Goal: Task Accomplishment & Management: Use online tool/utility

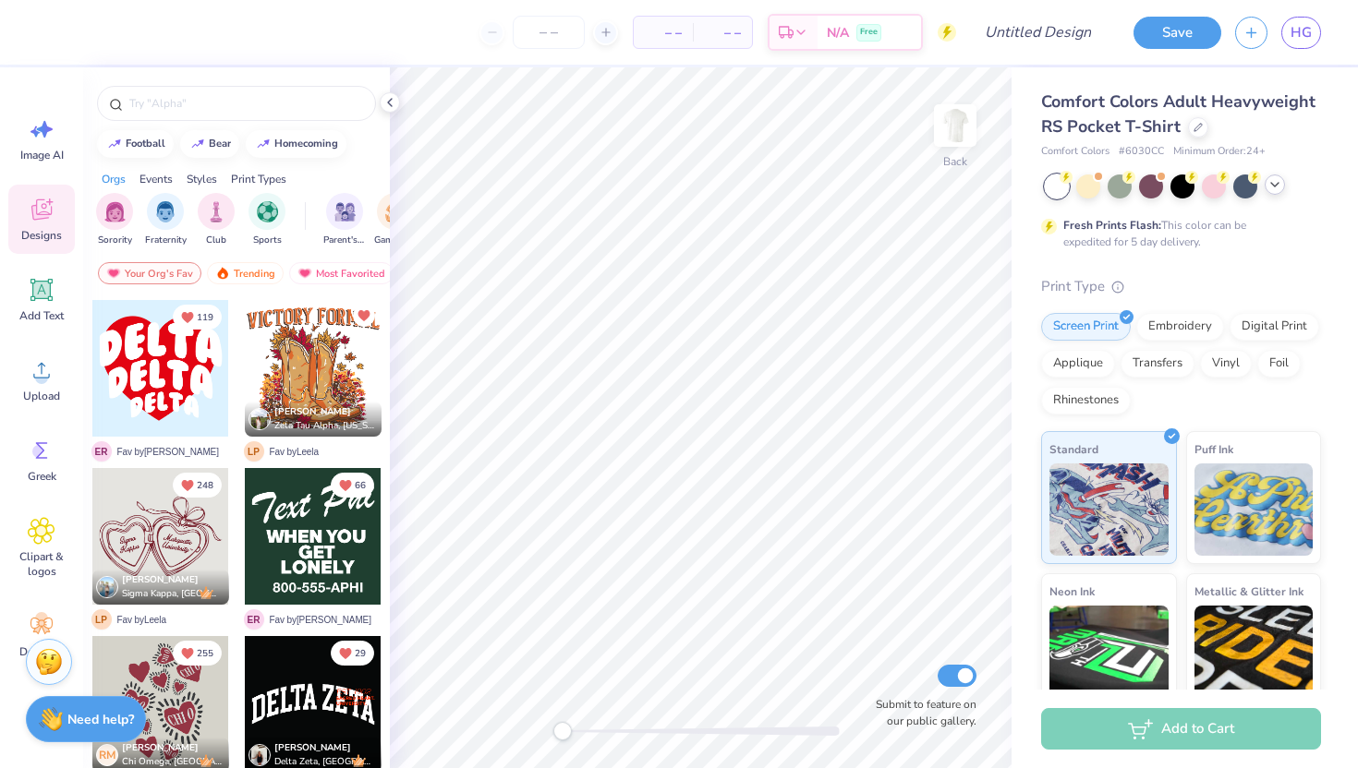
click at [1275, 187] on icon at bounding box center [1274, 184] width 15 height 15
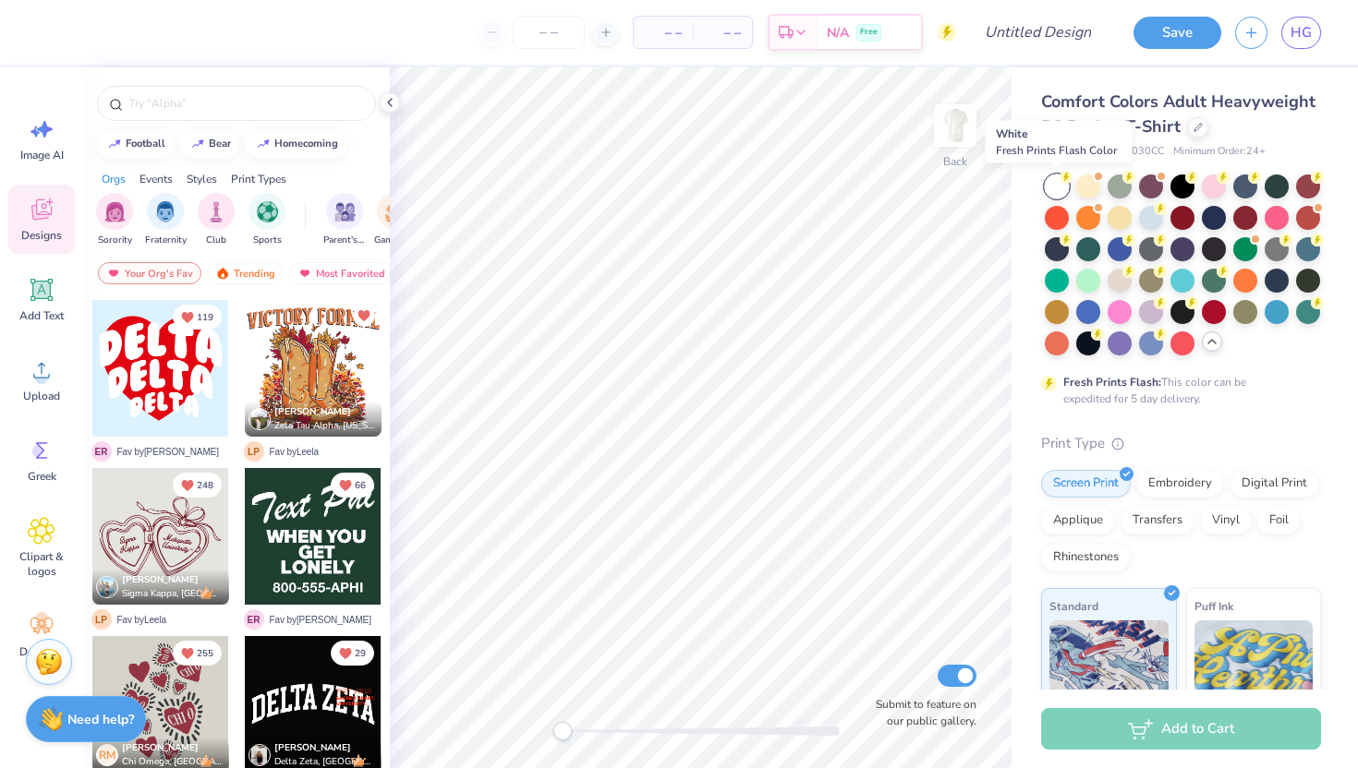
click at [1057, 177] on div at bounding box center [1057, 187] width 24 height 24
click at [961, 127] on img at bounding box center [955, 126] width 74 height 74
click at [961, 127] on img at bounding box center [955, 125] width 37 height 37
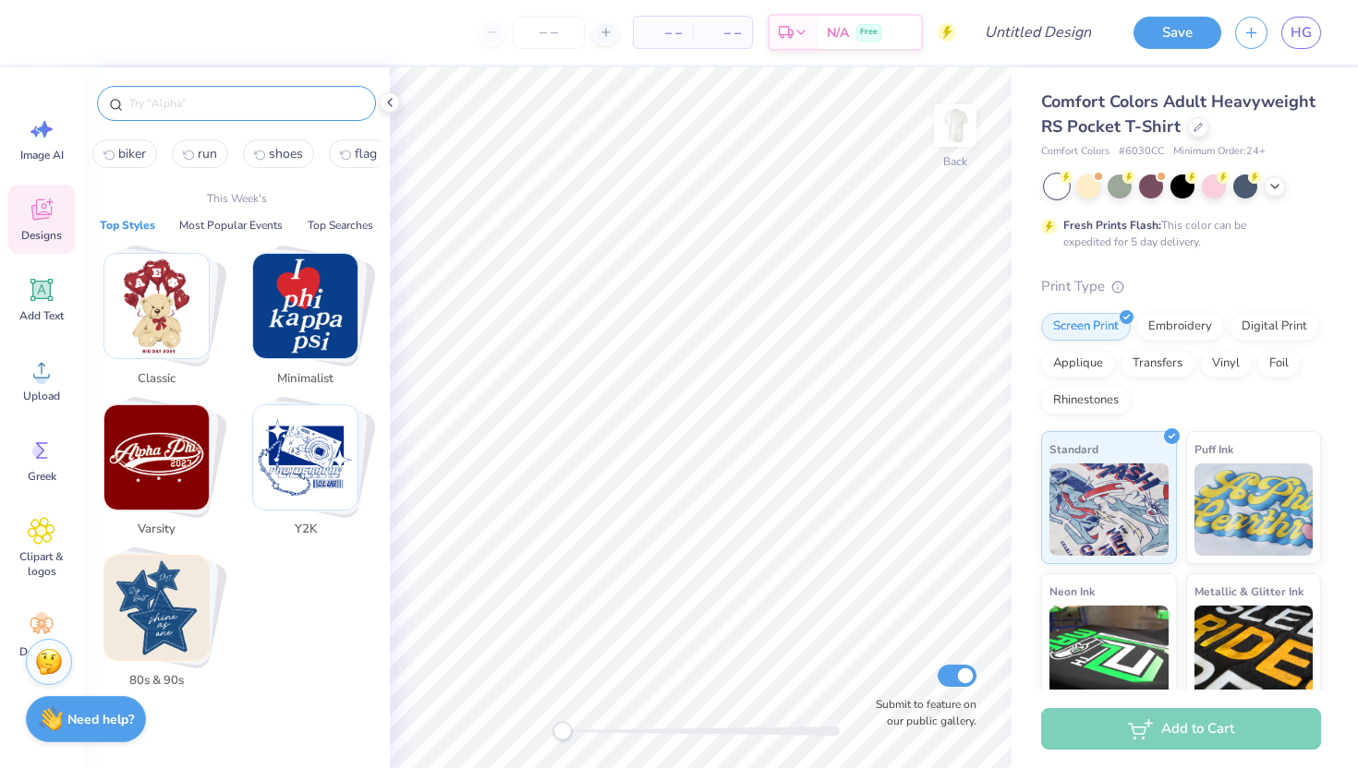
click at [164, 97] on input "text" at bounding box center [245, 103] width 236 height 18
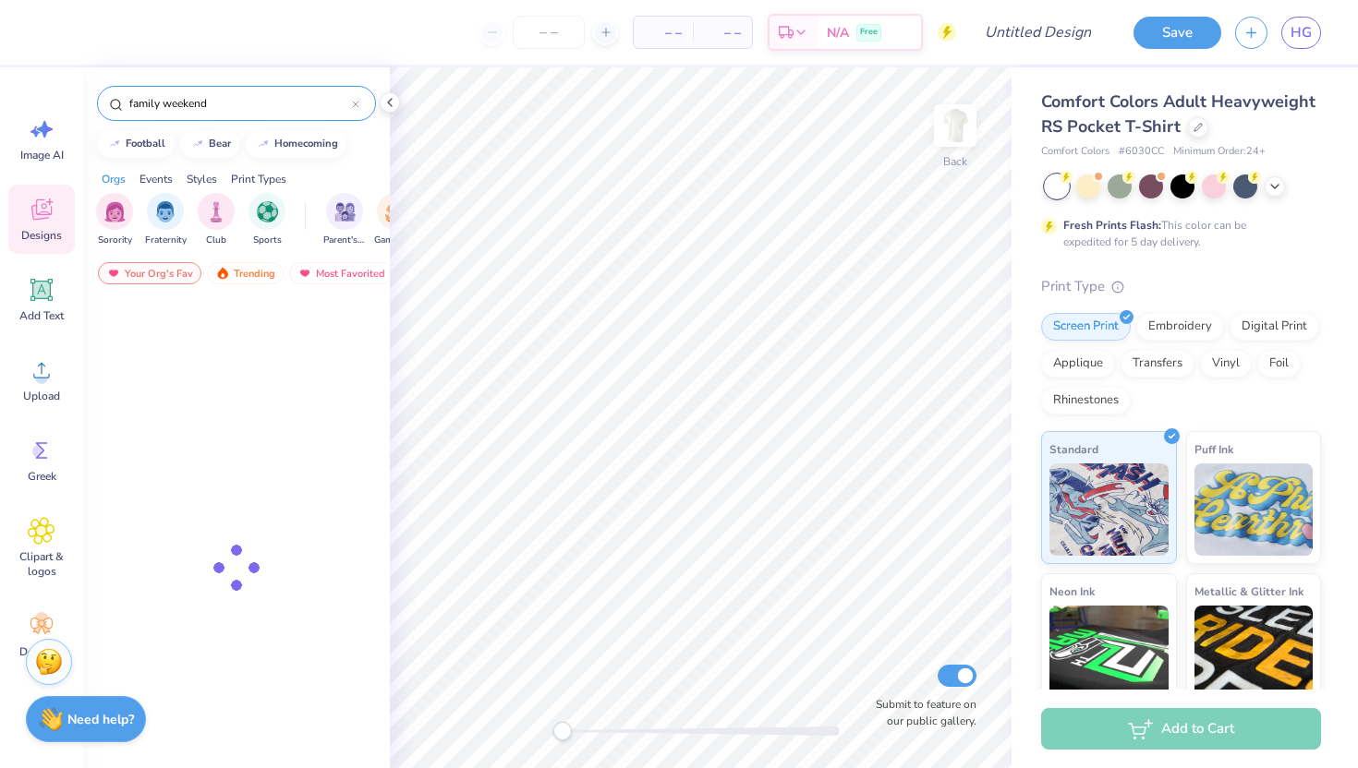
type input "family weekend"
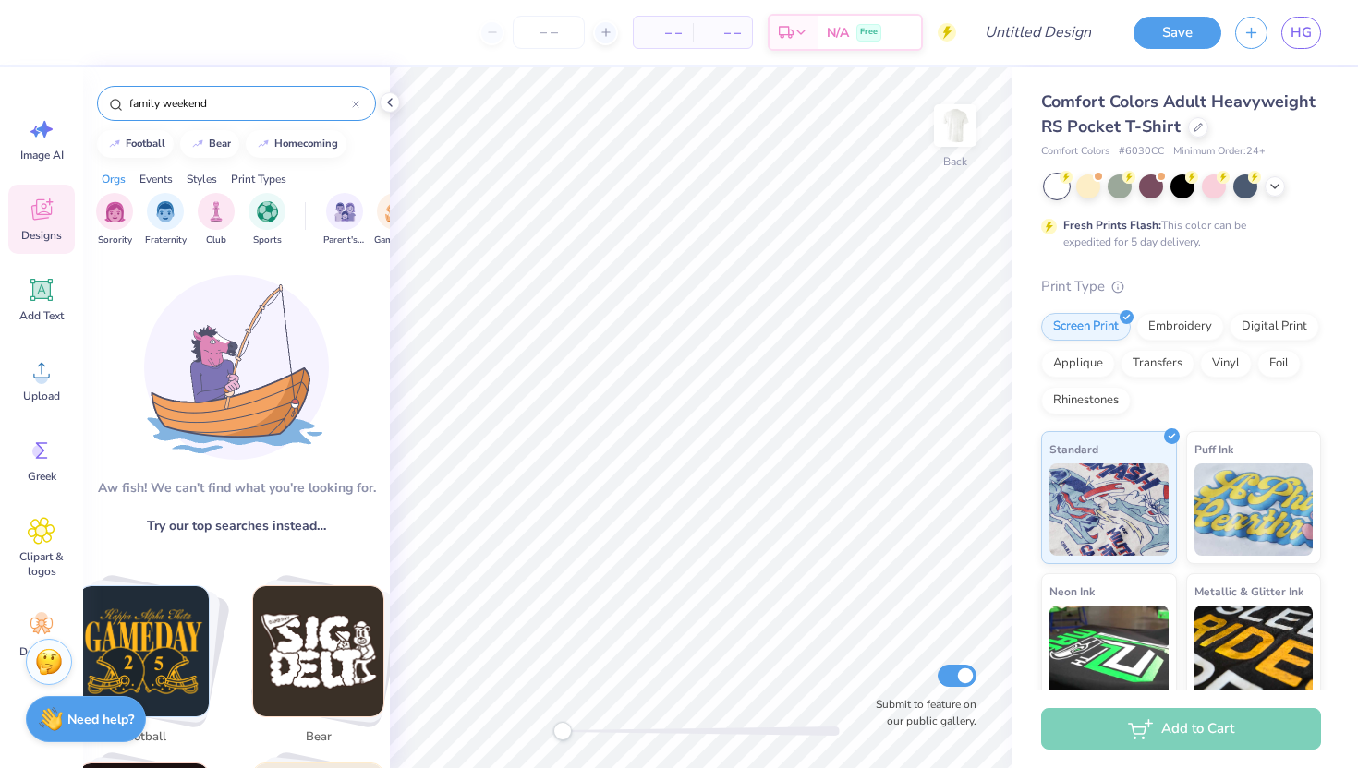
click at [218, 114] on div "family weekend" at bounding box center [236, 103] width 279 height 35
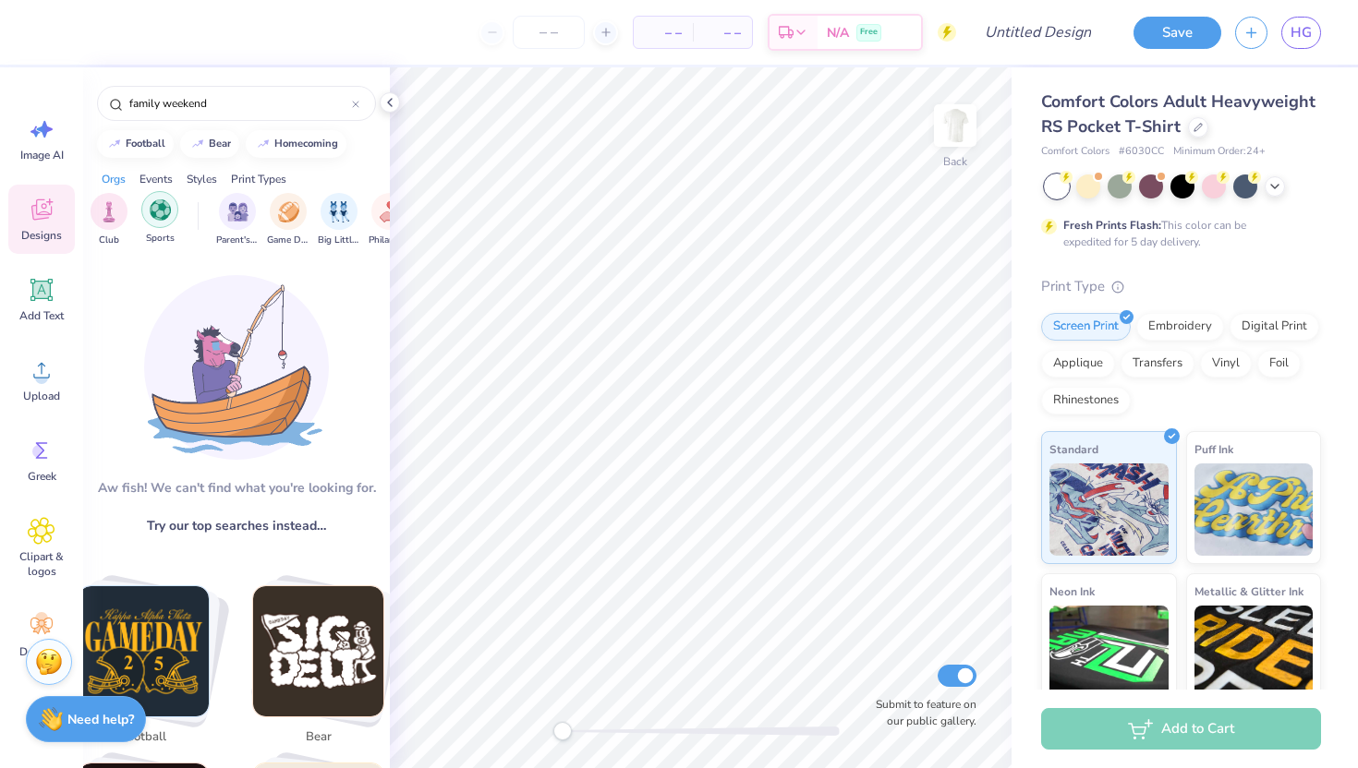
scroll to position [0, 110]
click at [240, 207] on img "filter for Parent's Weekend" at bounding box center [234, 209] width 21 height 21
click at [361, 103] on div "family weekend" at bounding box center [236, 103] width 279 height 35
click at [353, 103] on icon at bounding box center [355, 104] width 7 height 7
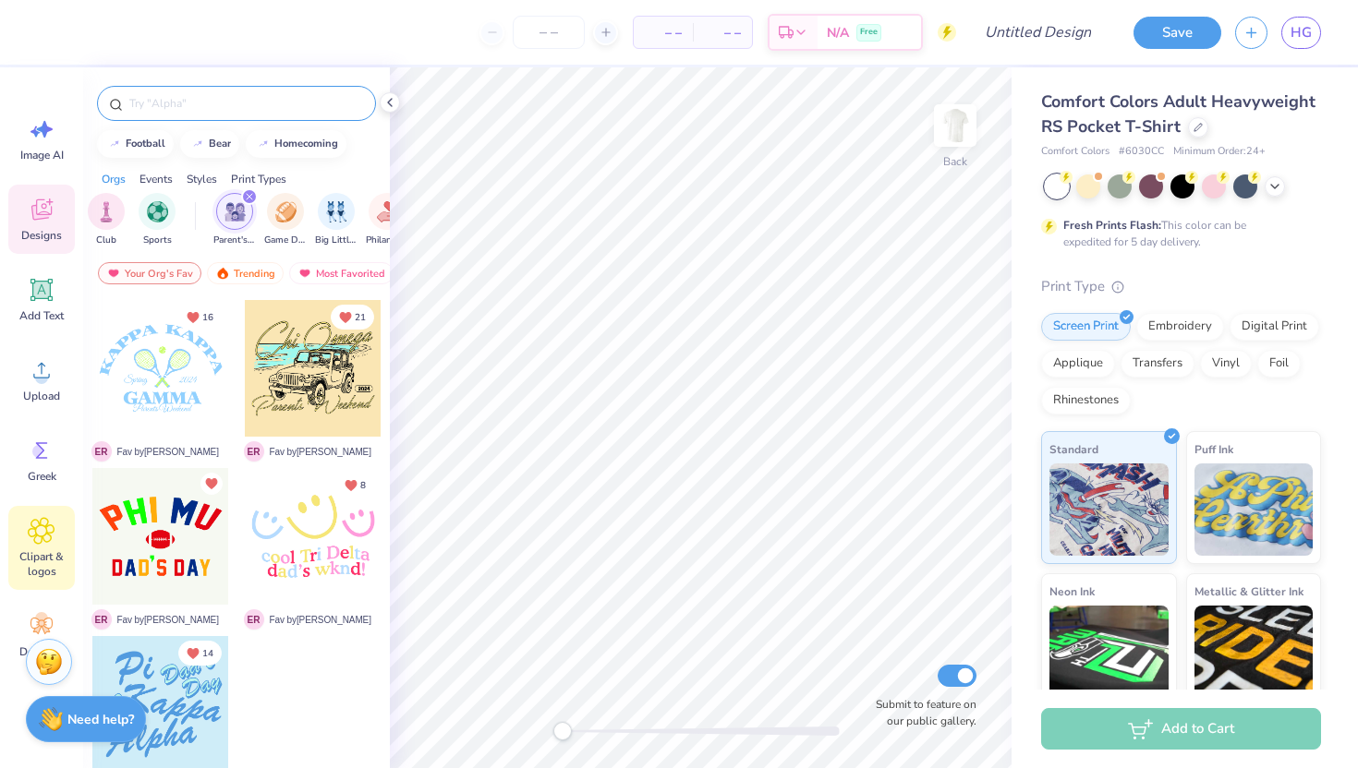
click at [38, 557] on span "Clipart & logos" at bounding box center [41, 565] width 61 height 30
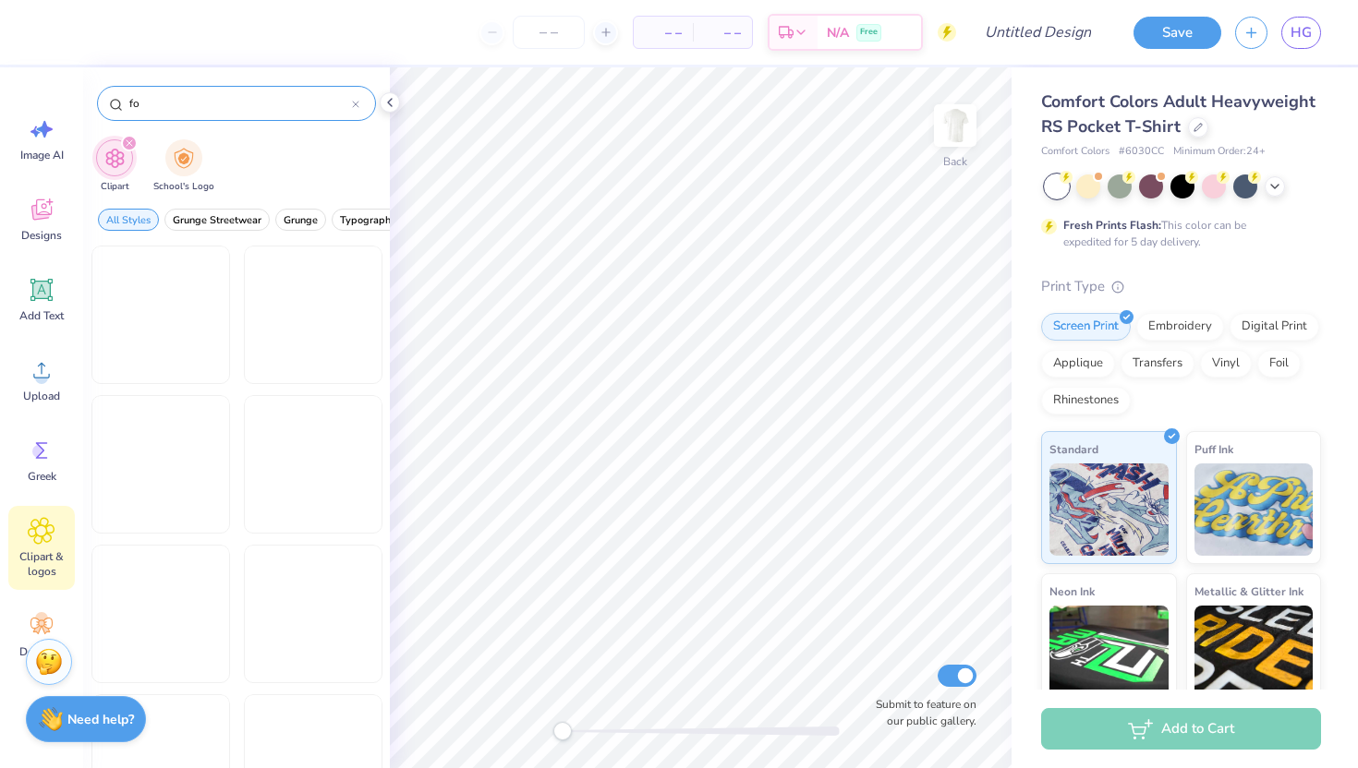
type input "f"
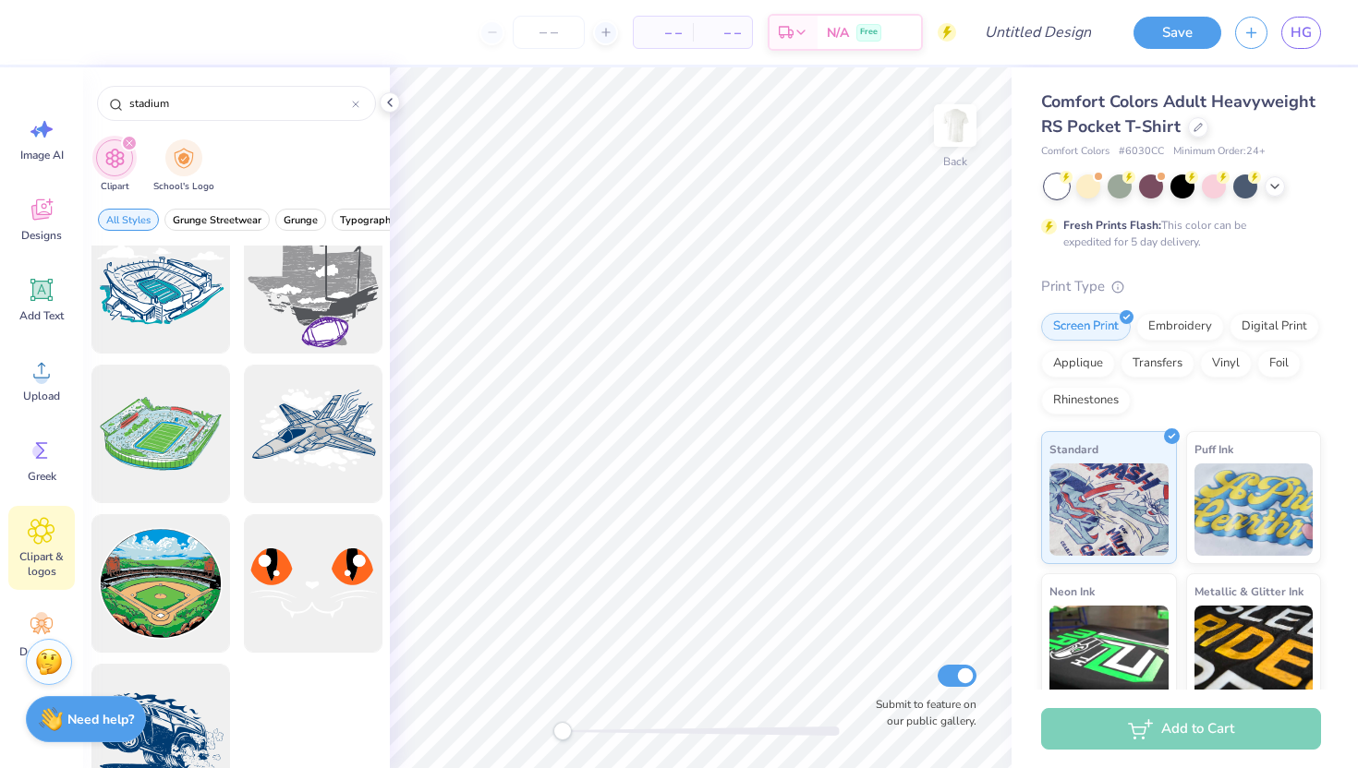
scroll to position [1571, 0]
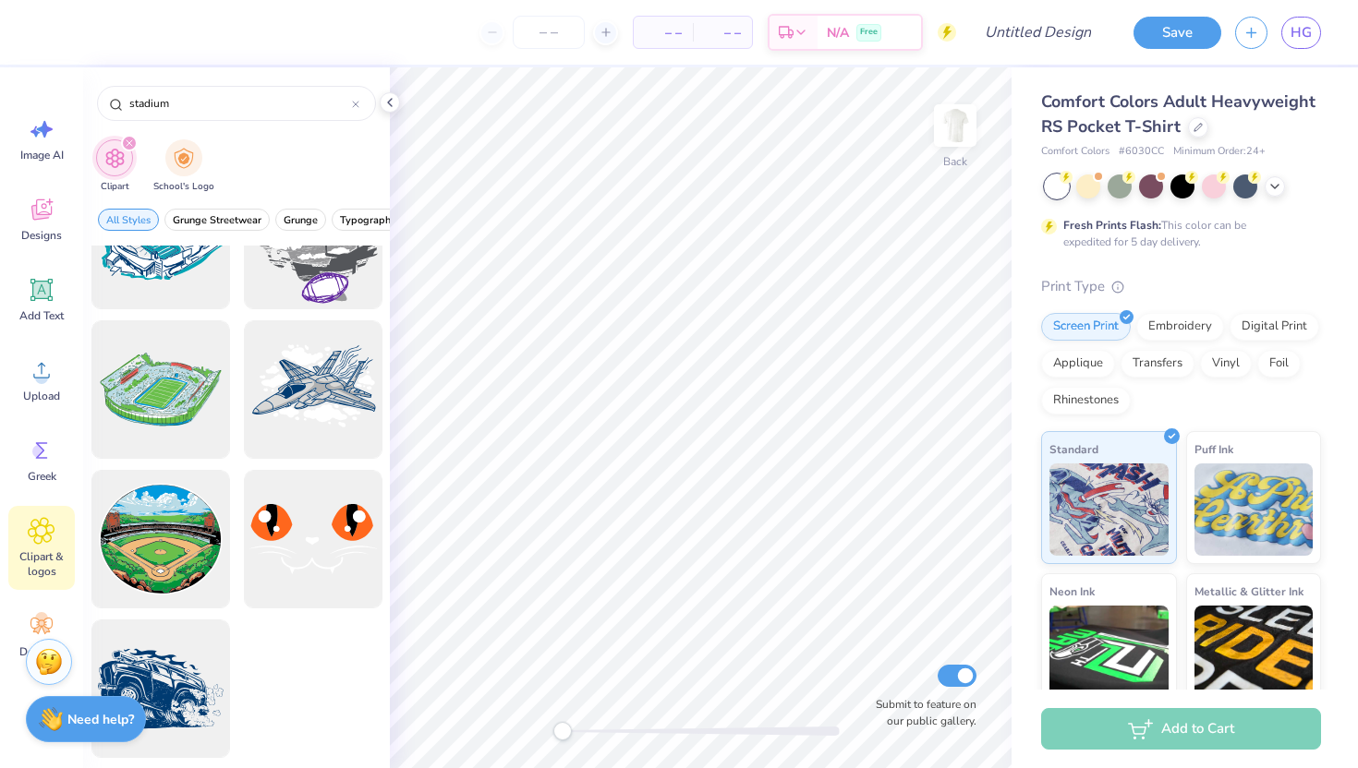
type input "stadium"
click at [958, 131] on img at bounding box center [955, 126] width 74 height 74
click at [46, 378] on circle at bounding box center [41, 377] width 13 height 13
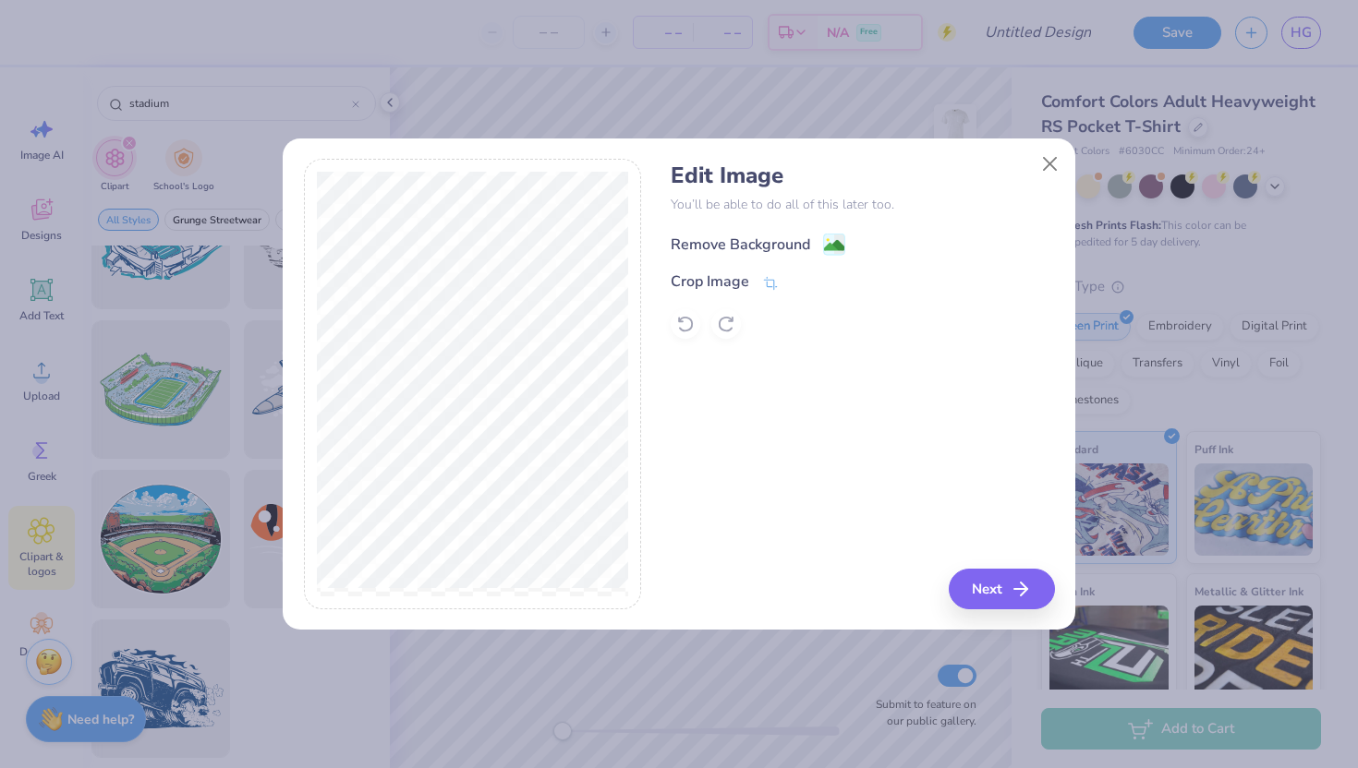
click at [750, 238] on div "Remove Background" at bounding box center [740, 245] width 139 height 22
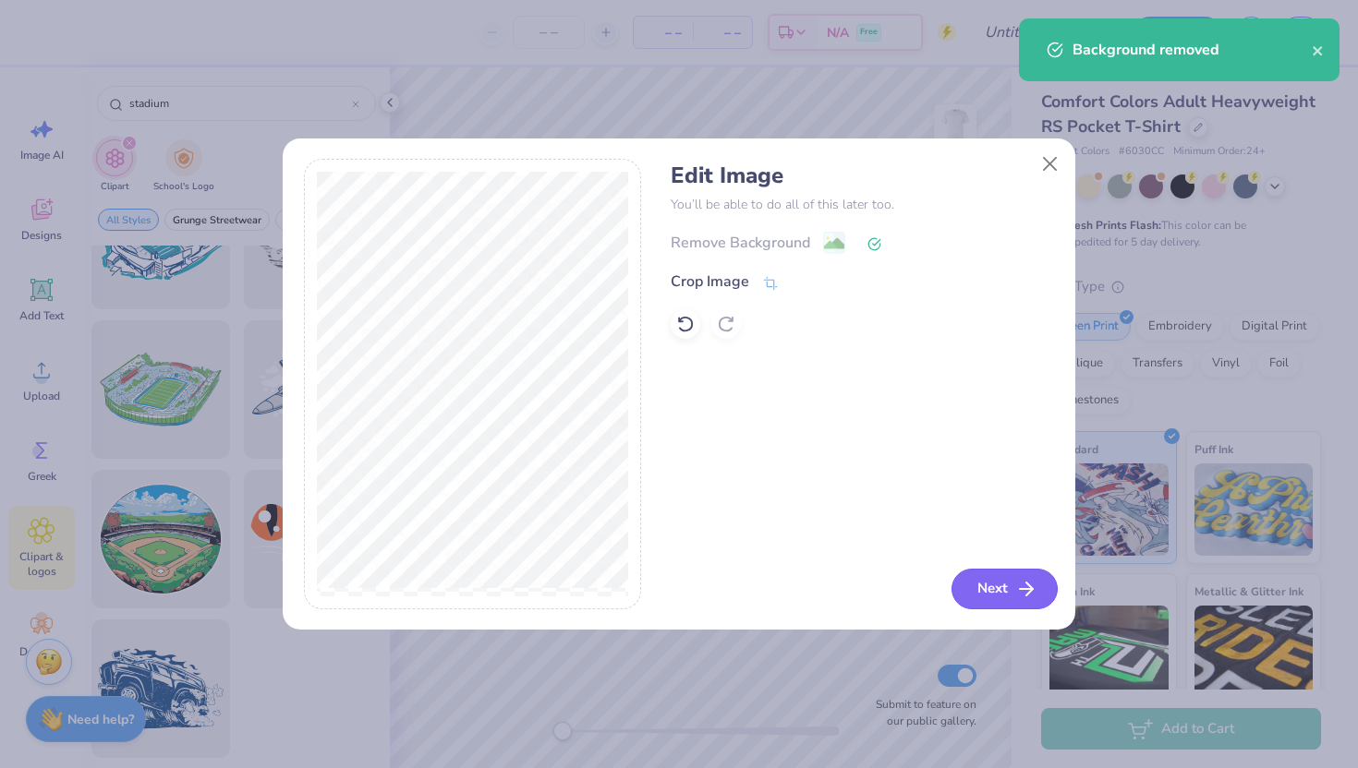
click at [1021, 595] on icon "button" at bounding box center [1026, 589] width 22 height 22
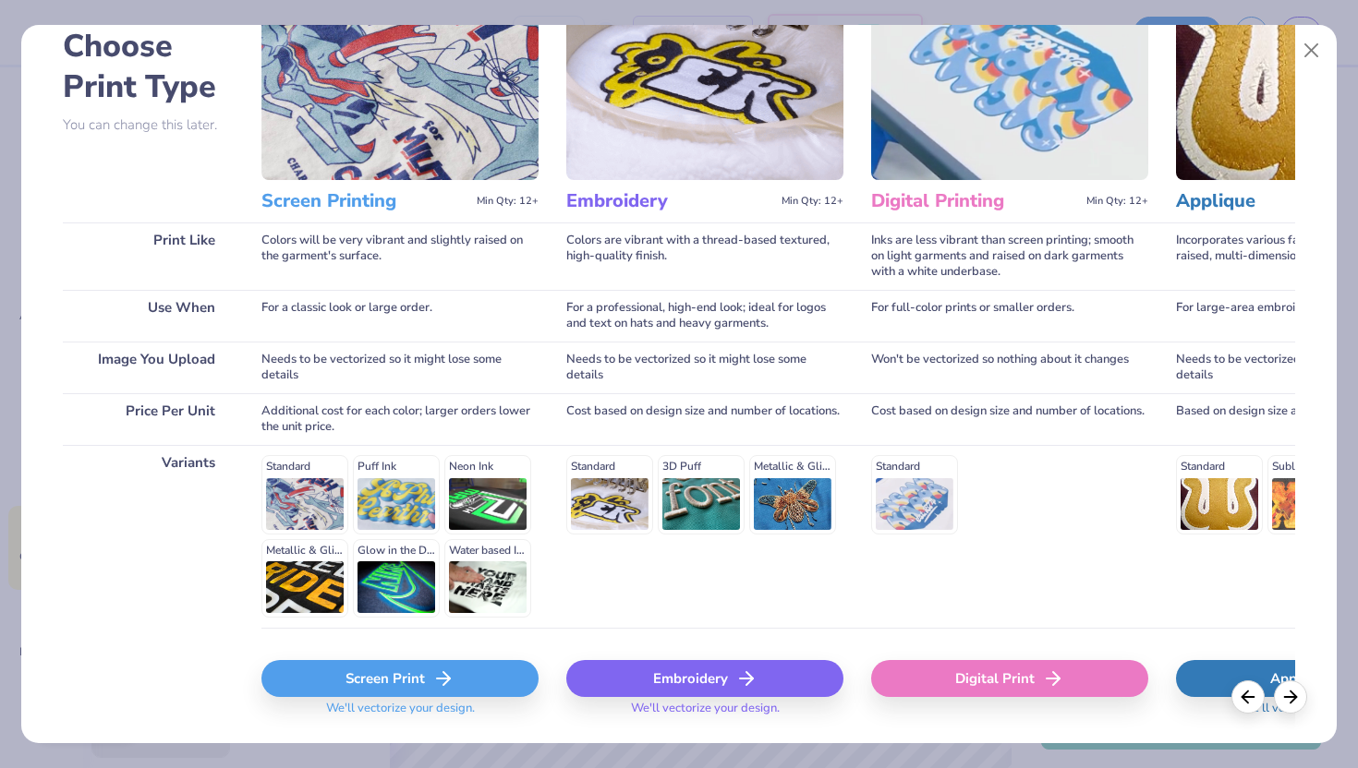
scroll to position [152, 0]
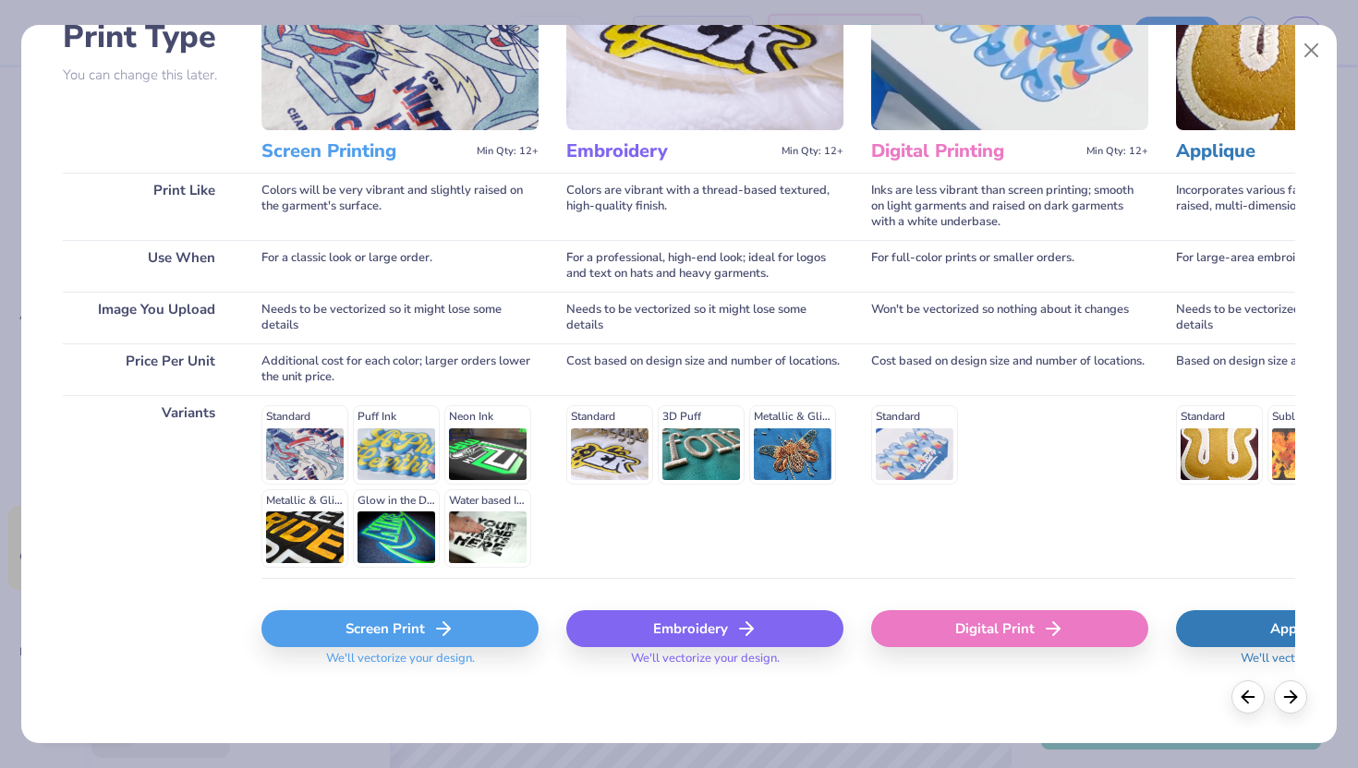
click at [480, 634] on div "Screen Print" at bounding box center [399, 628] width 277 height 37
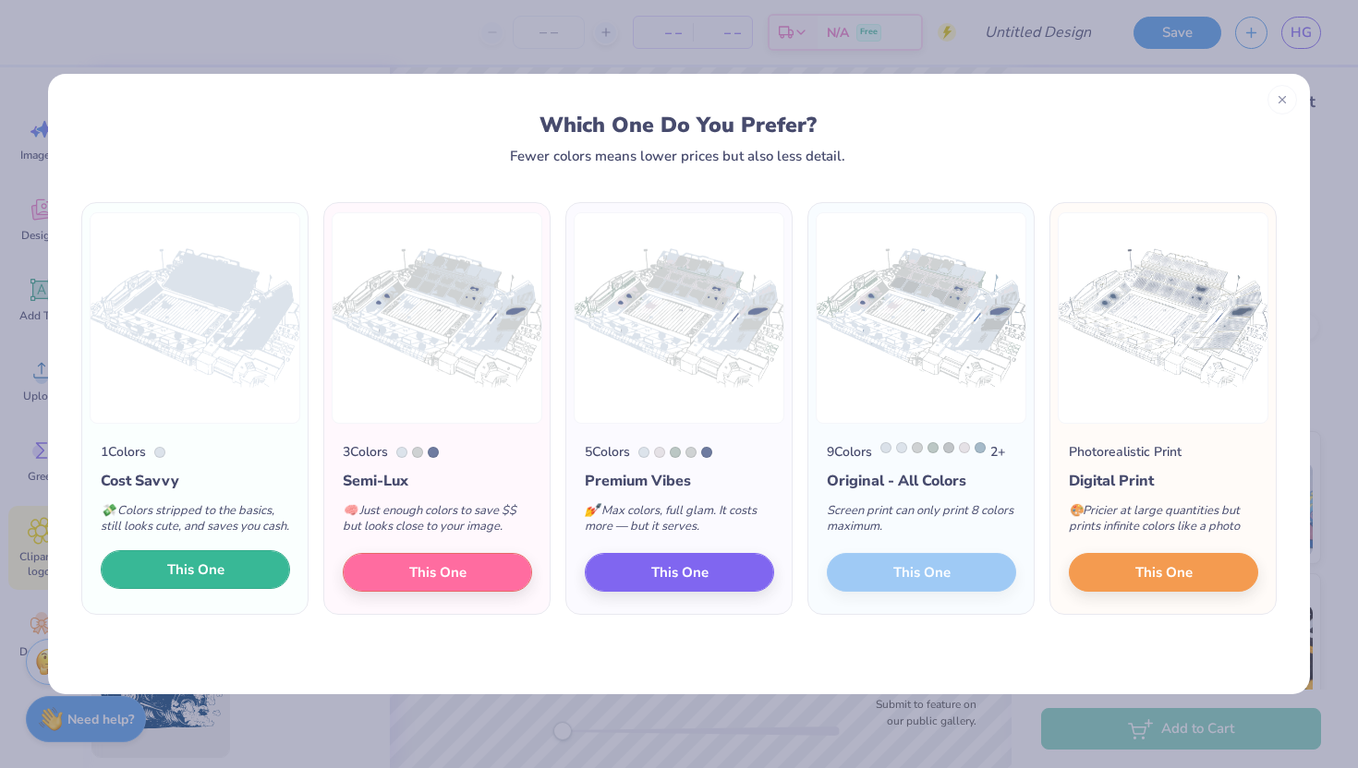
click at [222, 581] on span "This One" at bounding box center [195, 570] width 57 height 21
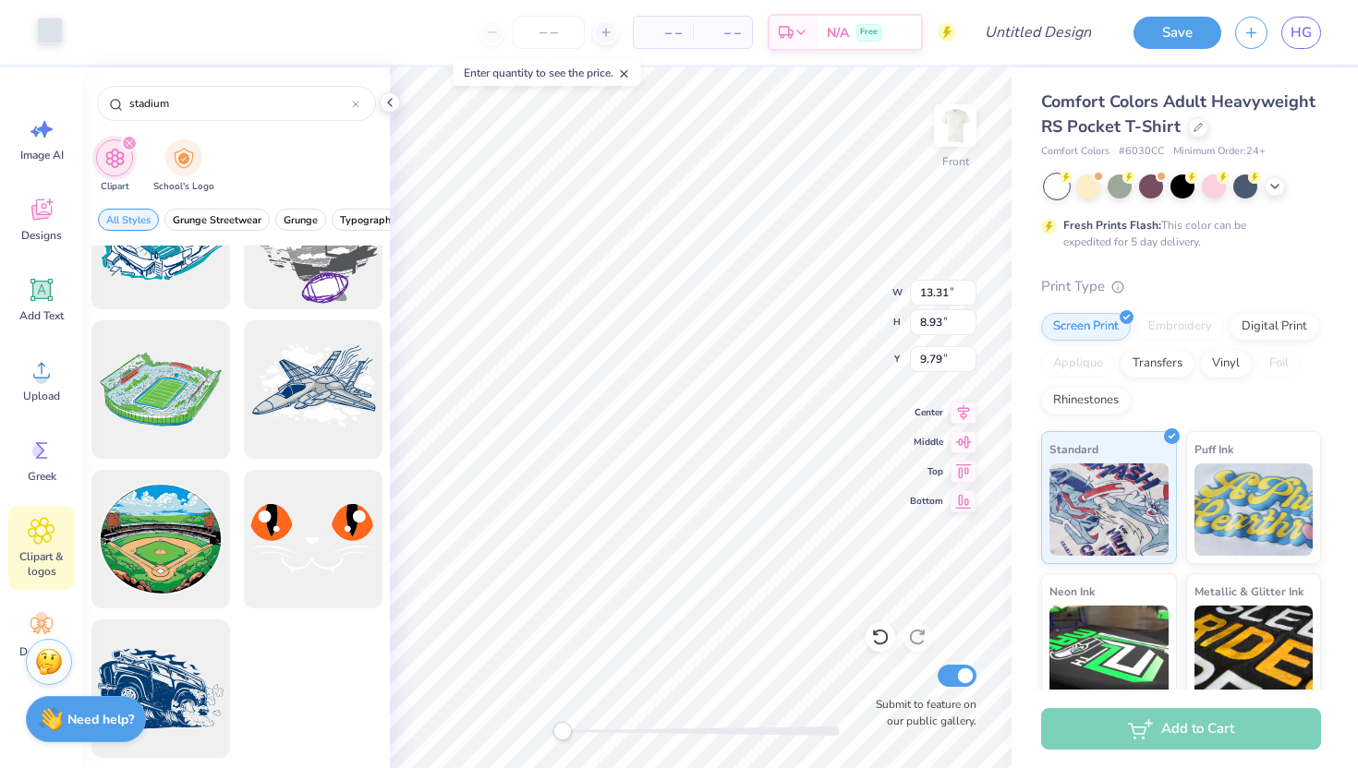
click at [52, 36] on div at bounding box center [50, 31] width 26 height 26
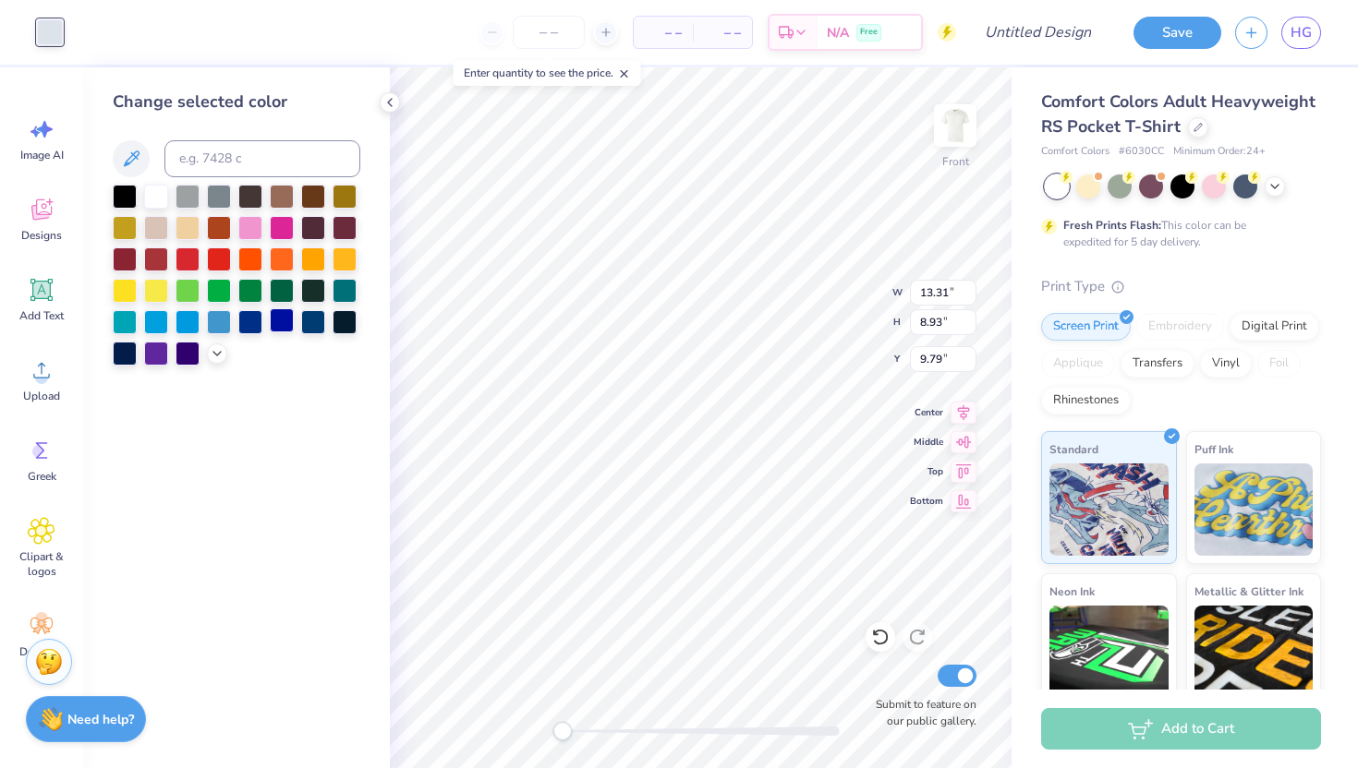
click at [276, 323] on div at bounding box center [282, 320] width 24 height 24
click at [250, 316] on div at bounding box center [250, 320] width 24 height 24
click at [244, 322] on div at bounding box center [250, 320] width 24 height 24
click at [306, 325] on div at bounding box center [313, 320] width 24 height 24
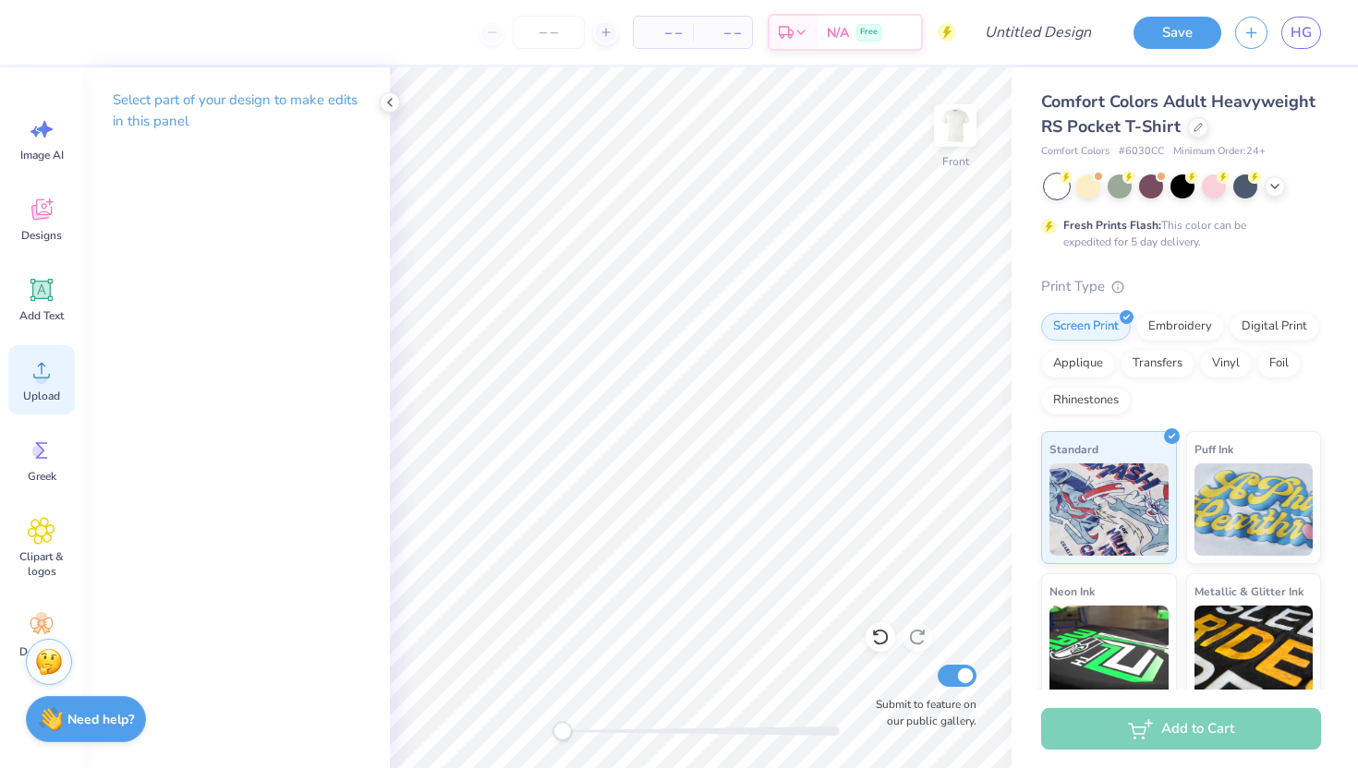
click at [36, 384] on div "Upload" at bounding box center [41, 379] width 66 height 69
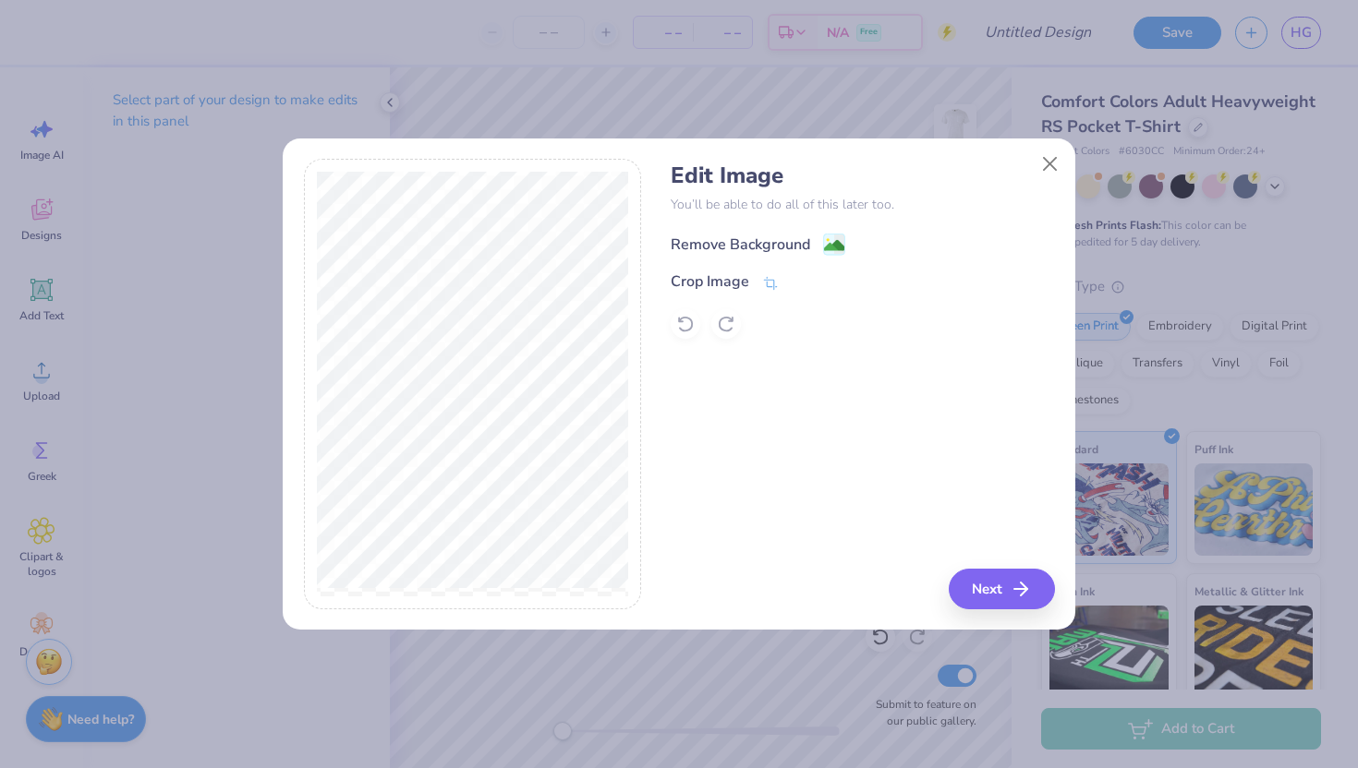
click at [728, 236] on div "Remove Background" at bounding box center [740, 245] width 139 height 22
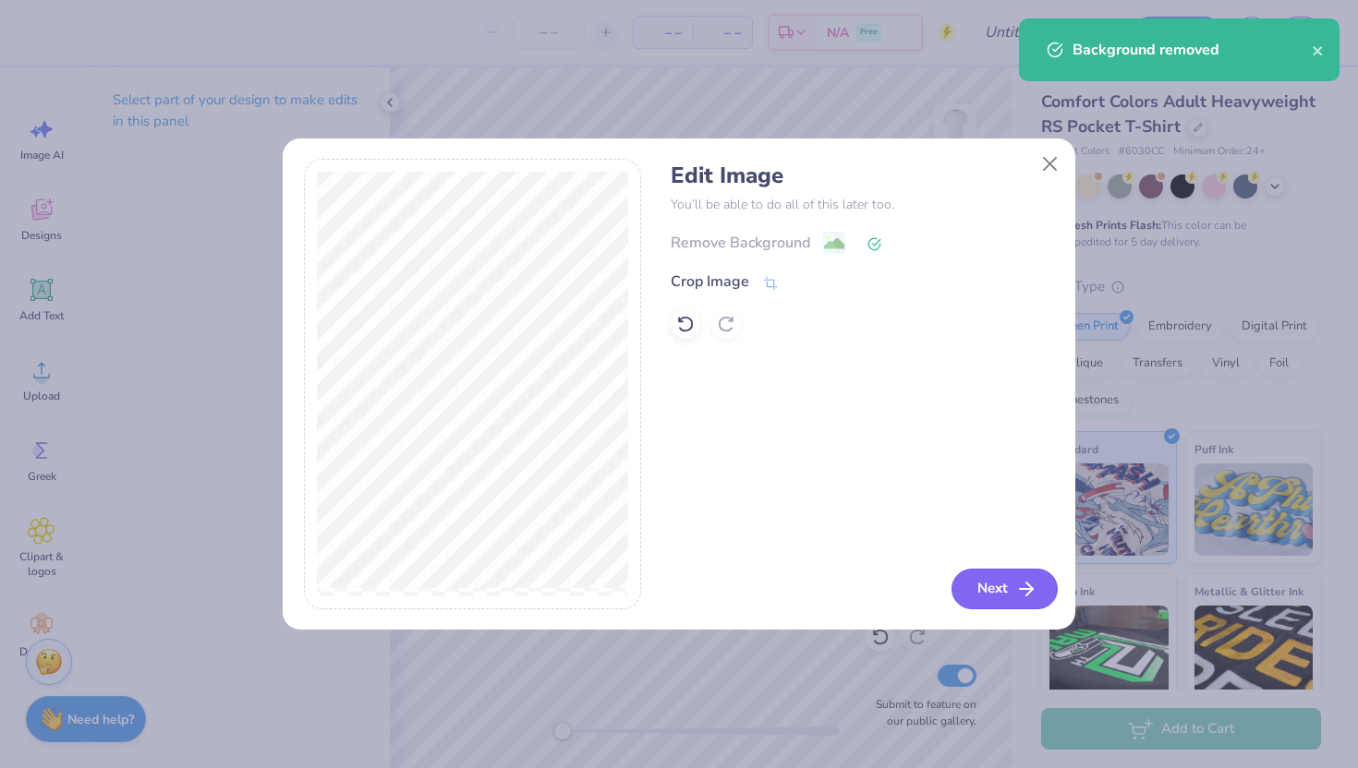
click at [1003, 591] on button "Next" at bounding box center [1004, 589] width 106 height 41
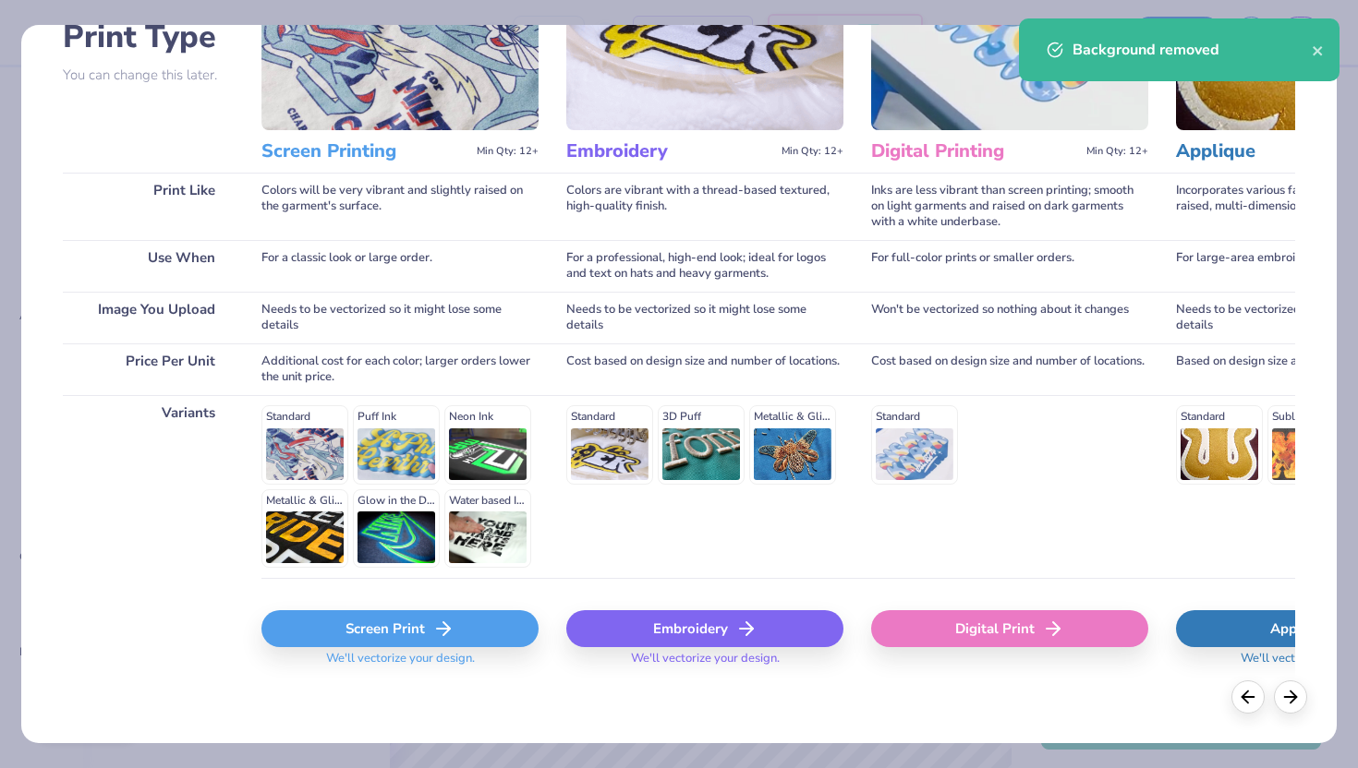
click at [432, 627] on icon at bounding box center [443, 629] width 22 height 22
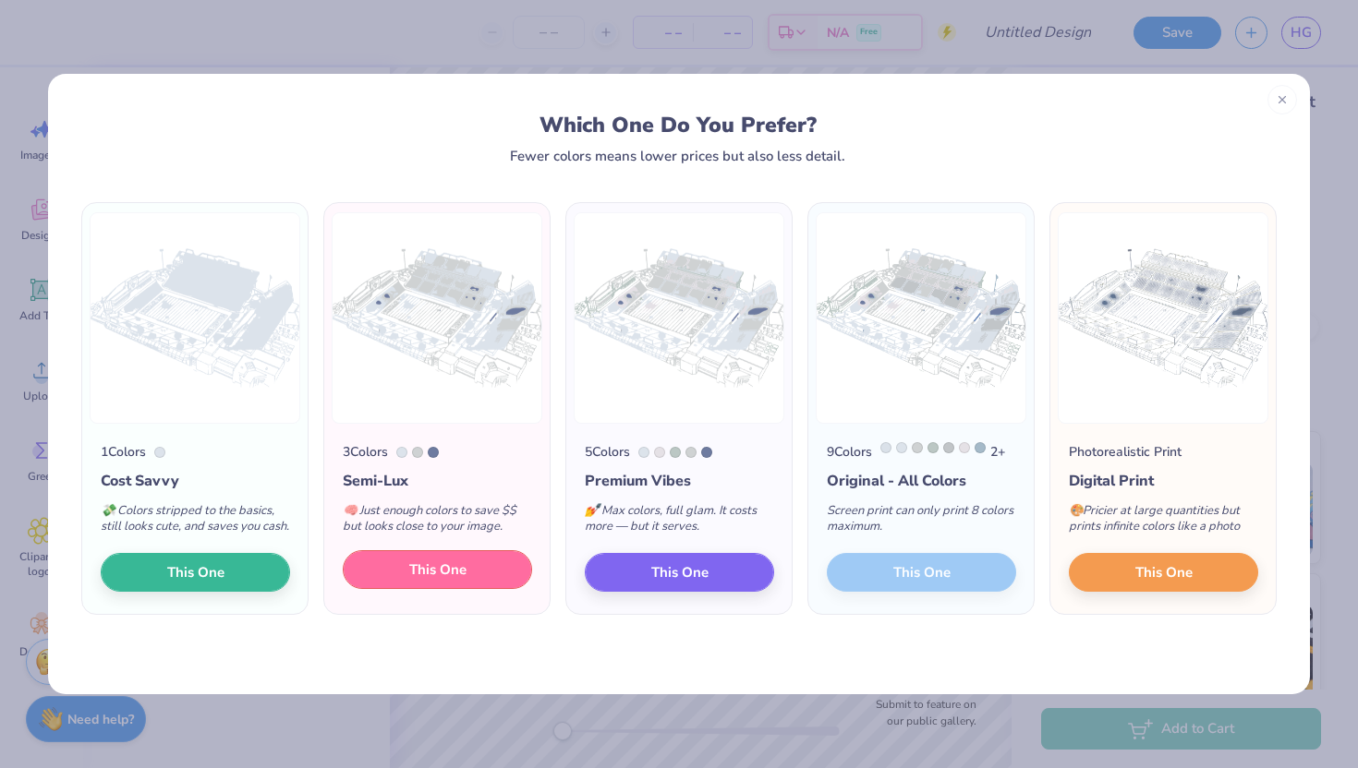
click at [478, 586] on button "This One" at bounding box center [437, 569] width 189 height 39
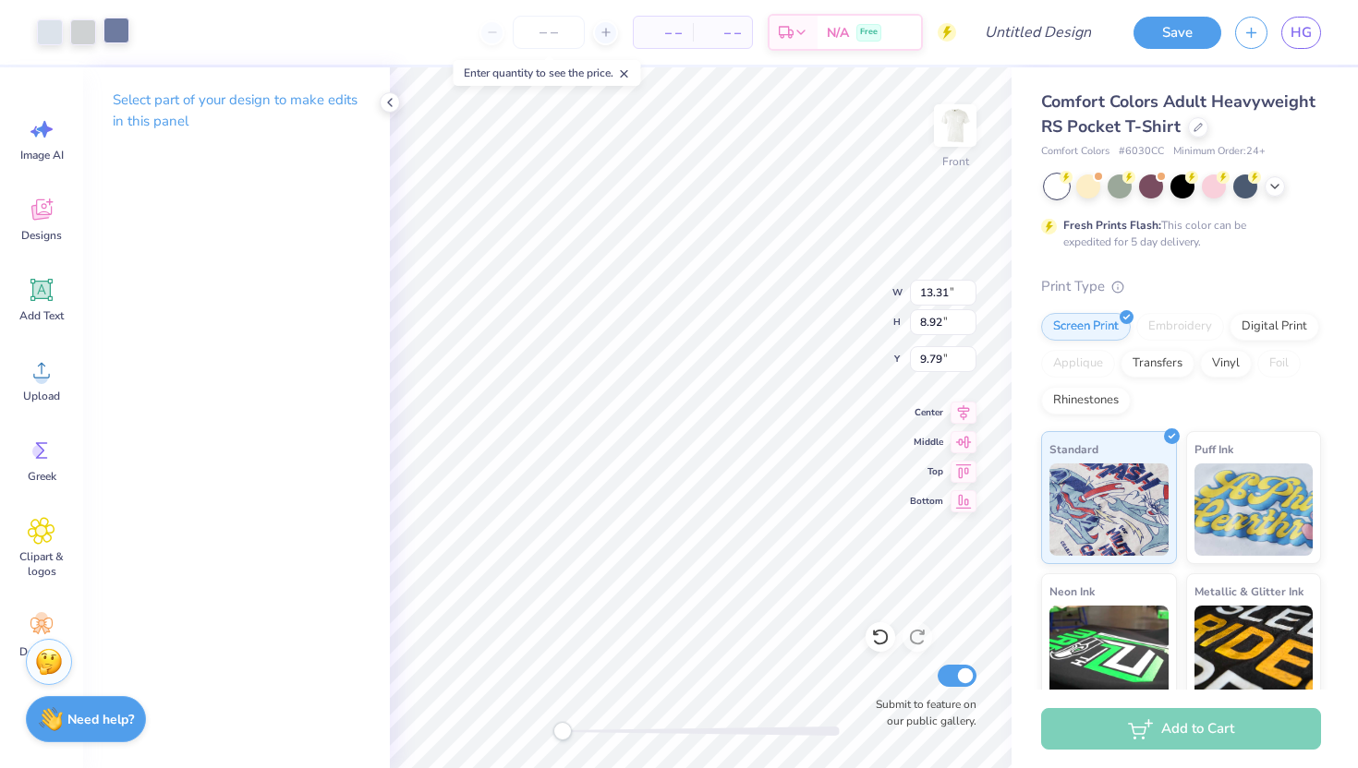
click at [117, 36] on div at bounding box center [116, 31] width 26 height 26
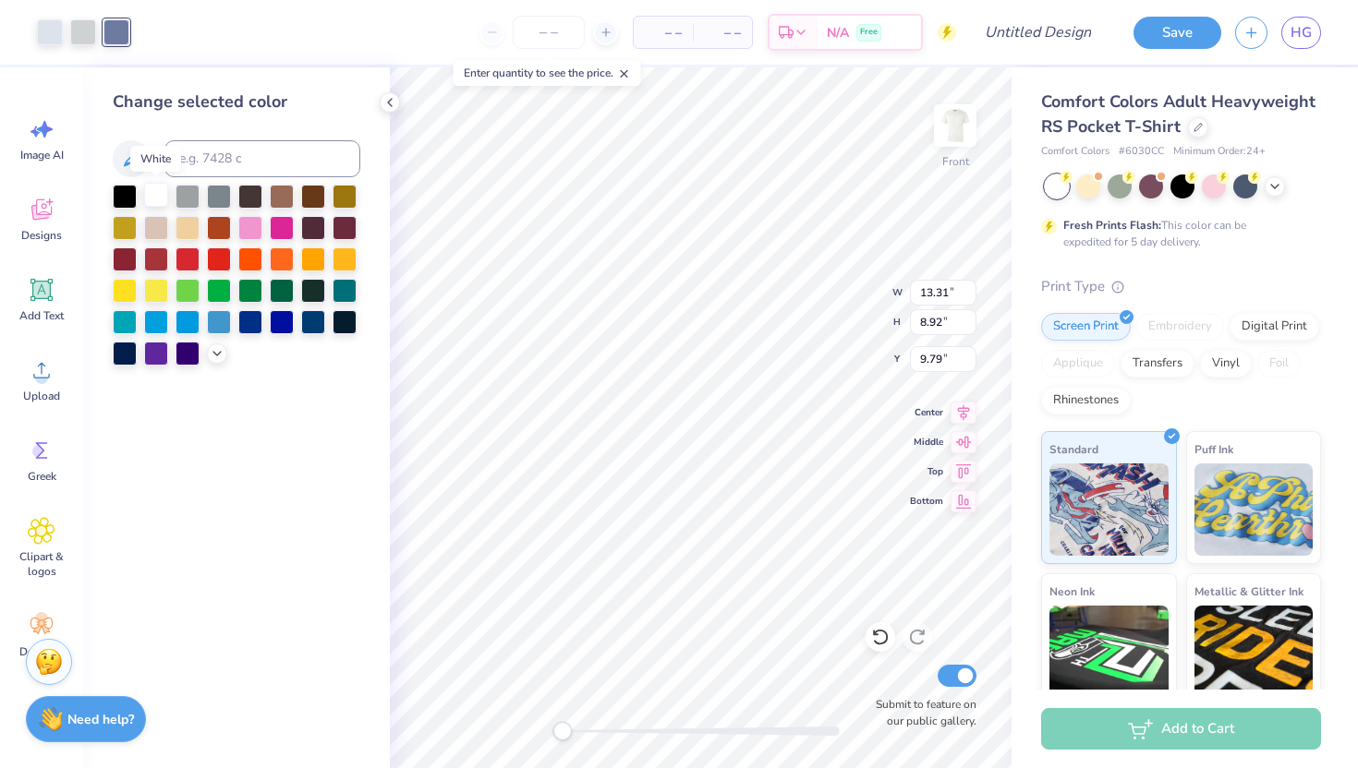
click at [156, 190] on div at bounding box center [156, 195] width 24 height 24
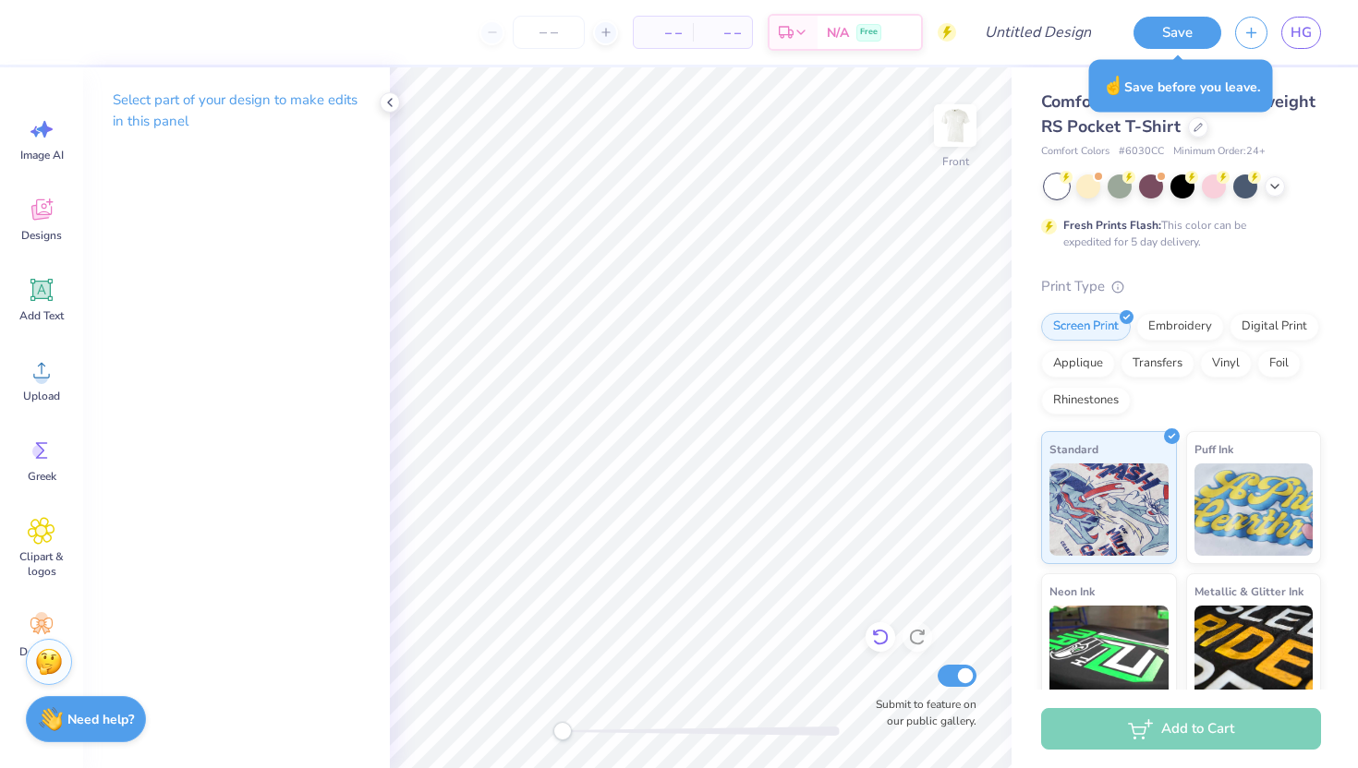
click at [880, 635] on icon at bounding box center [880, 637] width 18 height 18
click at [53, 22] on div at bounding box center [50, 31] width 26 height 26
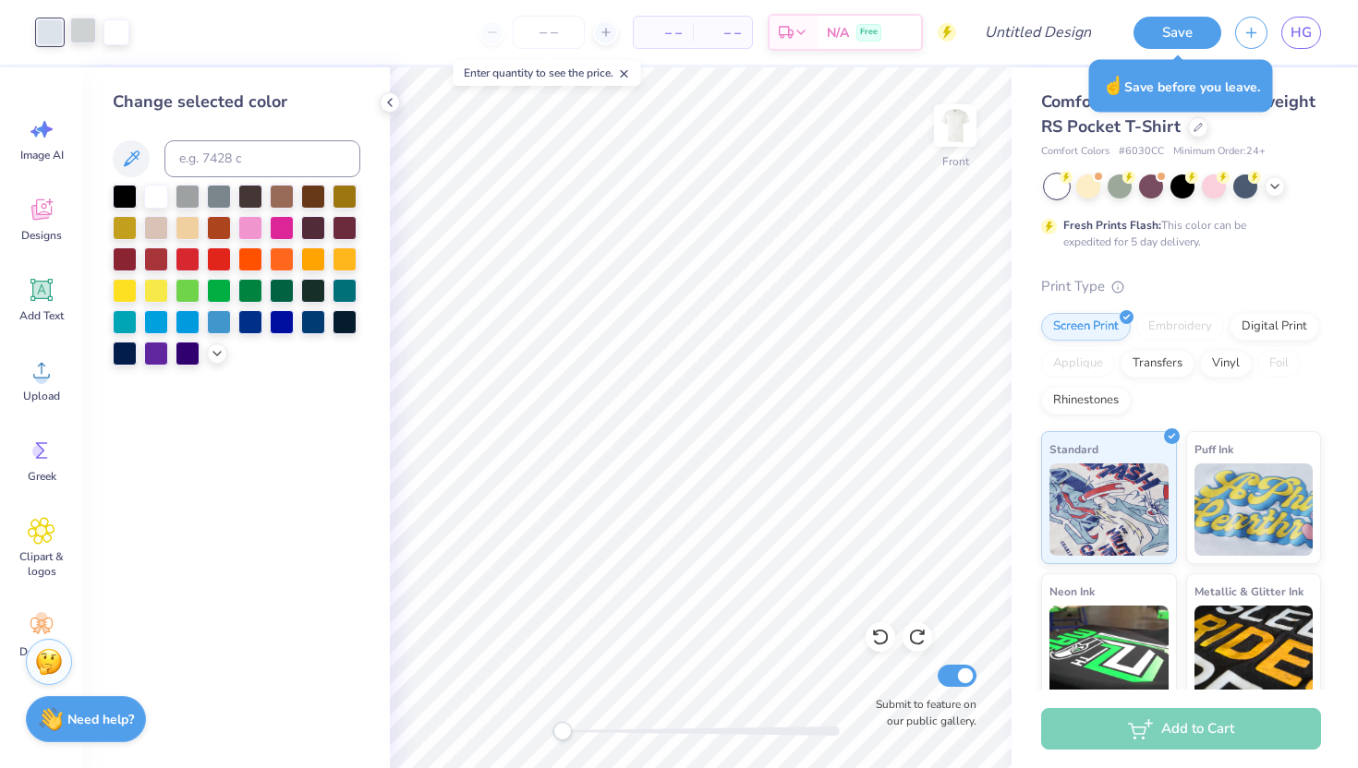
click at [86, 28] on div at bounding box center [83, 31] width 26 height 26
click at [313, 323] on div at bounding box center [313, 320] width 24 height 24
click at [54, 34] on div at bounding box center [50, 31] width 26 height 26
click at [311, 325] on div at bounding box center [313, 320] width 24 height 24
click at [272, 322] on div at bounding box center [282, 320] width 24 height 24
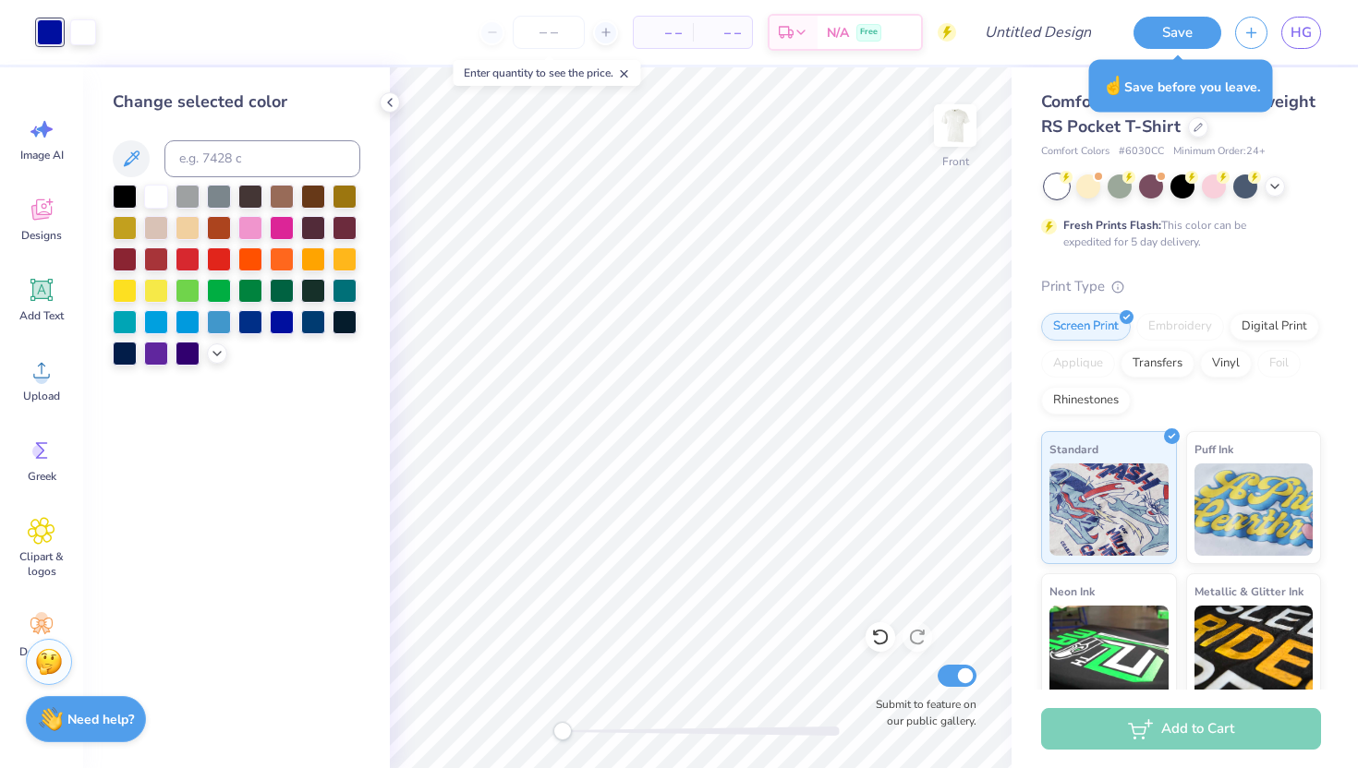
click at [236, 322] on div at bounding box center [237, 275] width 248 height 181
click at [248, 324] on div at bounding box center [250, 320] width 24 height 24
click at [314, 324] on div at bounding box center [313, 320] width 24 height 24
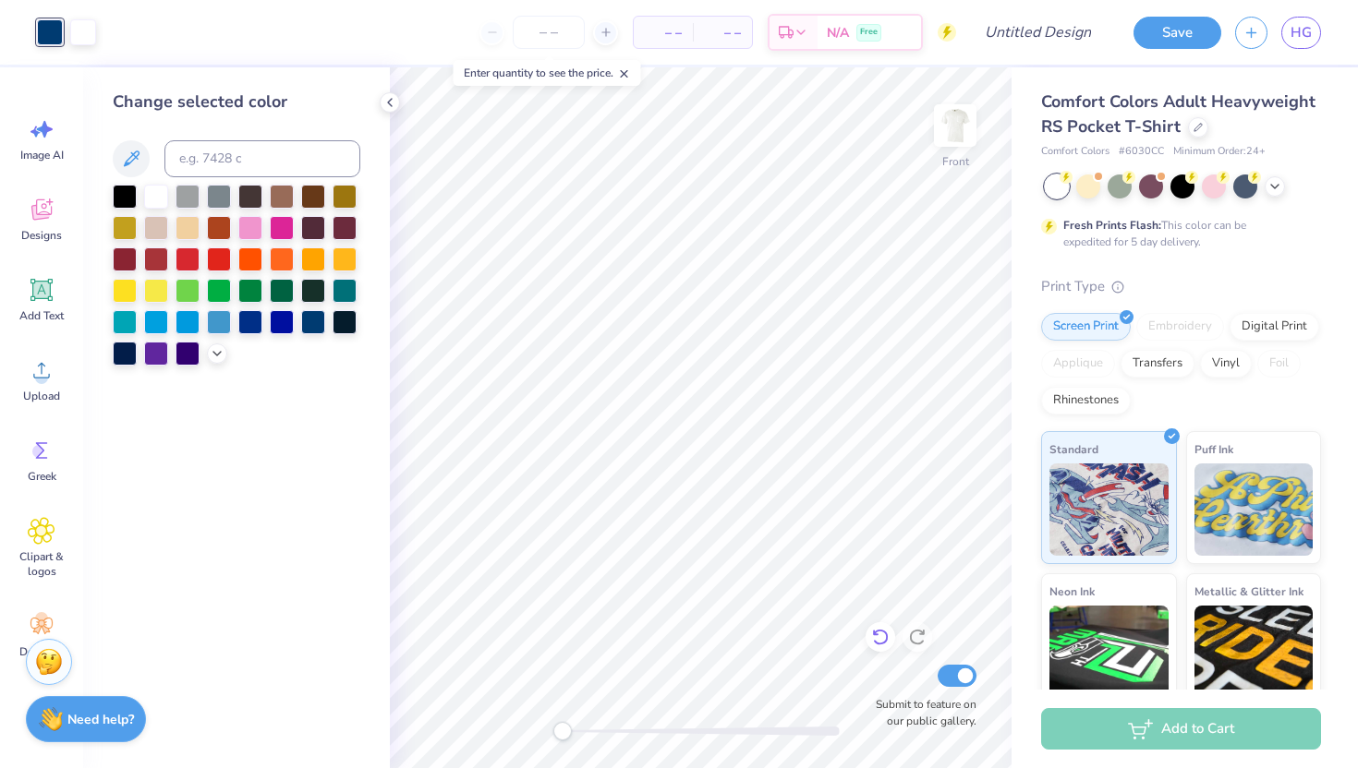
click at [879, 636] on icon at bounding box center [880, 637] width 18 height 18
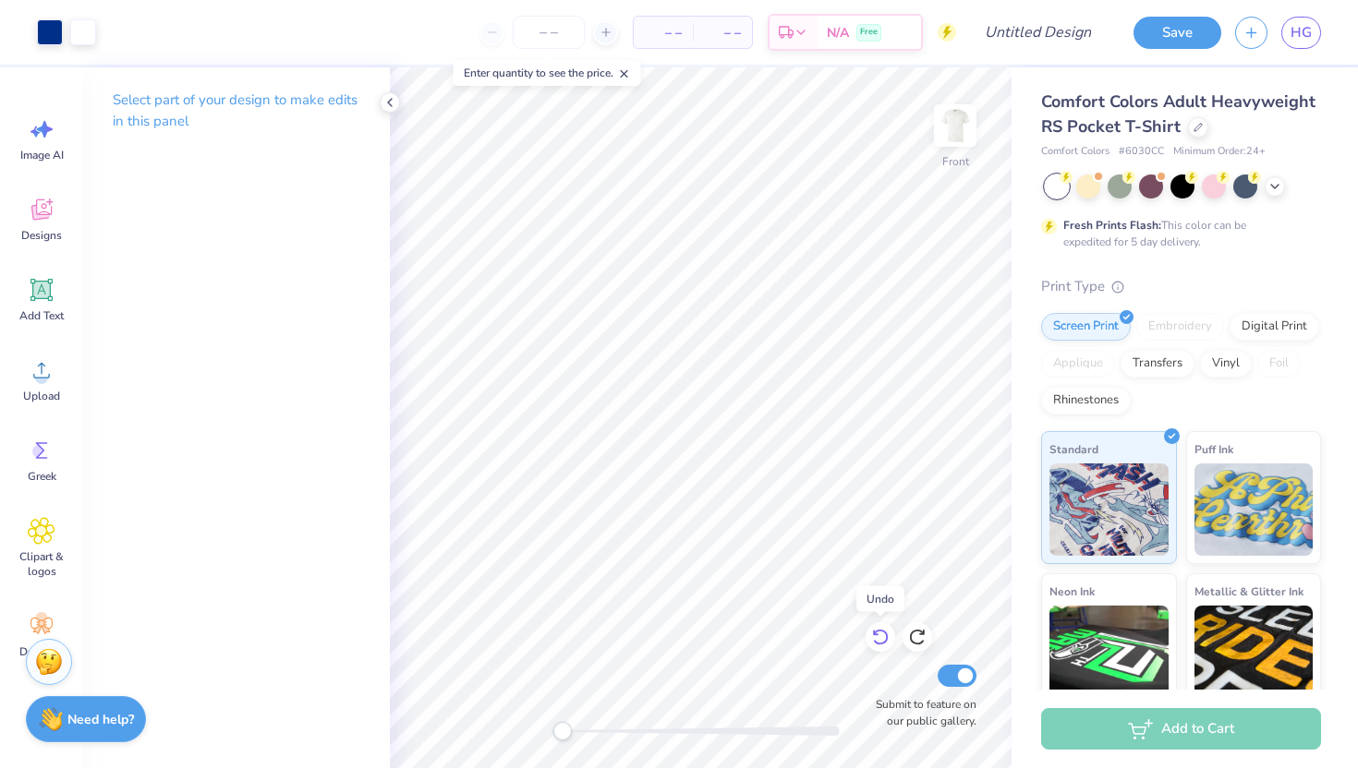
click at [891, 641] on div at bounding box center [880, 637] width 30 height 30
click at [889, 641] on div at bounding box center [880, 637] width 30 height 30
click at [875, 635] on icon at bounding box center [880, 637] width 18 height 18
click at [87, 29] on div at bounding box center [83, 31] width 26 height 26
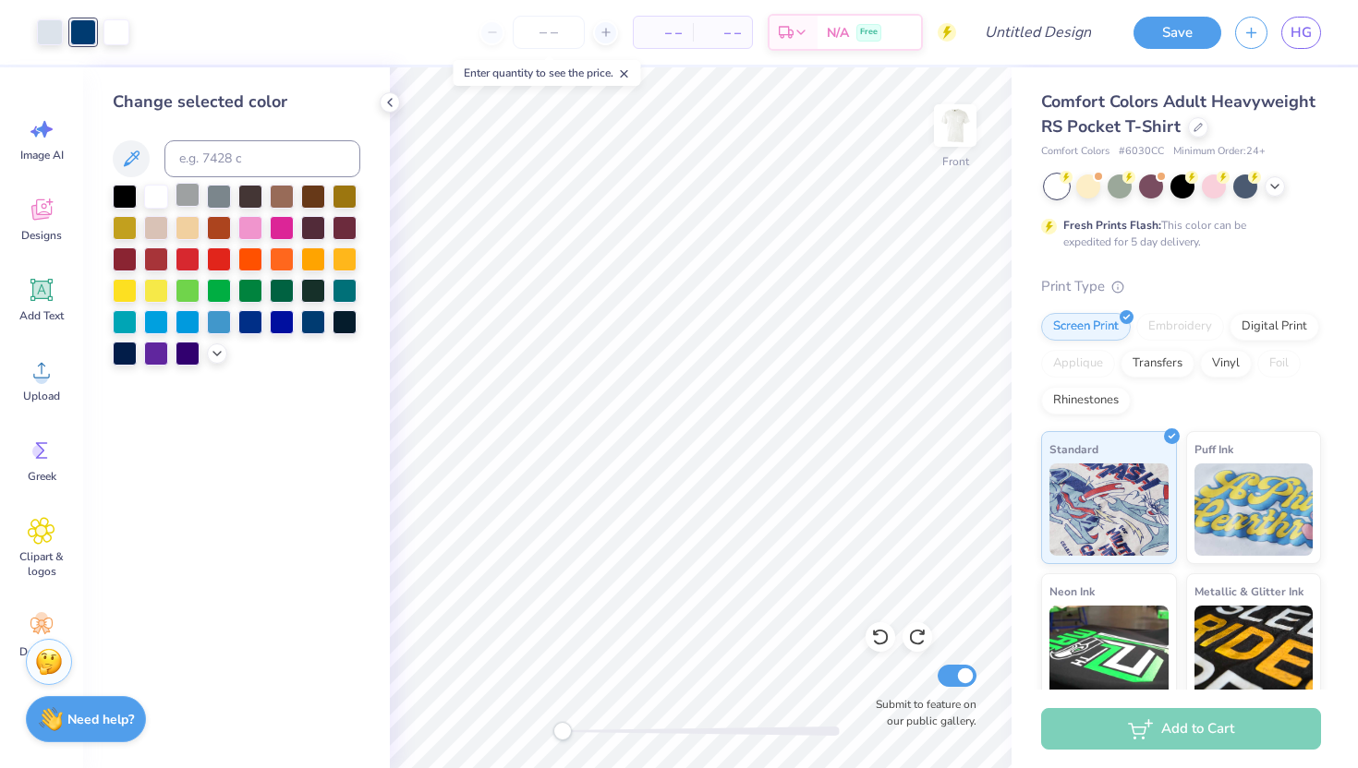
click at [187, 197] on div at bounding box center [187, 195] width 24 height 24
click at [50, 33] on div at bounding box center [50, 31] width 26 height 26
click at [310, 327] on div at bounding box center [313, 320] width 24 height 24
click at [86, 21] on div at bounding box center [83, 31] width 26 height 26
click at [214, 352] on icon at bounding box center [217, 351] width 15 height 15
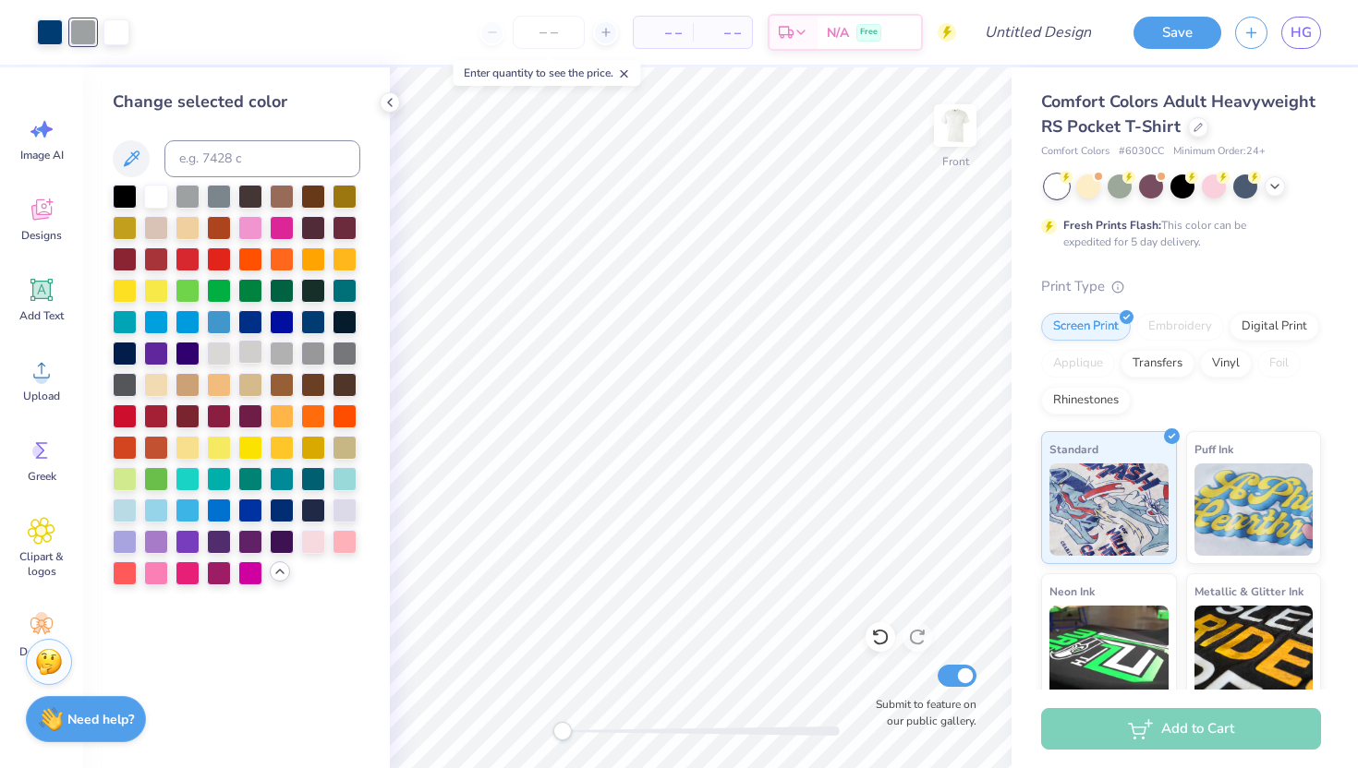
click at [248, 353] on div at bounding box center [250, 352] width 24 height 24
click at [275, 351] on div at bounding box center [282, 352] width 24 height 24
click at [156, 506] on div at bounding box center [156, 509] width 24 height 24
click at [127, 507] on div at bounding box center [125, 509] width 24 height 24
click at [116, 20] on div at bounding box center [116, 31] width 26 height 26
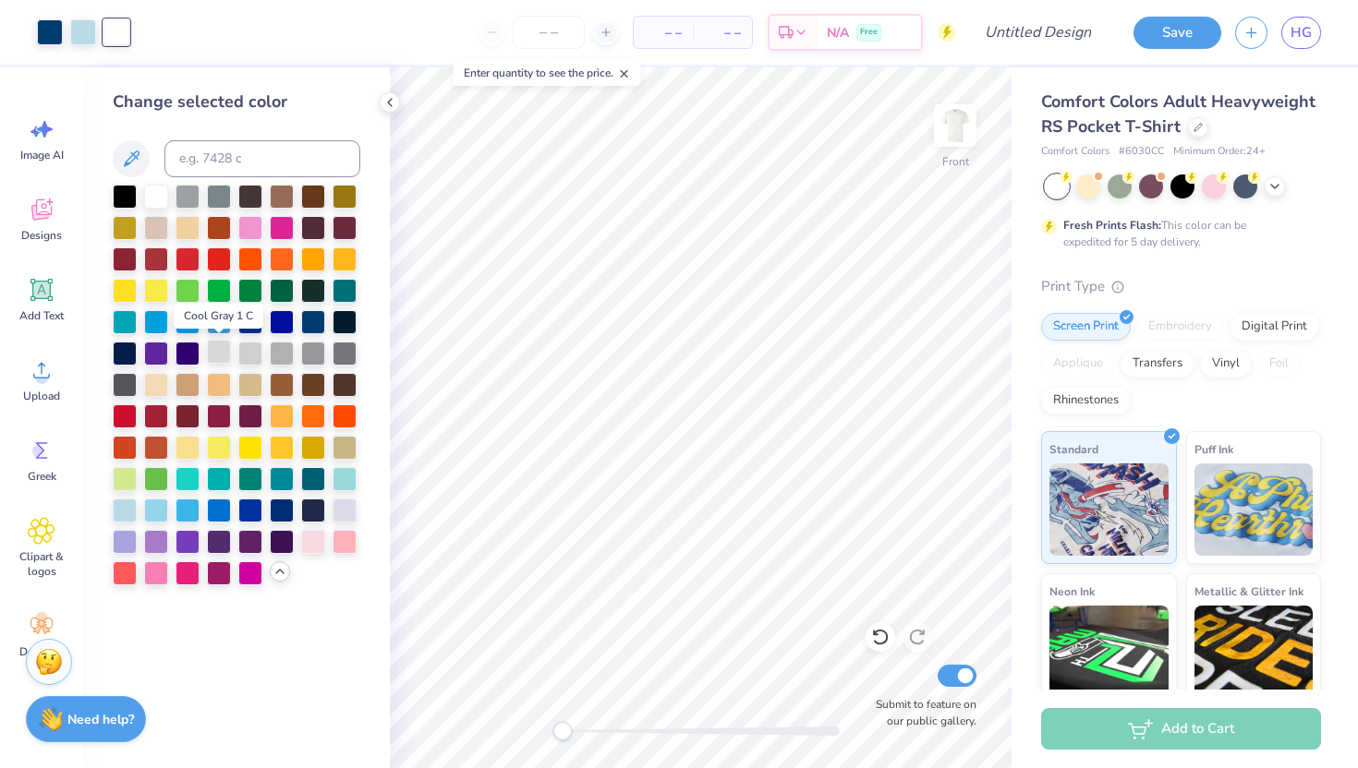
click at [224, 352] on div at bounding box center [219, 352] width 24 height 24
click at [79, 36] on div at bounding box center [83, 31] width 26 height 26
click at [281, 322] on div at bounding box center [282, 320] width 24 height 24
click at [131, 502] on div at bounding box center [125, 509] width 24 height 24
click at [136, 159] on icon at bounding box center [131, 159] width 22 height 22
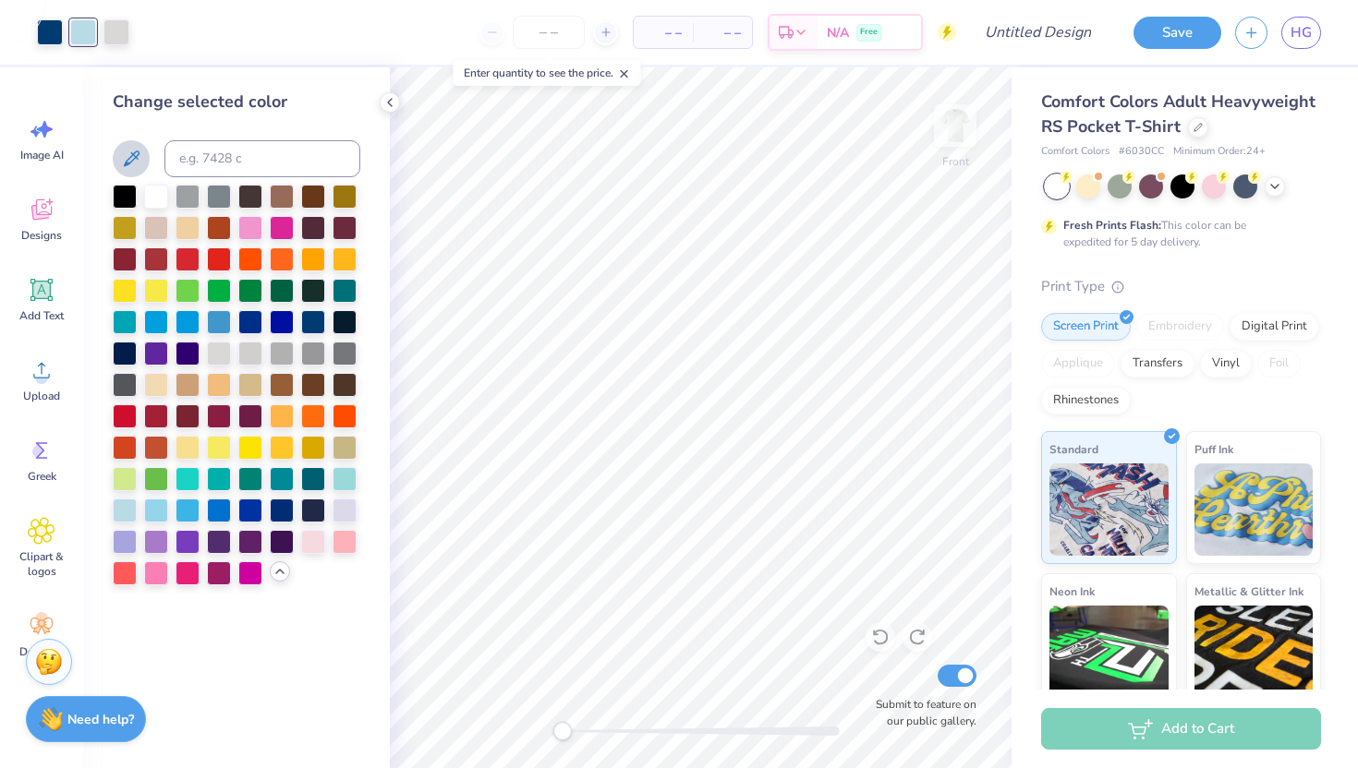
click at [125, 152] on icon at bounding box center [131, 159] width 22 height 22
click at [215, 511] on div at bounding box center [219, 509] width 24 height 24
click at [189, 450] on div at bounding box center [187, 446] width 24 height 24
click at [225, 444] on div at bounding box center [219, 446] width 24 height 24
click at [279, 420] on div at bounding box center [282, 415] width 24 height 24
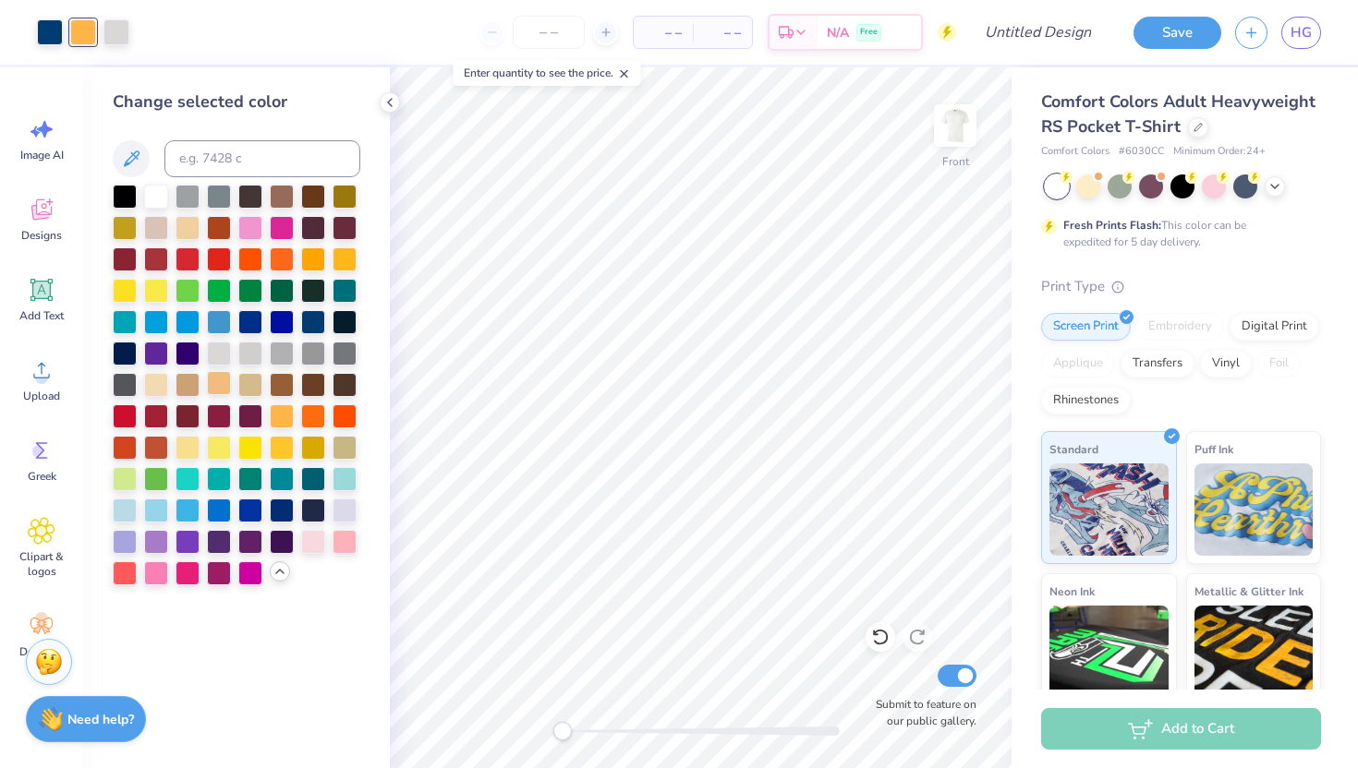
click at [217, 384] on div at bounding box center [219, 383] width 24 height 24
click at [192, 446] on div at bounding box center [187, 446] width 24 height 24
click at [52, 22] on div at bounding box center [50, 31] width 26 height 26
click at [313, 324] on div at bounding box center [313, 320] width 24 height 24
click at [181, 296] on div at bounding box center [187, 289] width 24 height 24
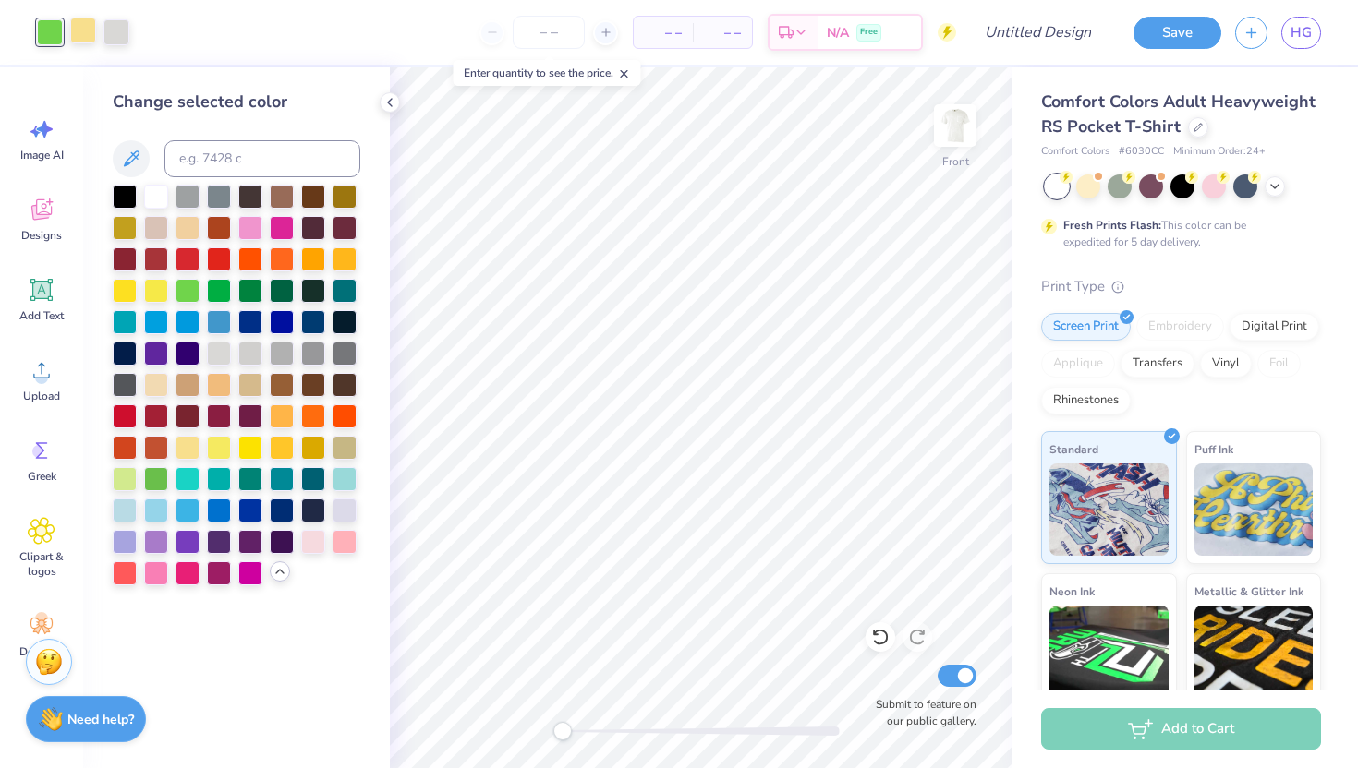
click at [86, 26] on div at bounding box center [83, 31] width 26 height 26
click at [316, 318] on div at bounding box center [313, 320] width 24 height 24
click at [50, 27] on div at bounding box center [50, 31] width 26 height 26
click at [250, 350] on div at bounding box center [250, 352] width 24 height 24
click at [153, 508] on div at bounding box center [156, 509] width 24 height 24
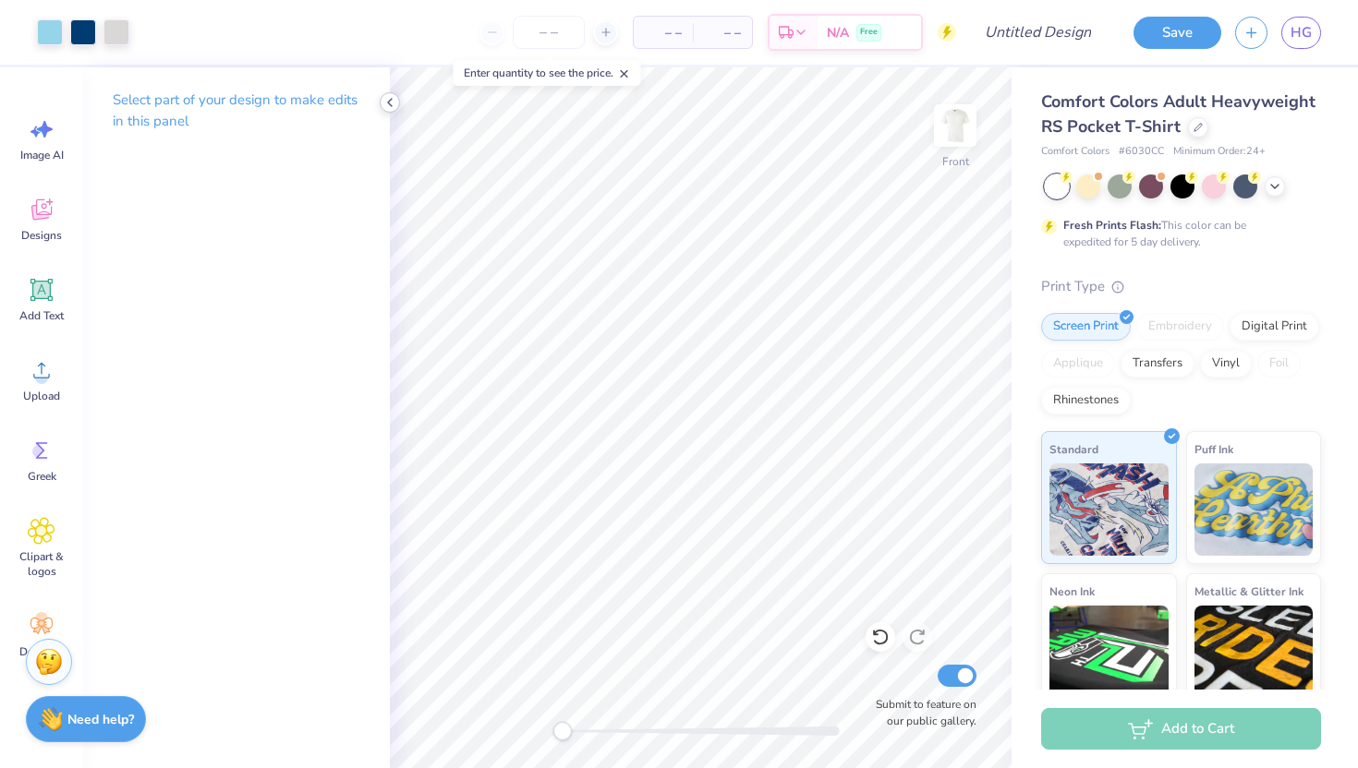
click at [384, 99] on icon at bounding box center [389, 102] width 15 height 15
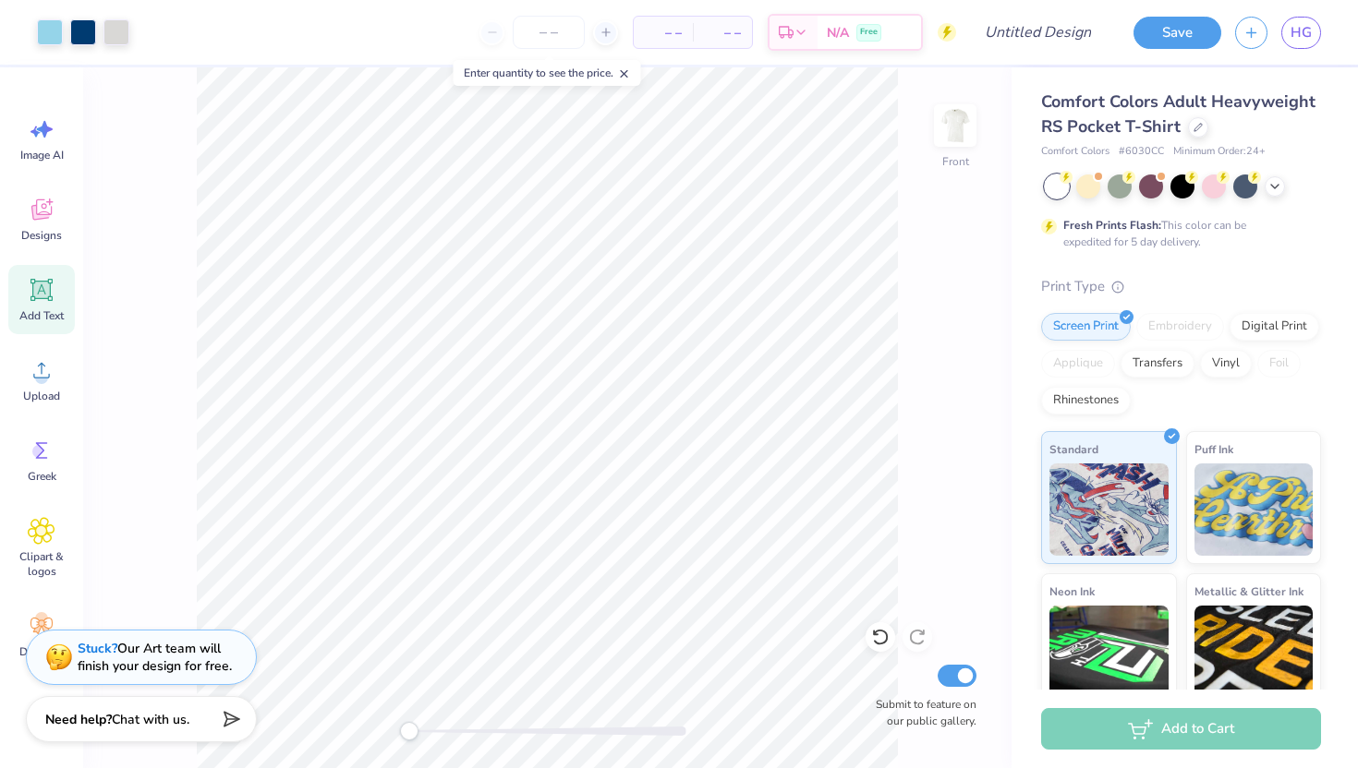
click at [30, 295] on icon at bounding box center [42, 290] width 28 height 28
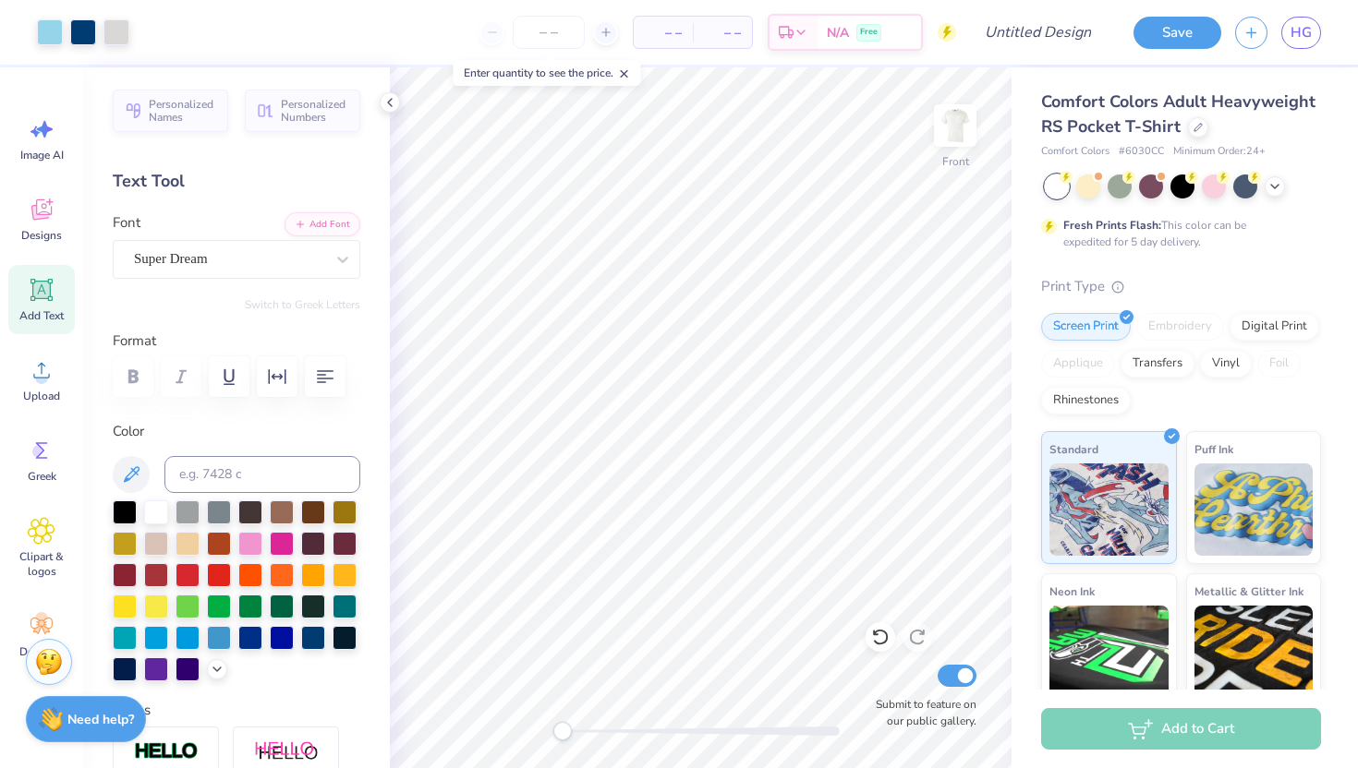
click at [49, 292] on icon at bounding box center [42, 291] width 18 height 18
type textarea "PARENTS"
click at [237, 265] on div "Super Dream" at bounding box center [229, 259] width 194 height 29
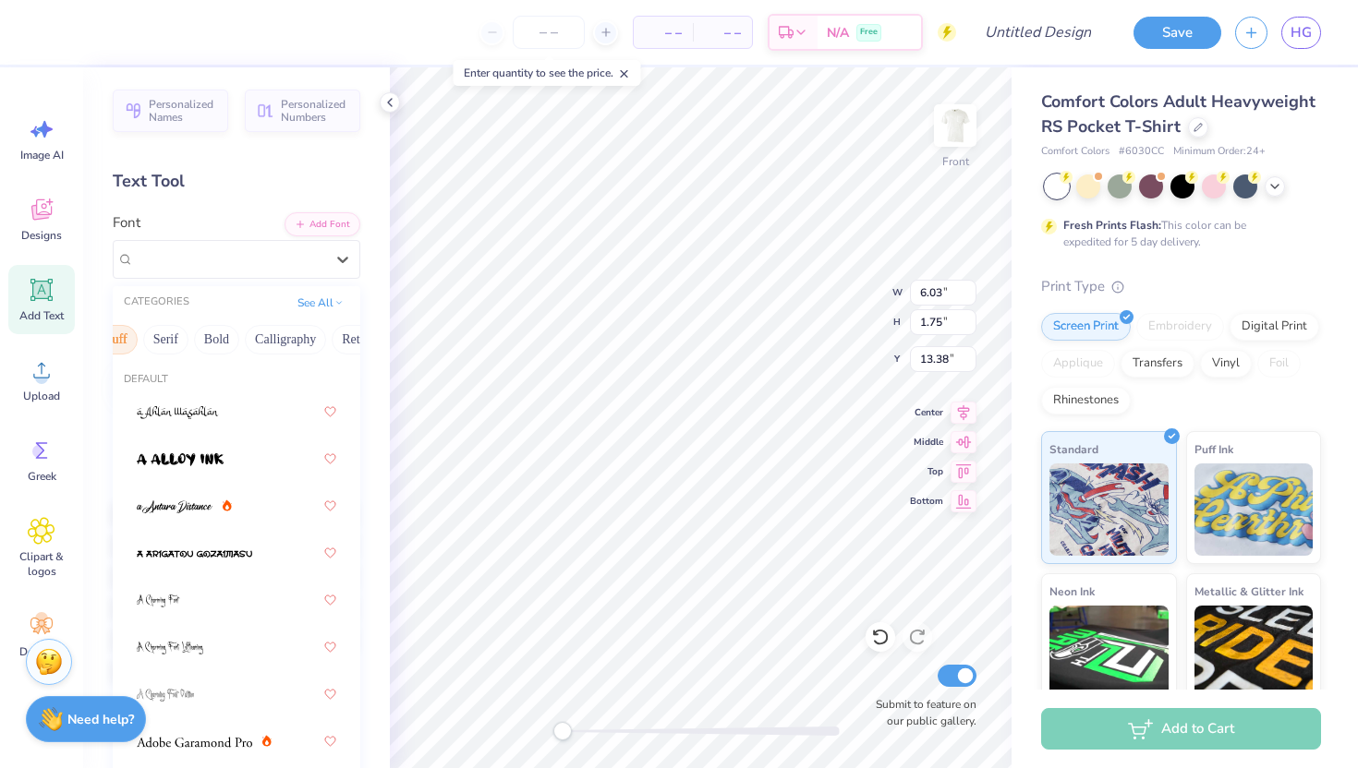
scroll to position [0, 169]
click at [228, 339] on button "Bold" at bounding box center [220, 340] width 45 height 30
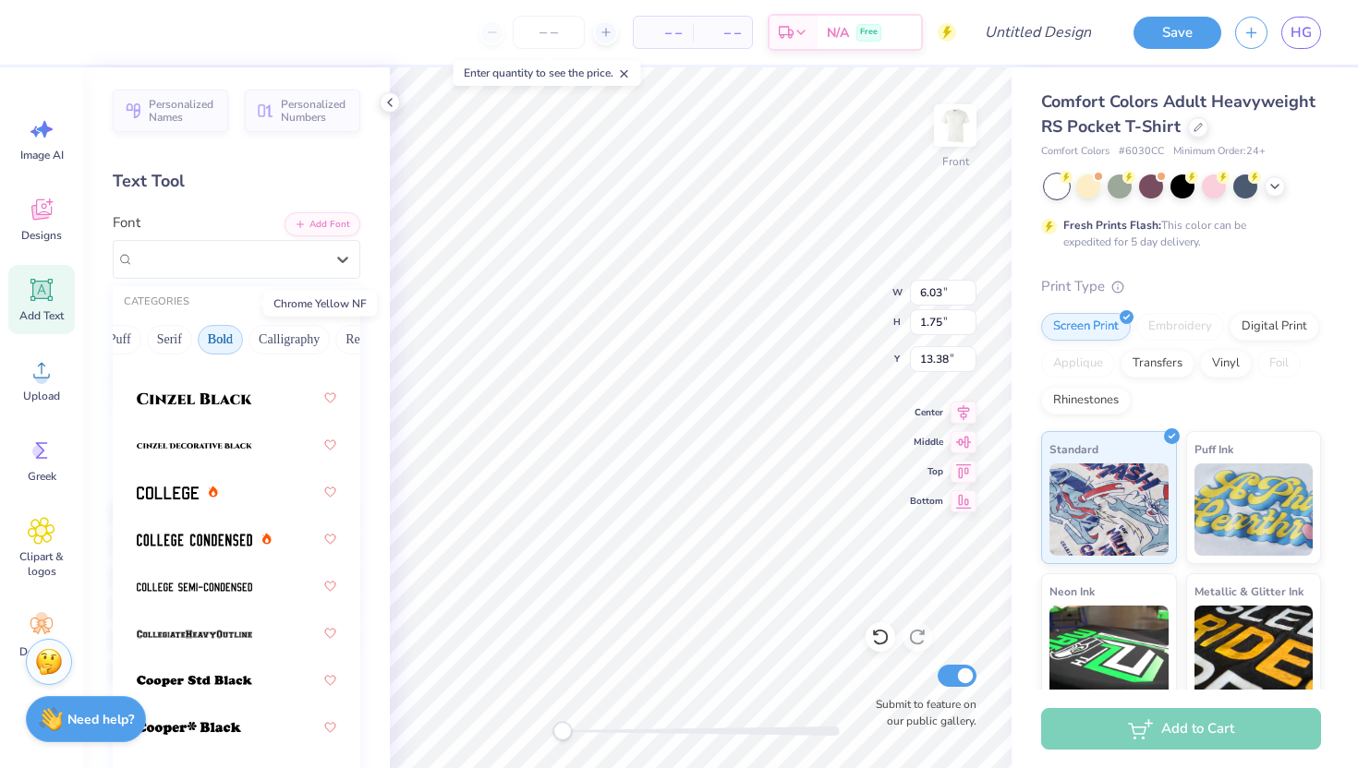
scroll to position [156, 0]
click at [227, 409] on div at bounding box center [236, 397] width 199 height 33
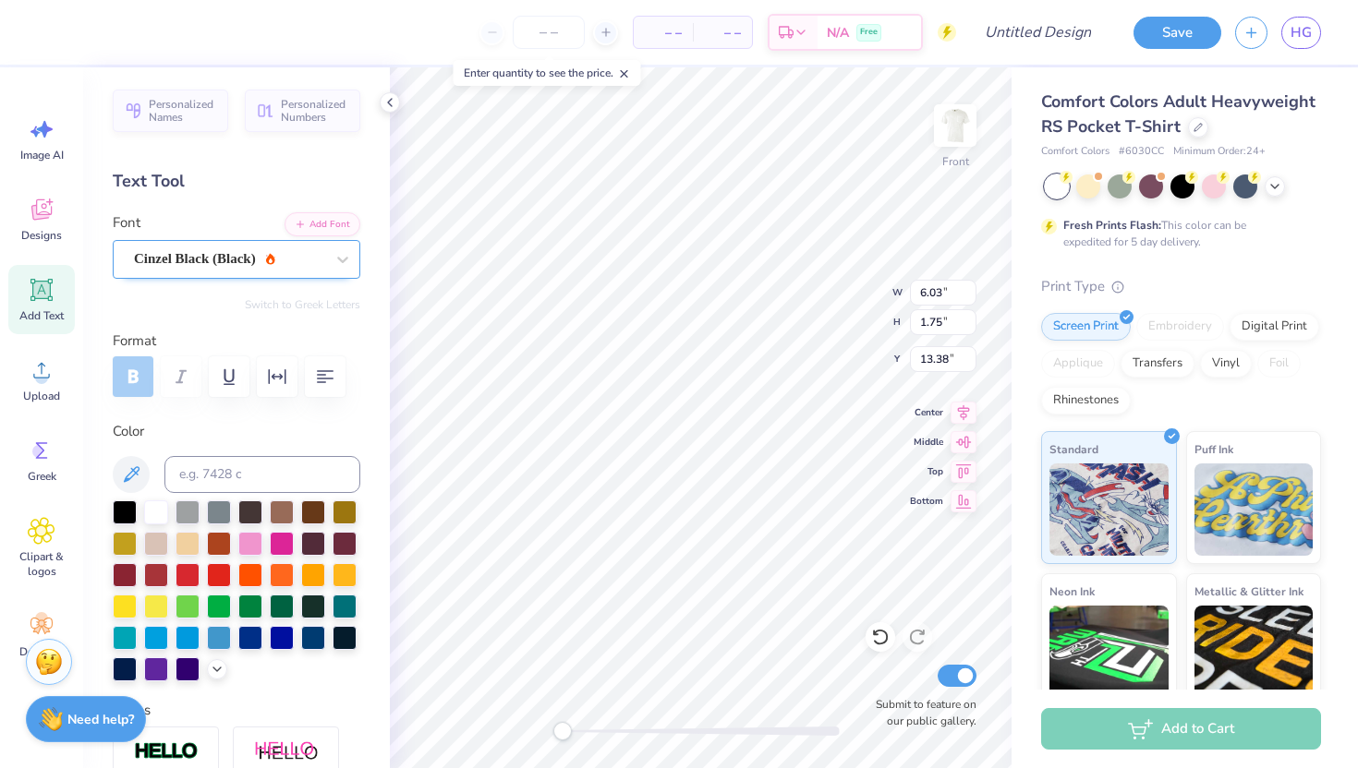
click at [260, 249] on div "Cinzel Black (Black)" at bounding box center [229, 259] width 194 height 29
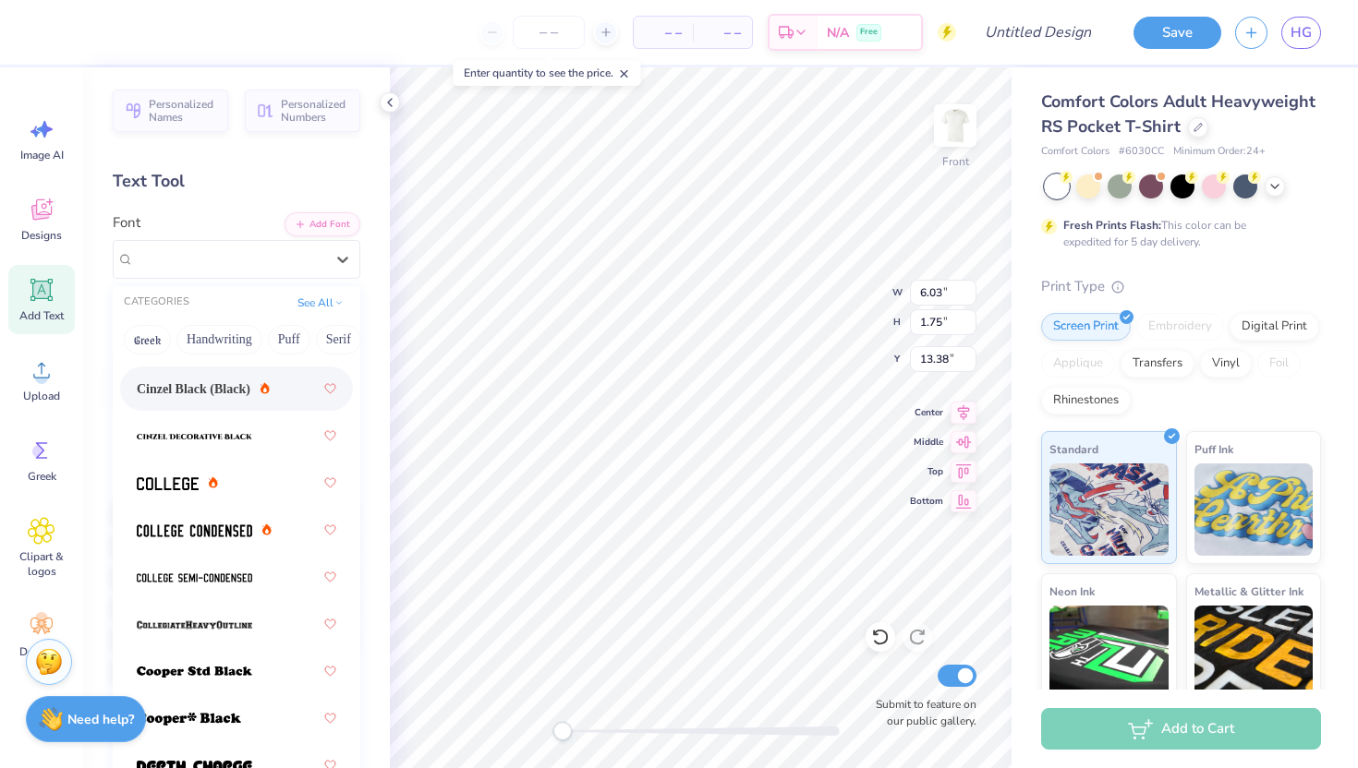
scroll to position [170, 0]
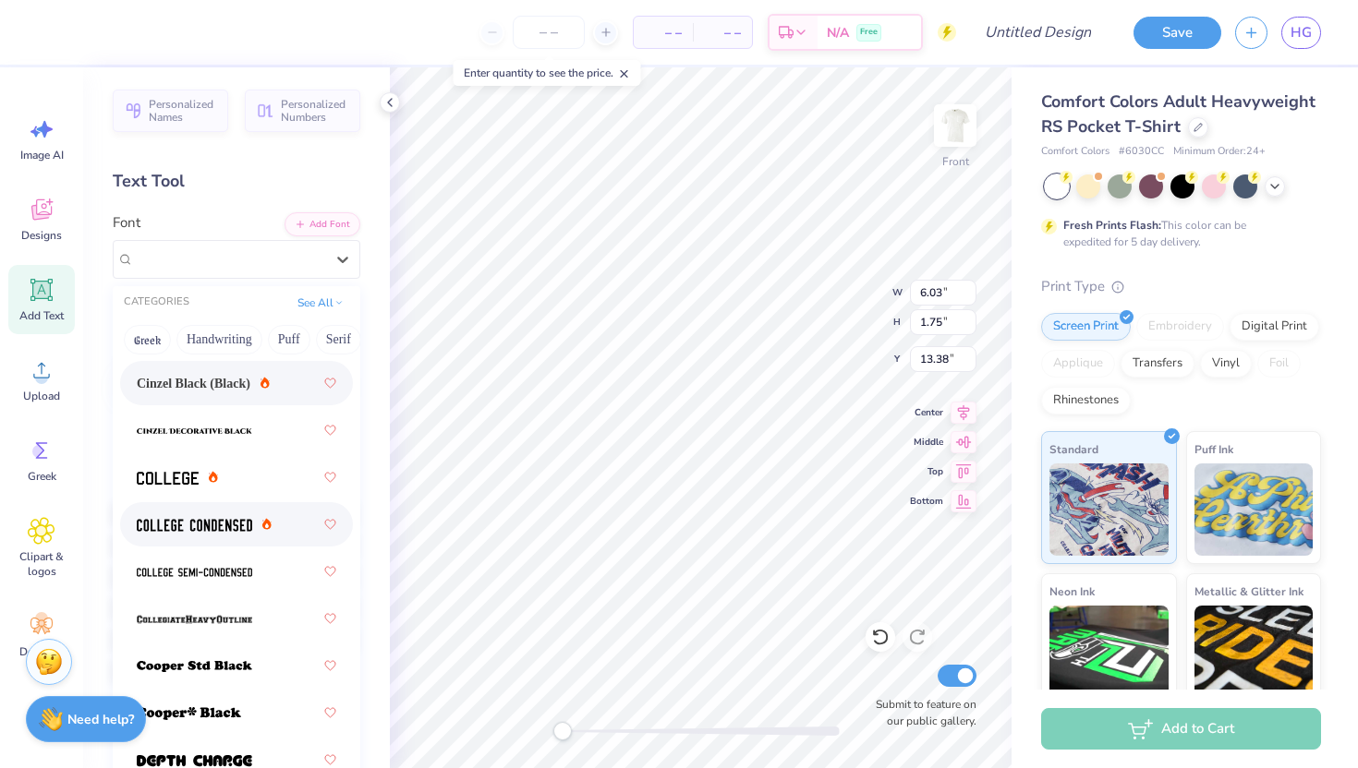
click at [230, 510] on div at bounding box center [236, 524] width 199 height 33
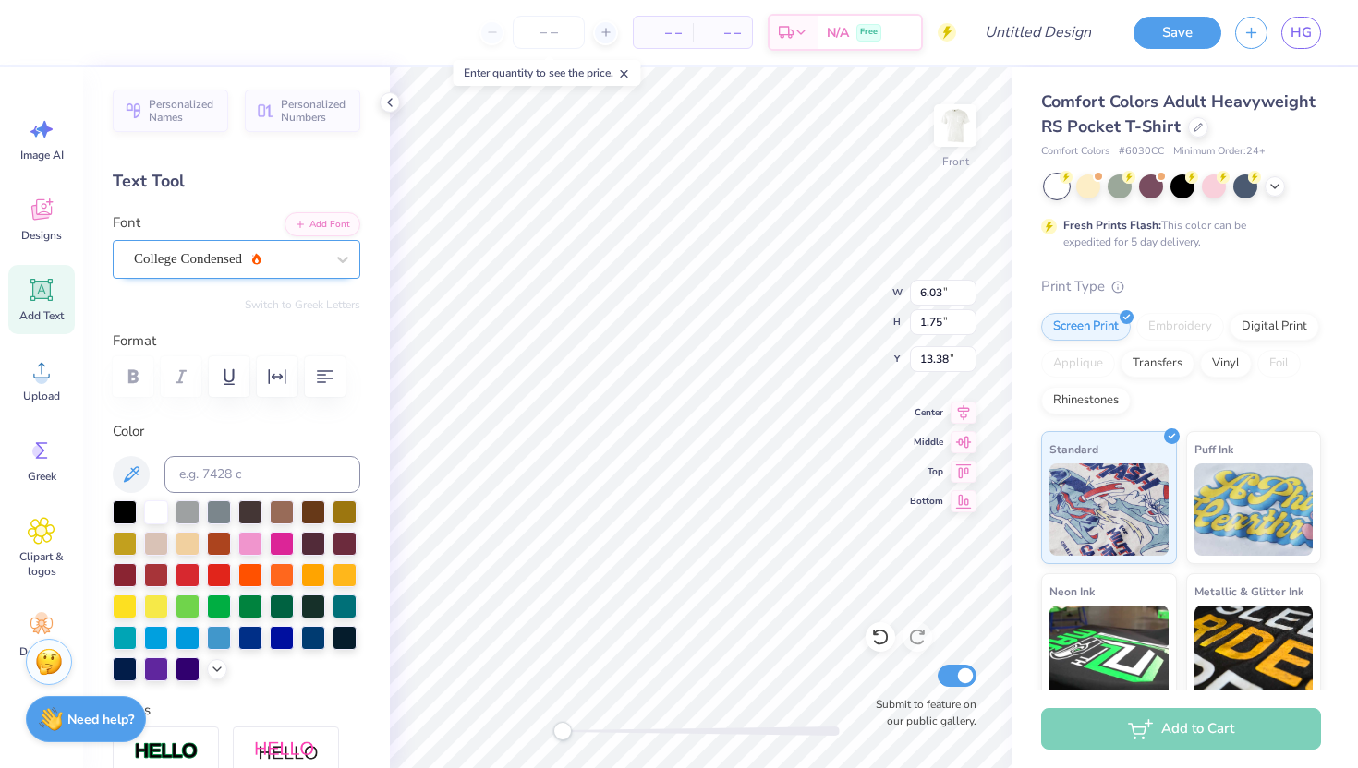
click at [252, 265] on div "College Condensed" at bounding box center [229, 259] width 194 height 29
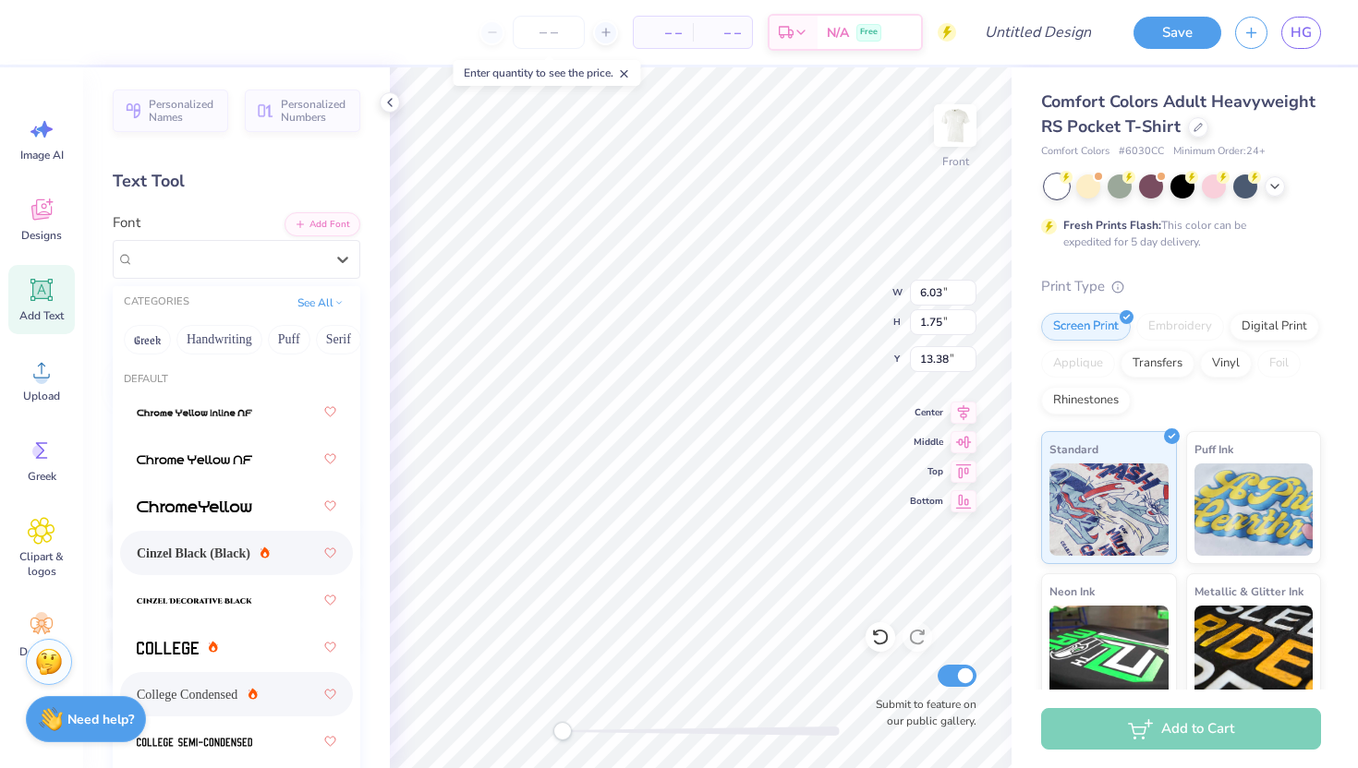
scroll to position [79, 0]
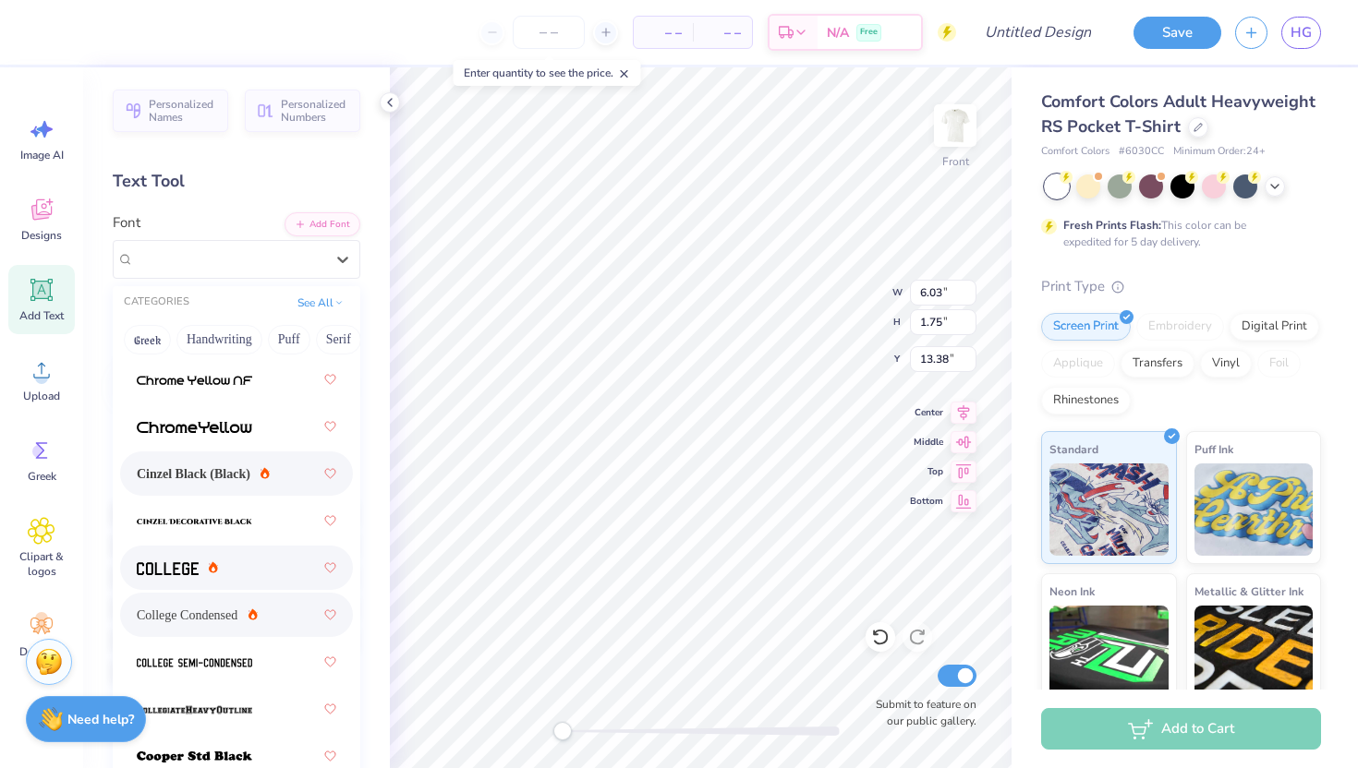
click at [228, 566] on div at bounding box center [236, 567] width 199 height 33
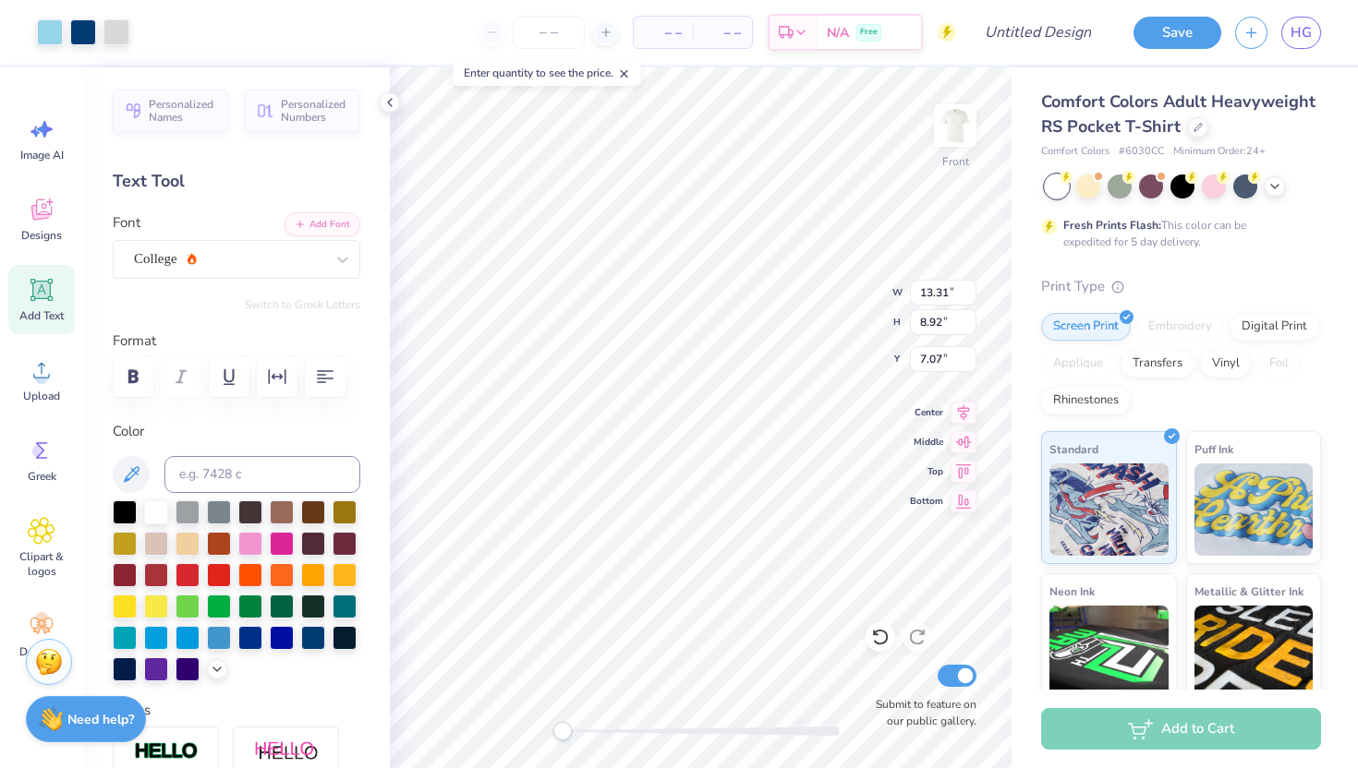
type input "9.61"
type input "1.70"
type input "13.40"
type input "13.31"
type input "8.92"
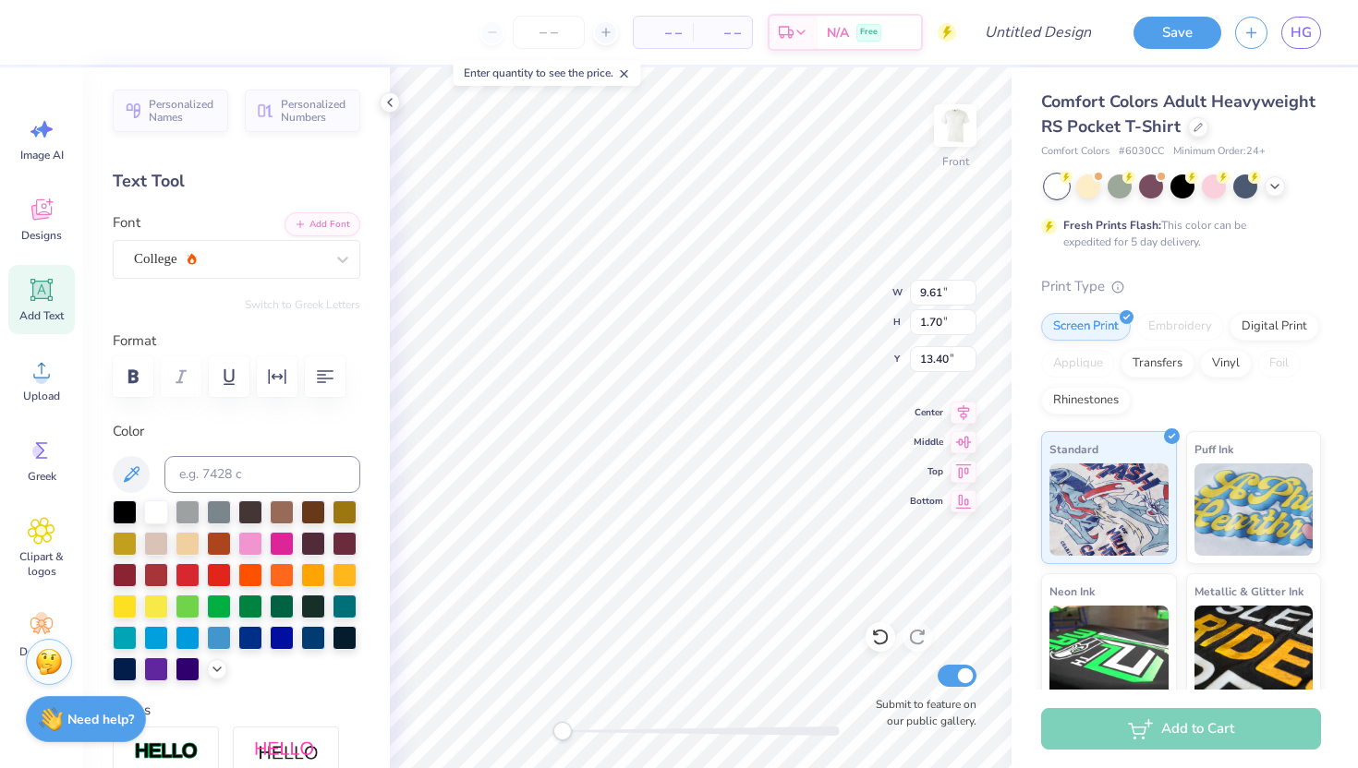
type input "7.07"
type input "9.61"
type input "1.70"
type input "13.40"
type input "13.31"
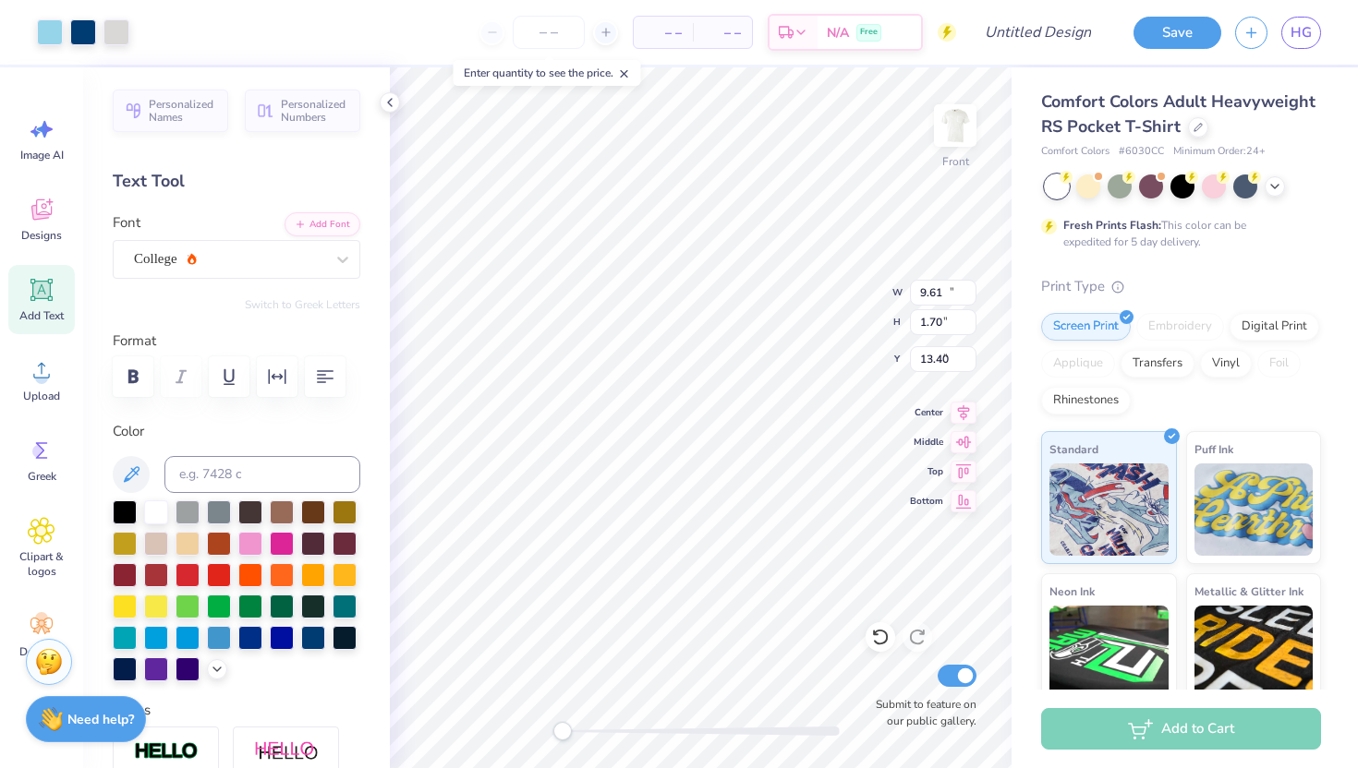
type input "8.92"
type input "6.98"
type input "9.61"
type input "1.70"
type input "6.13"
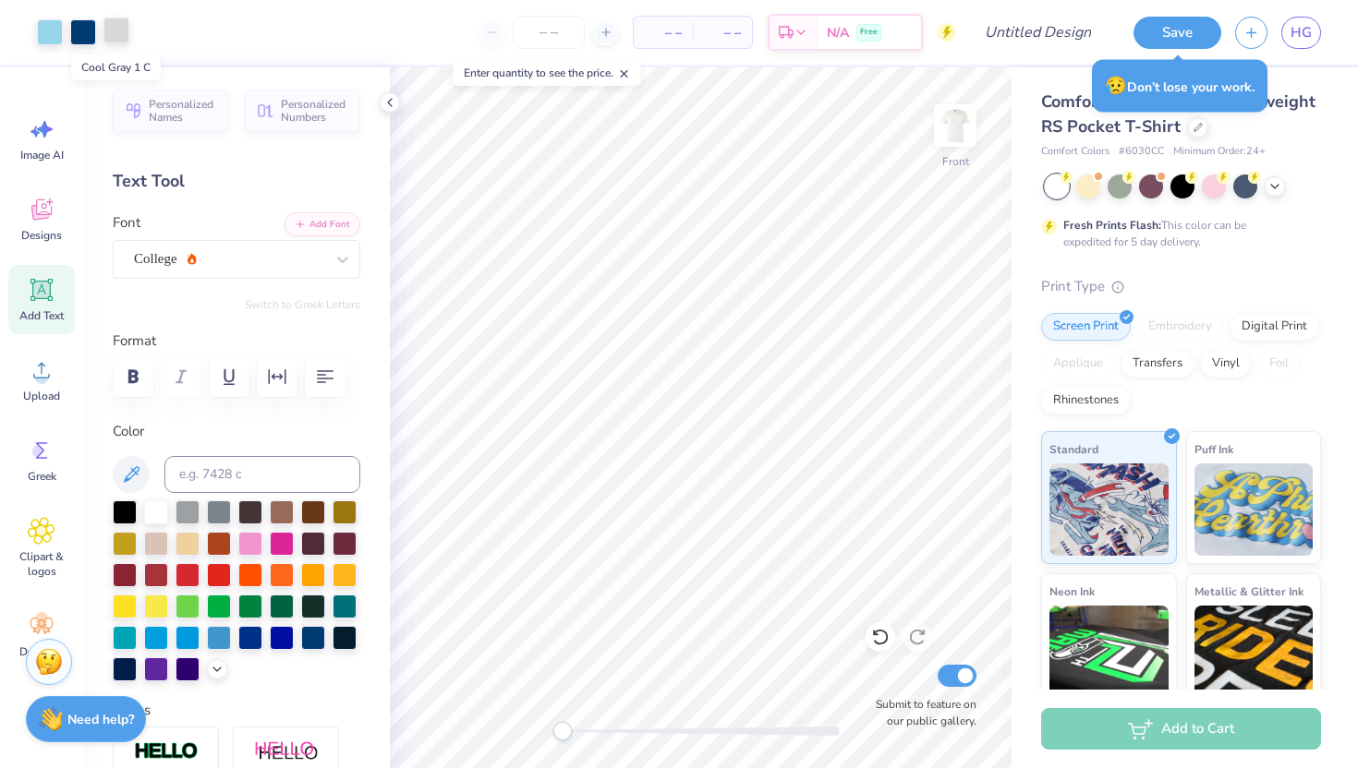
click at [115, 29] on div at bounding box center [116, 31] width 26 height 26
click at [229, 480] on input at bounding box center [262, 474] width 196 height 37
type input "541"
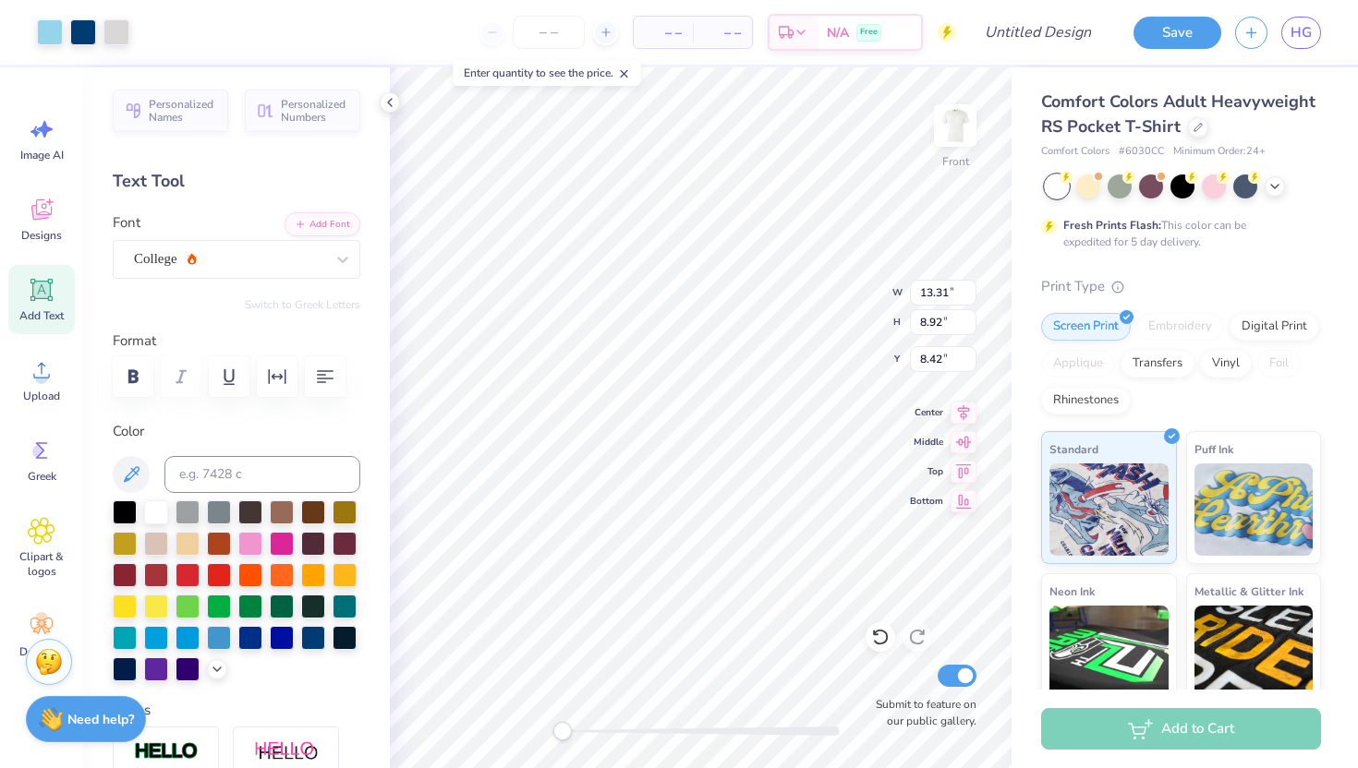
type input "9.61"
type input "1.70"
type input "7.57"
type input "11.48"
type input "2.03"
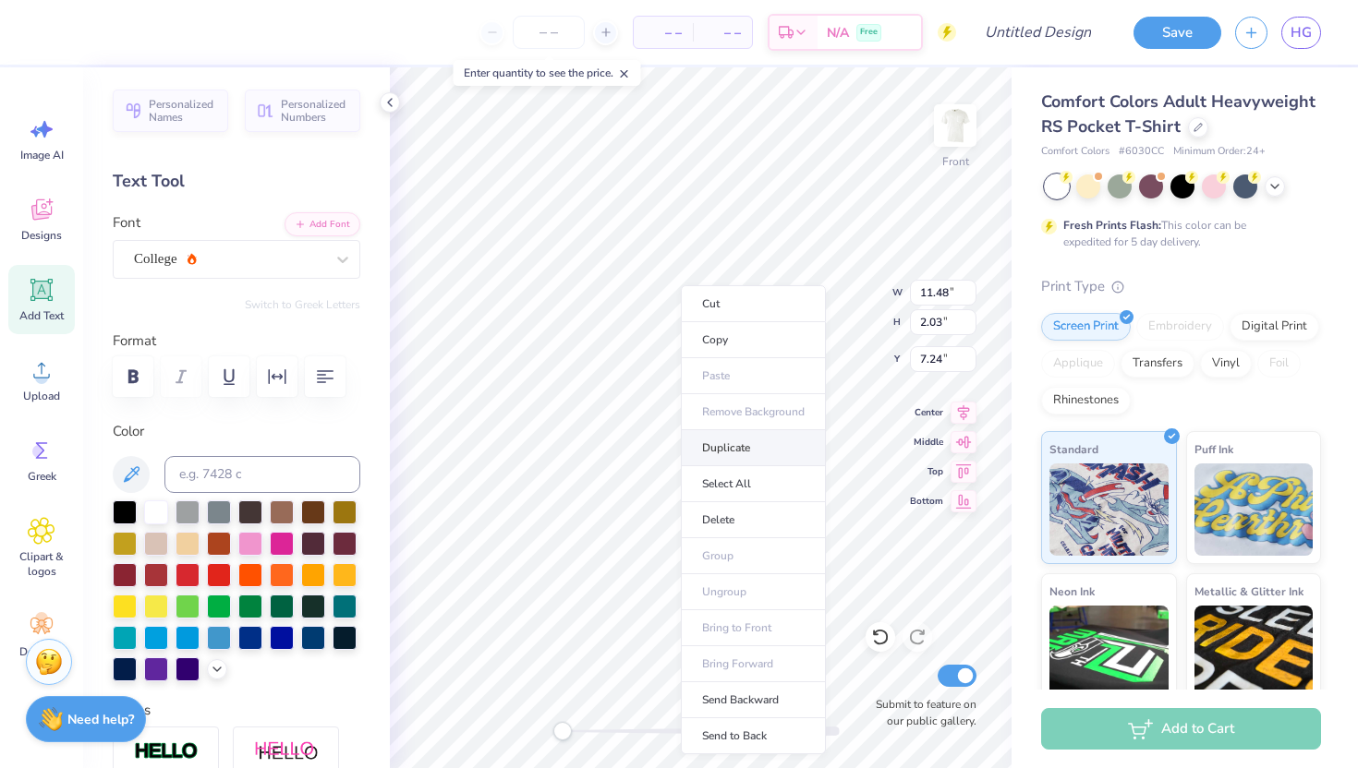
click at [722, 450] on li "Duplicate" at bounding box center [753, 448] width 145 height 36
type input "8.40"
type input "11.81"
type input "2.09"
type input "7.34"
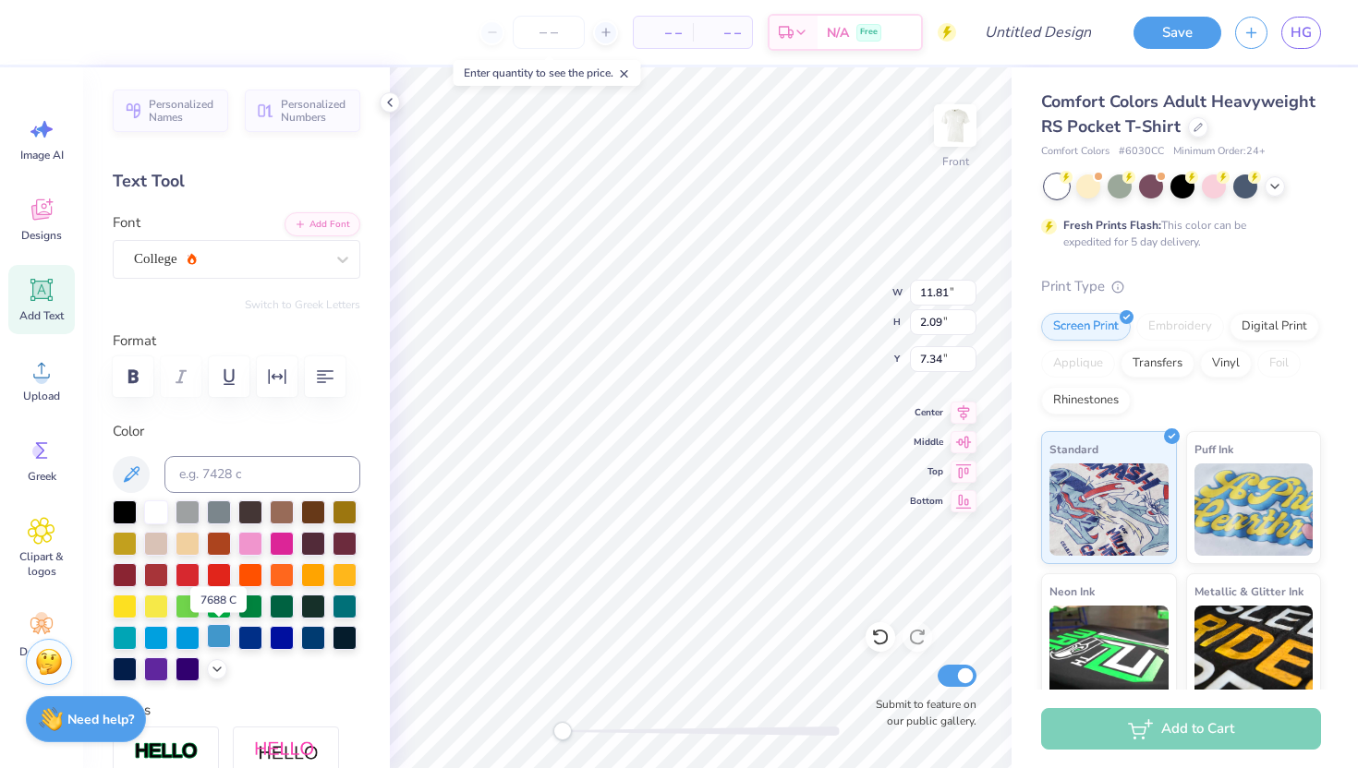
click at [219, 632] on div at bounding box center [219, 636] width 24 height 24
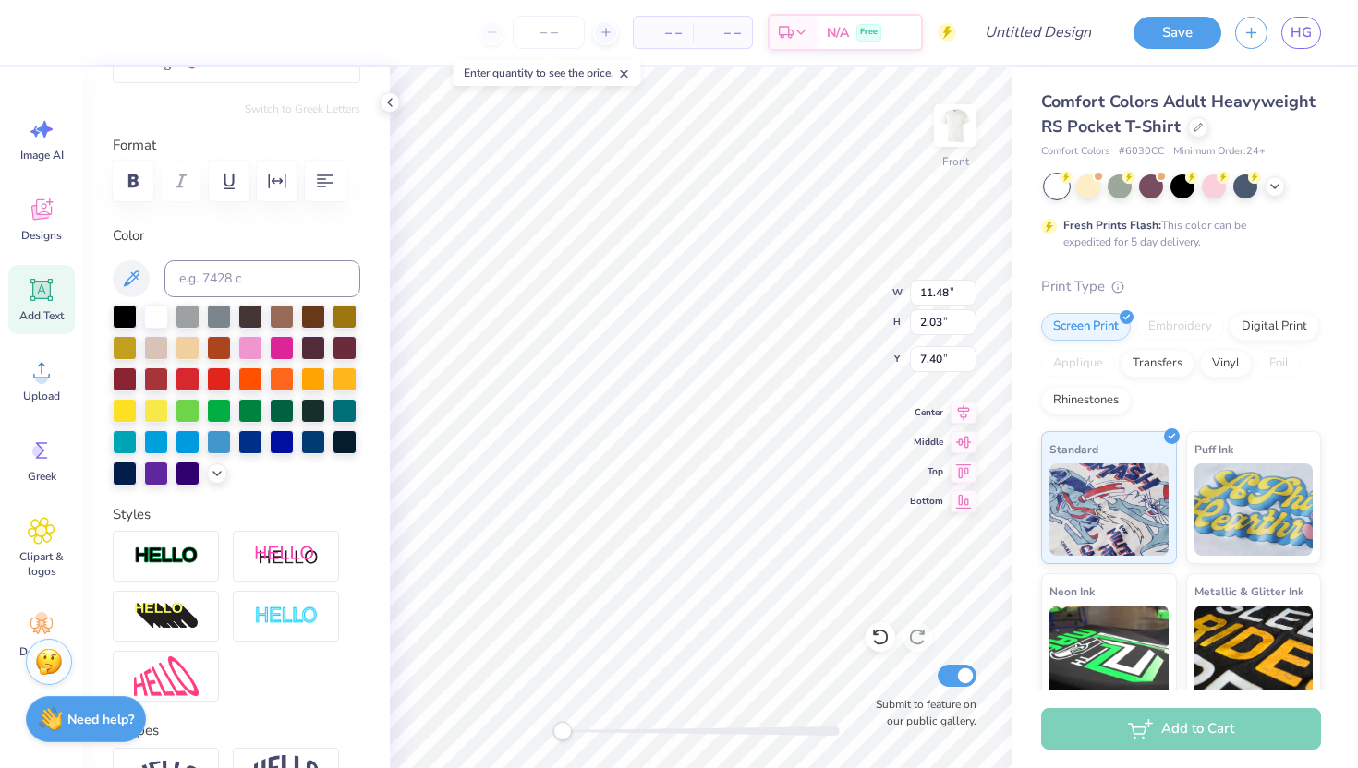
scroll to position [209, 0]
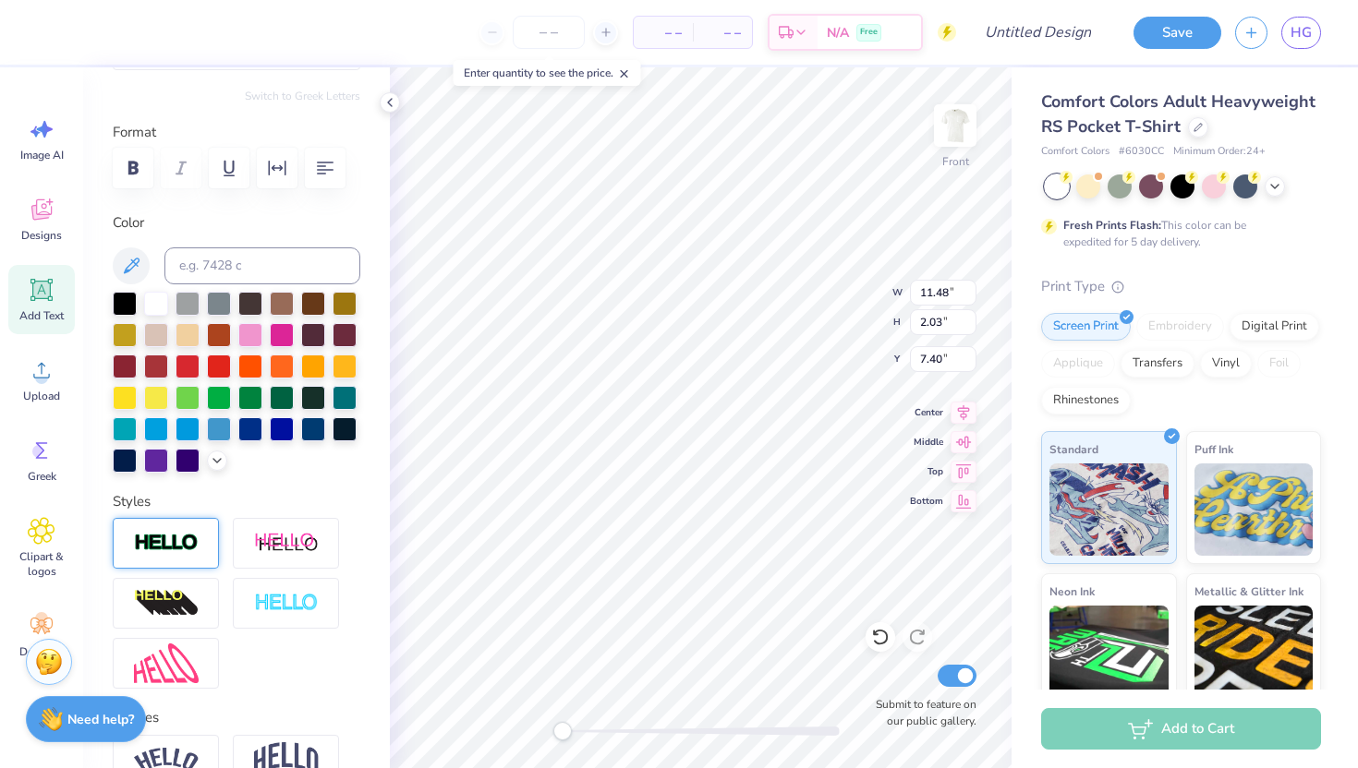
click at [171, 532] on div at bounding box center [166, 543] width 106 height 51
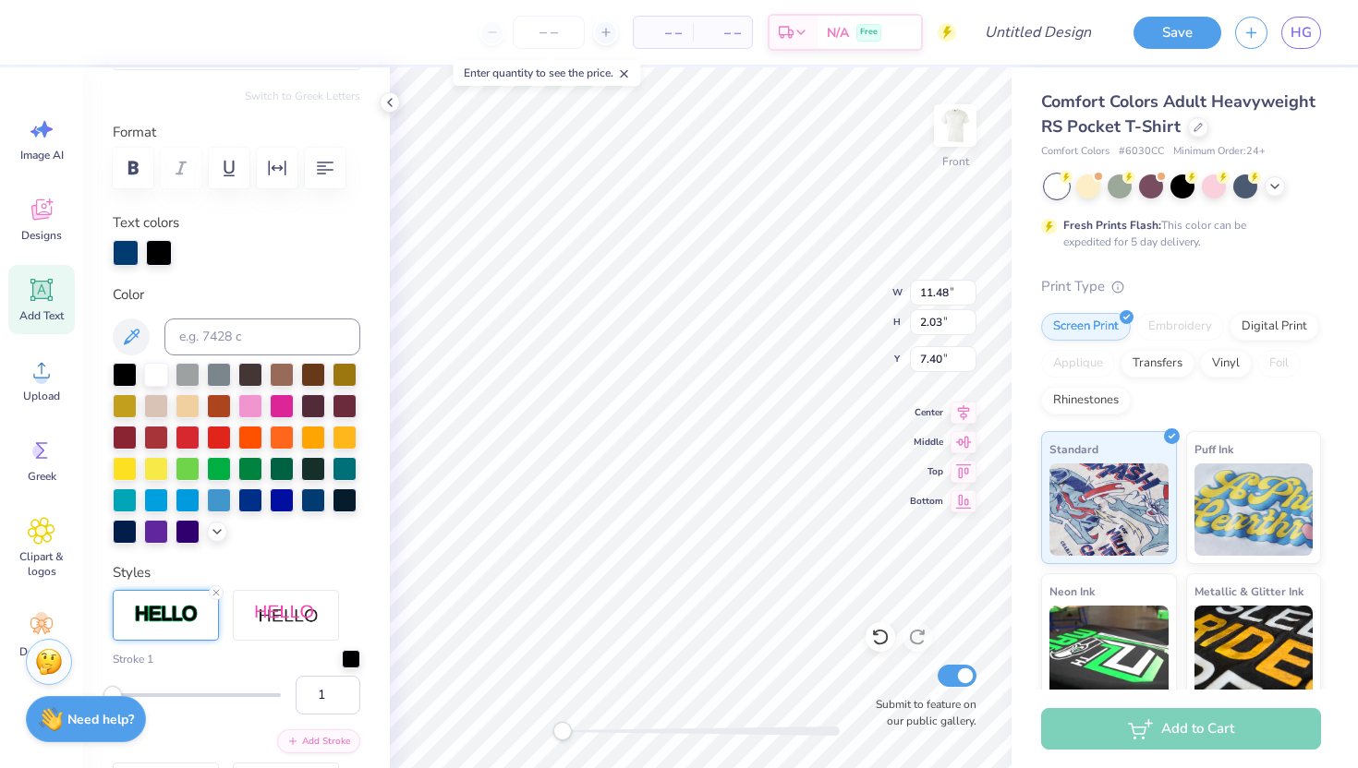
click at [139, 233] on div "Text colors" at bounding box center [237, 239] width 248 height 54
click at [157, 255] on div at bounding box center [159, 251] width 26 height 26
click at [157, 370] on div at bounding box center [156, 373] width 24 height 24
type input "11.52"
type input "2.07"
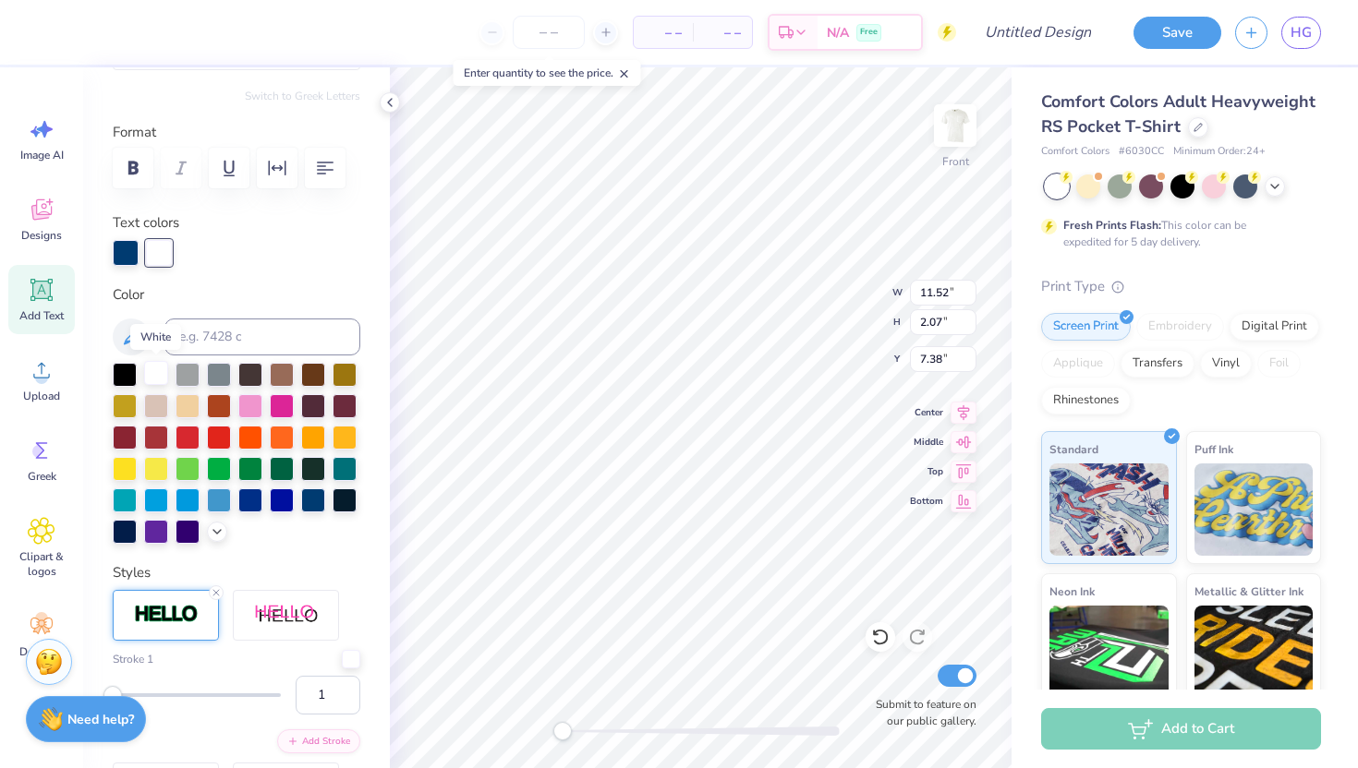
type input "7.38"
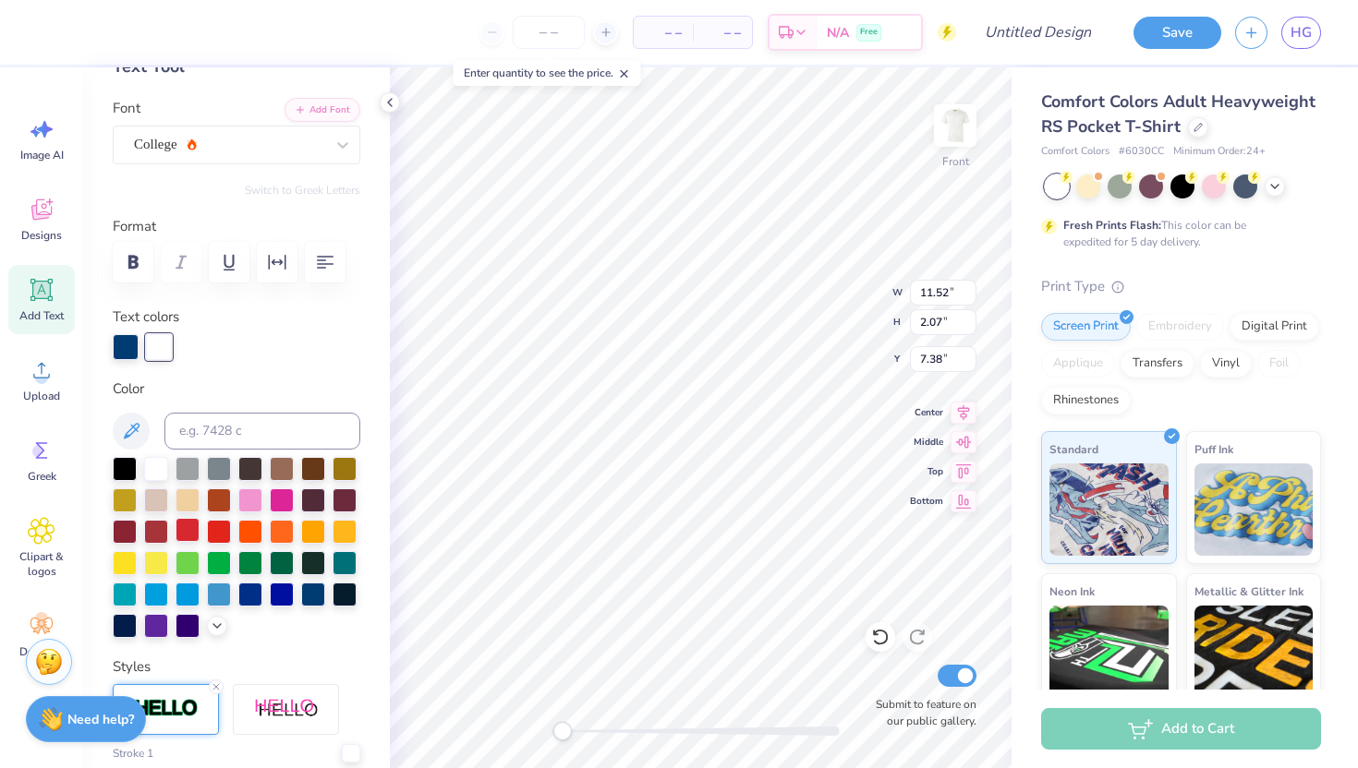
scroll to position [0, 0]
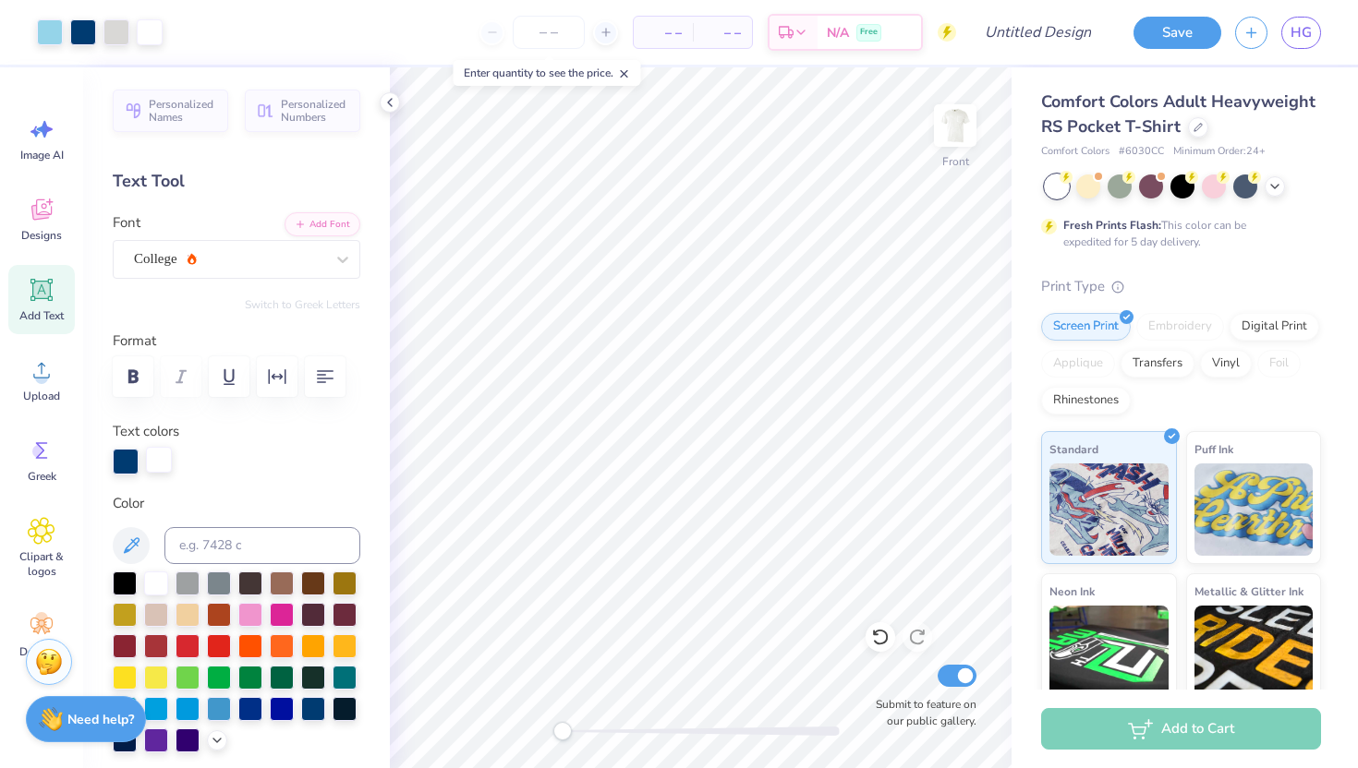
click at [158, 456] on div at bounding box center [159, 460] width 26 height 26
click at [203, 544] on input at bounding box center [262, 545] width 196 height 37
type input "2975"
click at [51, 30] on div at bounding box center [50, 31] width 26 height 26
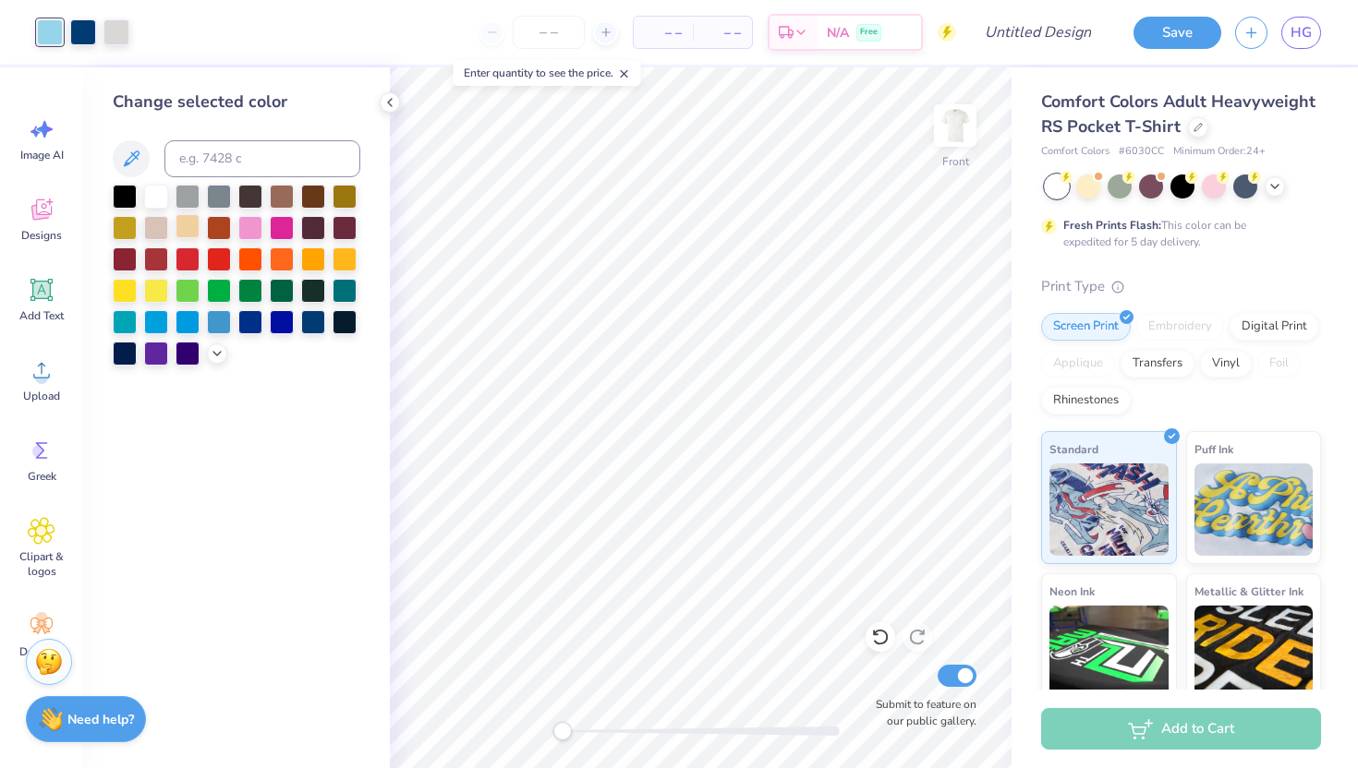
click at [183, 226] on div at bounding box center [187, 226] width 24 height 24
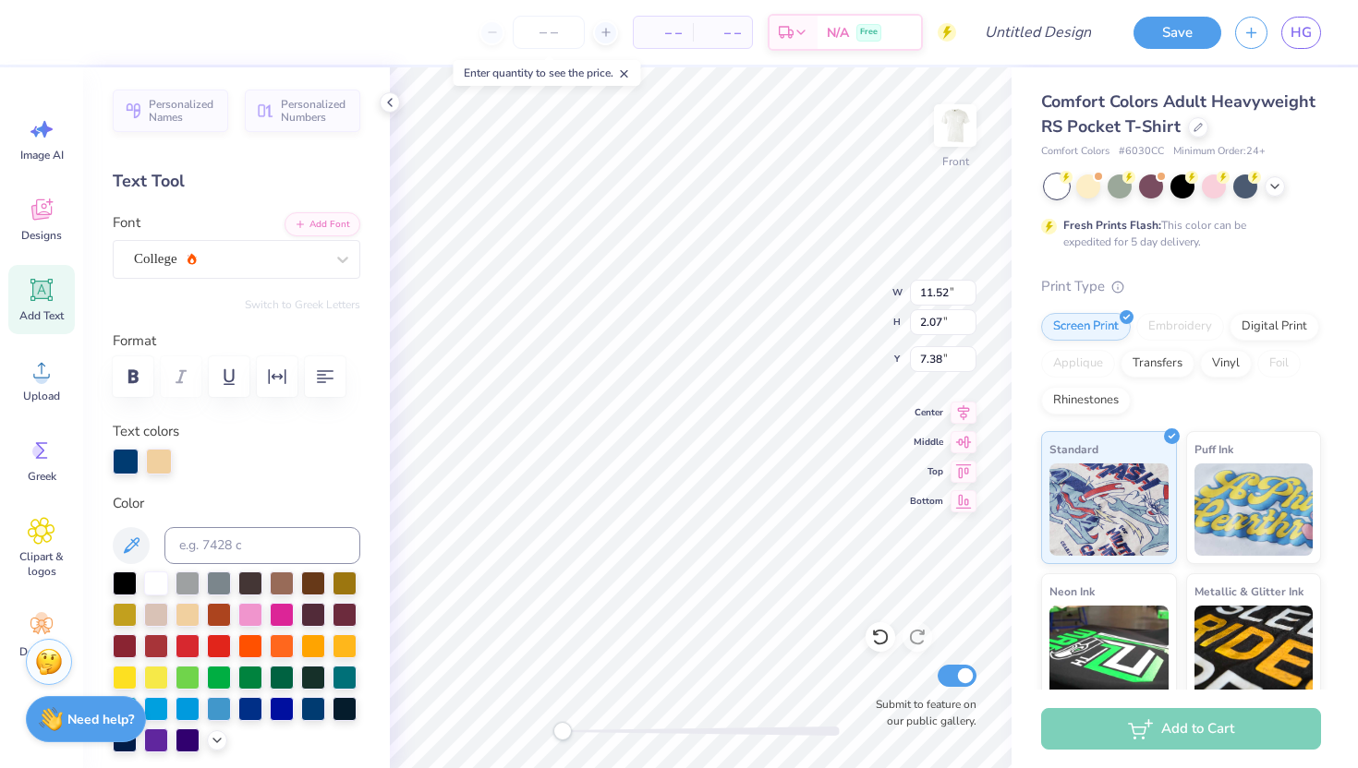
type input "12.16"
type input "2.19"
click at [162, 456] on div at bounding box center [159, 460] width 26 height 26
click at [157, 581] on div at bounding box center [156, 582] width 24 height 24
type input "7.32"
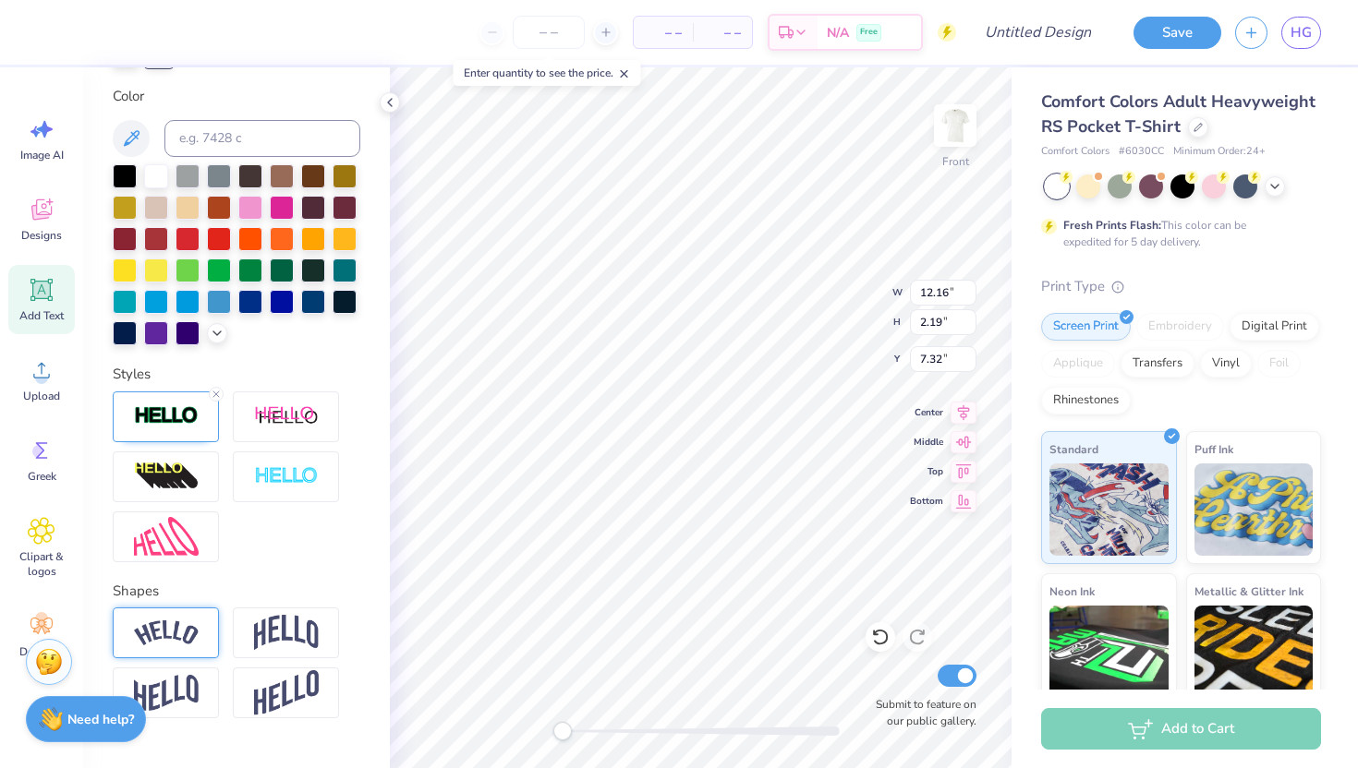
scroll to position [450, 0]
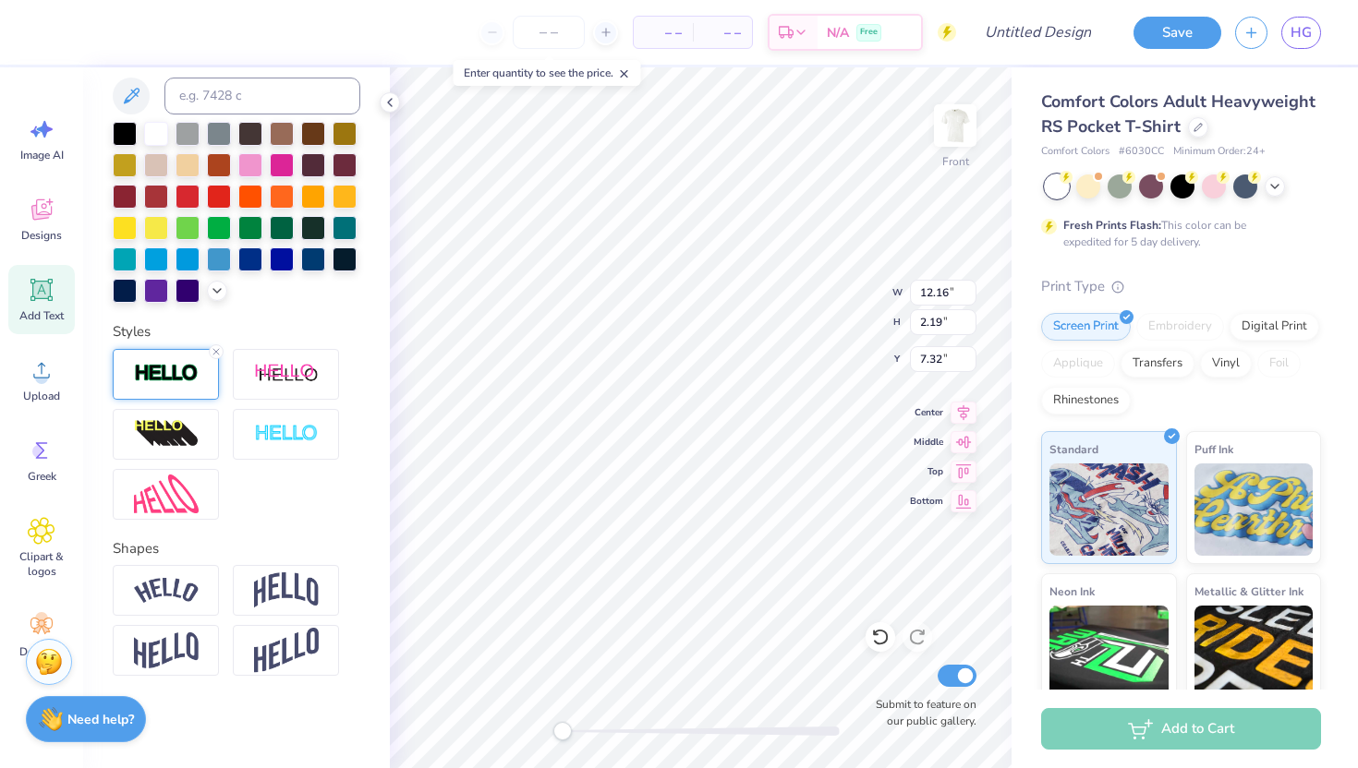
click at [173, 372] on img at bounding box center [166, 373] width 65 height 21
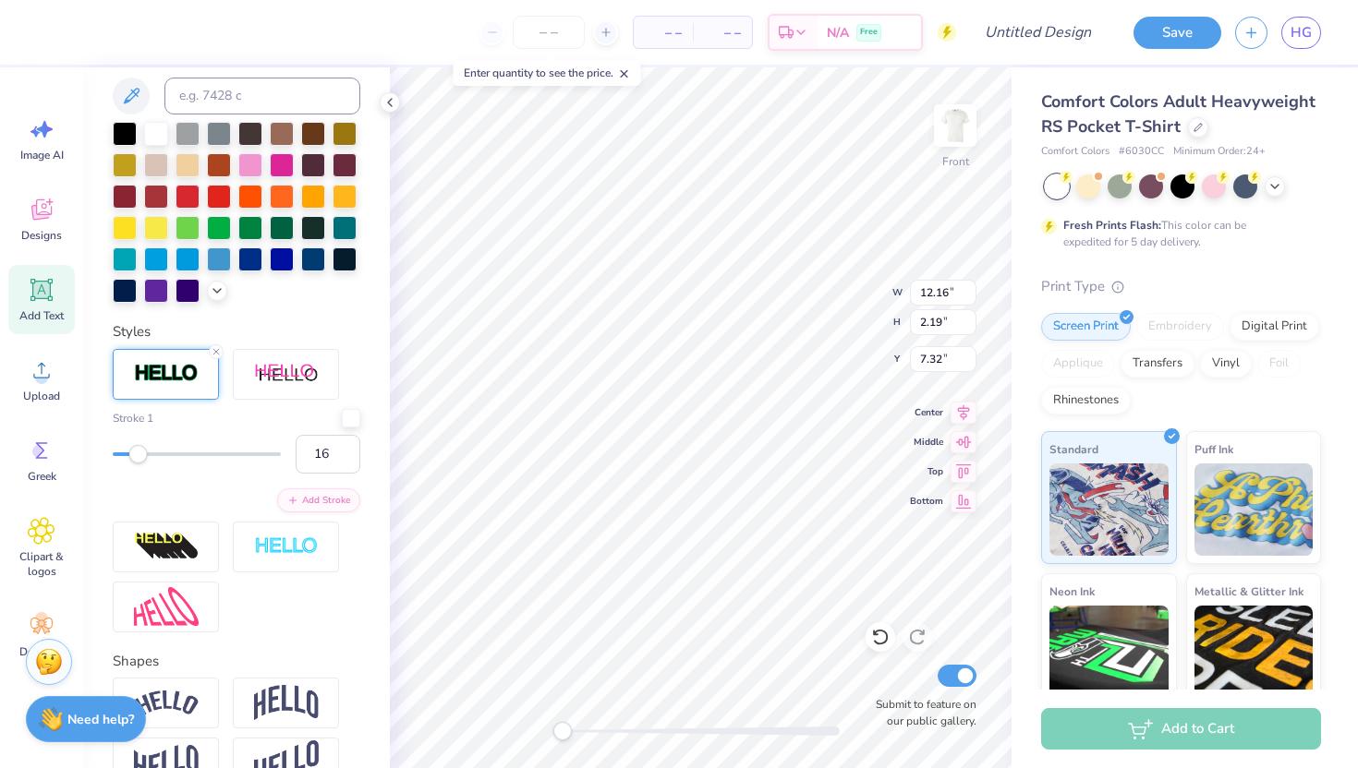
type input "15"
drag, startPoint x: 110, startPoint y: 449, endPoint x: 136, endPoint y: 453, distance: 26.1
click at [136, 453] on div "Accessibility label" at bounding box center [136, 454] width 18 height 18
type input "1"
drag, startPoint x: 140, startPoint y: 453, endPoint x: 64, endPoint y: 446, distance: 76.9
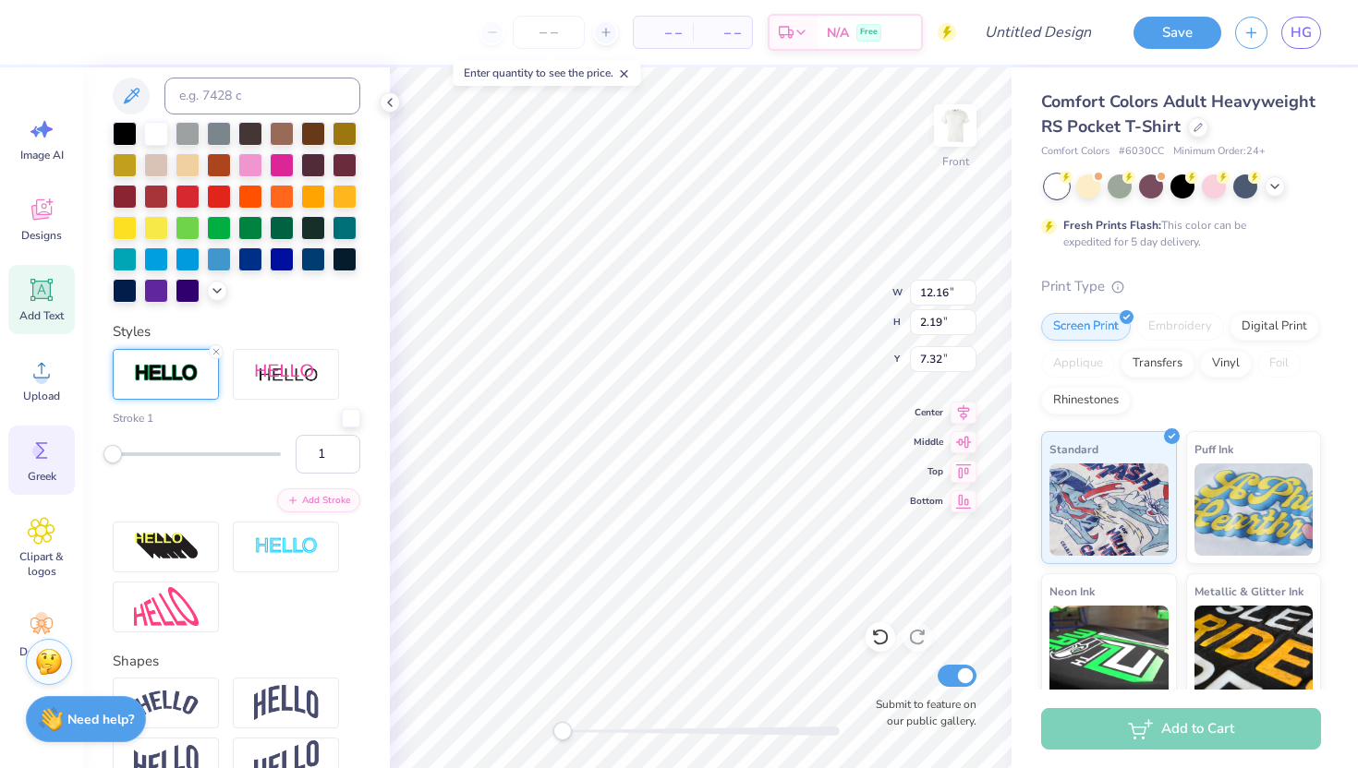
click at [65, 446] on div "– – Per Item – – Total Est. Delivery N/A Free Design Title Save HG Image AI Des…" at bounding box center [679, 384] width 1358 height 768
click at [328, 448] on input "1" at bounding box center [328, 454] width 65 height 39
click at [345, 451] on input "2" at bounding box center [328, 454] width 65 height 39
click at [344, 446] on input "3" at bounding box center [328, 454] width 65 height 39
click at [341, 447] on input "4" at bounding box center [328, 454] width 65 height 39
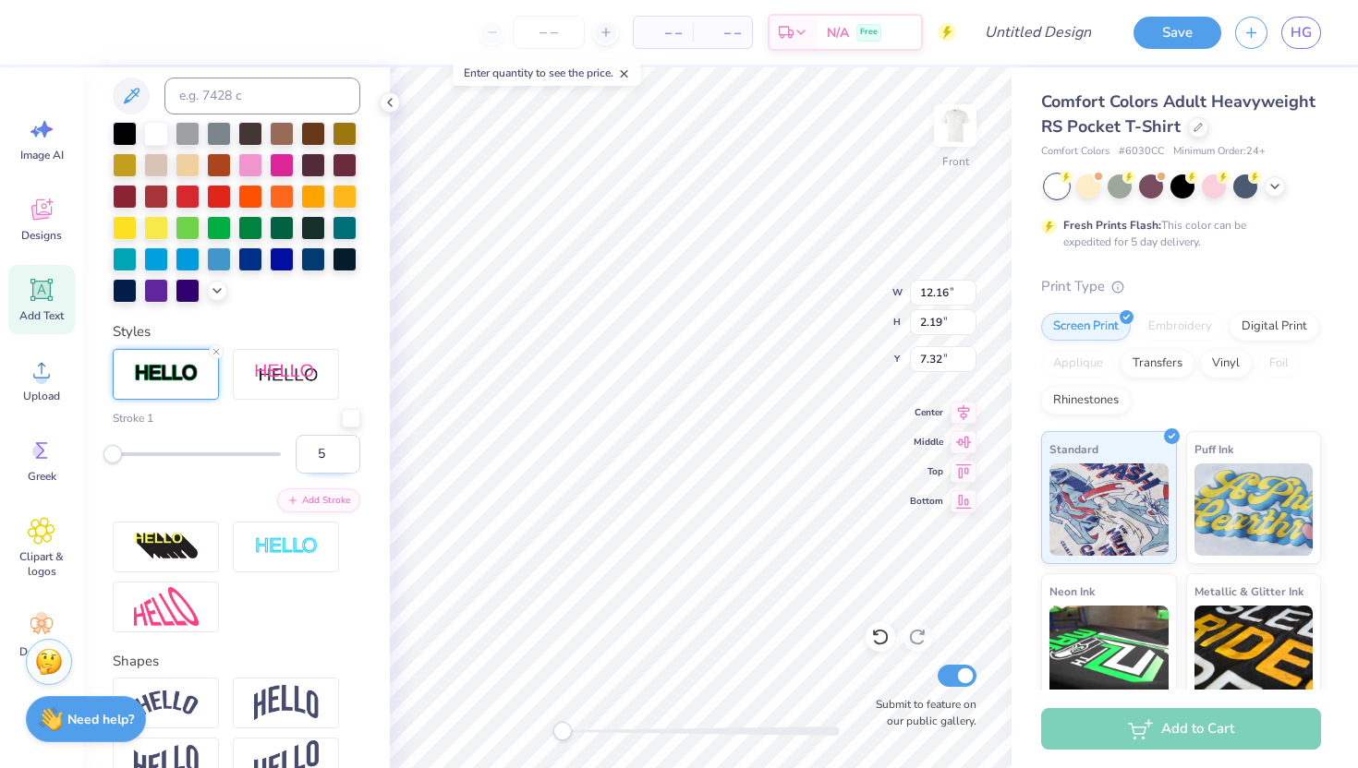
type input "5"
click at [339, 445] on input "5" at bounding box center [328, 454] width 65 height 39
click at [368, 498] on div "Personalized Names Personalized Numbers Text Tool Add Font Font College Switch …" at bounding box center [236, 417] width 307 height 701
type input "4"
click at [342, 461] on input "4" at bounding box center [328, 454] width 65 height 39
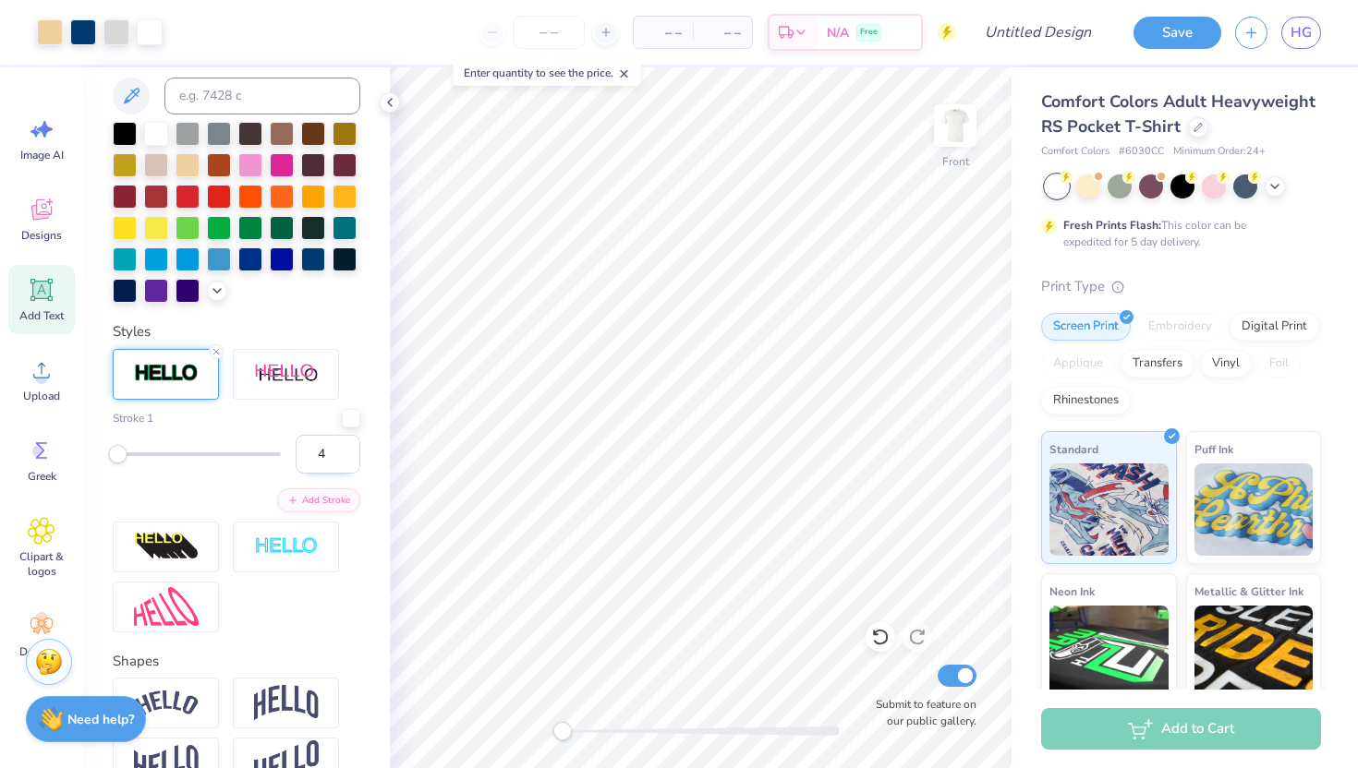
click at [344, 465] on input "4" at bounding box center [328, 454] width 65 height 39
type input "3"
click at [344, 457] on input "3" at bounding box center [328, 454] width 65 height 39
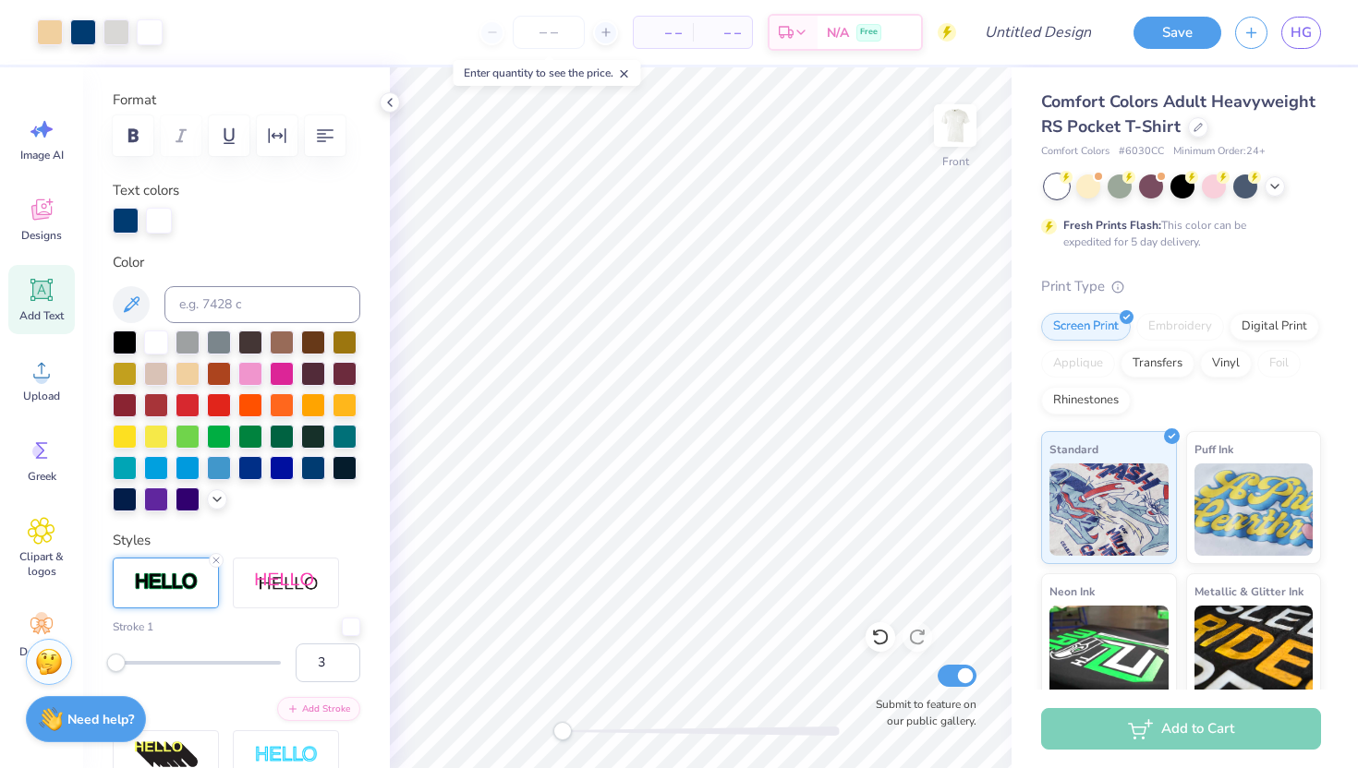
scroll to position [163, 0]
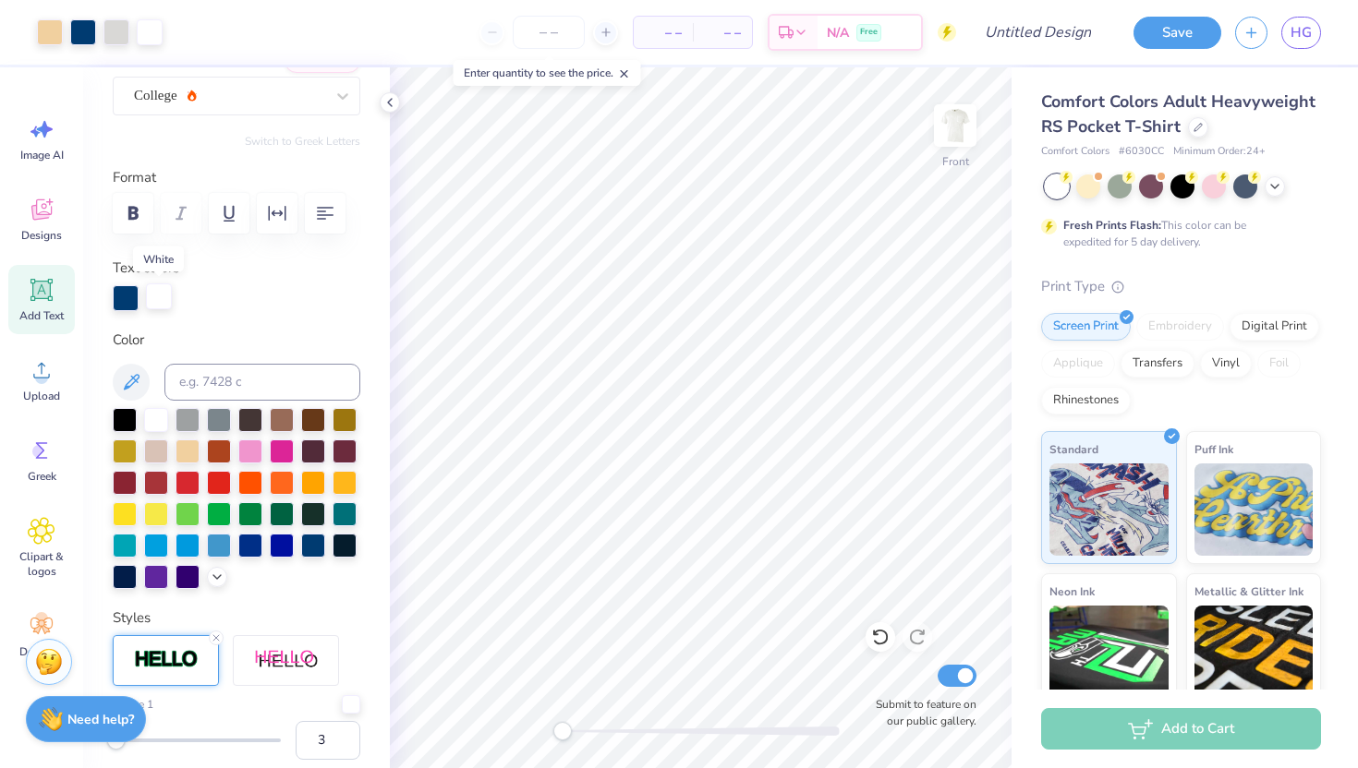
click at [161, 291] on div at bounding box center [159, 297] width 26 height 26
click at [189, 451] on div at bounding box center [187, 450] width 24 height 24
click at [184, 447] on div at bounding box center [187, 450] width 24 height 24
click at [164, 291] on div at bounding box center [159, 297] width 26 height 26
click at [190, 448] on div at bounding box center [187, 450] width 24 height 24
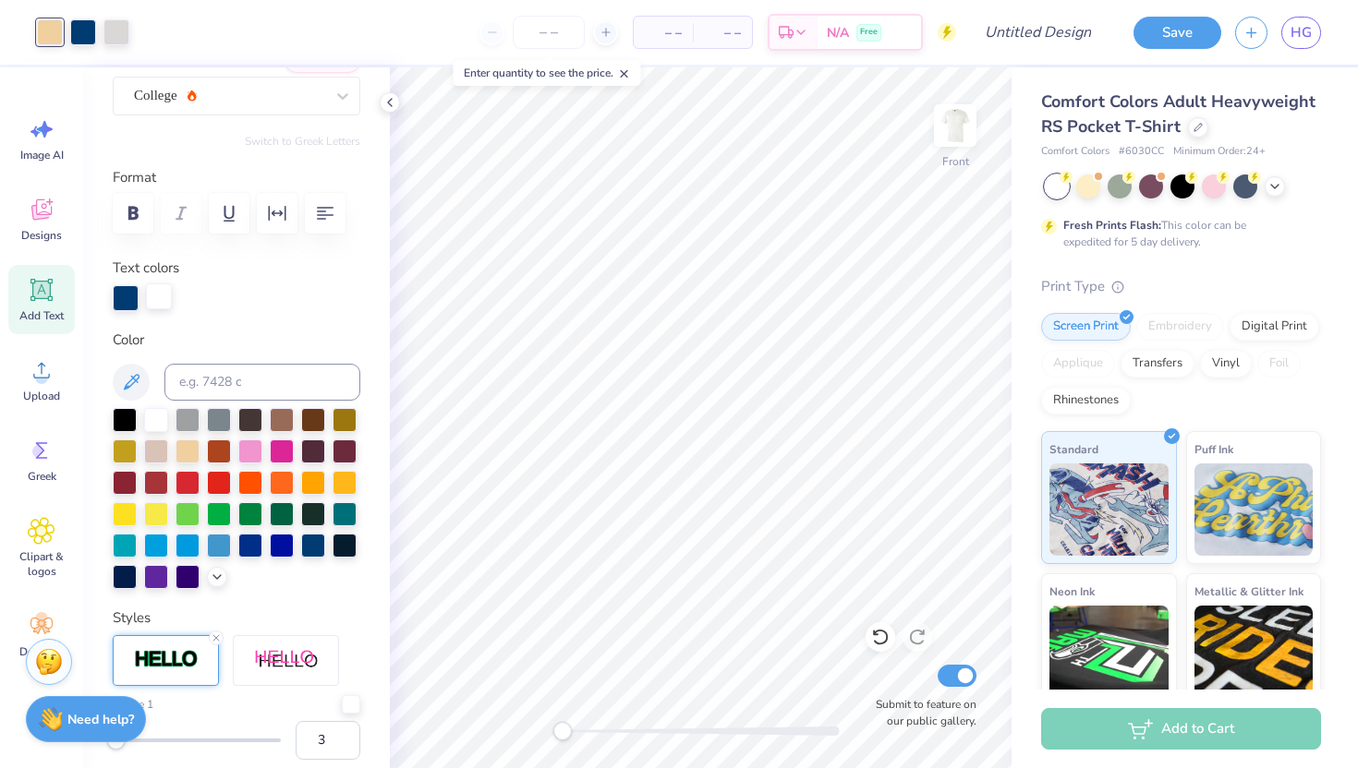
click at [156, 301] on div at bounding box center [159, 297] width 26 height 26
click at [184, 458] on div at bounding box center [187, 450] width 24 height 24
click at [387, 195] on div "Personalized Names Personalized Numbers Text Tool Add Font Font College Switch …" at bounding box center [236, 417] width 307 height 701
click at [159, 295] on div at bounding box center [159, 297] width 26 height 26
click at [188, 452] on div at bounding box center [187, 450] width 24 height 24
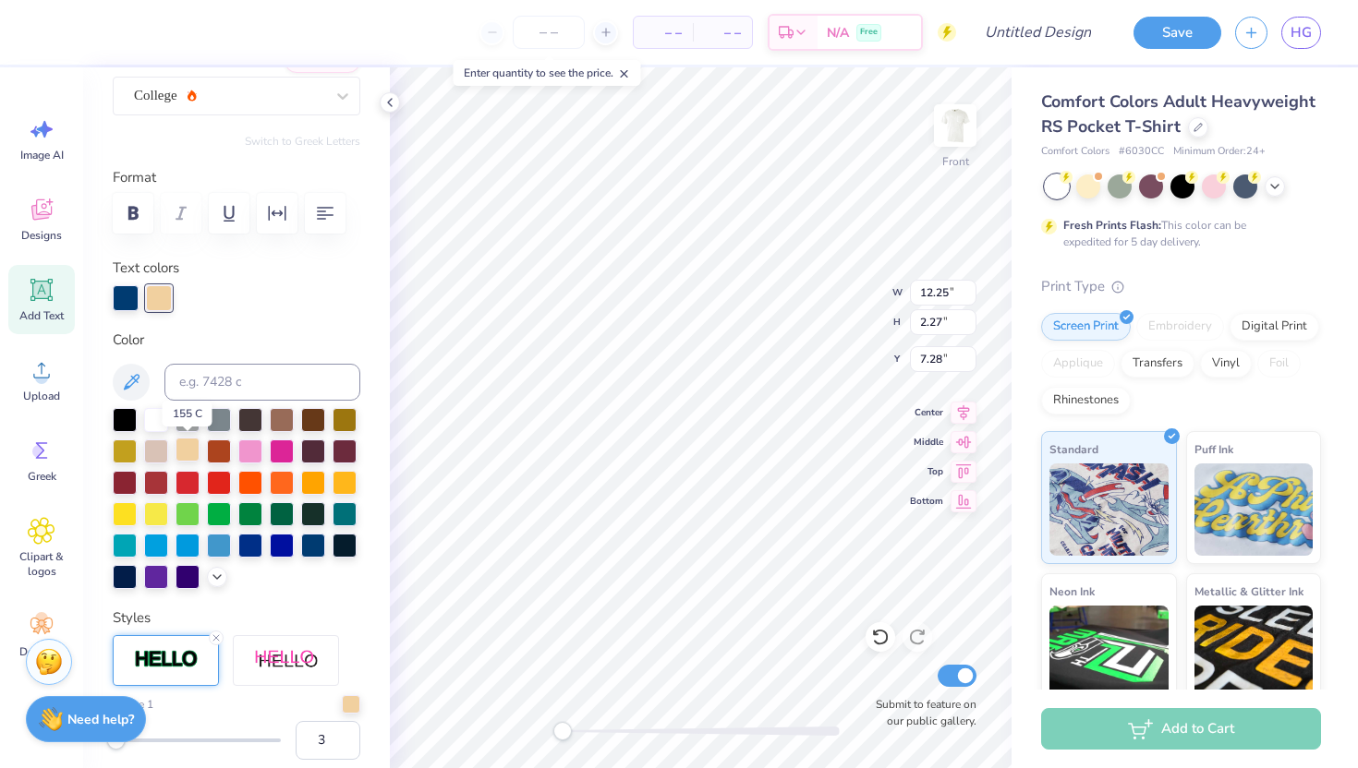
click at [185, 449] on div at bounding box center [187, 450] width 24 height 24
click at [51, 35] on div at bounding box center [50, 31] width 26 height 26
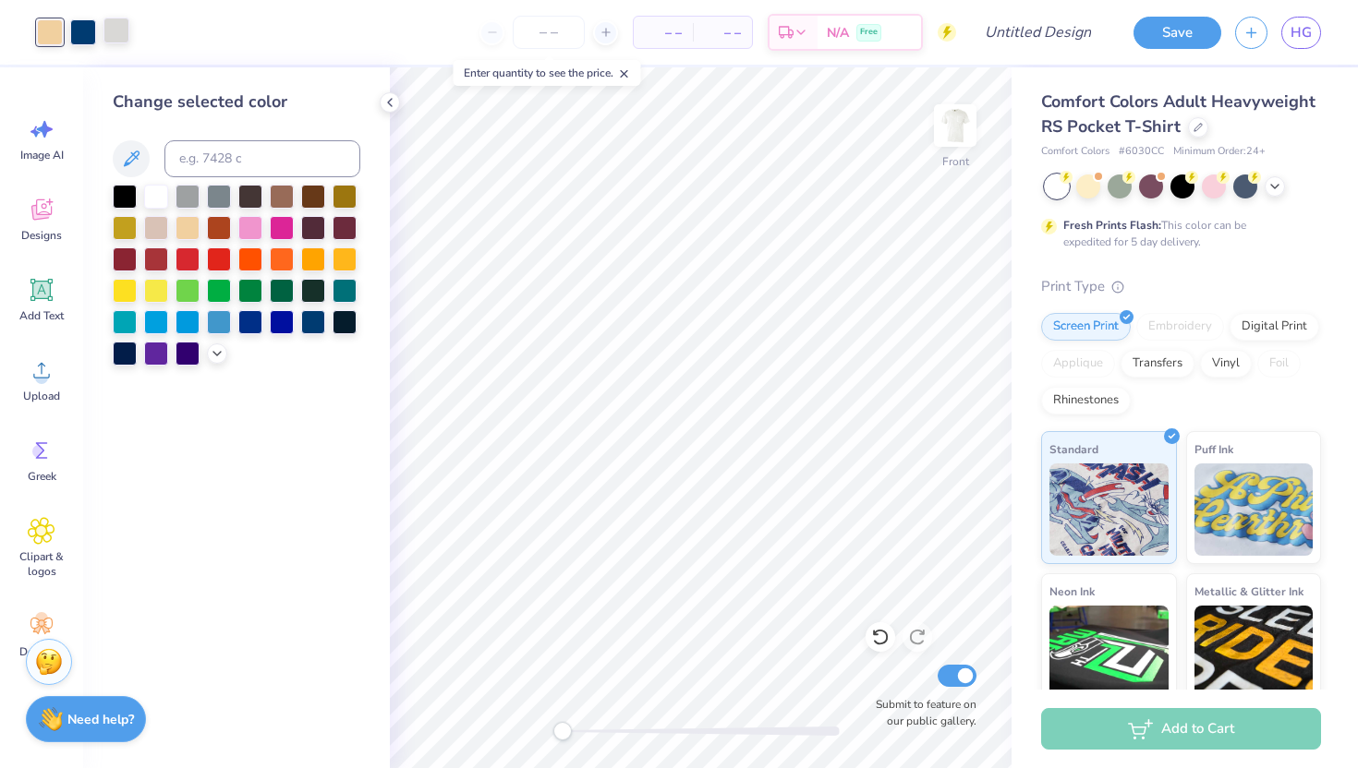
click at [121, 31] on div at bounding box center [116, 31] width 26 height 26
click at [156, 199] on div at bounding box center [156, 195] width 24 height 24
click at [58, 30] on div at bounding box center [50, 31] width 26 height 26
click at [210, 345] on icon at bounding box center [217, 351] width 15 height 15
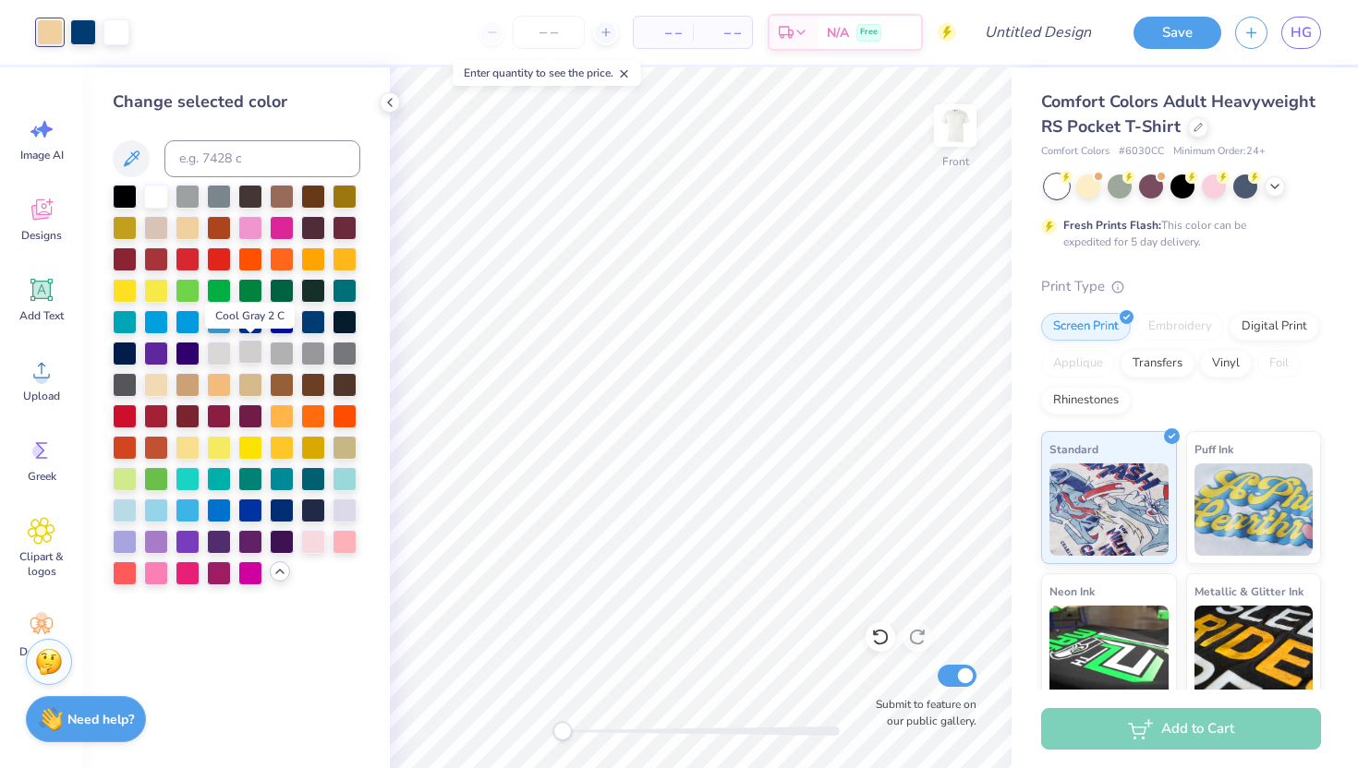
click at [256, 352] on div at bounding box center [250, 352] width 24 height 24
click at [287, 353] on div at bounding box center [282, 352] width 24 height 24
click at [256, 354] on div at bounding box center [250, 352] width 24 height 24
click at [280, 353] on div at bounding box center [282, 352] width 24 height 24
click at [312, 321] on div at bounding box center [313, 320] width 24 height 24
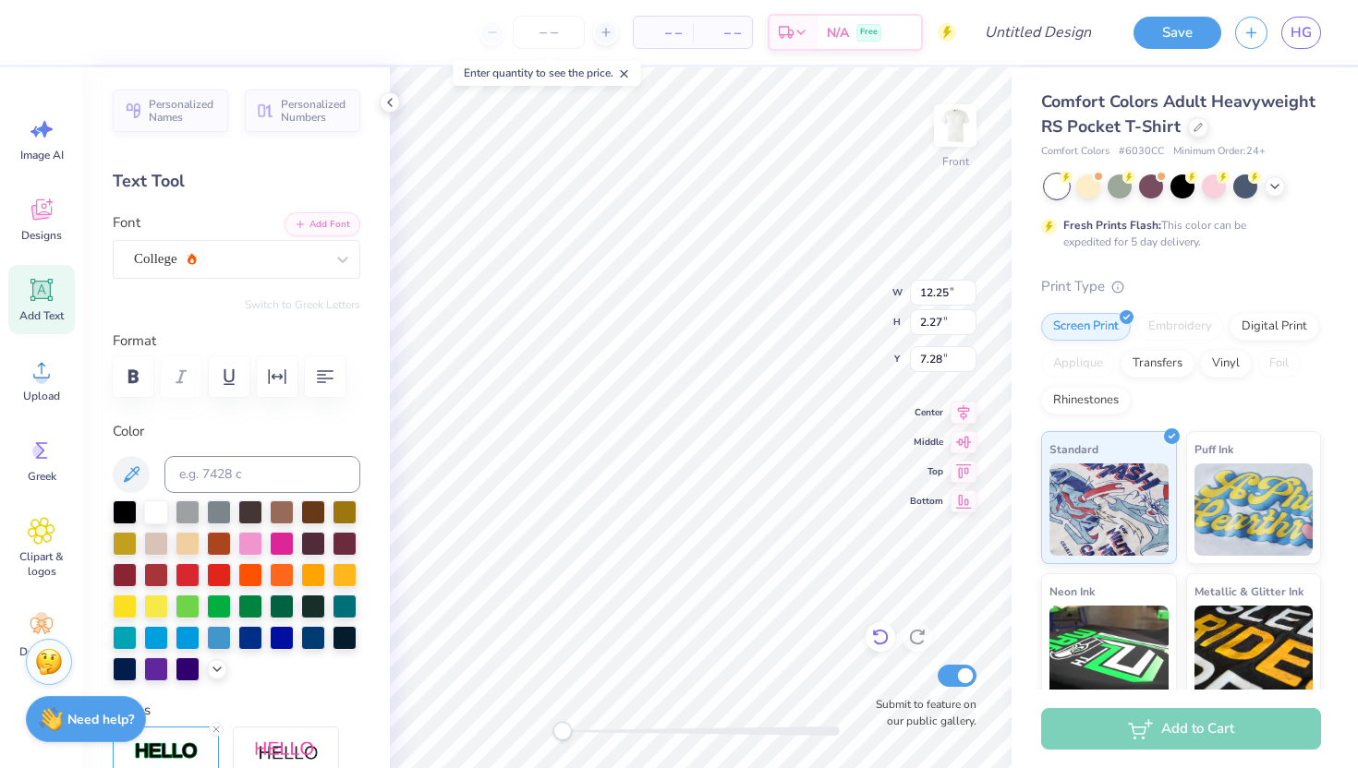
click at [886, 632] on icon at bounding box center [880, 637] width 18 height 18
click at [48, 33] on div at bounding box center [50, 31] width 26 height 26
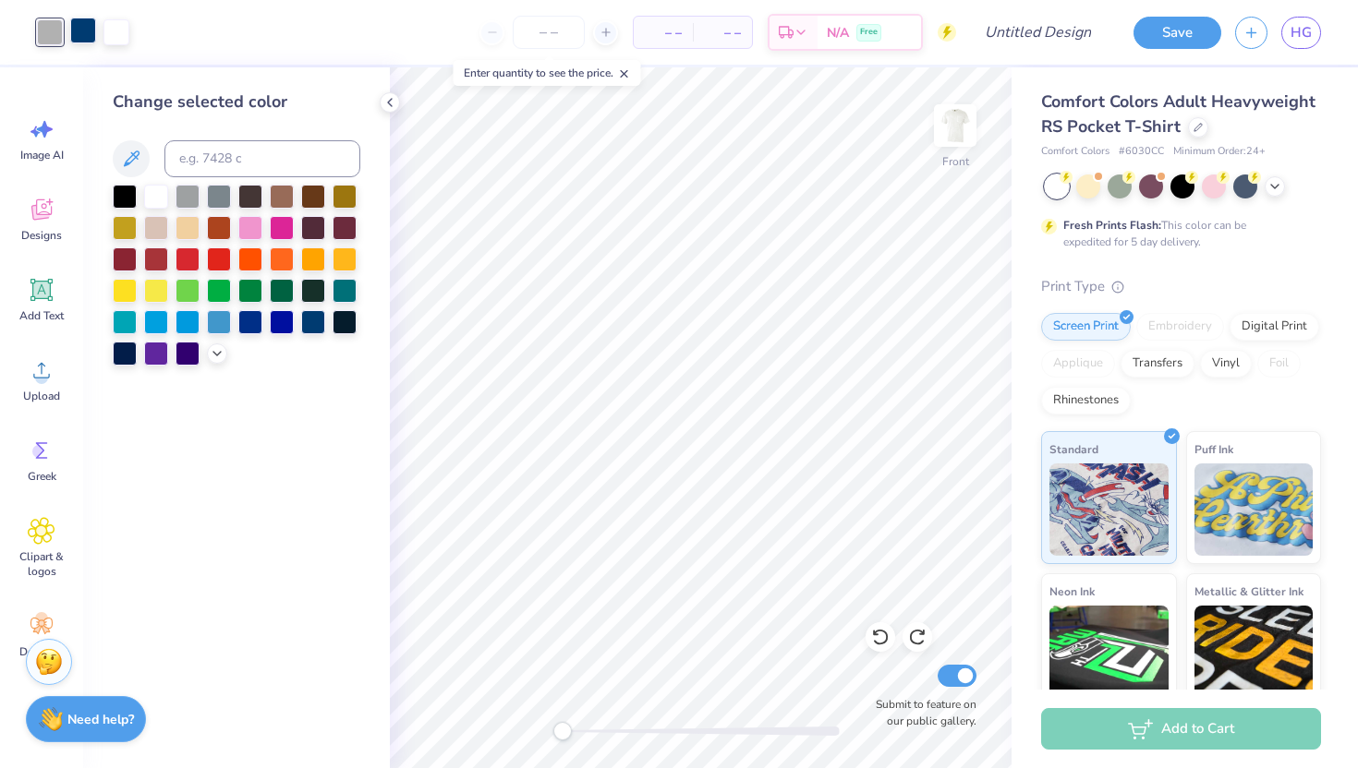
click at [93, 32] on div at bounding box center [83, 31] width 26 height 26
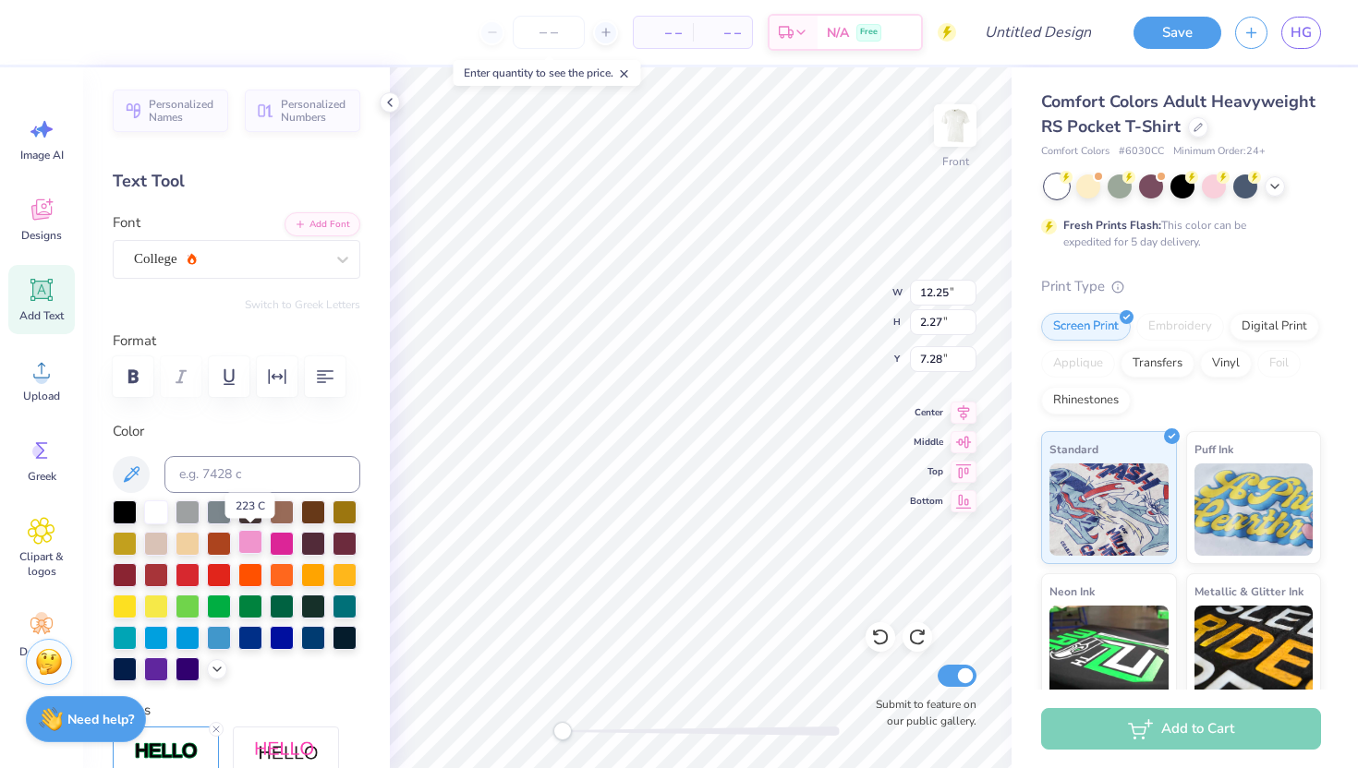
click at [250, 539] on div at bounding box center [250, 542] width 24 height 24
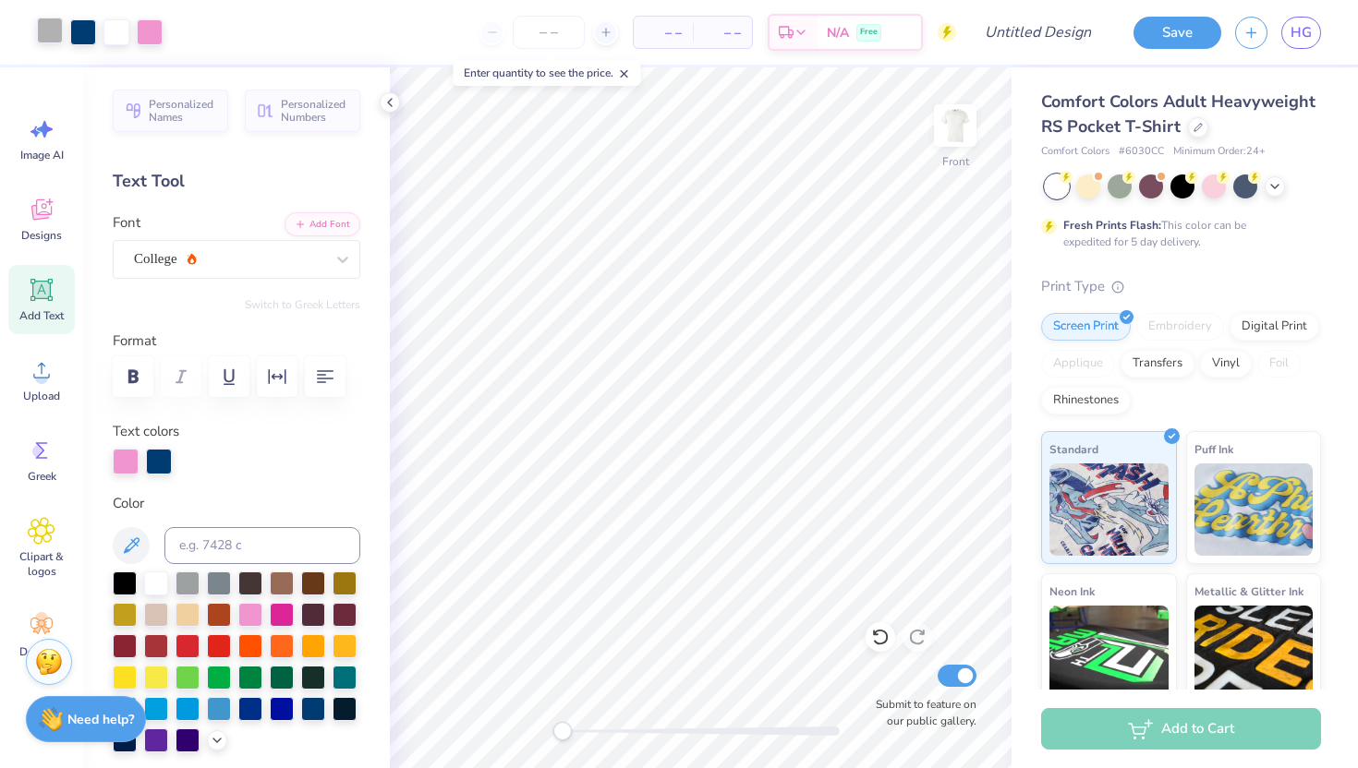
click at [58, 37] on div at bounding box center [50, 31] width 26 height 26
click at [161, 458] on div at bounding box center [159, 460] width 26 height 26
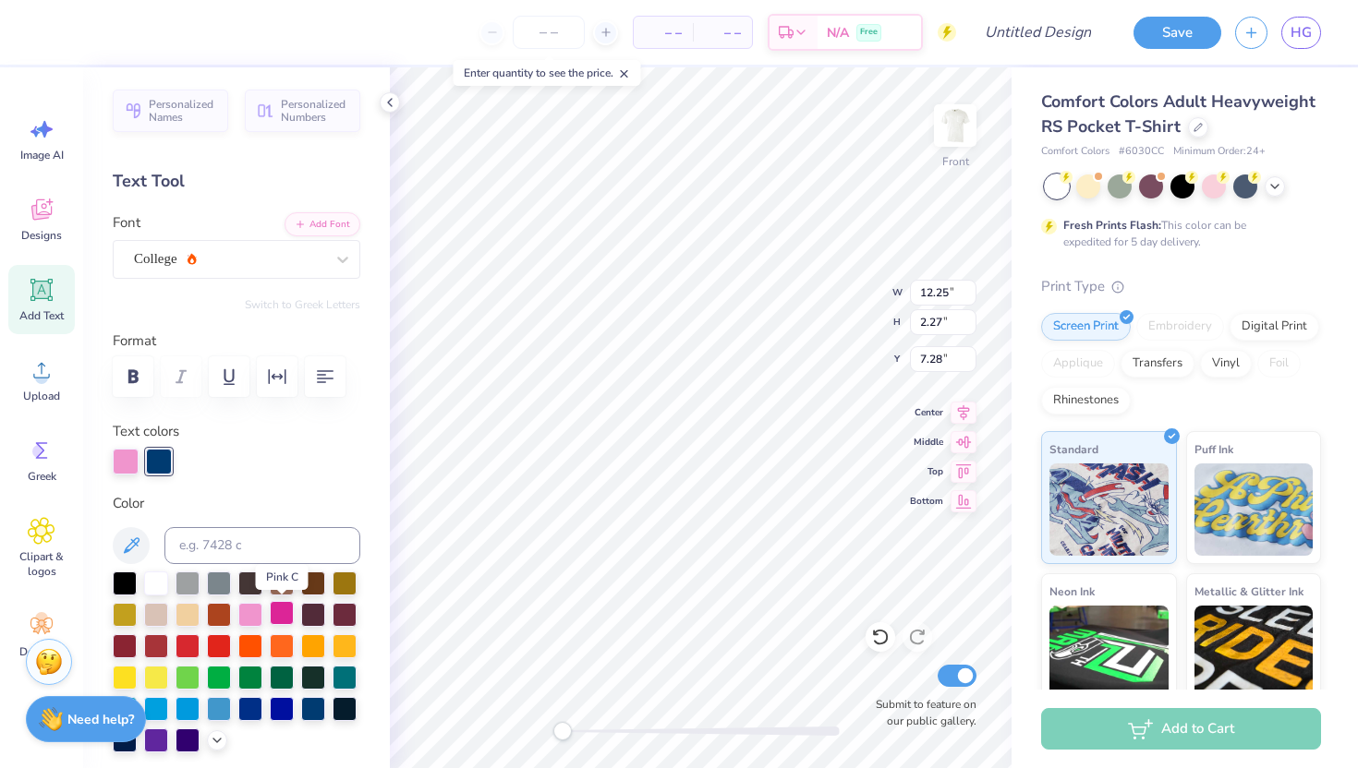
click at [282, 610] on div at bounding box center [282, 613] width 24 height 24
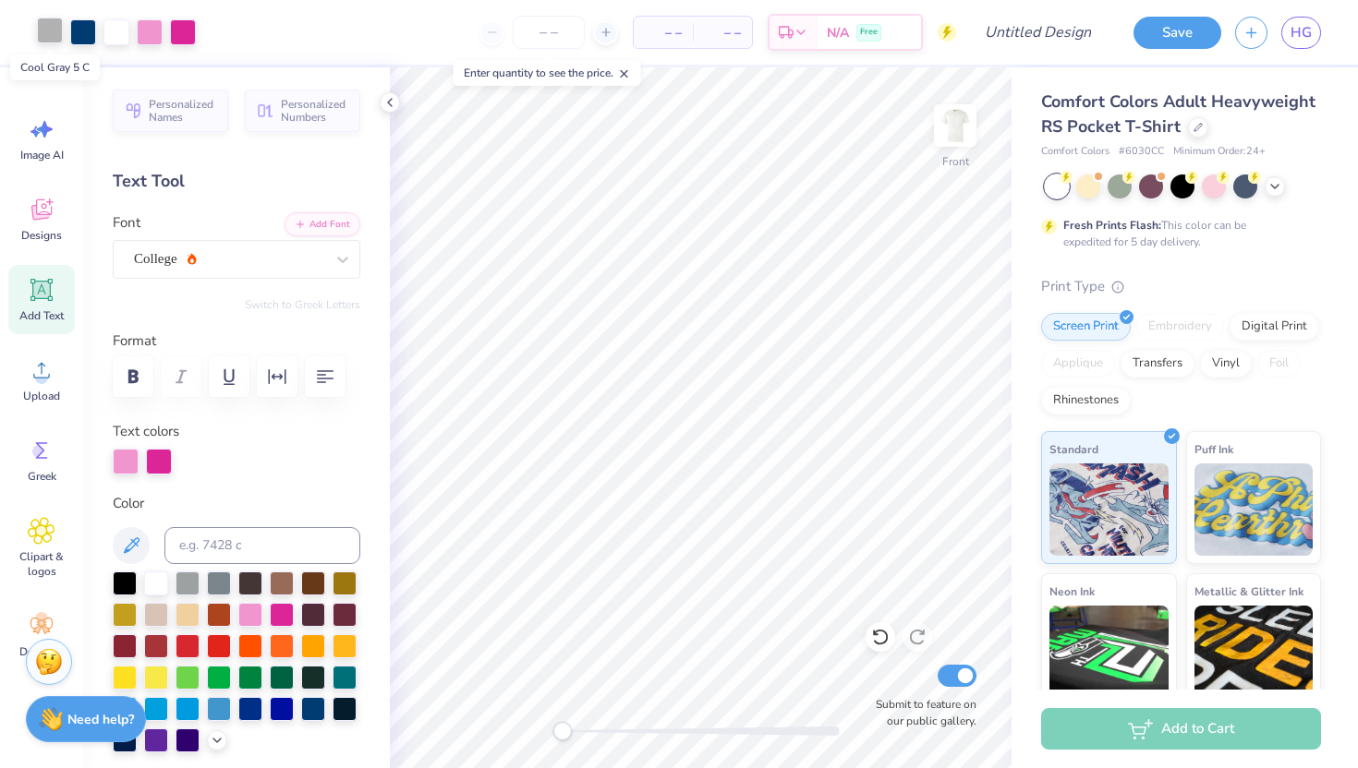
click at [46, 34] on div at bounding box center [50, 31] width 26 height 26
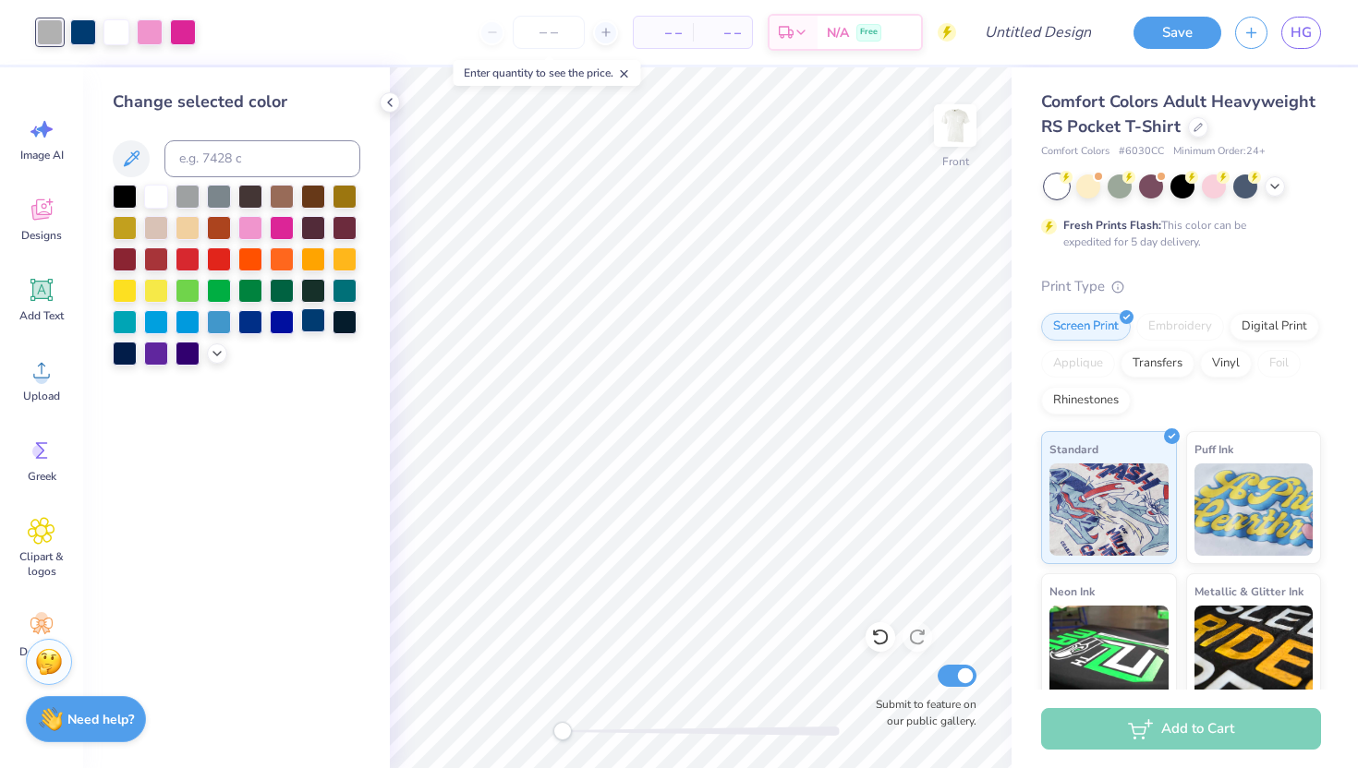
click at [309, 325] on div at bounding box center [313, 320] width 24 height 24
click at [121, 40] on div at bounding box center [116, 31] width 26 height 26
click at [190, 230] on div at bounding box center [187, 226] width 24 height 24
click at [151, 32] on div at bounding box center [150, 31] width 26 height 26
click at [119, 24] on div at bounding box center [116, 31] width 26 height 26
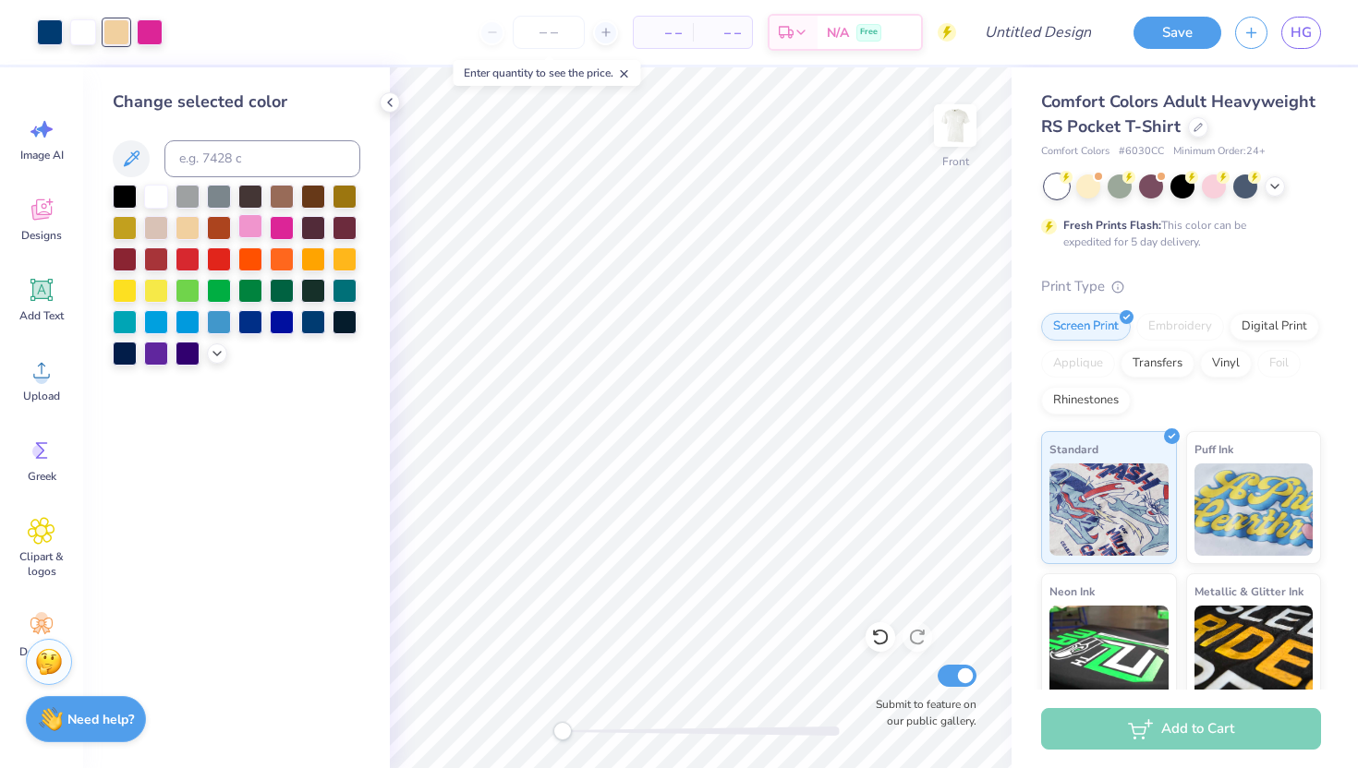
click at [248, 228] on div at bounding box center [250, 226] width 24 height 24
click at [152, 30] on div at bounding box center [150, 31] width 26 height 26
click at [157, 195] on div at bounding box center [156, 195] width 24 height 24
click at [887, 634] on icon at bounding box center [880, 638] width 16 height 17
click at [296, 70] on div "Change selected color" at bounding box center [236, 417] width 307 height 701
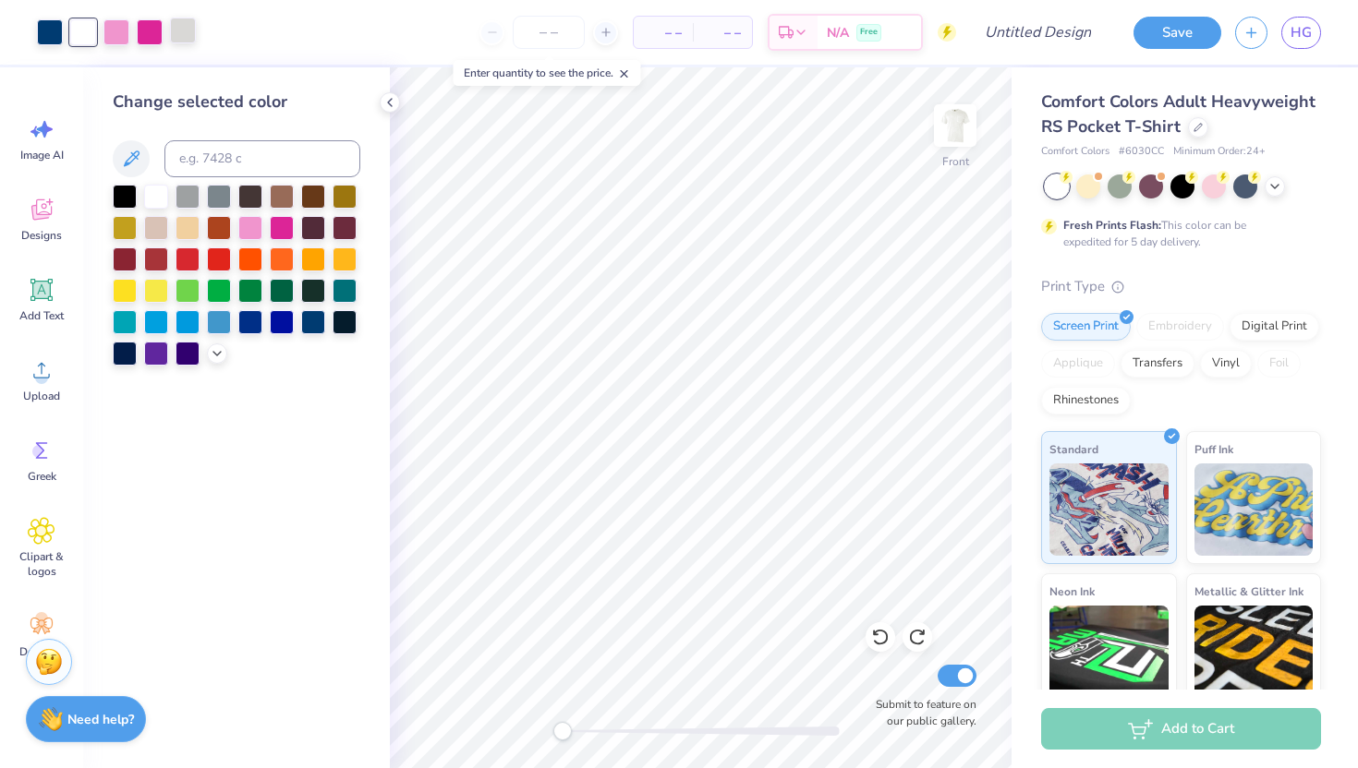
click at [182, 25] on div at bounding box center [183, 31] width 26 height 26
click at [187, 227] on div at bounding box center [187, 226] width 24 height 24
click at [109, 30] on div at bounding box center [116, 31] width 26 height 26
click at [155, 191] on div at bounding box center [156, 195] width 24 height 24
click at [875, 636] on icon at bounding box center [880, 637] width 18 height 18
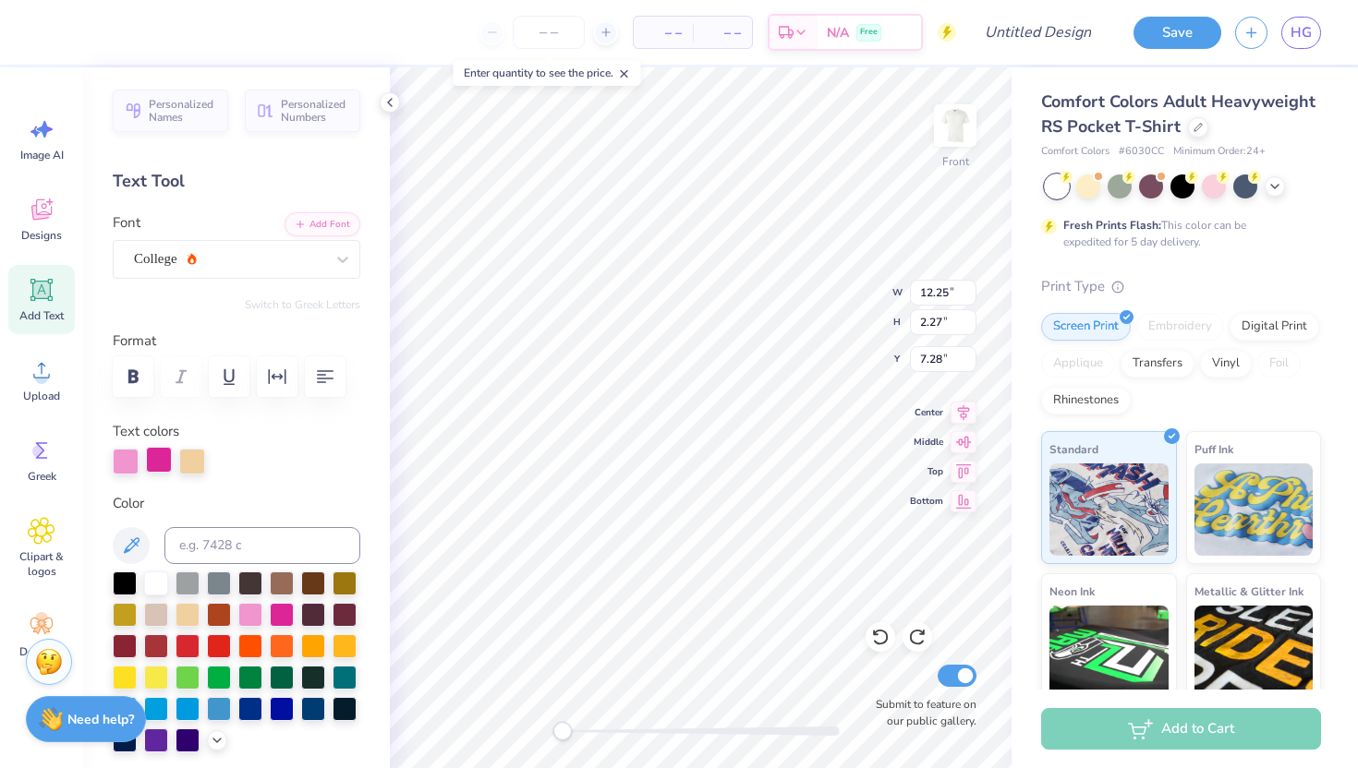
click at [160, 457] on div at bounding box center [159, 460] width 26 height 26
click at [153, 583] on div at bounding box center [156, 582] width 24 height 24
click at [151, 453] on div at bounding box center [159, 462] width 26 height 26
click at [170, 476] on div "Personalized Names Personalized Numbers Text Tool Add Font Font College Switch …" at bounding box center [236, 417] width 307 height 701
click at [164, 466] on div at bounding box center [159, 460] width 26 height 26
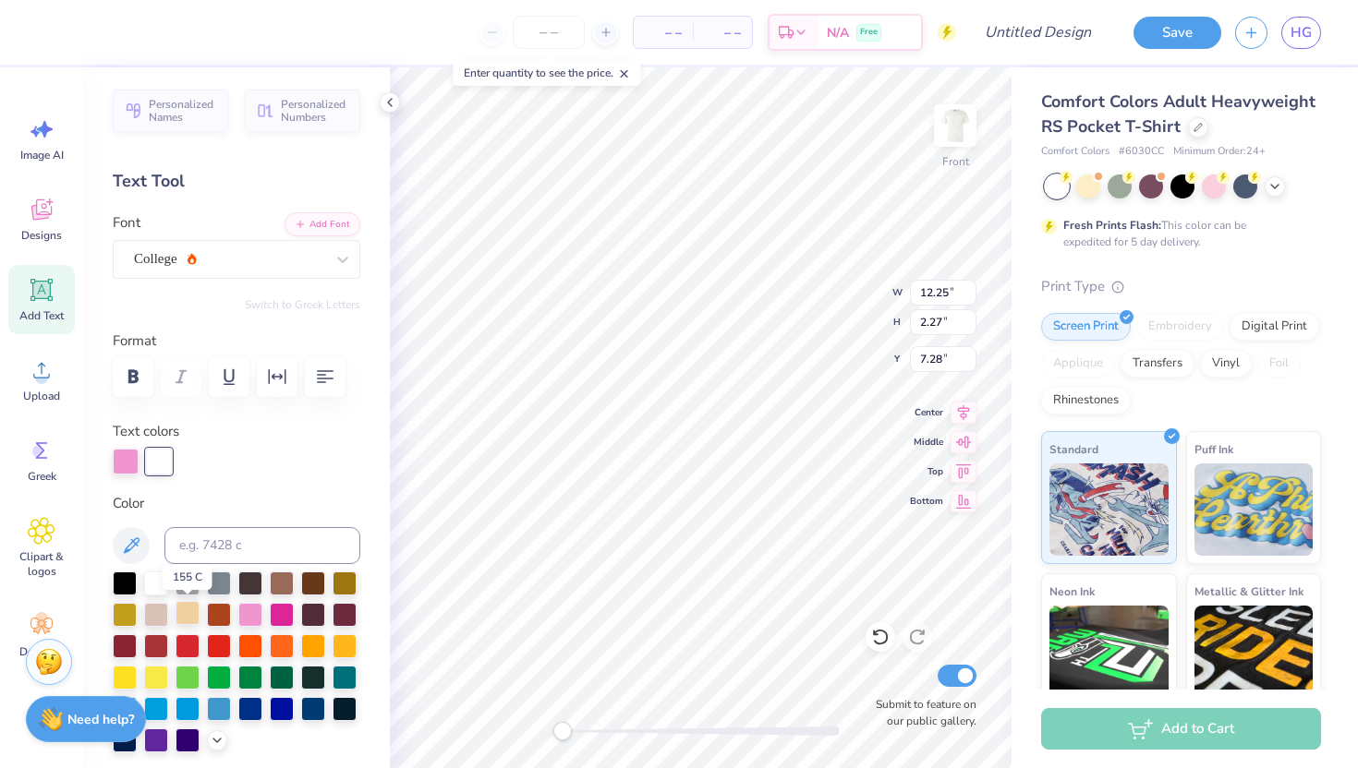
click at [185, 615] on div at bounding box center [187, 613] width 24 height 24
click at [51, 303] on icon at bounding box center [42, 290] width 28 height 28
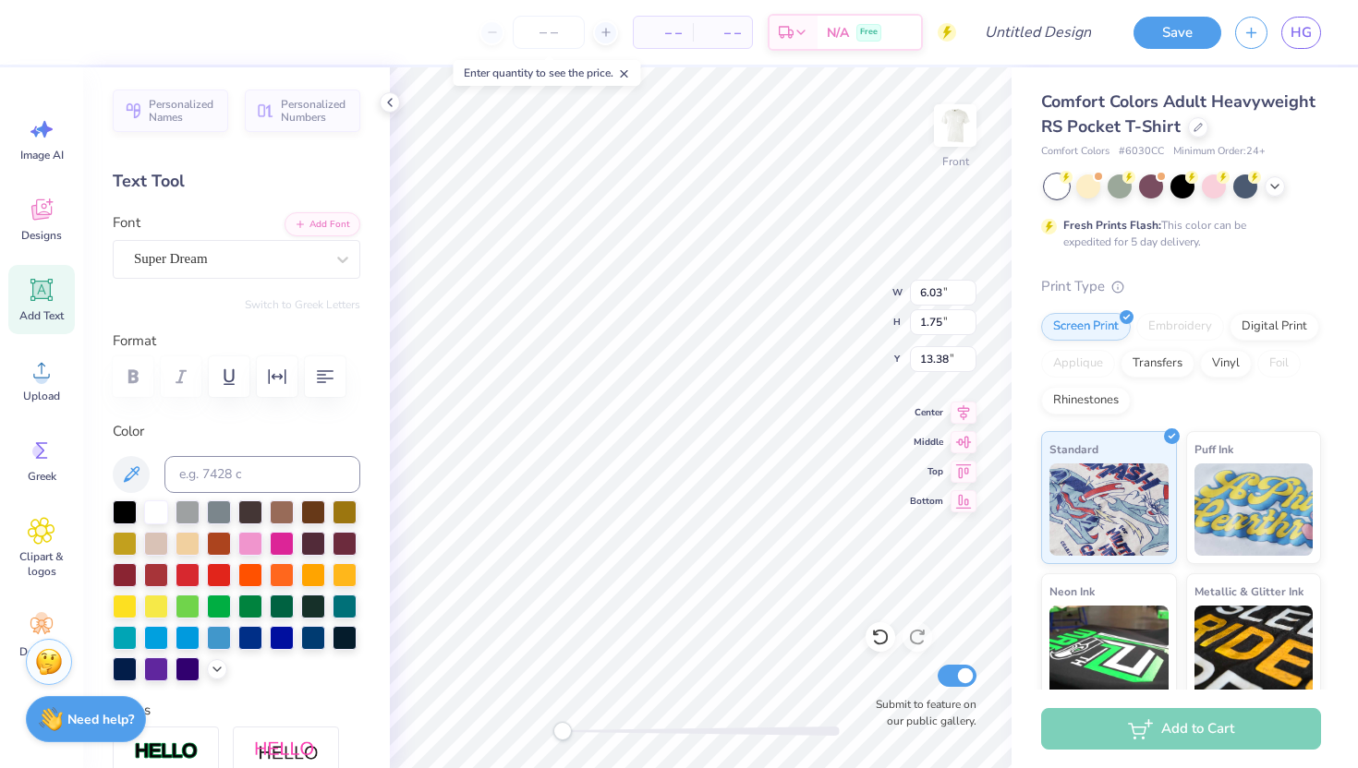
scroll to position [0, 0]
type textarea "T"
type textarea "PARENTS"
click at [316, 275] on div "Super Dream" at bounding box center [237, 259] width 248 height 39
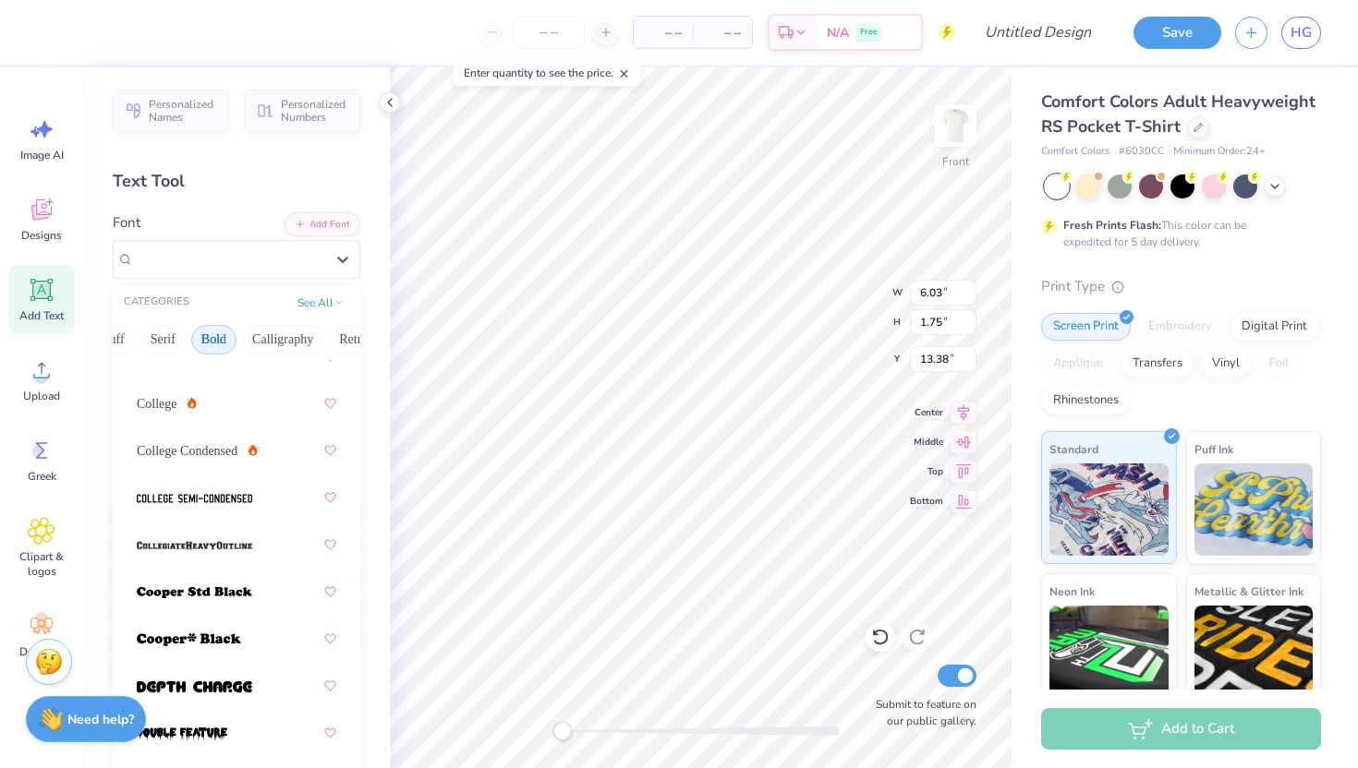
scroll to position [240, 0]
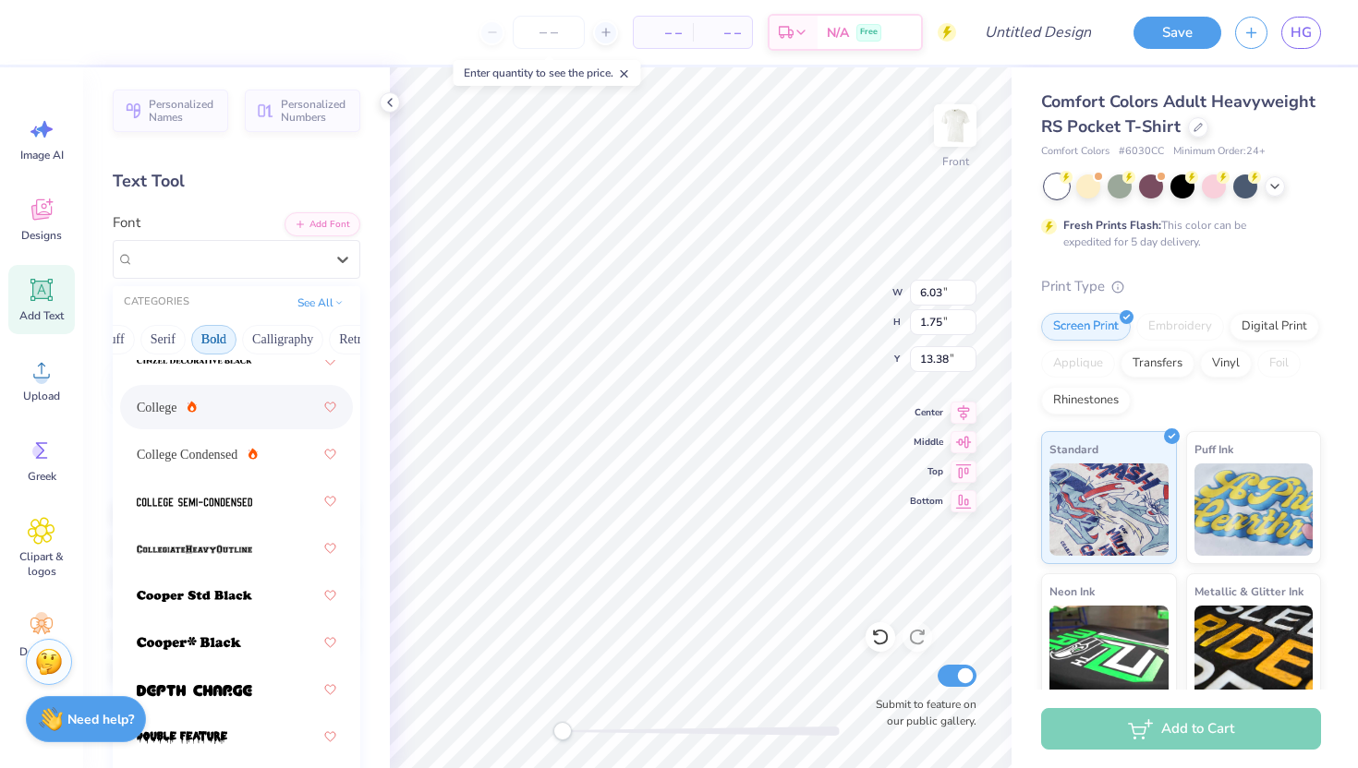
click at [216, 407] on div "College" at bounding box center [236, 407] width 199 height 33
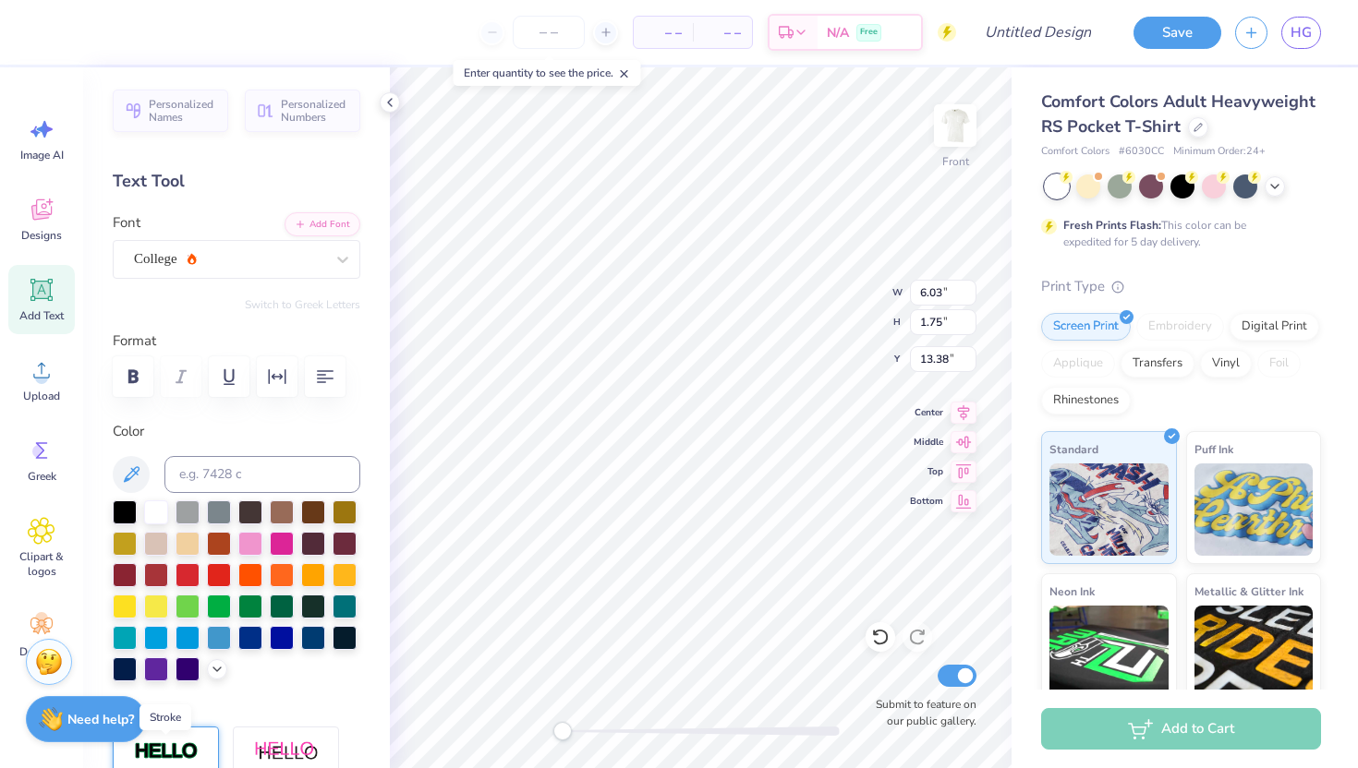
click at [183, 745] on img at bounding box center [166, 752] width 65 height 21
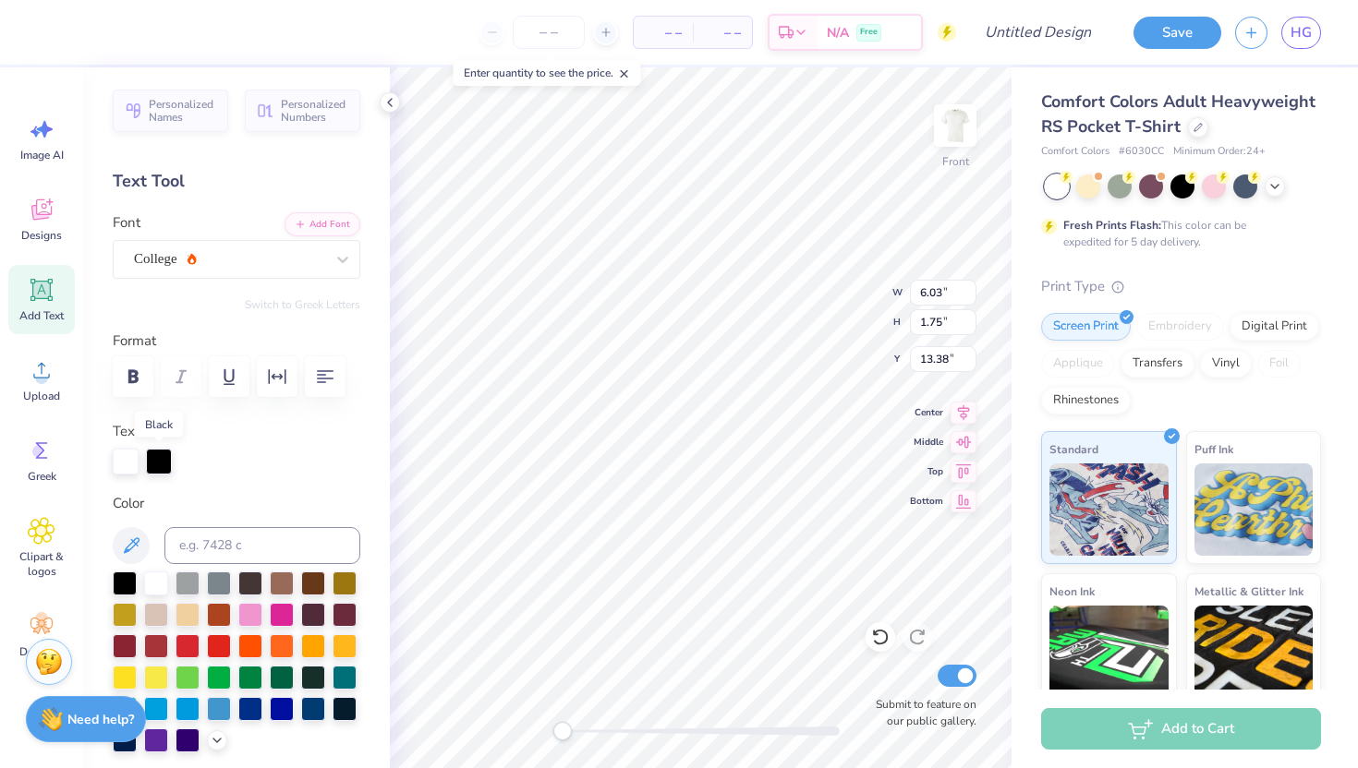
click at [158, 463] on div at bounding box center [159, 462] width 26 height 26
click at [188, 611] on div at bounding box center [187, 613] width 24 height 24
click at [152, 466] on div at bounding box center [159, 462] width 26 height 26
click at [130, 469] on div at bounding box center [126, 462] width 26 height 26
click at [154, 578] on div at bounding box center [156, 582] width 24 height 24
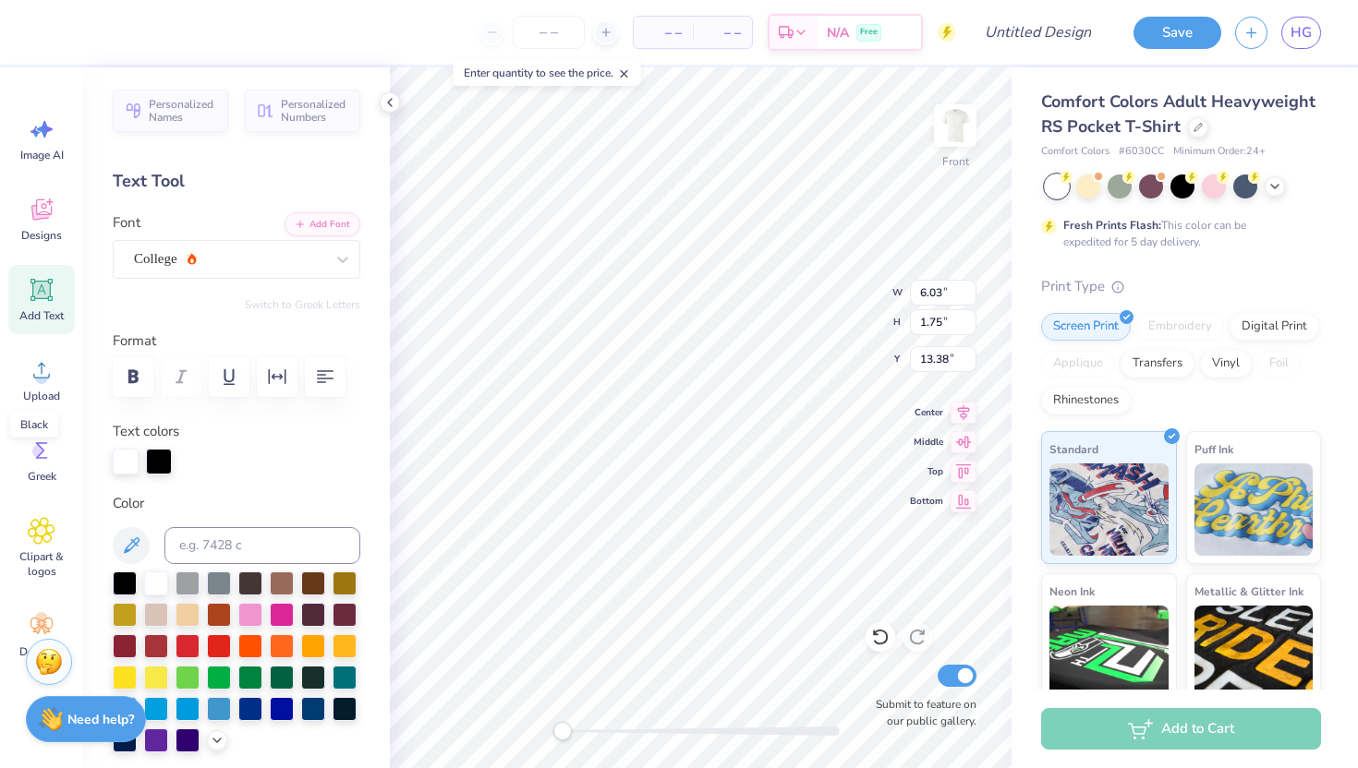
click at [156, 460] on div at bounding box center [159, 462] width 26 height 26
click at [188, 610] on div at bounding box center [187, 613] width 24 height 24
click at [160, 453] on div at bounding box center [159, 462] width 26 height 26
click at [157, 453] on div at bounding box center [159, 462] width 26 height 26
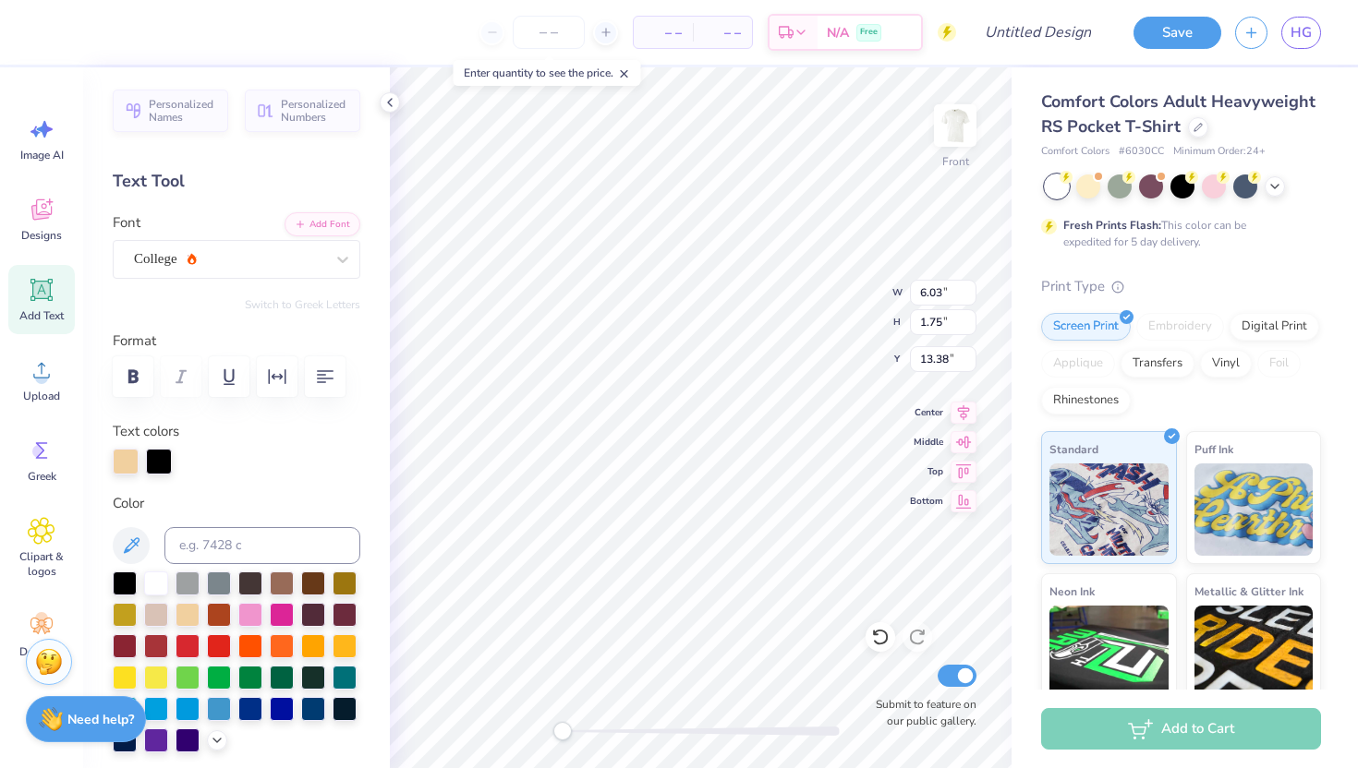
click at [165, 493] on label "Color" at bounding box center [237, 503] width 248 height 21
click at [165, 477] on div "Personalized Names Personalized Numbers Text Tool Add Font Font College Switch …" at bounding box center [236, 417] width 307 height 701
drag, startPoint x: 157, startPoint y: 452, endPoint x: 159, endPoint y: 465, distance: 13.1
click at [157, 452] on div at bounding box center [159, 462] width 26 height 26
click at [192, 610] on div at bounding box center [187, 613] width 24 height 24
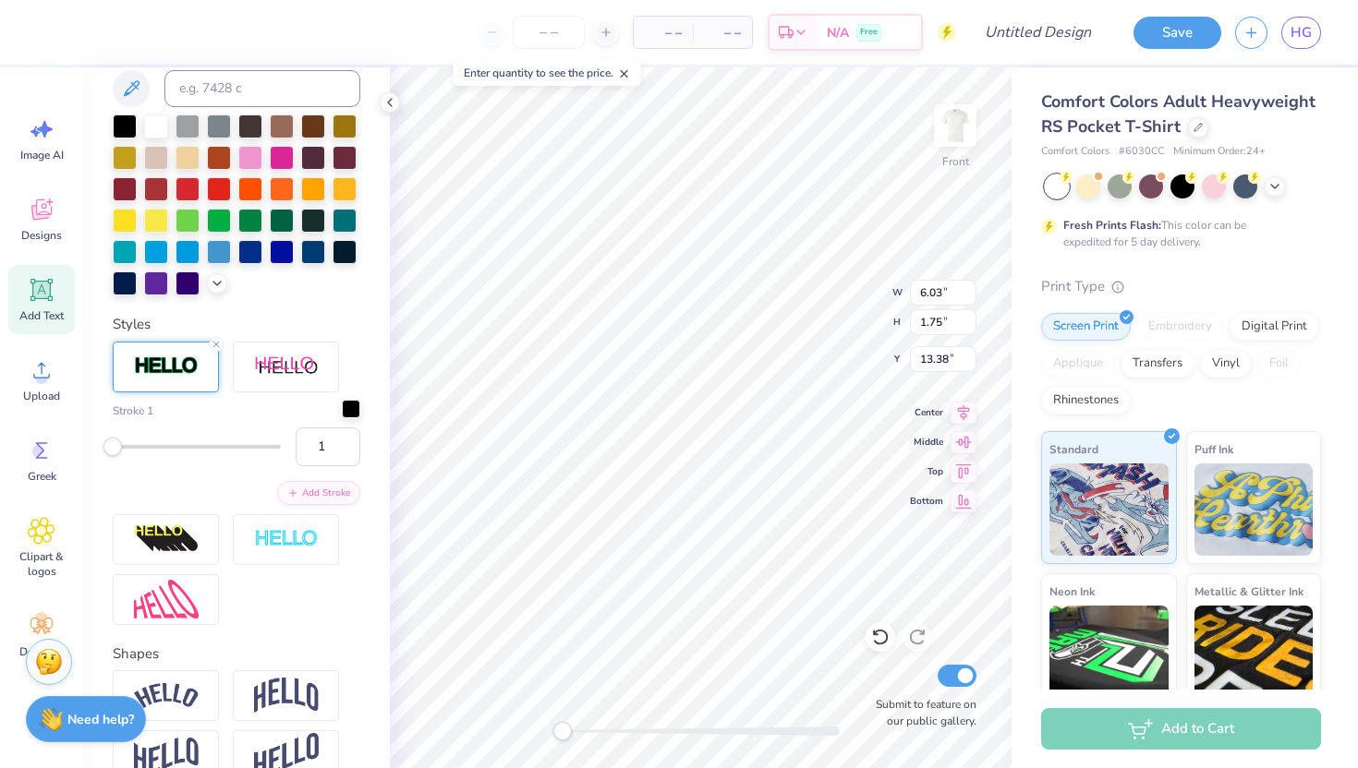
scroll to position [455, 0]
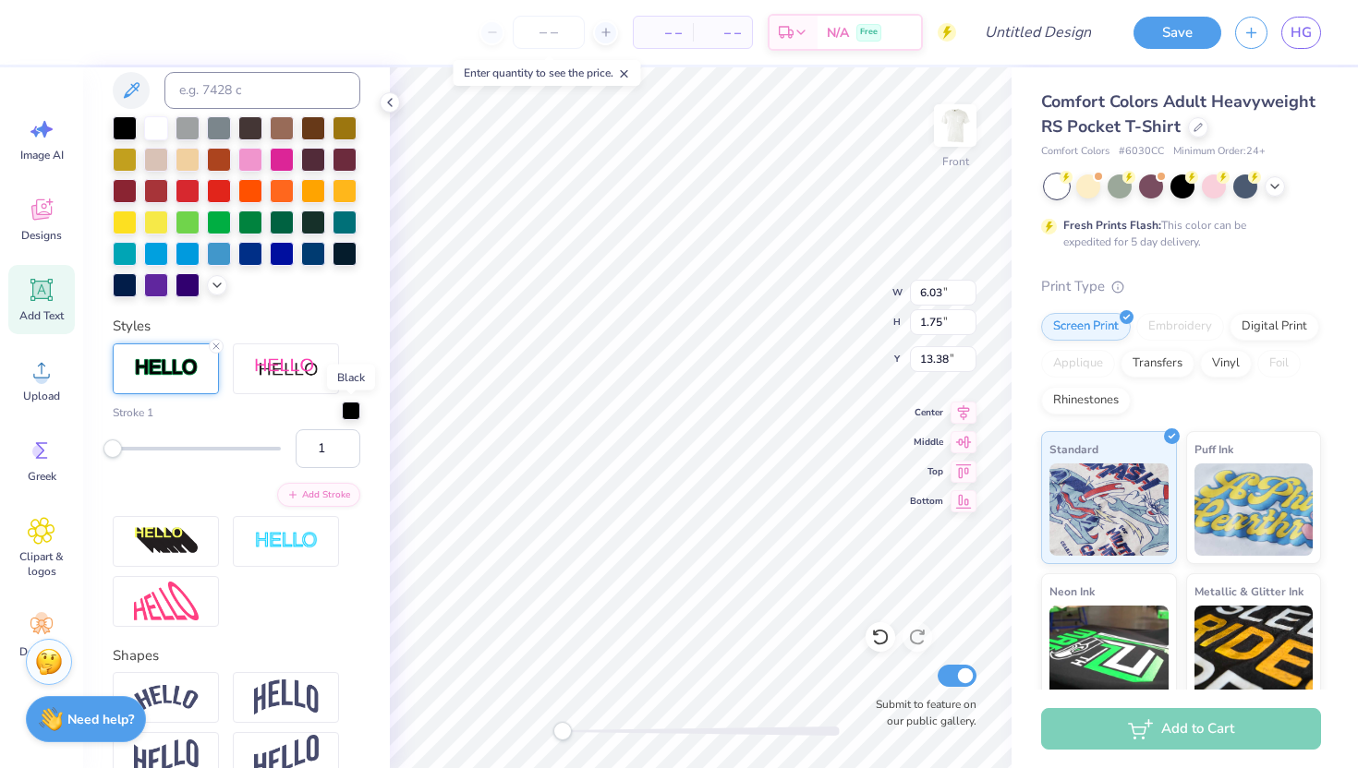
click at [348, 417] on div at bounding box center [351, 411] width 18 height 18
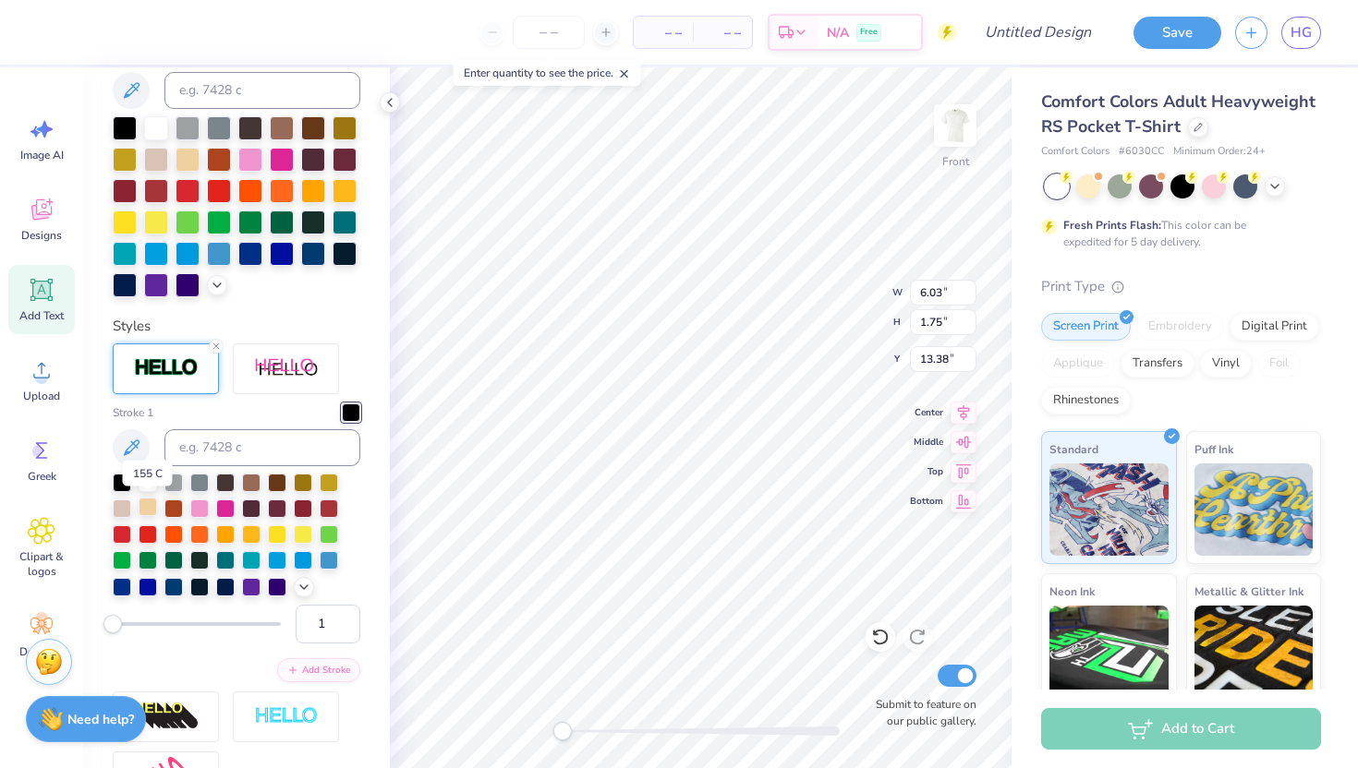
click at [149, 505] on div at bounding box center [148, 507] width 18 height 18
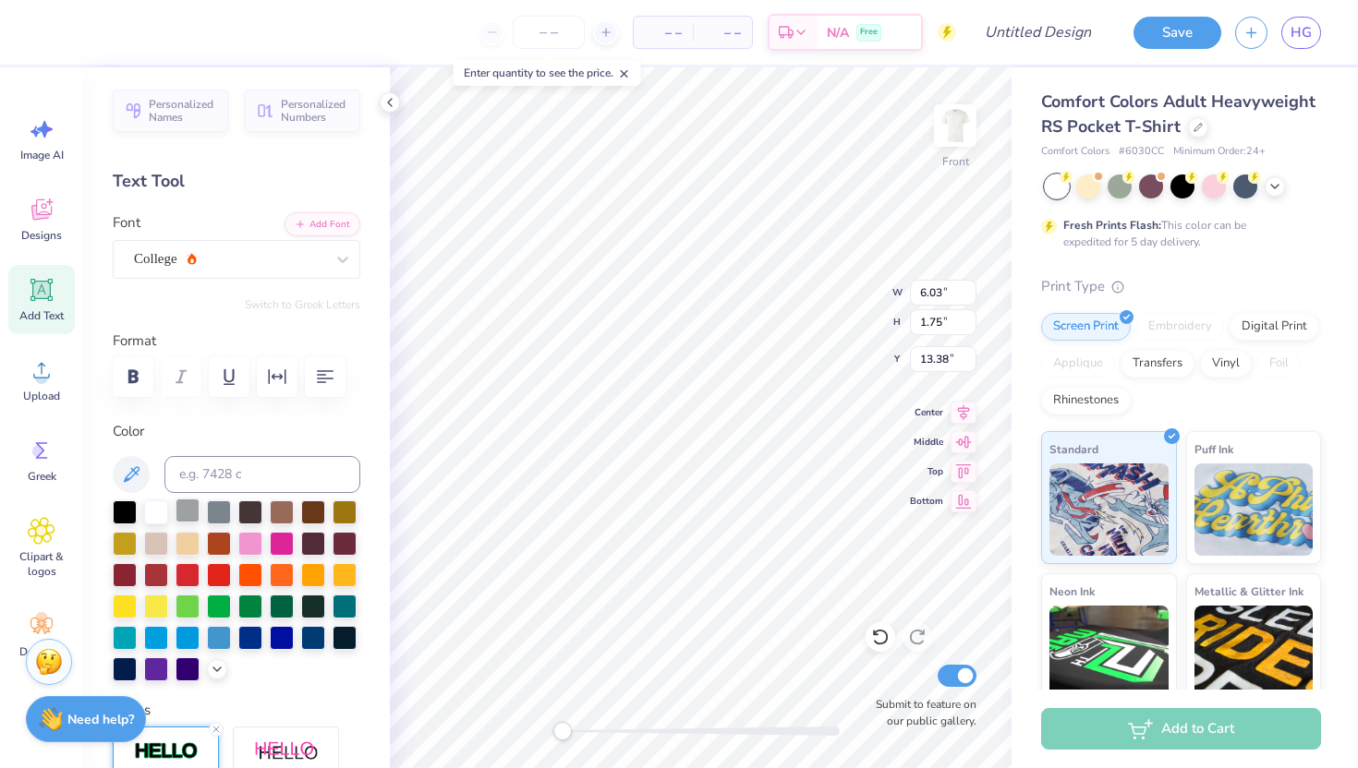
scroll to position [22, 0]
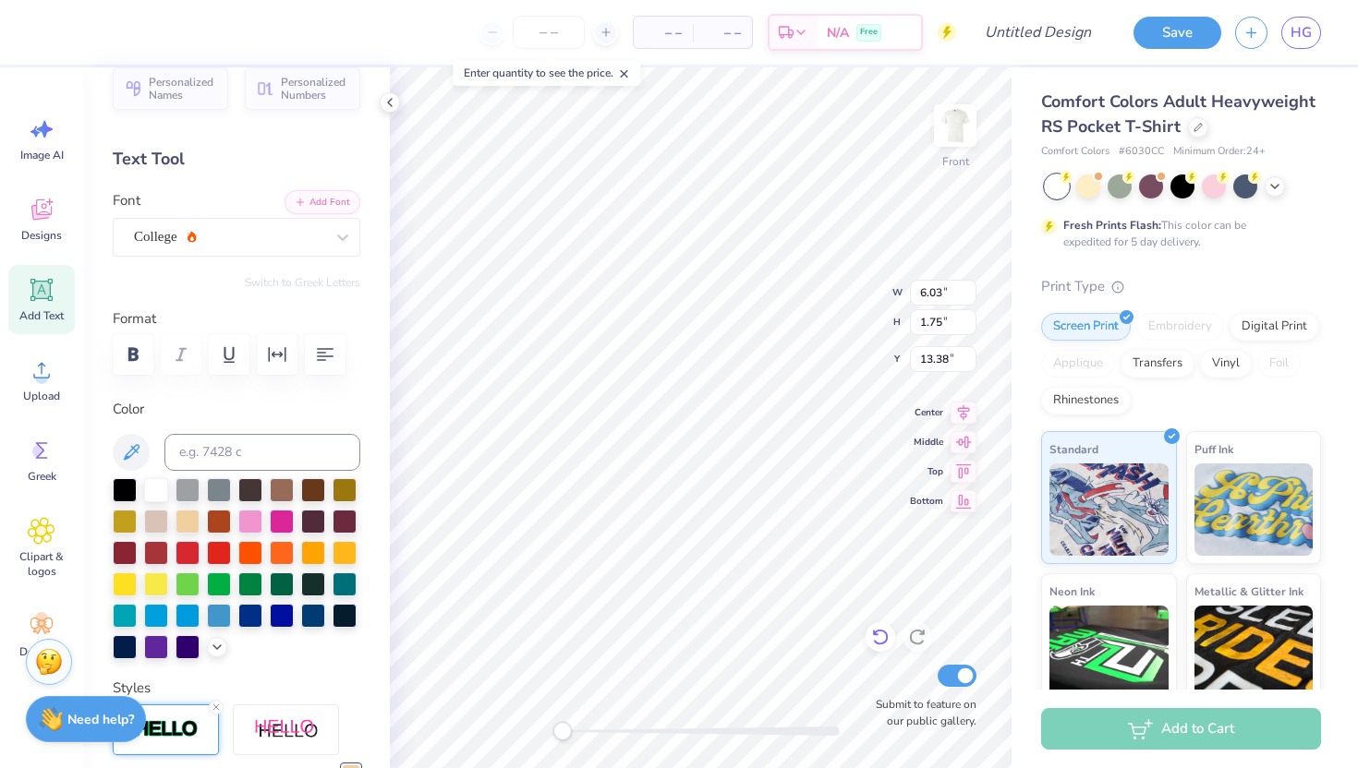
click at [880, 649] on div at bounding box center [880, 637] width 30 height 30
click at [907, 628] on div at bounding box center [917, 637] width 30 height 30
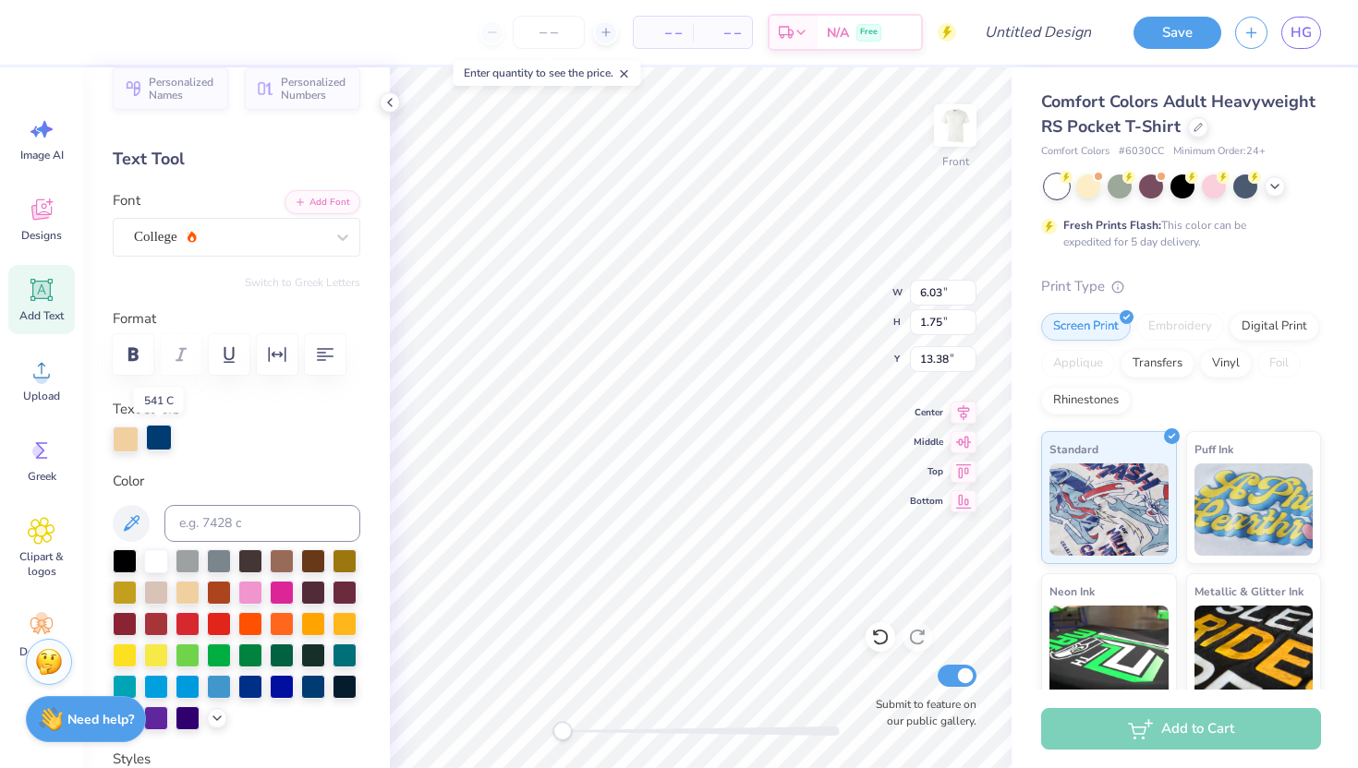
click at [163, 437] on div at bounding box center [159, 438] width 26 height 26
click at [122, 438] on div at bounding box center [126, 438] width 26 height 26
click at [153, 555] on div at bounding box center [156, 560] width 24 height 24
type input "9.64"
type input "1.74"
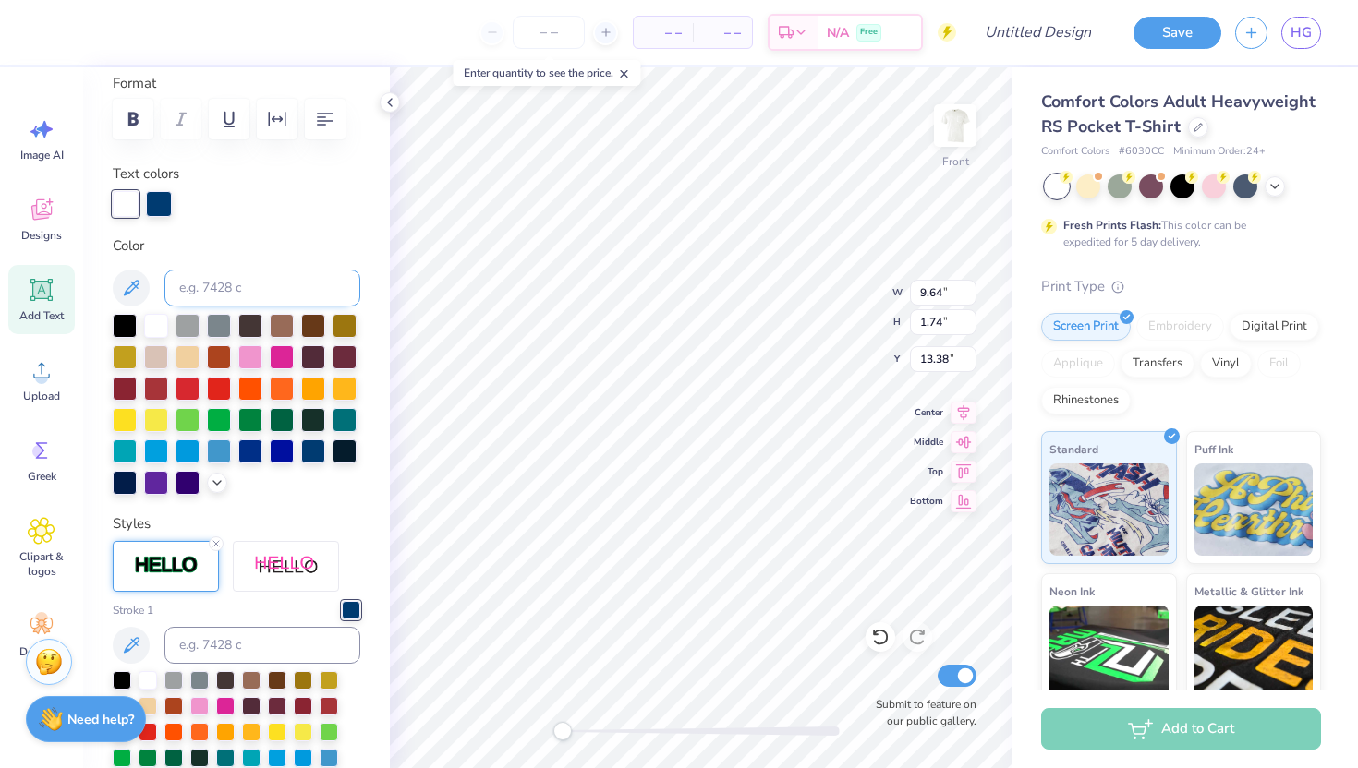
scroll to position [373, 0]
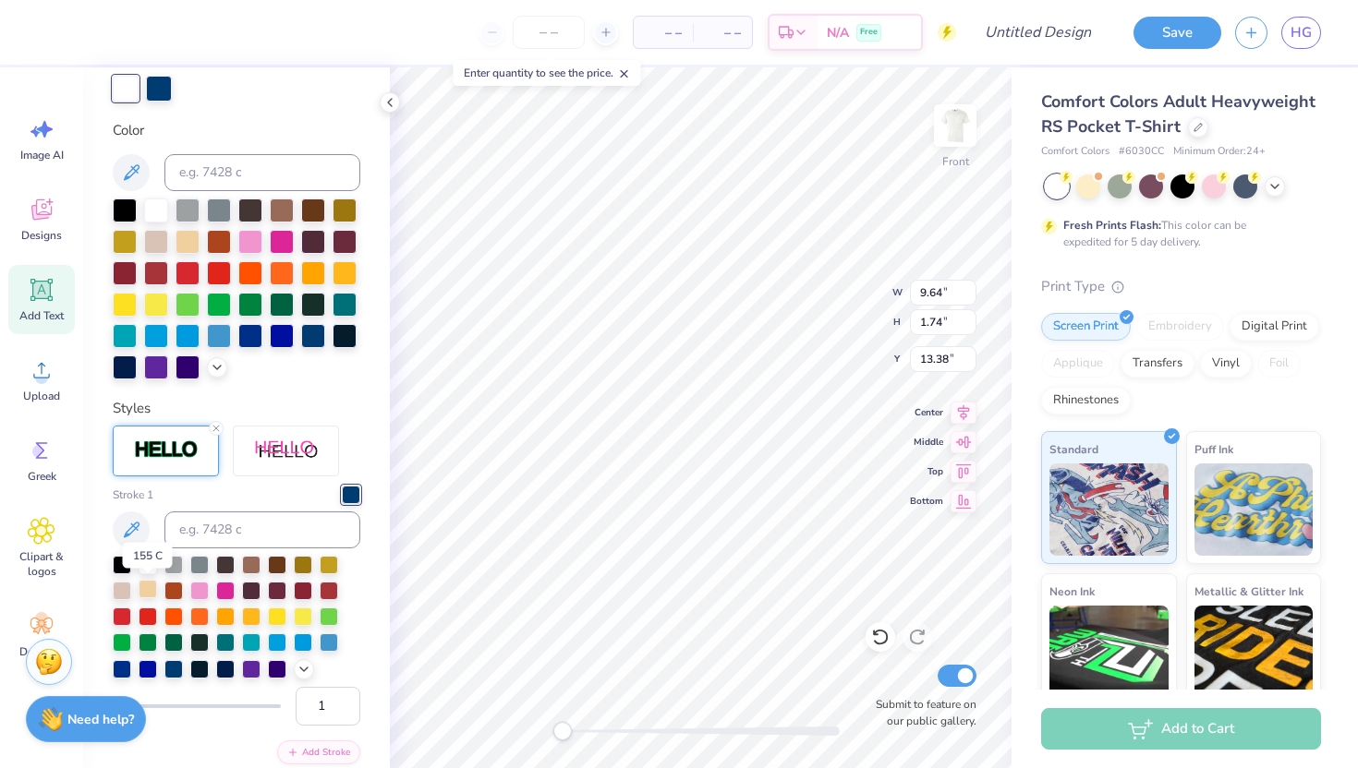
click at [149, 589] on div at bounding box center [148, 589] width 18 height 18
type input "2"
click at [345, 699] on input "2" at bounding box center [328, 706] width 65 height 39
type input "11.76"
type input "2.15"
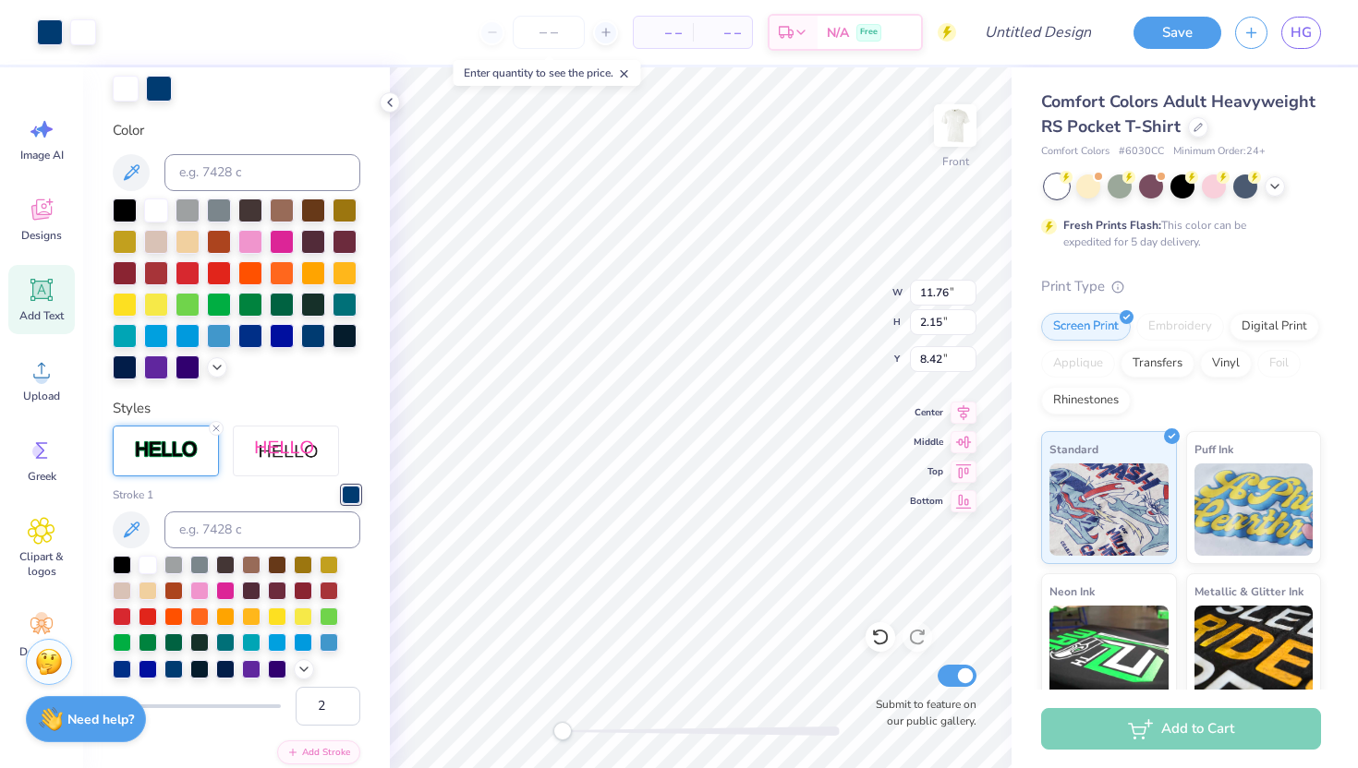
type input "13.31"
type input "8.92"
type input "8.42"
click at [879, 643] on icon at bounding box center [880, 637] width 18 height 18
click at [915, 636] on icon at bounding box center [917, 637] width 18 height 18
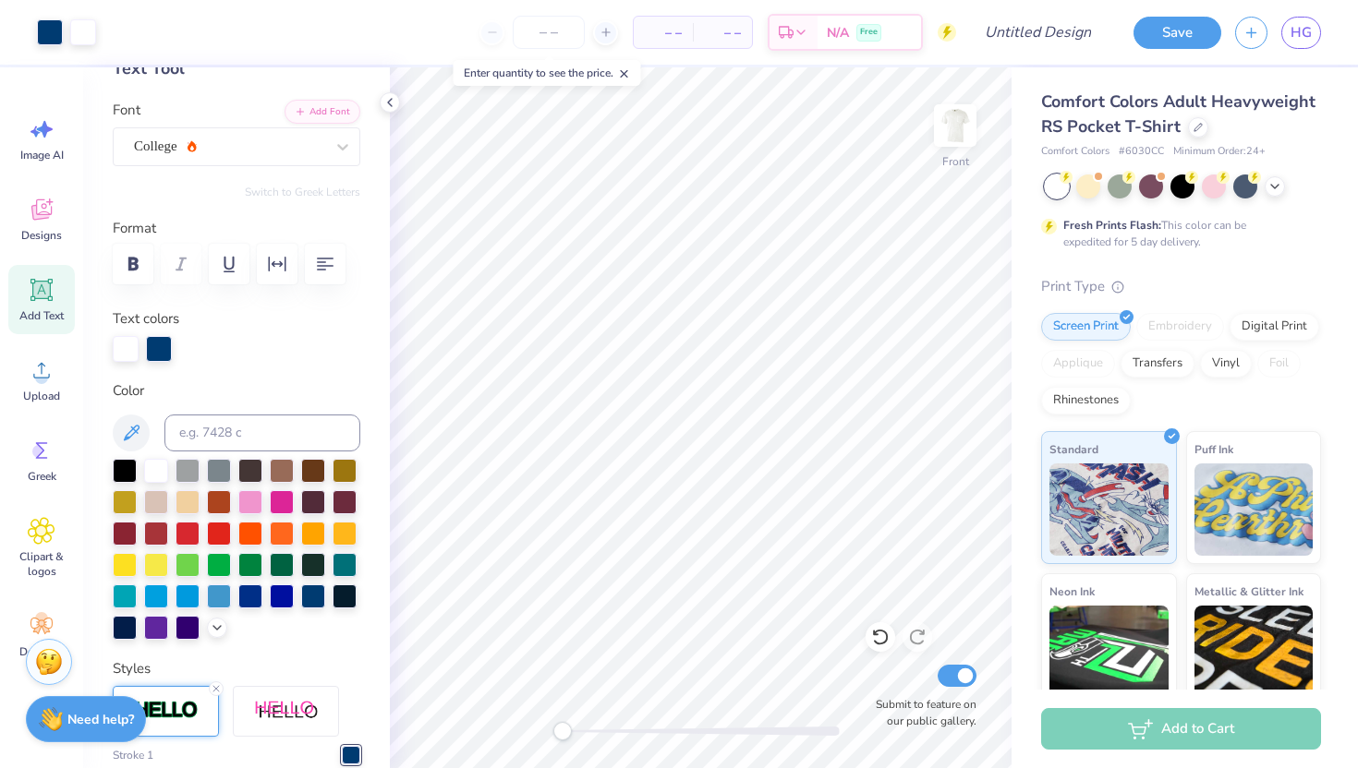
scroll to position [123, 0]
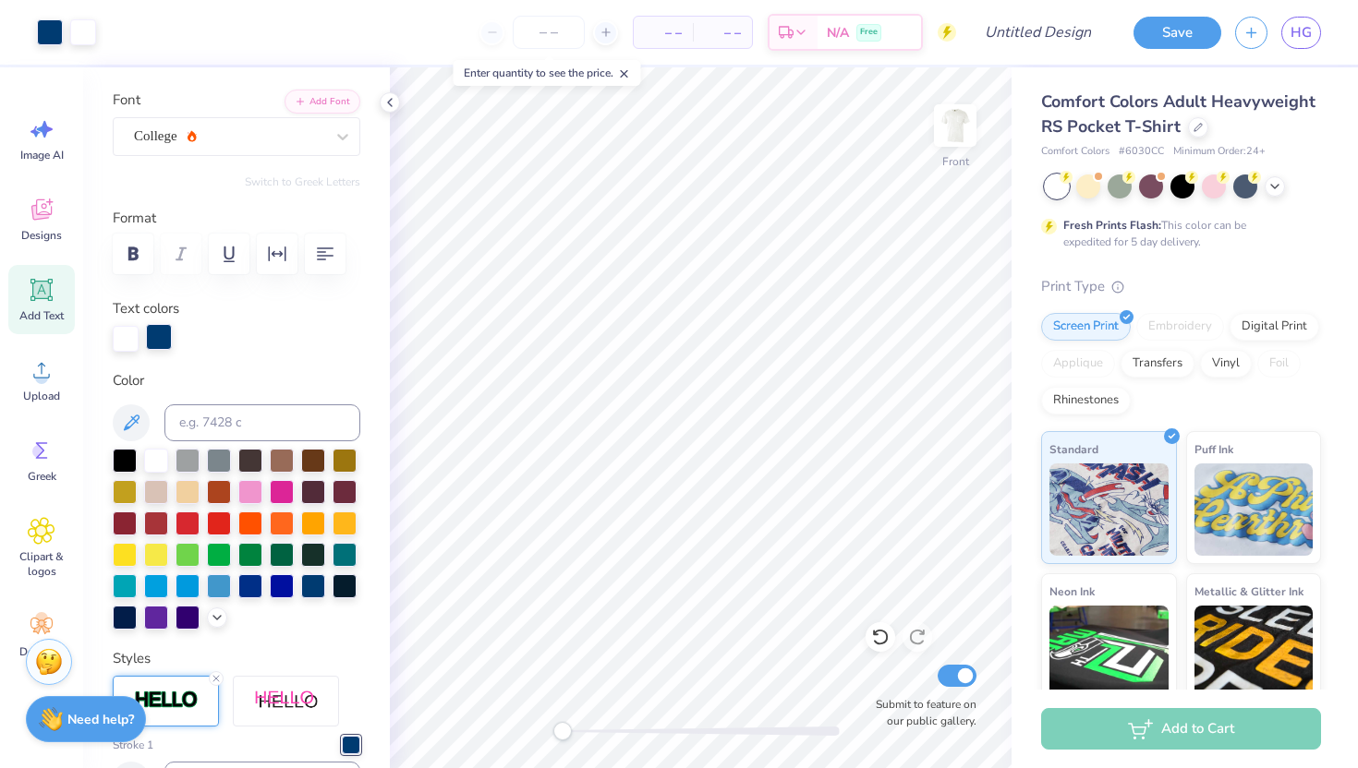
click at [158, 340] on div at bounding box center [159, 337] width 26 height 26
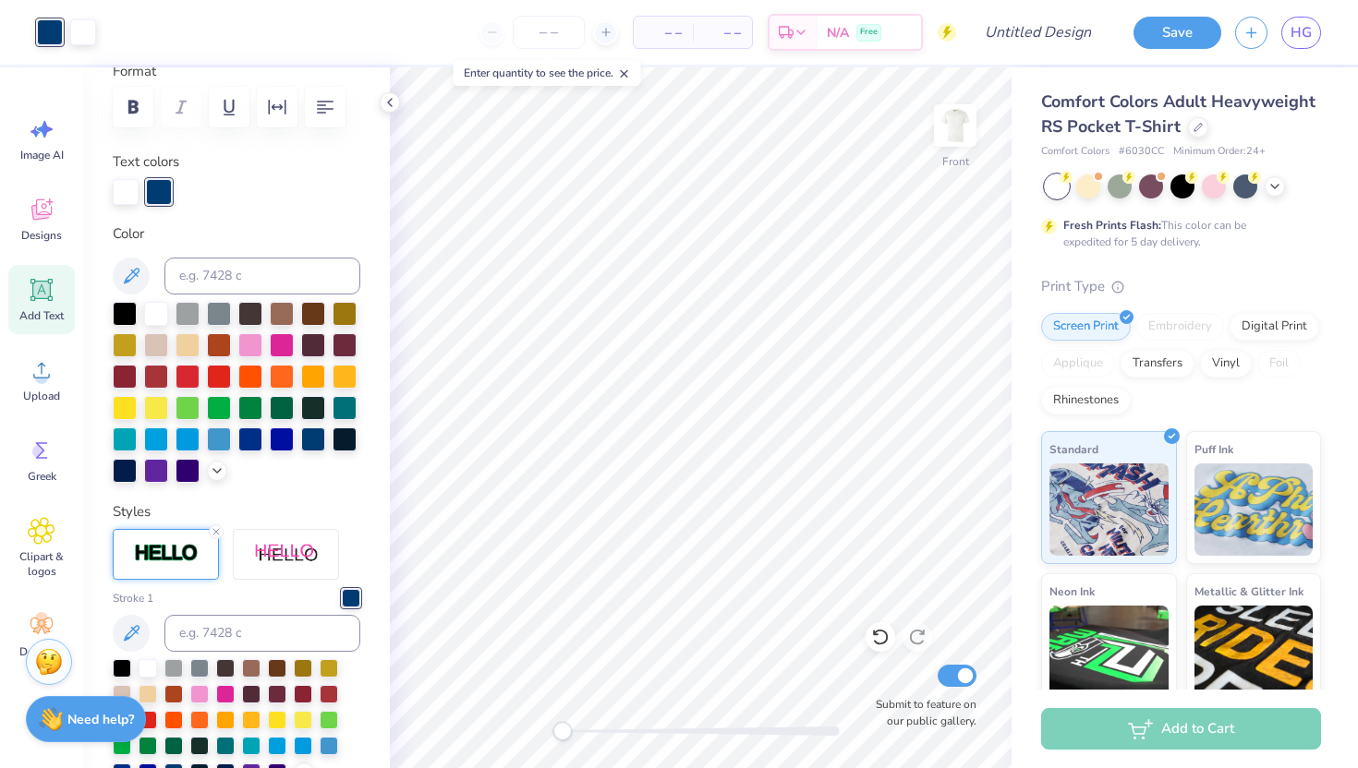
scroll to position [313, 0]
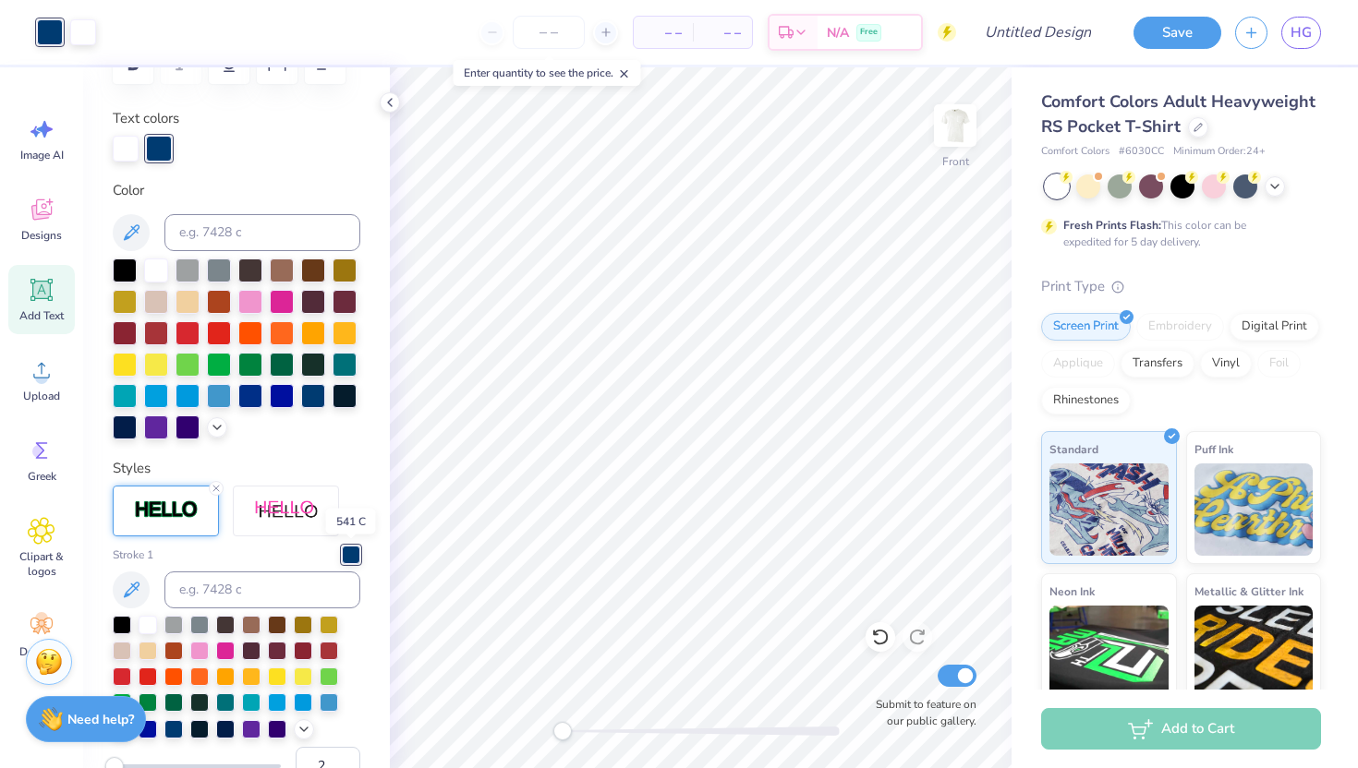
click at [352, 552] on div at bounding box center [351, 555] width 18 height 18
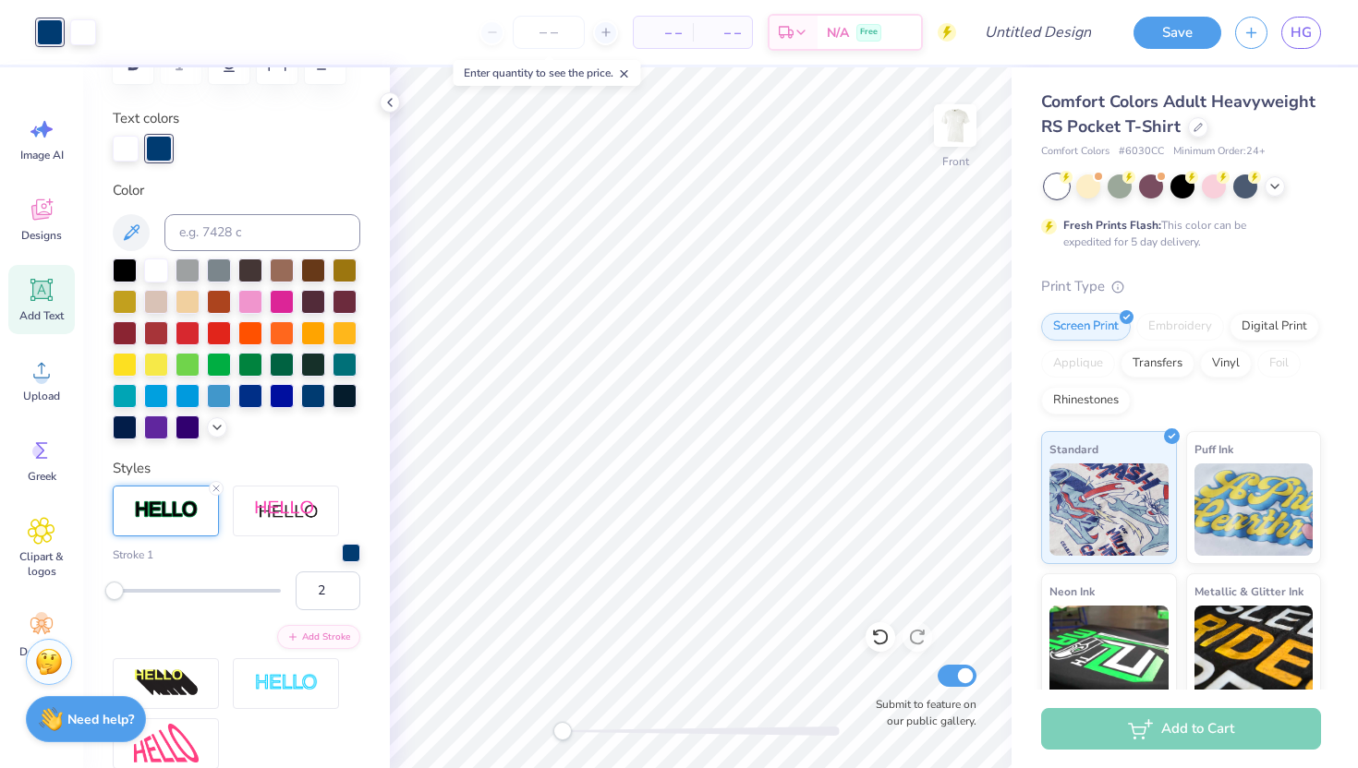
click at [355, 553] on div at bounding box center [351, 553] width 18 height 18
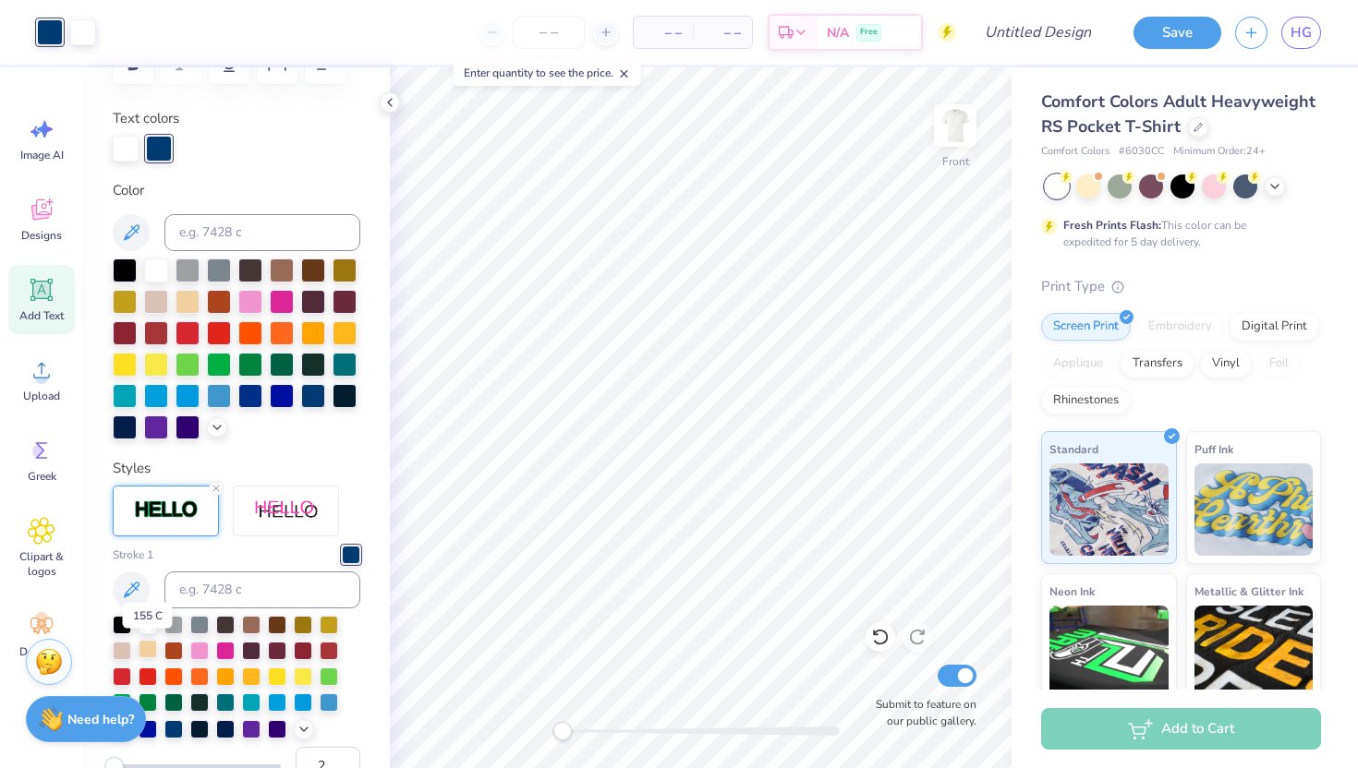
click at [150, 651] on div at bounding box center [148, 649] width 18 height 18
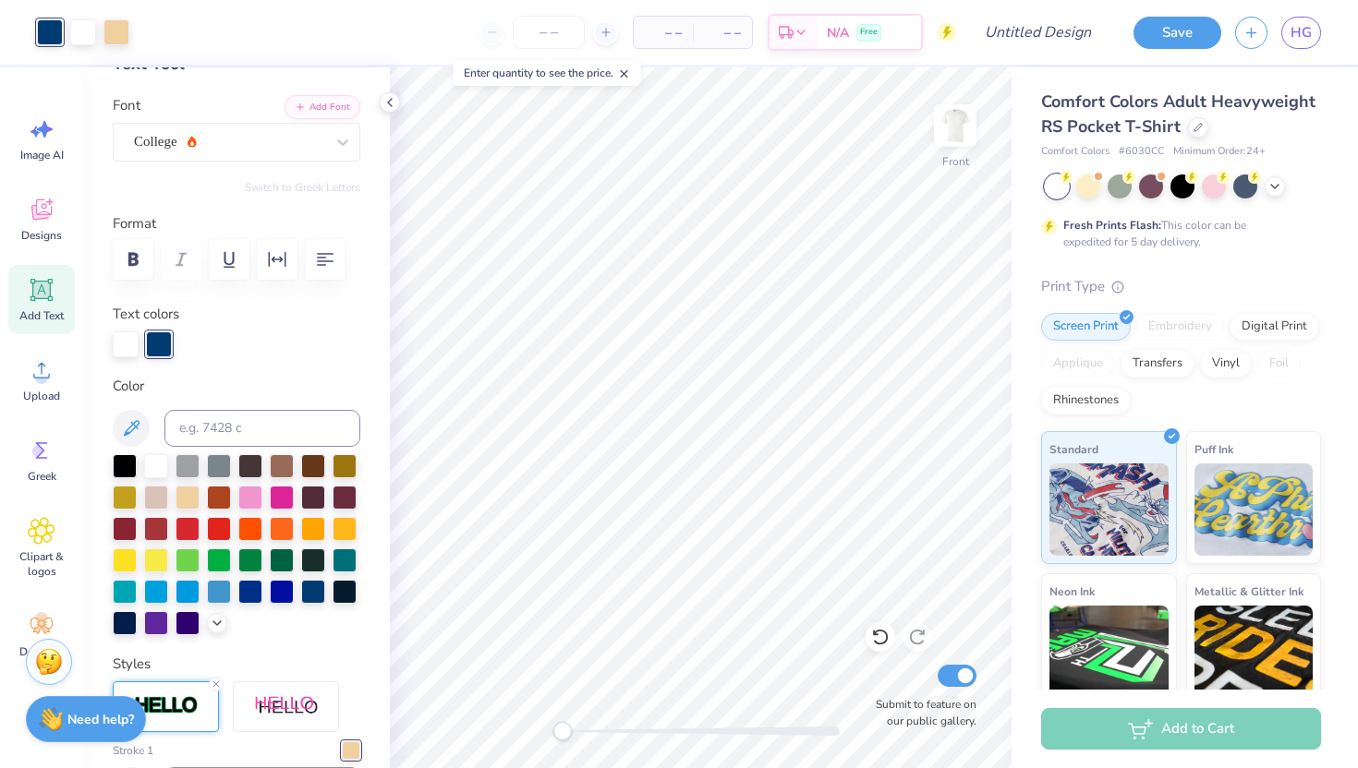
scroll to position [68, 0]
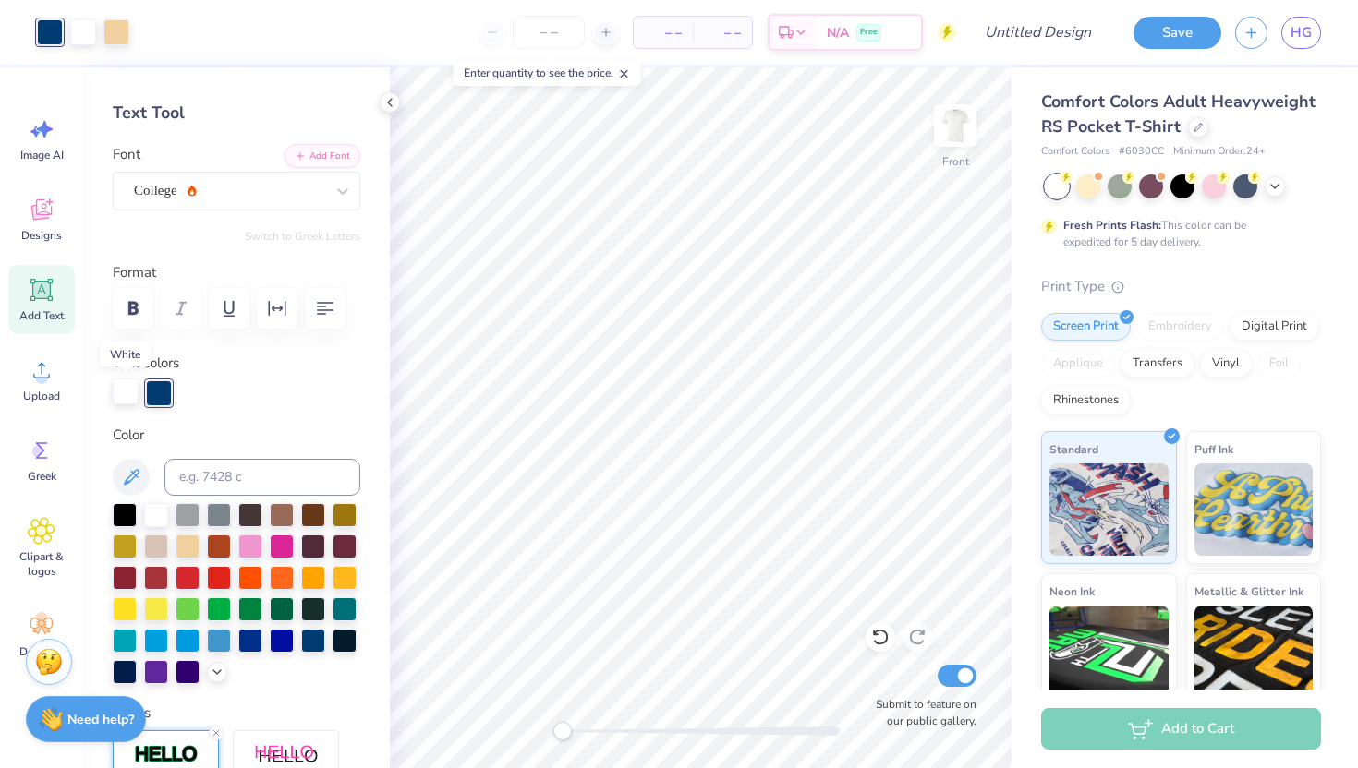
click at [124, 402] on div at bounding box center [126, 392] width 26 height 26
click at [303, 642] on div at bounding box center [313, 639] width 24 height 24
click at [876, 630] on icon at bounding box center [880, 637] width 18 height 18
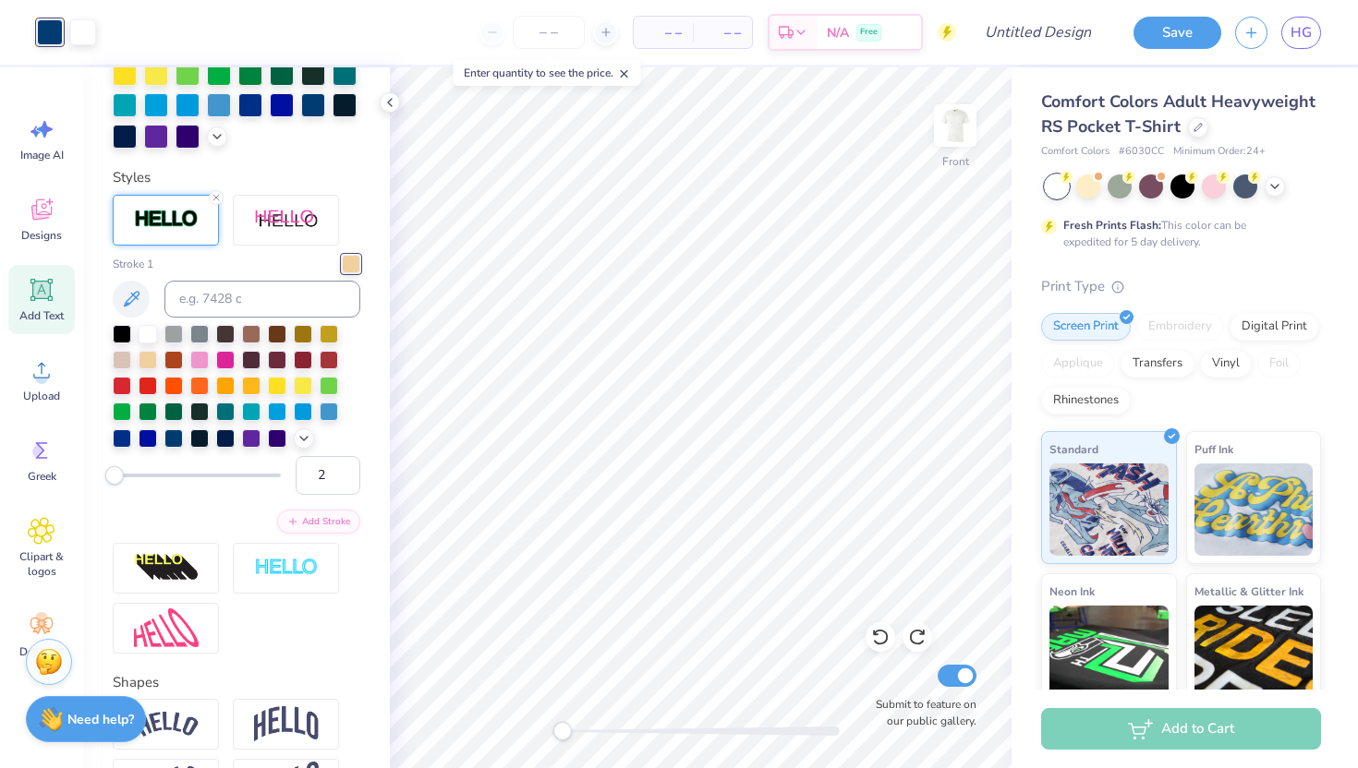
scroll to position [644, 0]
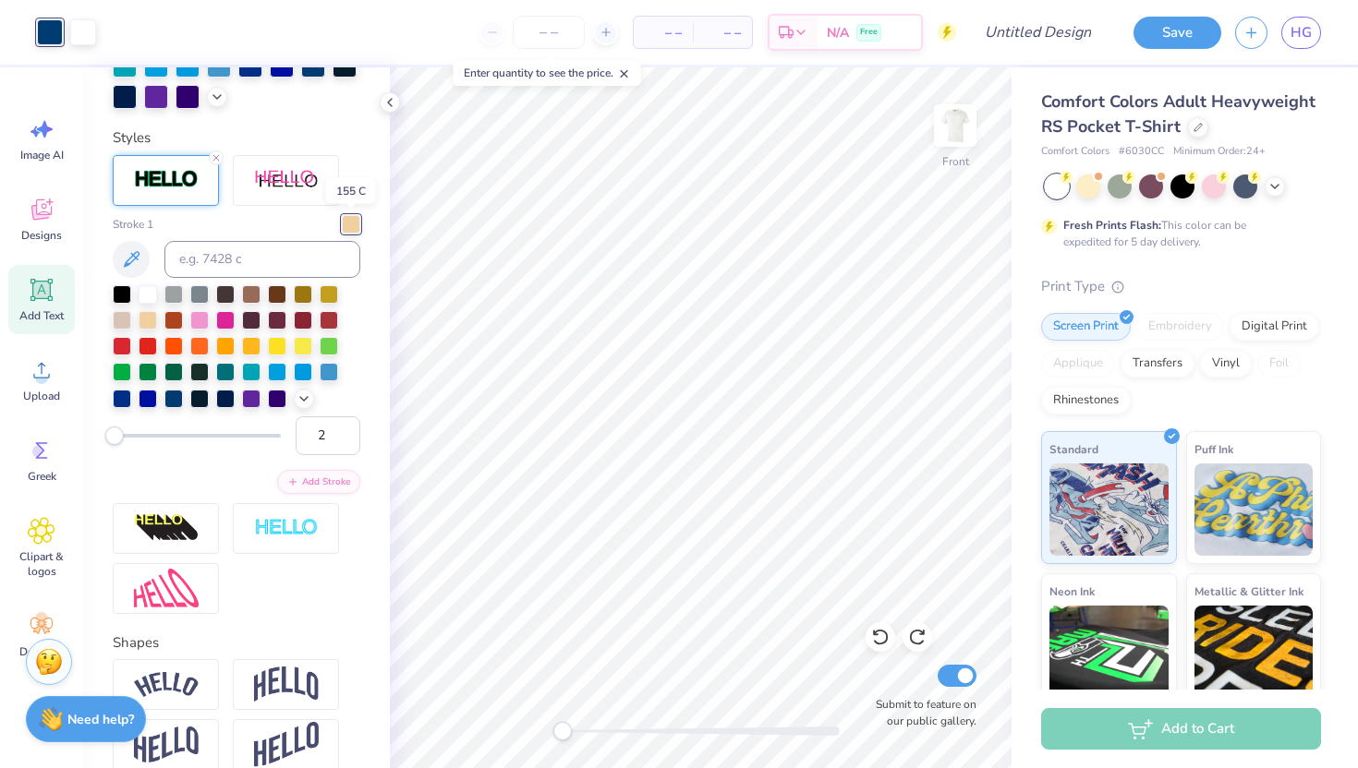
click at [347, 220] on div at bounding box center [351, 224] width 18 height 18
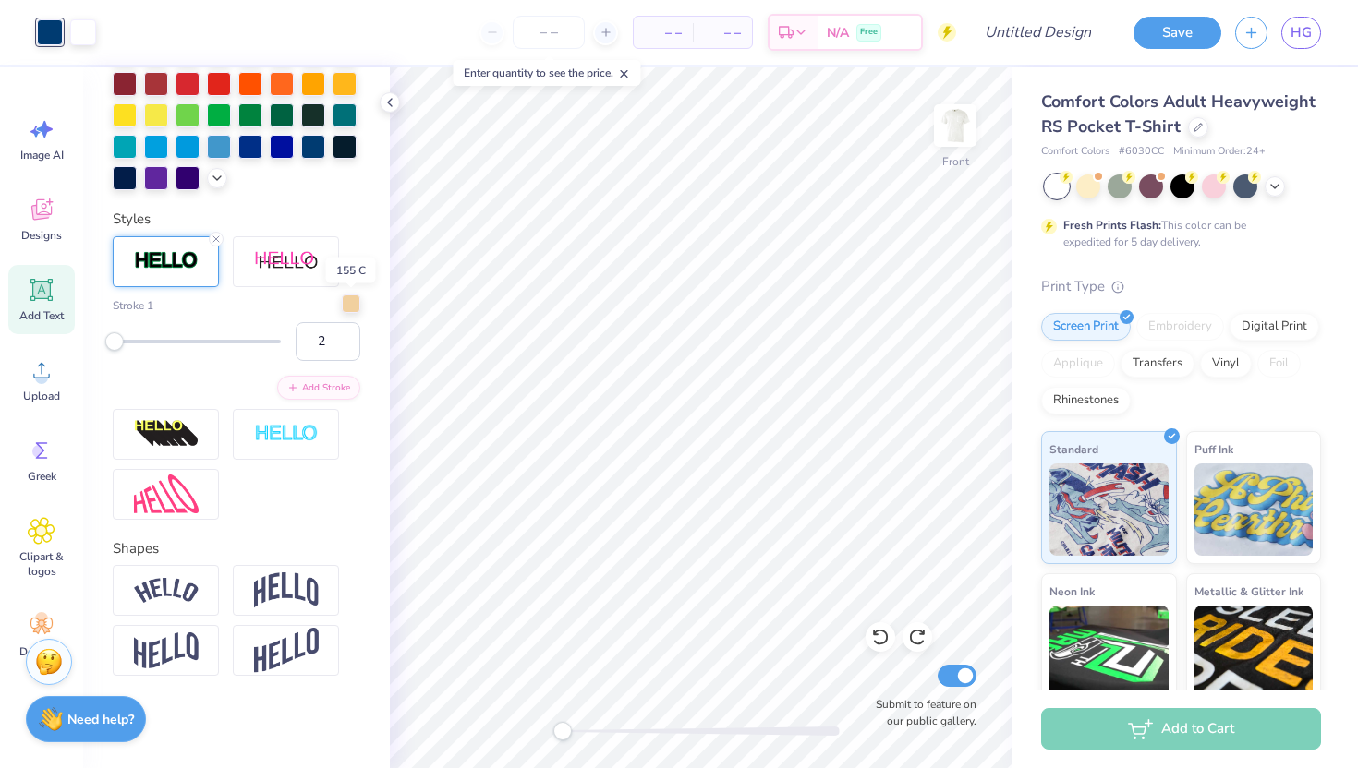
click at [353, 299] on div at bounding box center [351, 304] width 18 height 18
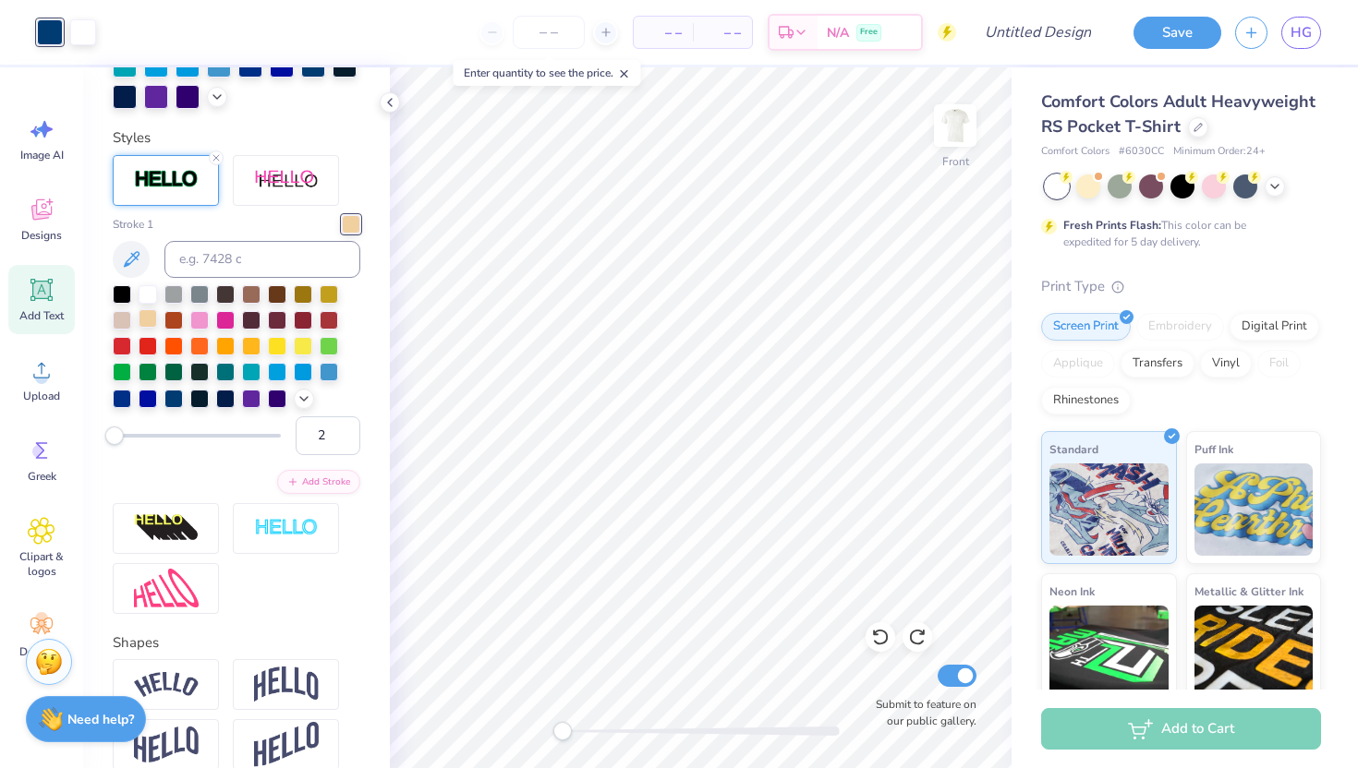
click at [145, 324] on div at bounding box center [148, 318] width 18 height 18
click at [388, 108] on icon at bounding box center [389, 102] width 15 height 15
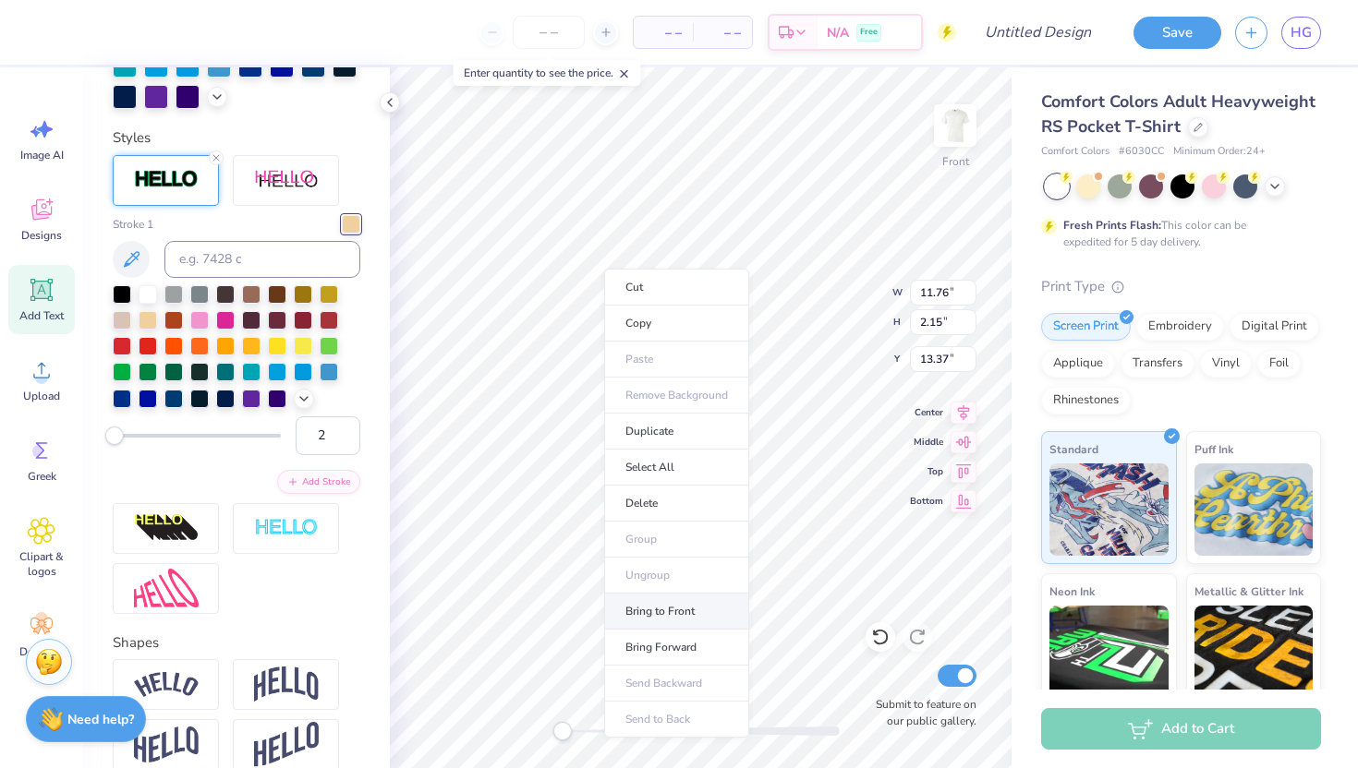
click at [634, 611] on li "Bring to Front" at bounding box center [676, 612] width 145 height 36
type input "5.97"
type textarea "FAMILY"
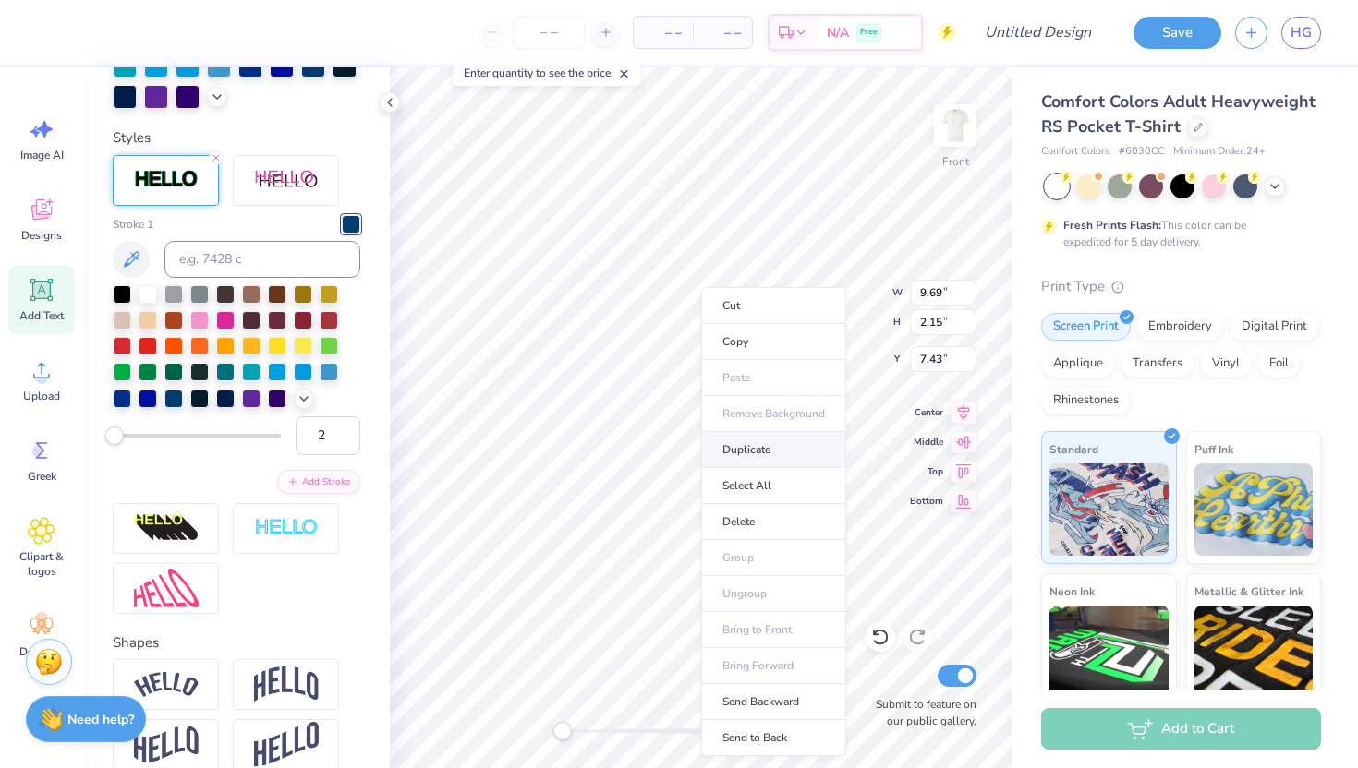
click at [757, 447] on li "Duplicate" at bounding box center [773, 450] width 145 height 36
type input "8.43"
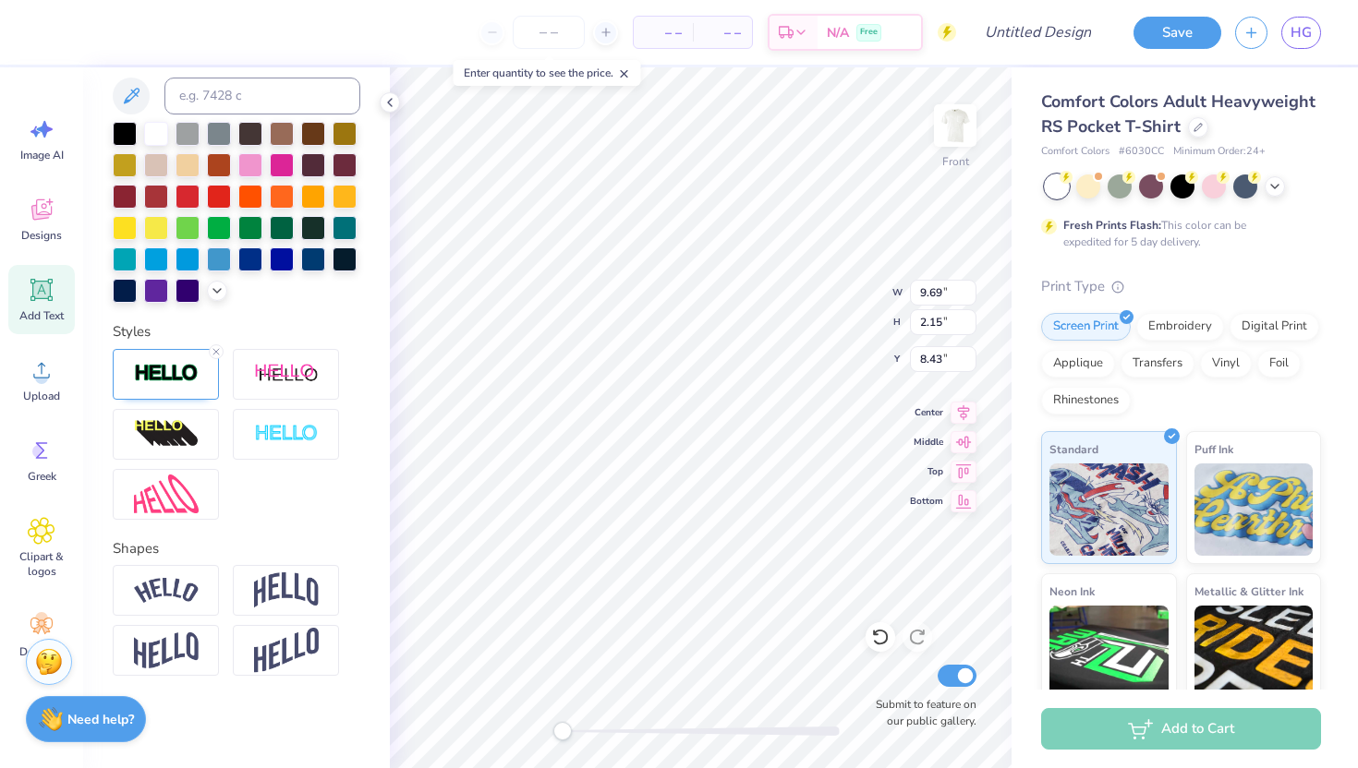
scroll to position [0, 2]
type textarea "WEEKEND"
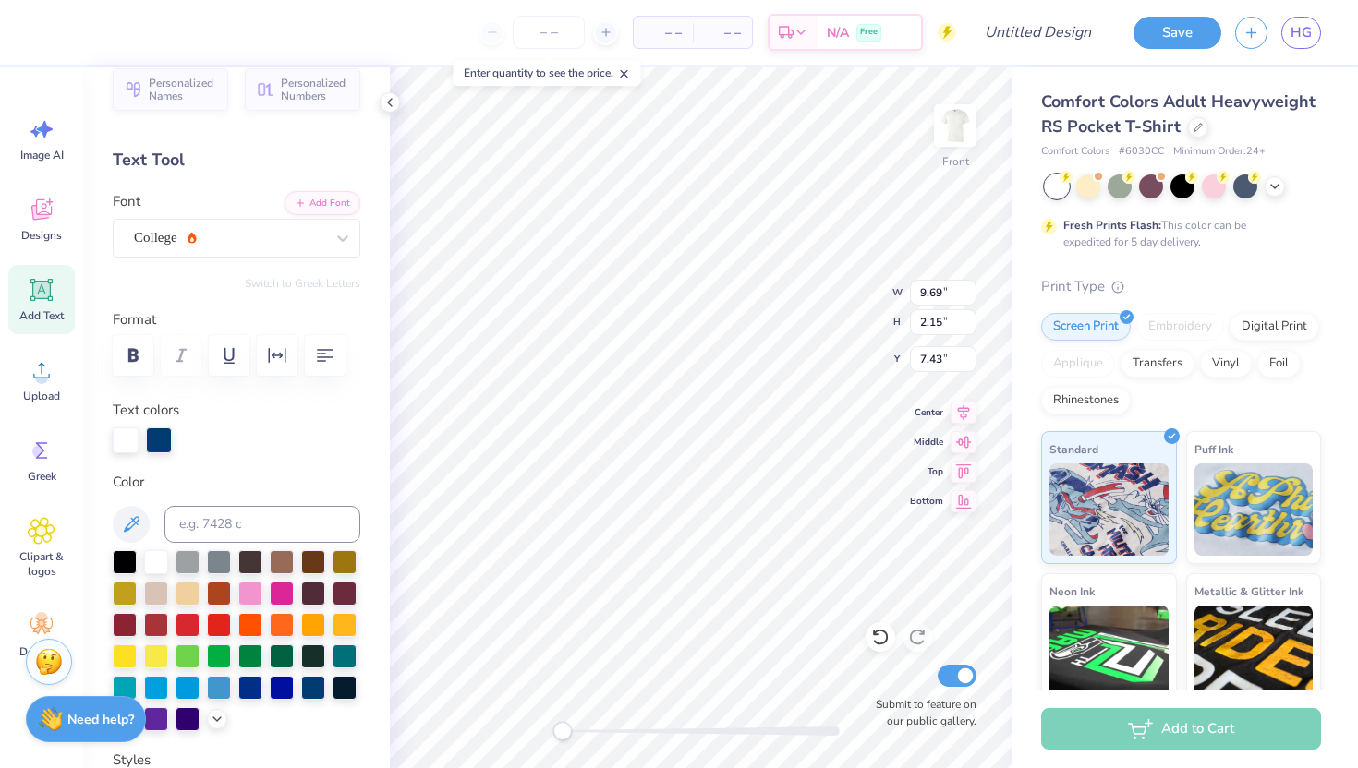
scroll to position [0, 0]
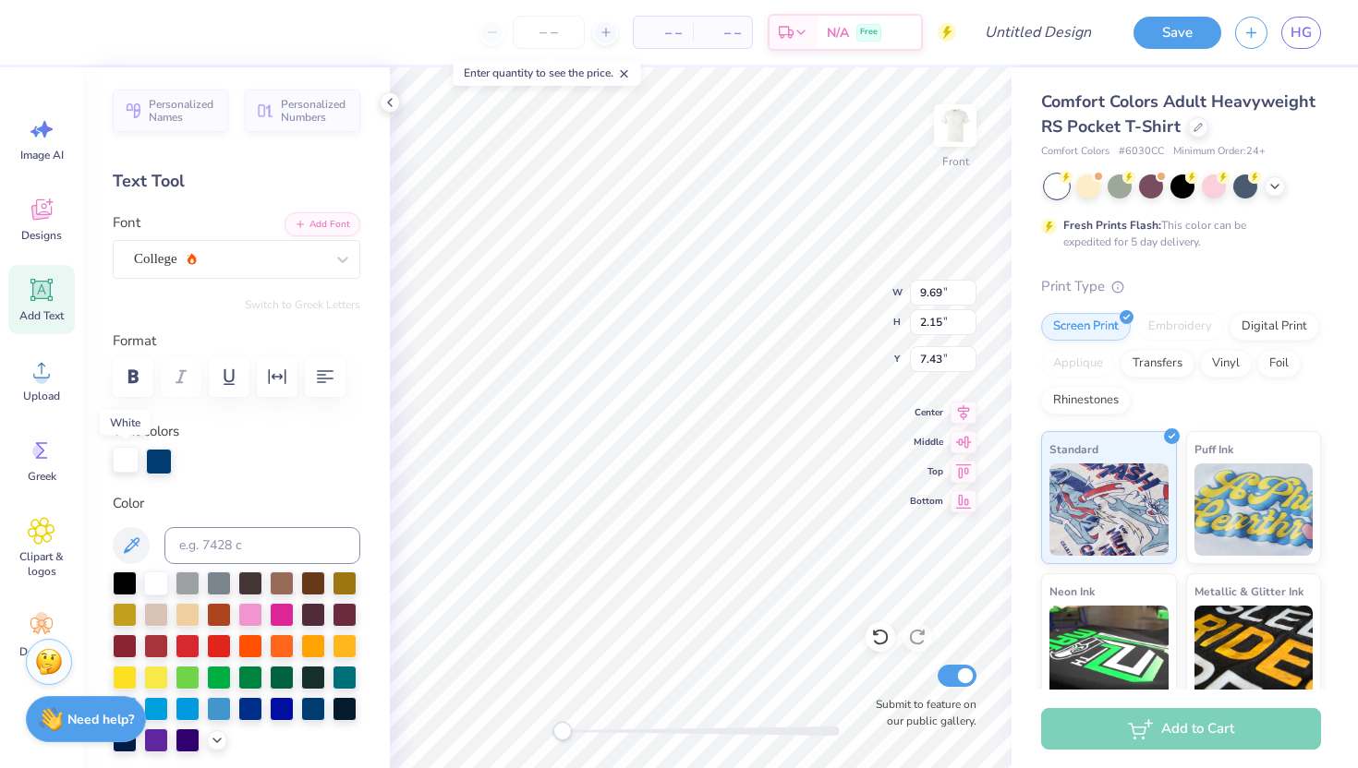
click at [126, 462] on div at bounding box center [126, 460] width 26 height 26
click at [183, 612] on div at bounding box center [187, 613] width 24 height 24
type input "7.64"
type input "12.47"
type input "15.15"
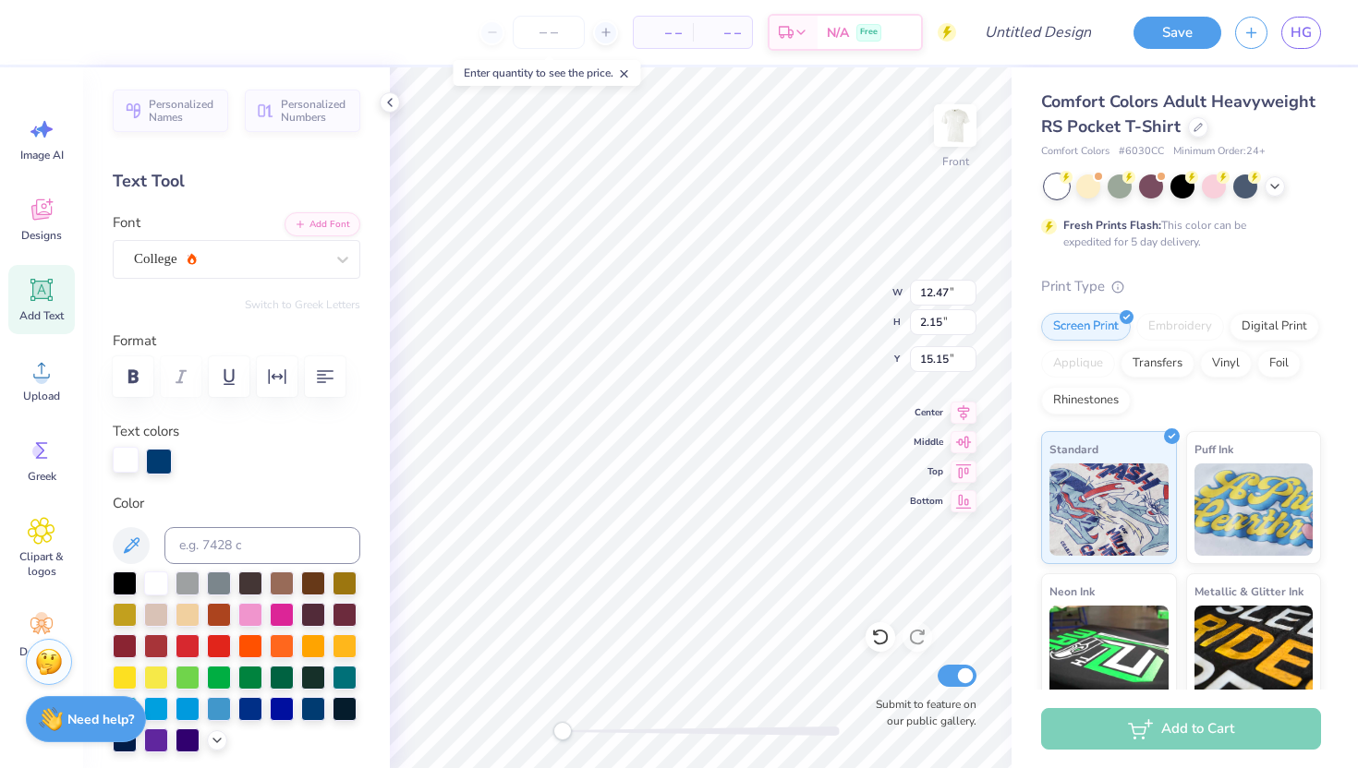
click at [127, 467] on div at bounding box center [126, 460] width 26 height 26
click at [188, 612] on div at bounding box center [187, 613] width 24 height 24
type input "12.47"
type input "15.15"
type input "8.00"
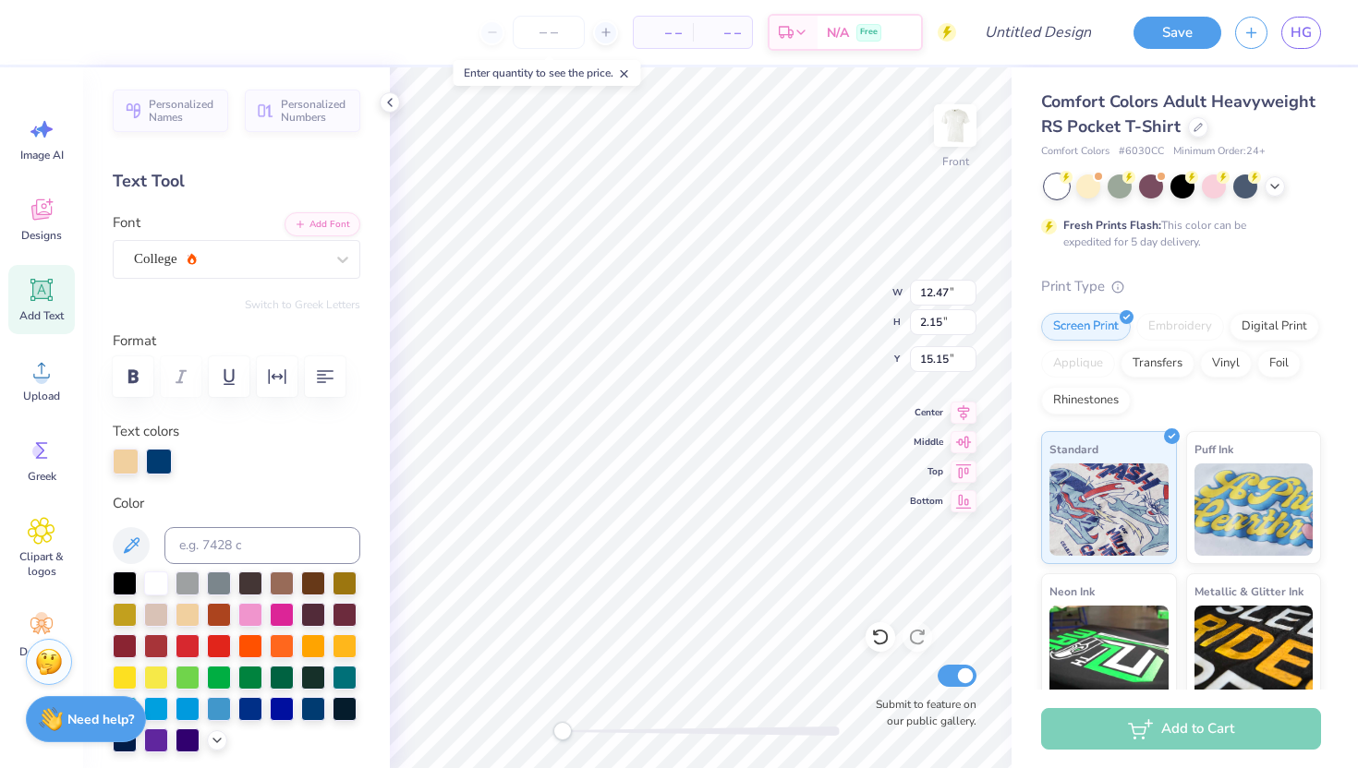
type input "5.79"
type input "9.57"
type input "7.67"
type input "5.55"
click at [876, 643] on icon at bounding box center [880, 638] width 16 height 17
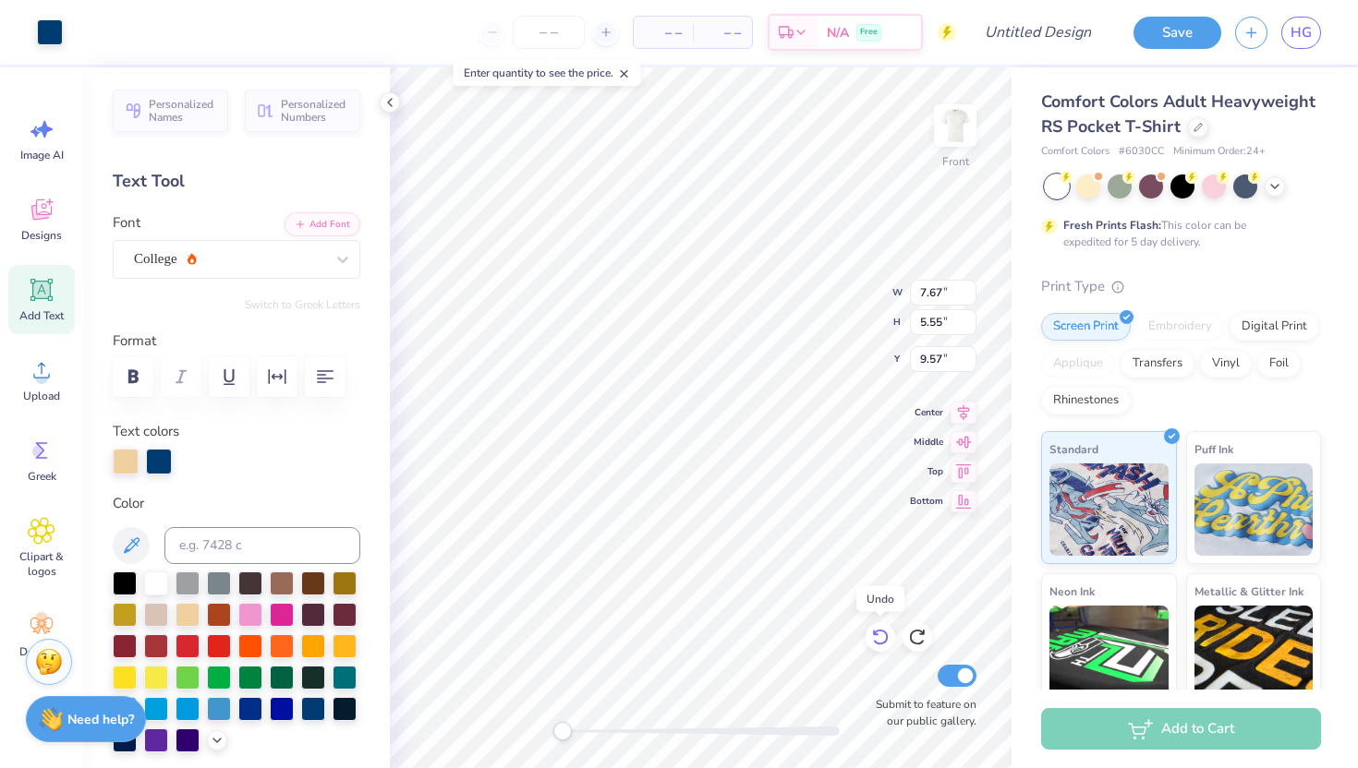
type input "8.00"
type input "5.79"
type input "11.67"
type input "7.82"
type input "9.49"
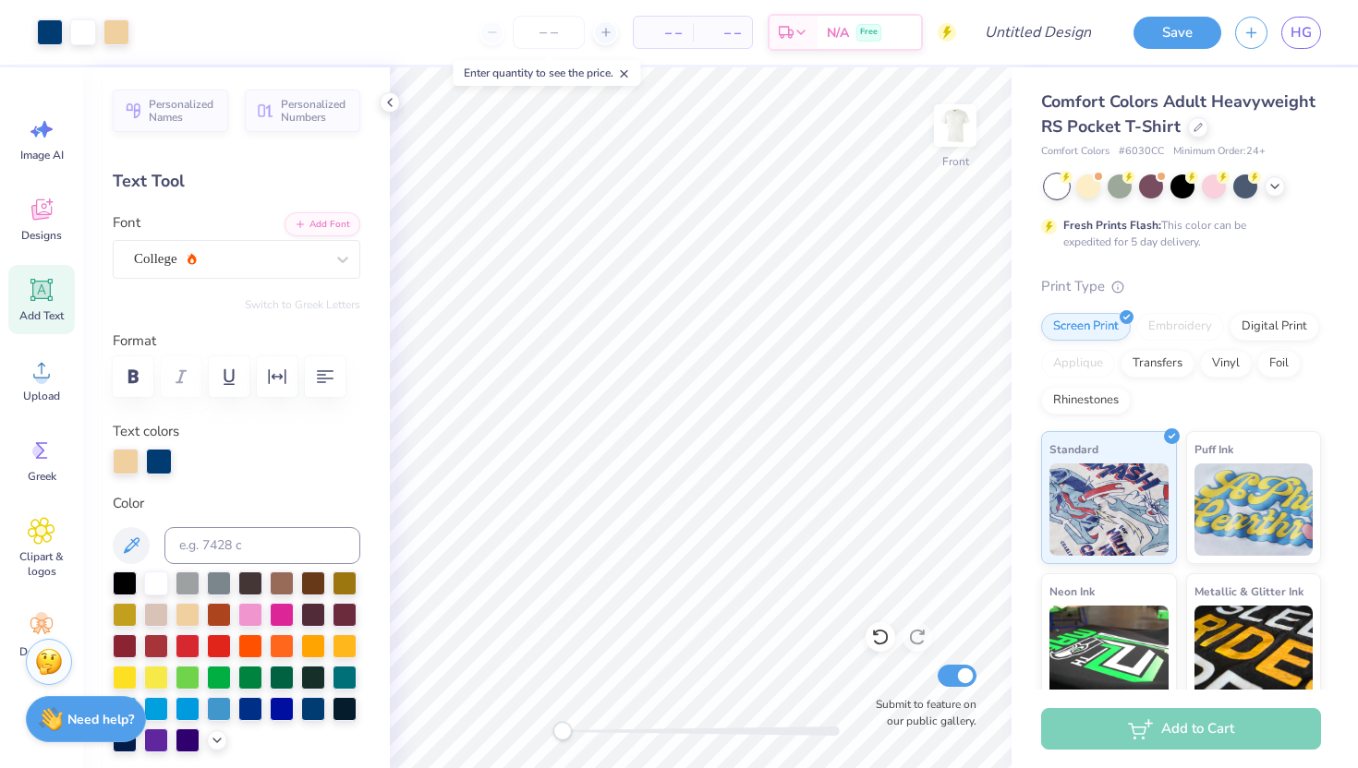
click at [47, 313] on span "Add Text" at bounding box center [41, 315] width 44 height 15
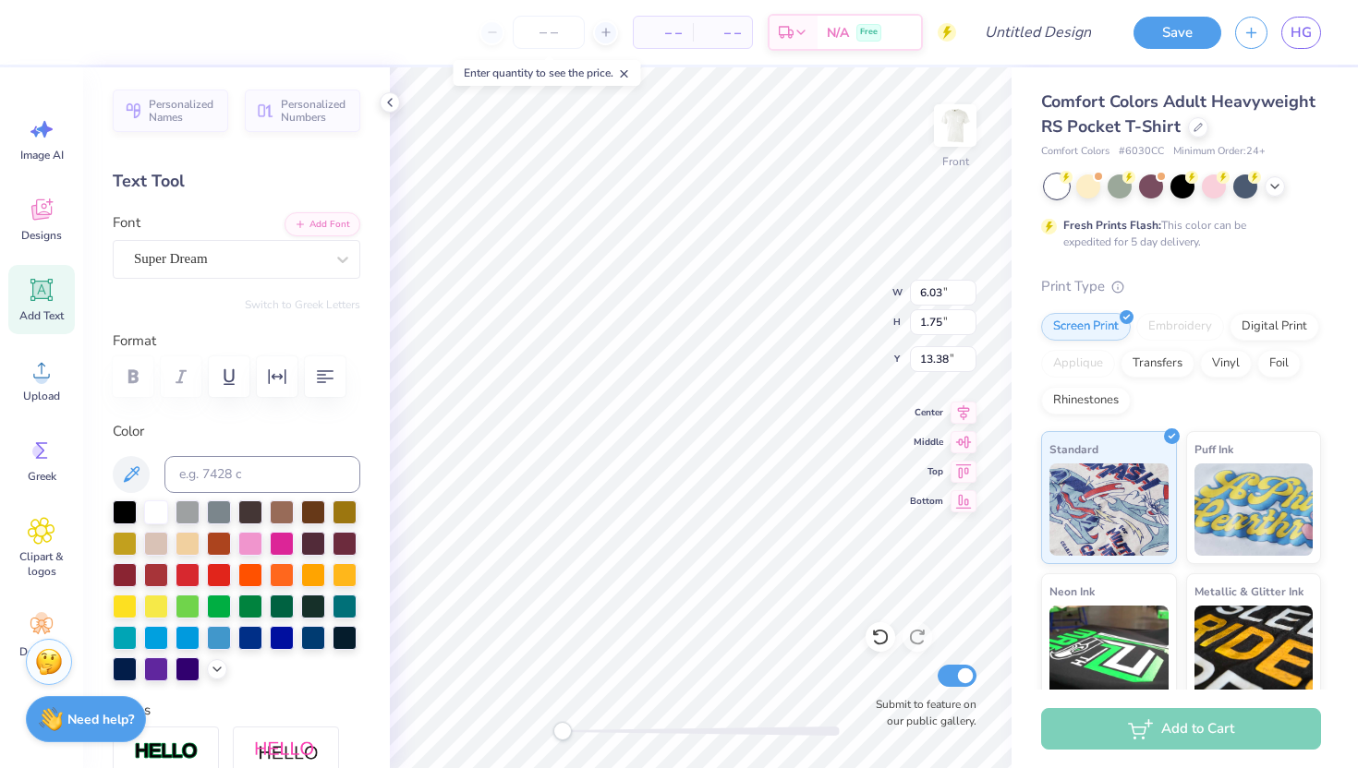
type textarea "T"
click at [309, 246] on div "Super Dream" at bounding box center [229, 259] width 194 height 29
click at [319, 246] on div "Super Dream" at bounding box center [229, 259] width 194 height 29
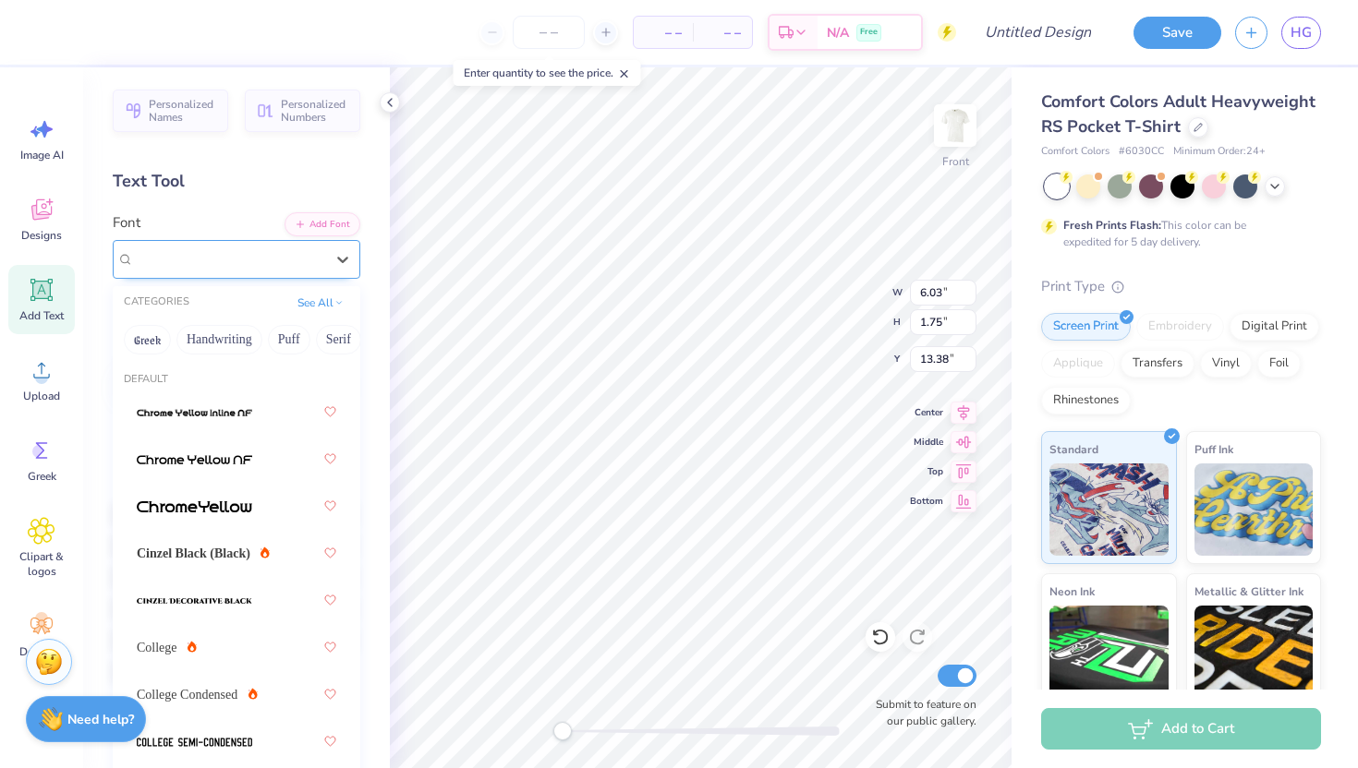
click at [303, 250] on div "Super Dream" at bounding box center [229, 259] width 194 height 29
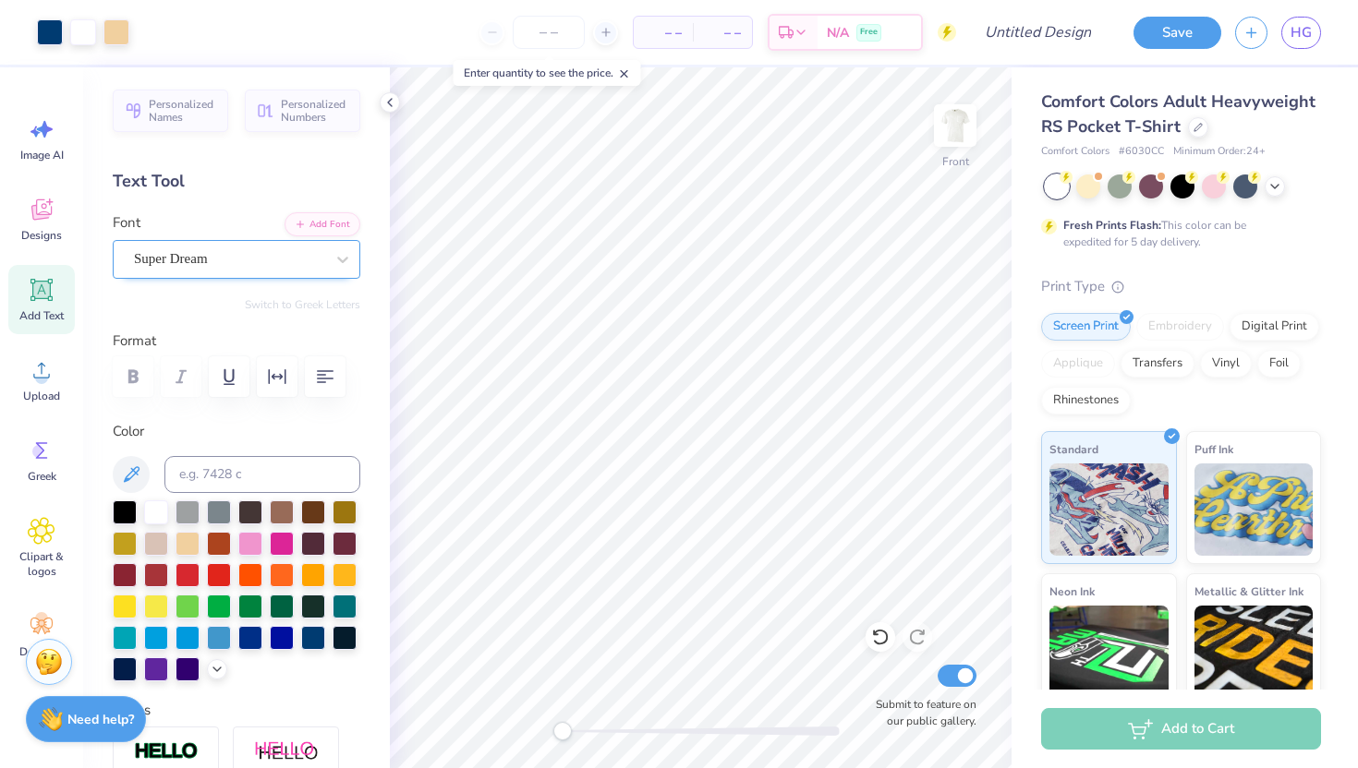
click at [284, 260] on div "Super Dream" at bounding box center [229, 259] width 194 height 29
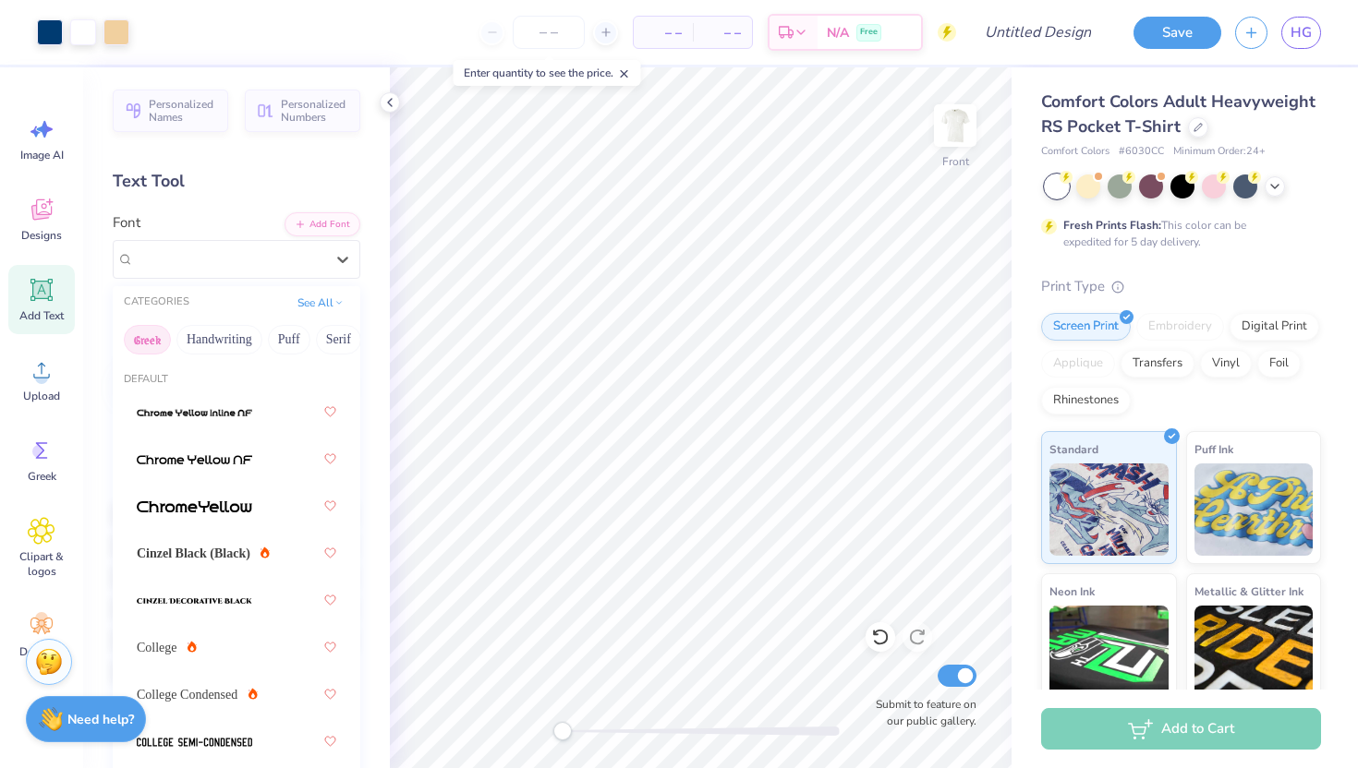
click at [151, 342] on button "Greek" at bounding box center [147, 340] width 47 height 30
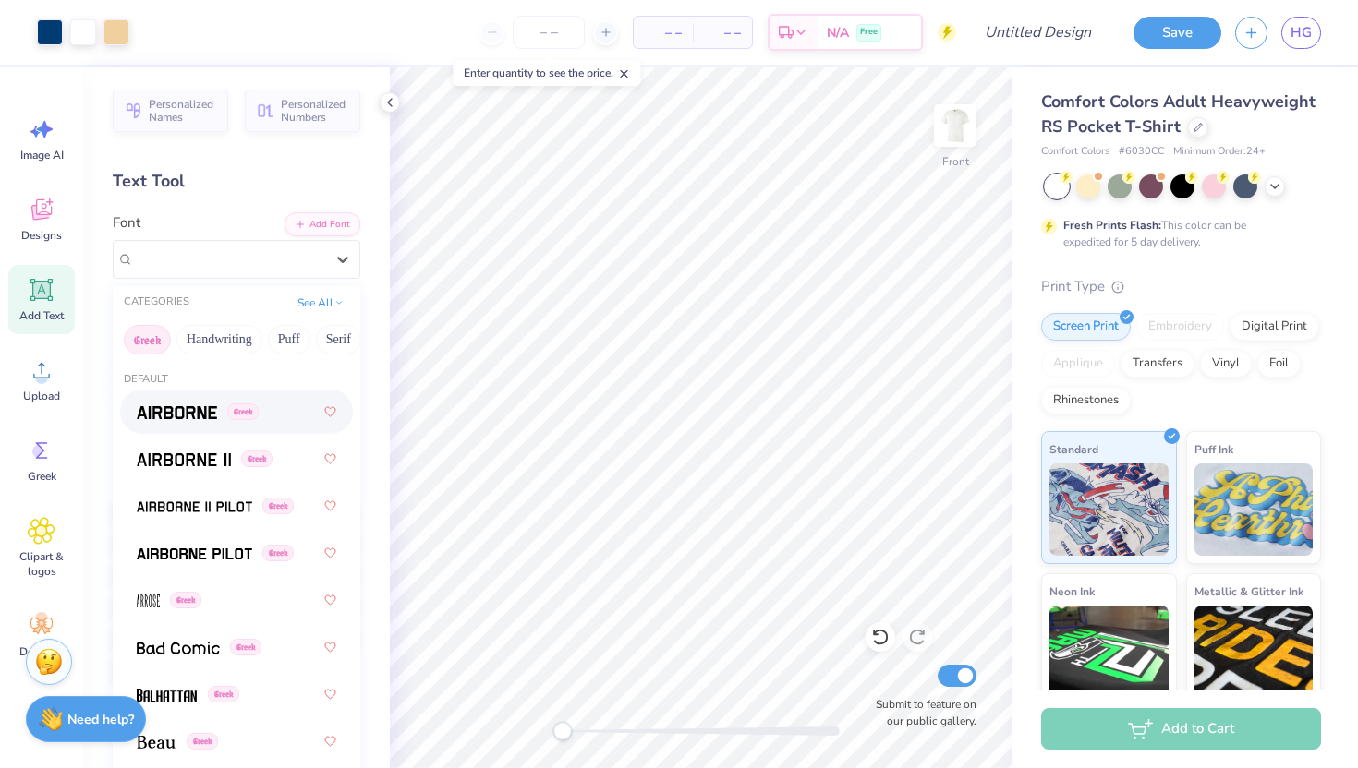
click at [197, 413] on img at bounding box center [177, 412] width 80 height 13
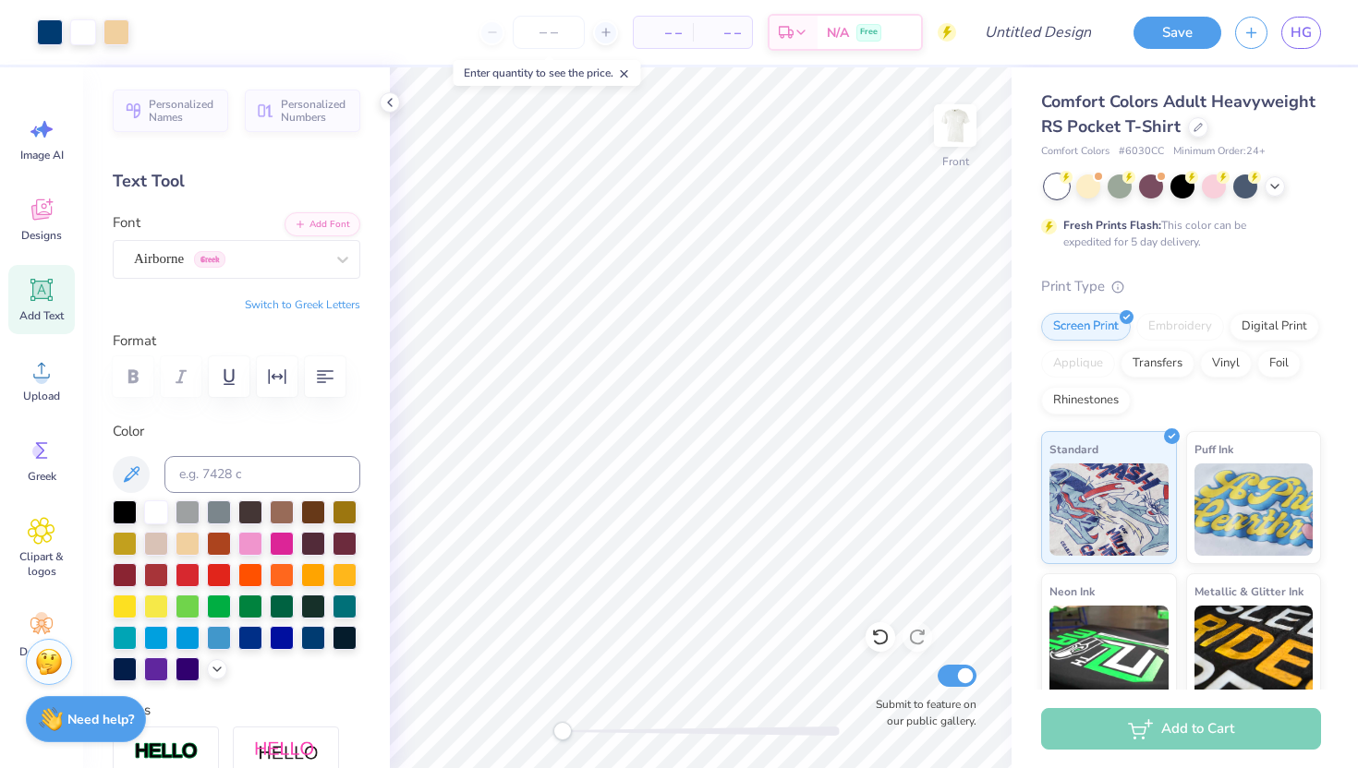
click at [292, 303] on button "Switch to Greek Letters" at bounding box center [302, 304] width 115 height 15
click at [44, 284] on icon at bounding box center [42, 291] width 18 height 18
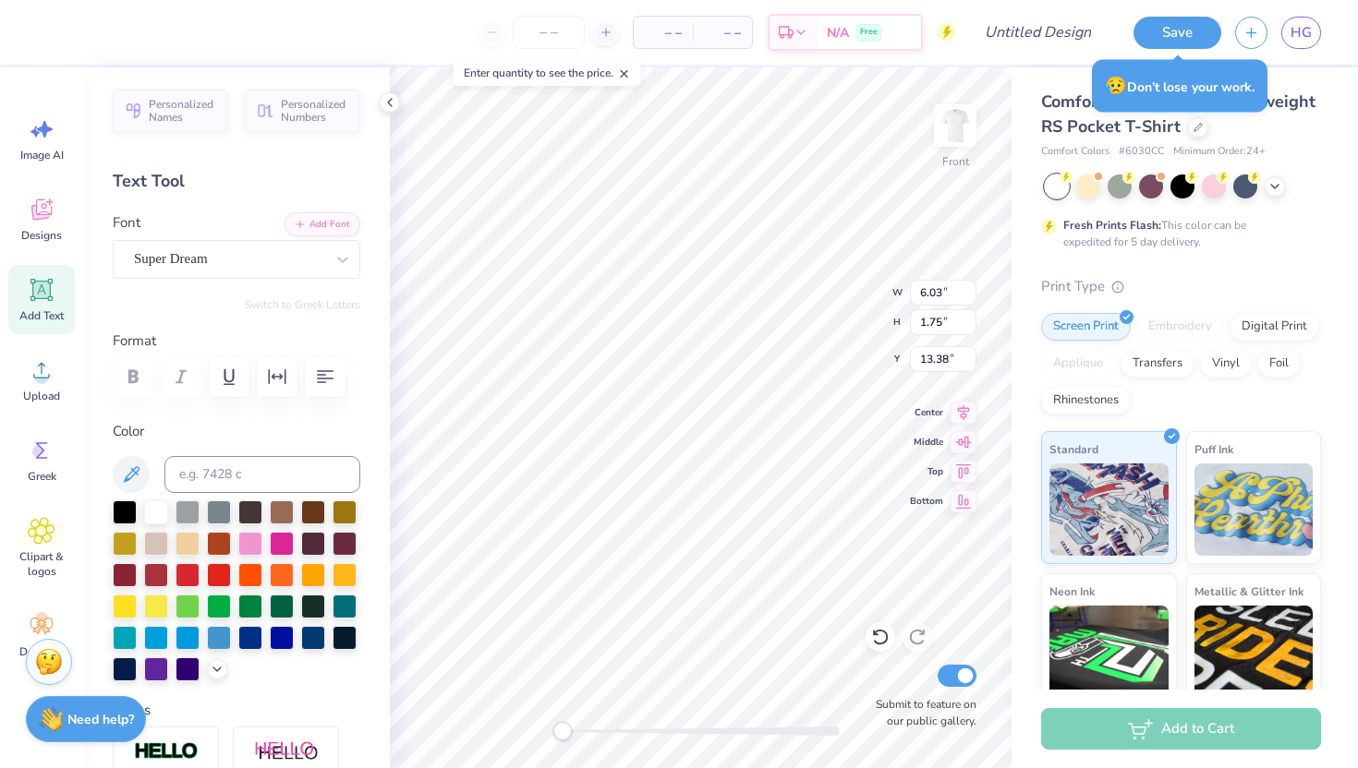
type textarea "AXD"
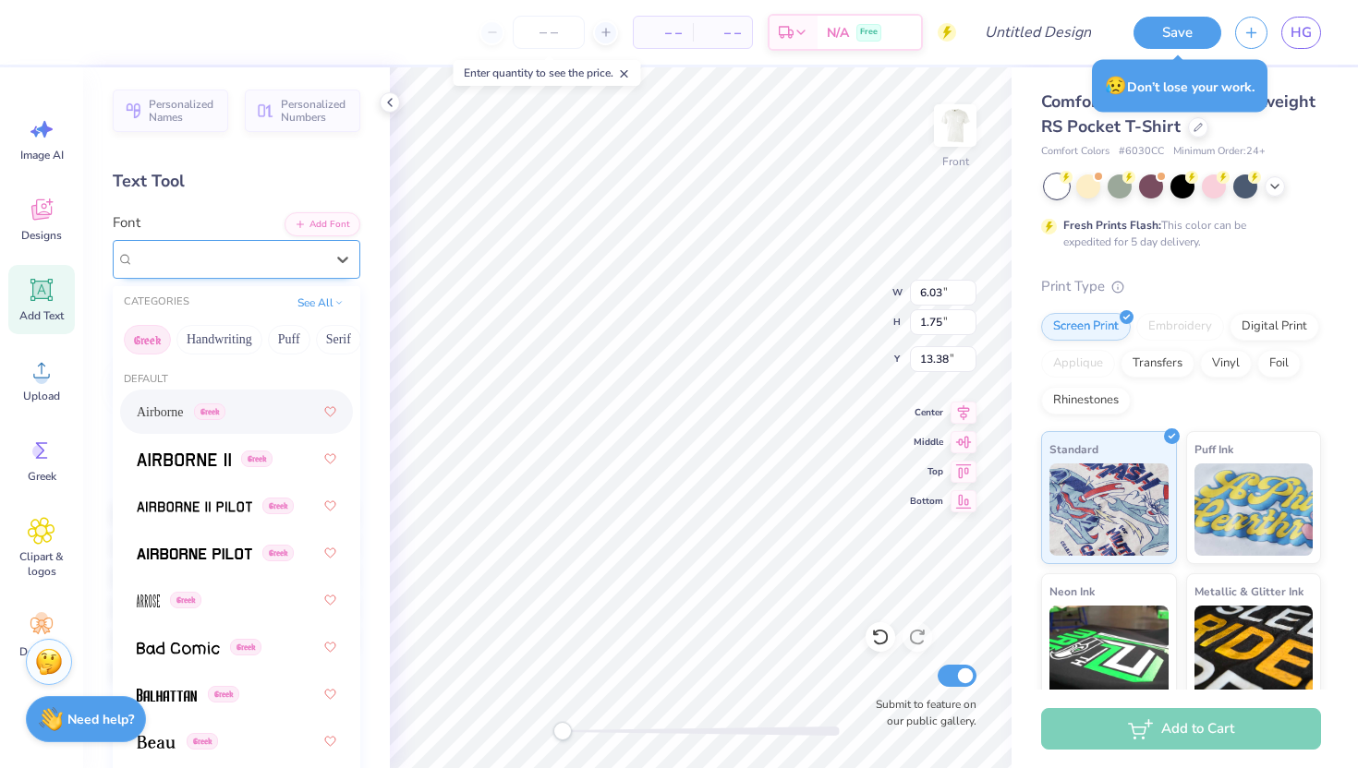
click at [277, 270] on div at bounding box center [229, 259] width 190 height 25
click at [165, 409] on span "Airborne" at bounding box center [160, 412] width 47 height 19
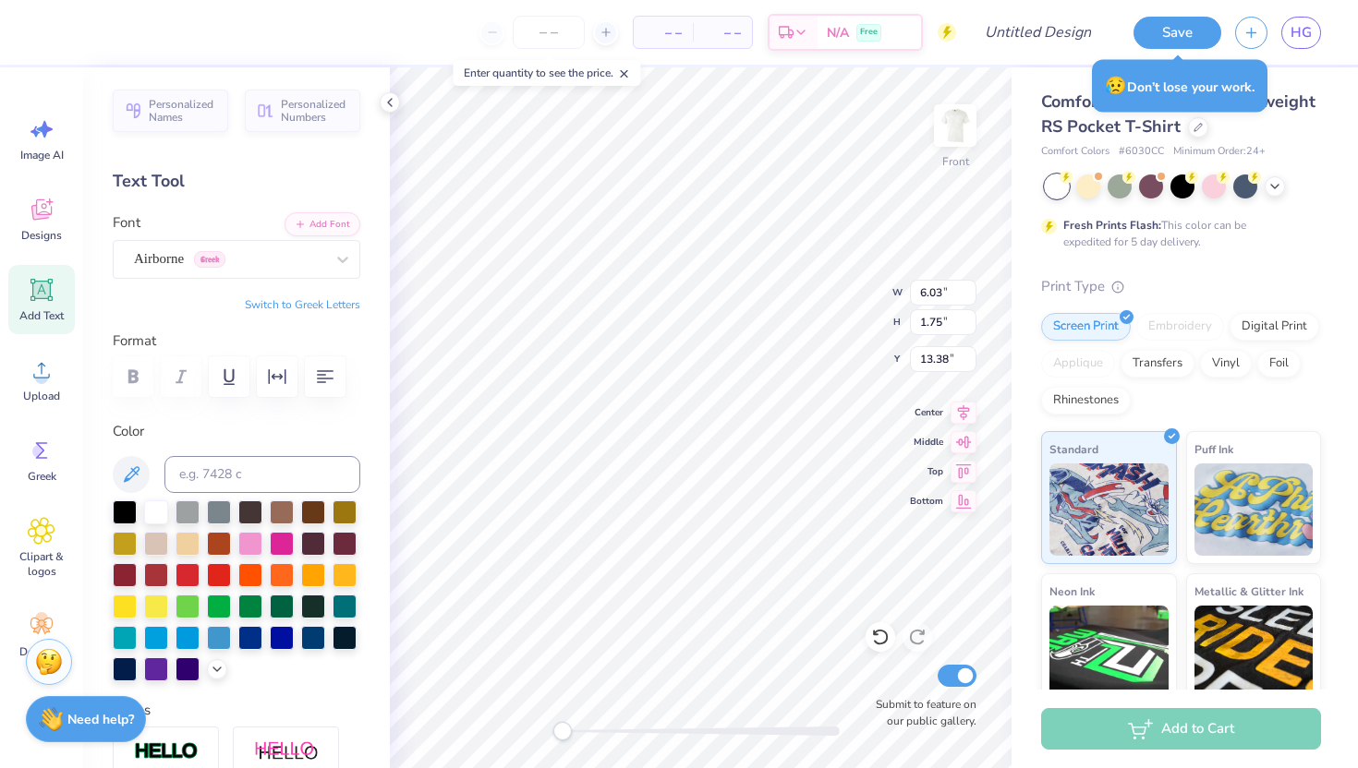
click at [318, 310] on button "Switch to Greek Letters" at bounding box center [302, 304] width 115 height 15
type input "2.83"
type input "1.12"
type input "2.10"
type input "1.52"
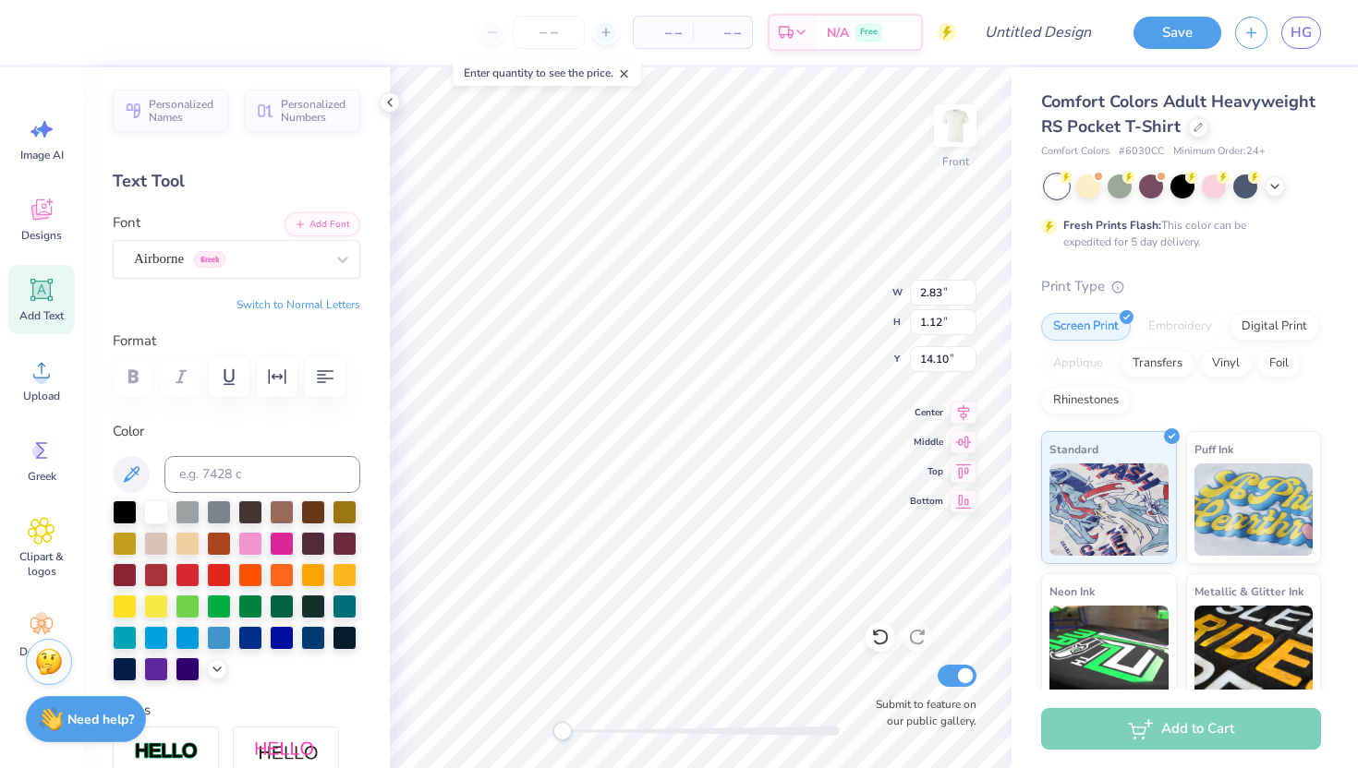
type input "14.10"
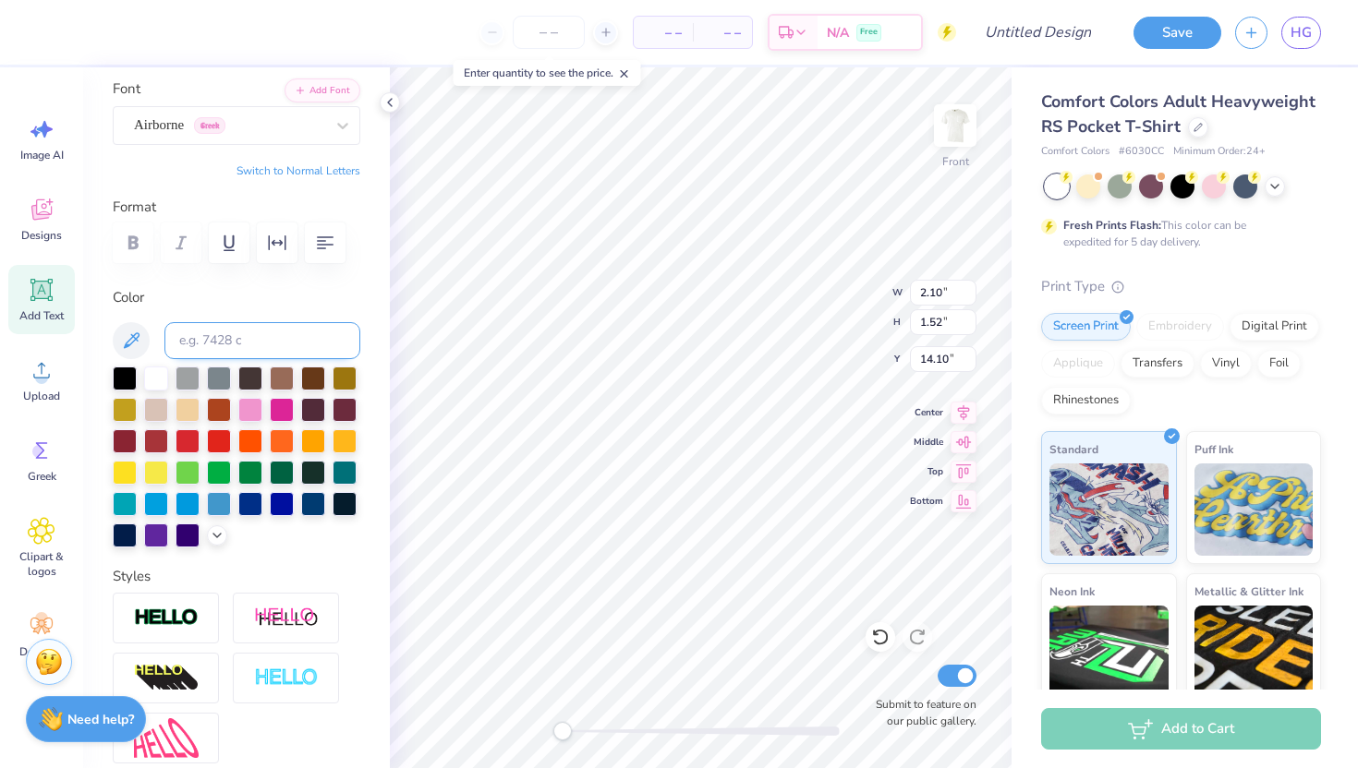
scroll to position [135, 0]
click at [312, 502] on div at bounding box center [313, 501] width 24 height 24
type input "1.57"
type input "1.14"
type input "14.07"
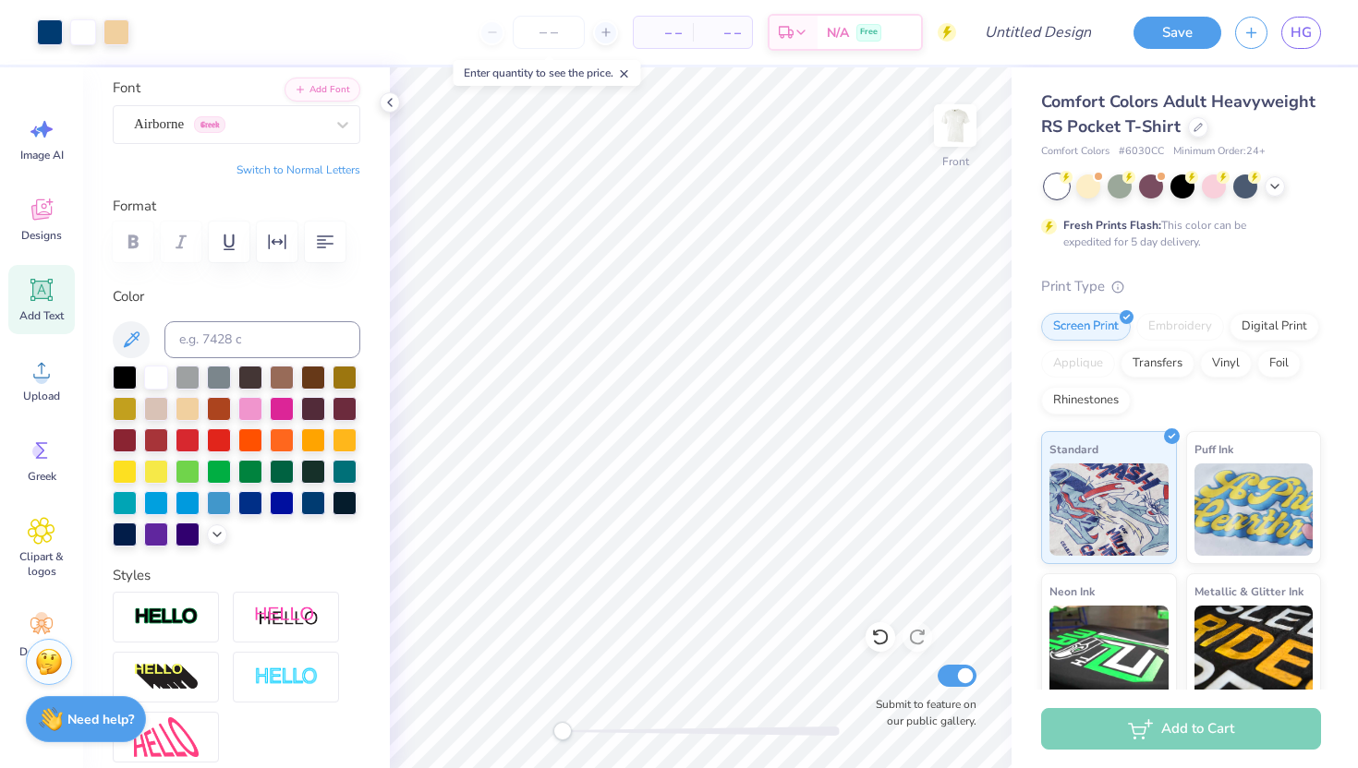
click at [26, 294] on div "Add Text" at bounding box center [41, 299] width 66 height 69
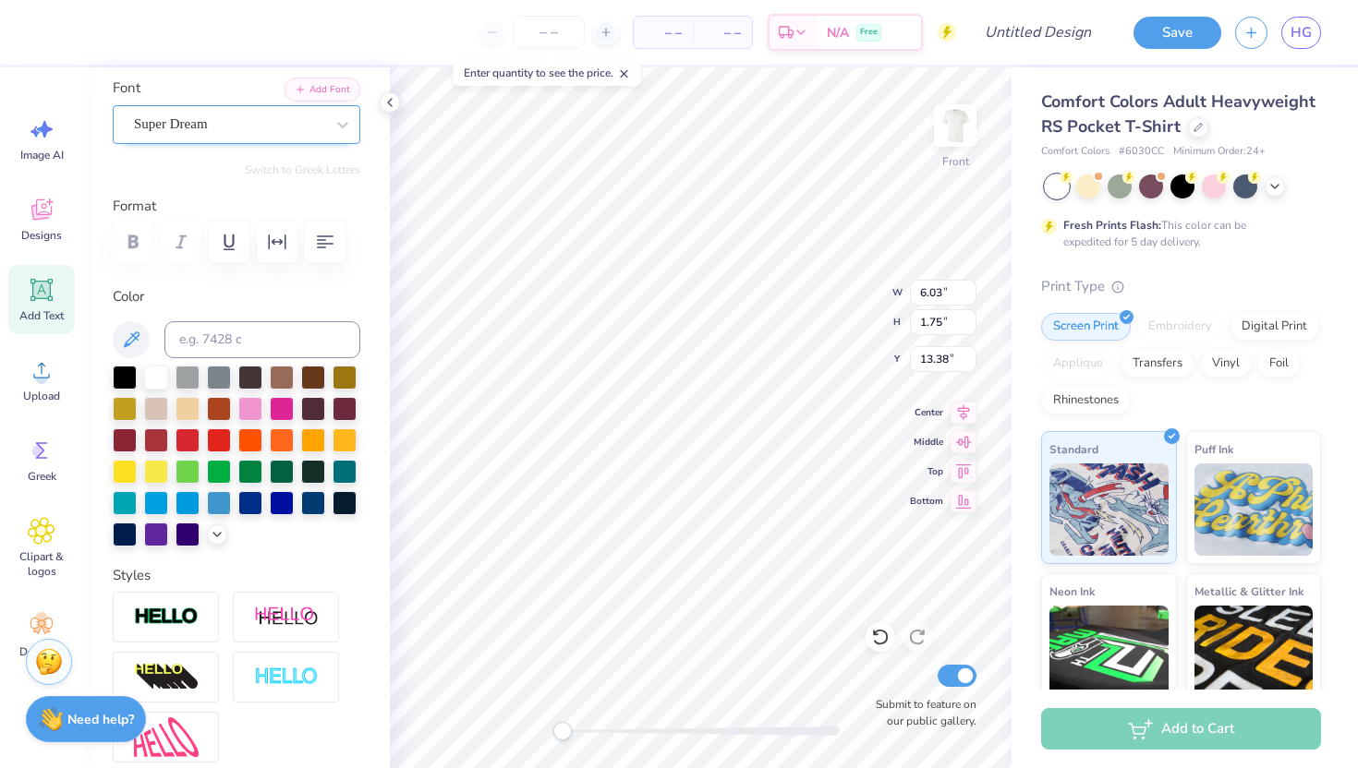
type textarea "2025"
click at [298, 131] on div "Super Dream" at bounding box center [229, 124] width 194 height 29
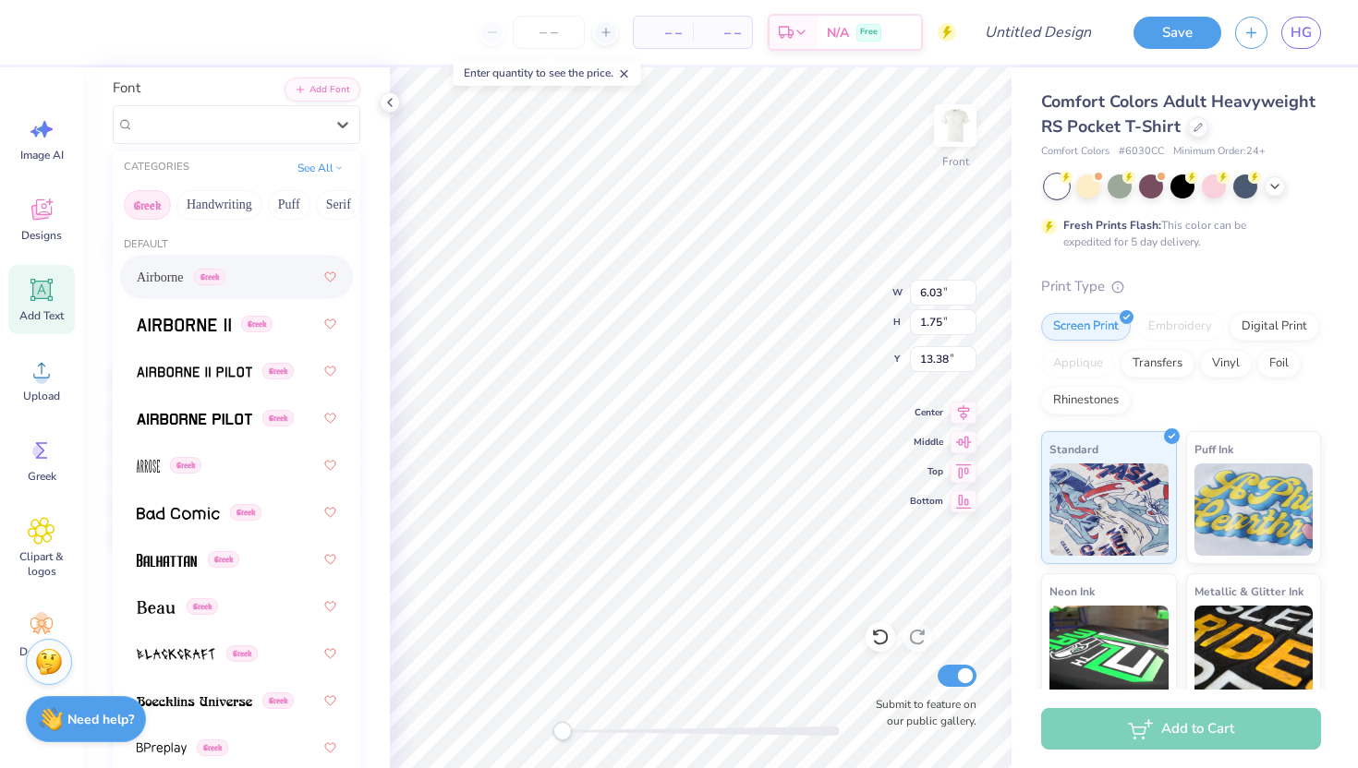
click at [177, 277] on span "Airborne" at bounding box center [160, 277] width 47 height 19
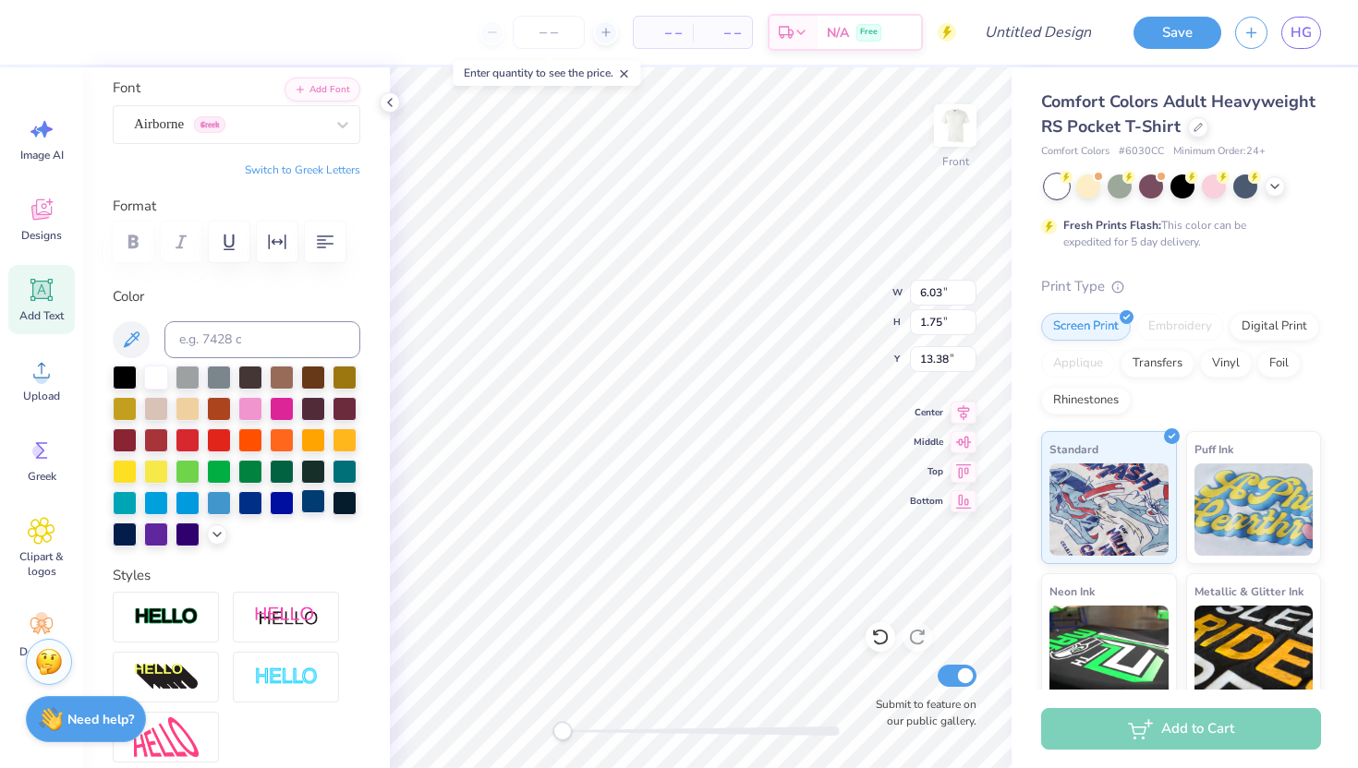
click at [312, 509] on div at bounding box center [313, 501] width 24 height 24
type input "3.67"
type input "2.20"
type input "12.34"
type input "2.14"
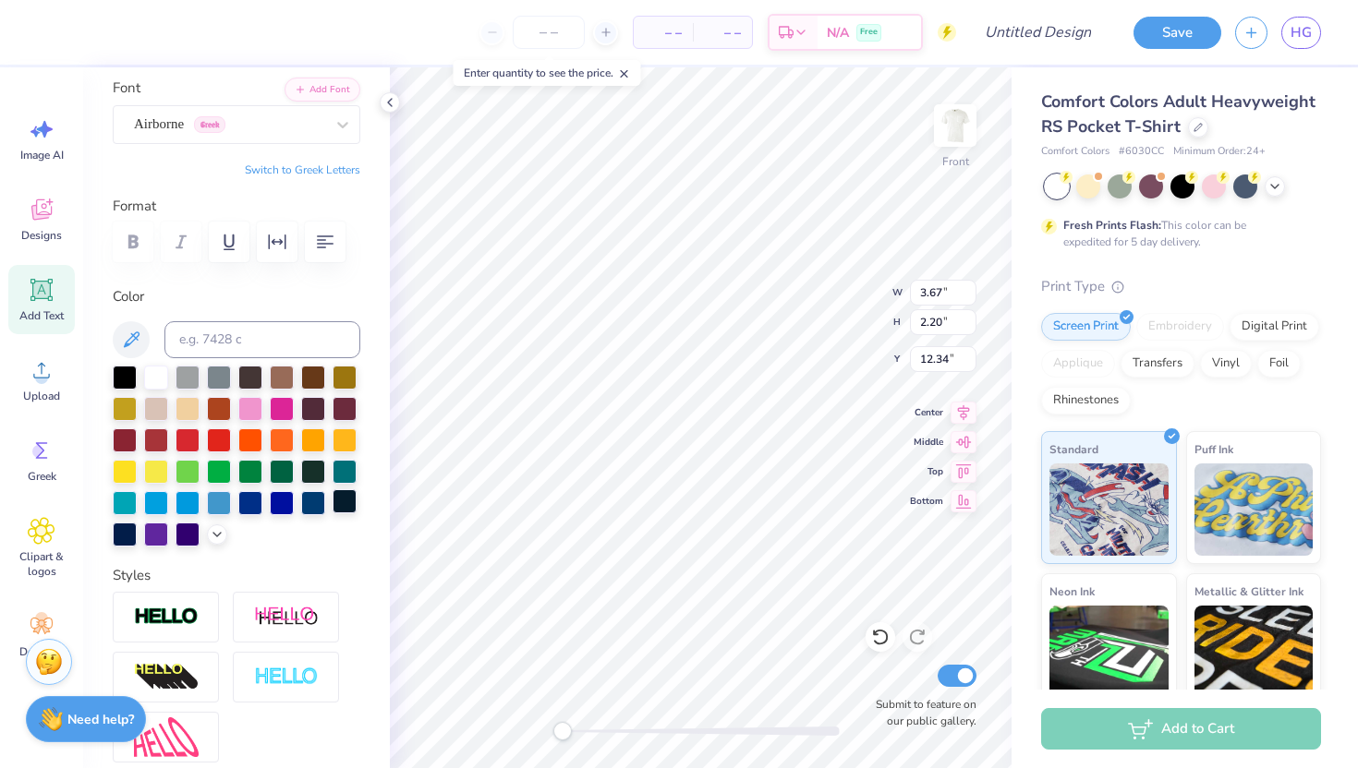
type input "1.29"
type input "14.23"
type input "1.79"
type input "1.07"
type input "15.12"
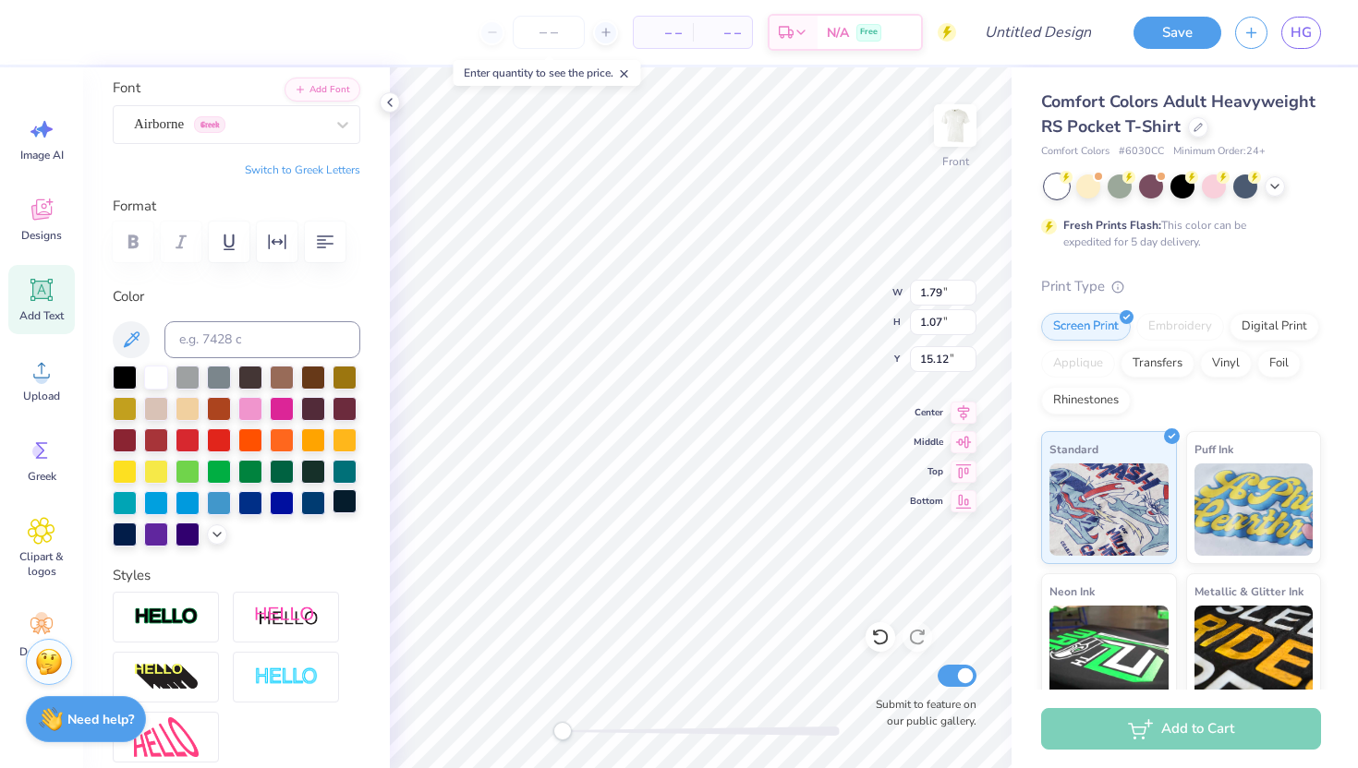
type input "1.99"
type input "1.19"
type input "15.01"
type input "1.42"
type input "1.03"
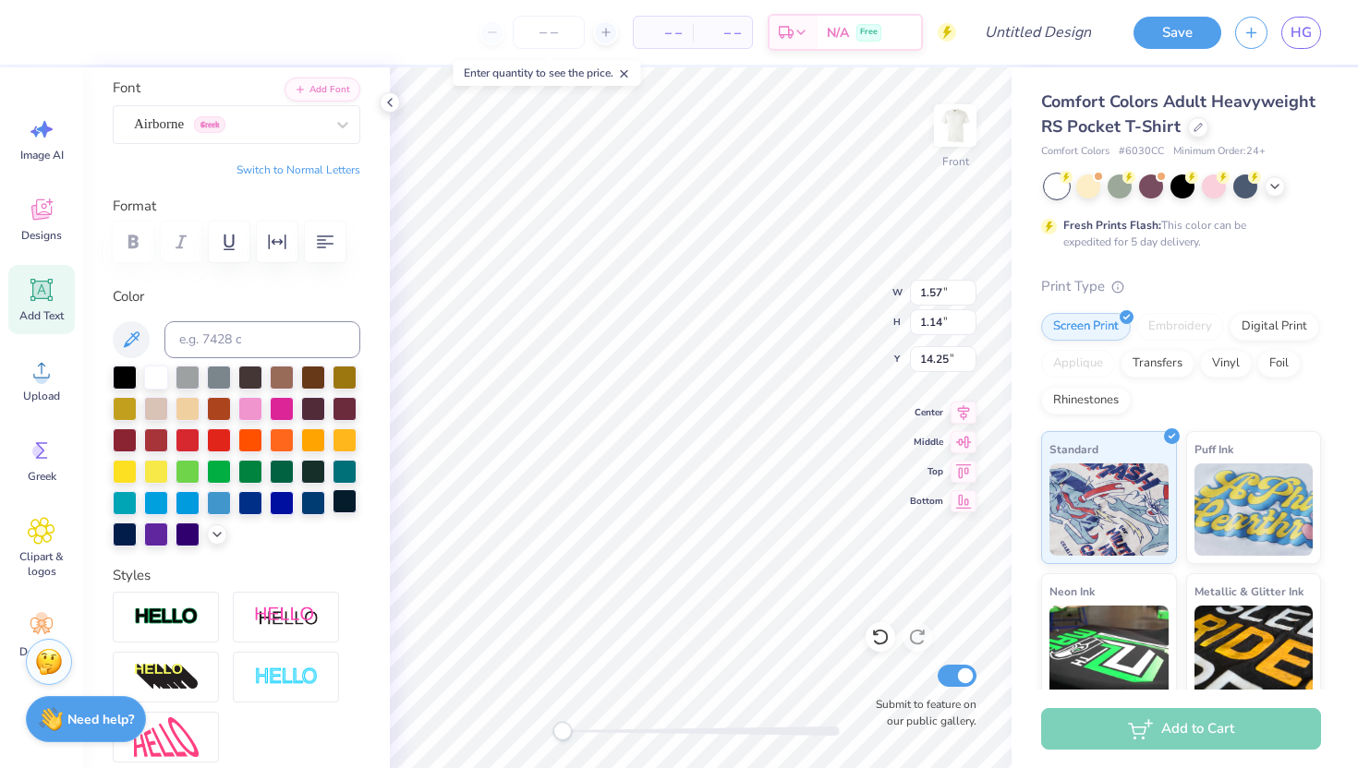
type input "14.30"
type input "1.42"
type input "1.03"
type input "14.25"
type input "1.99"
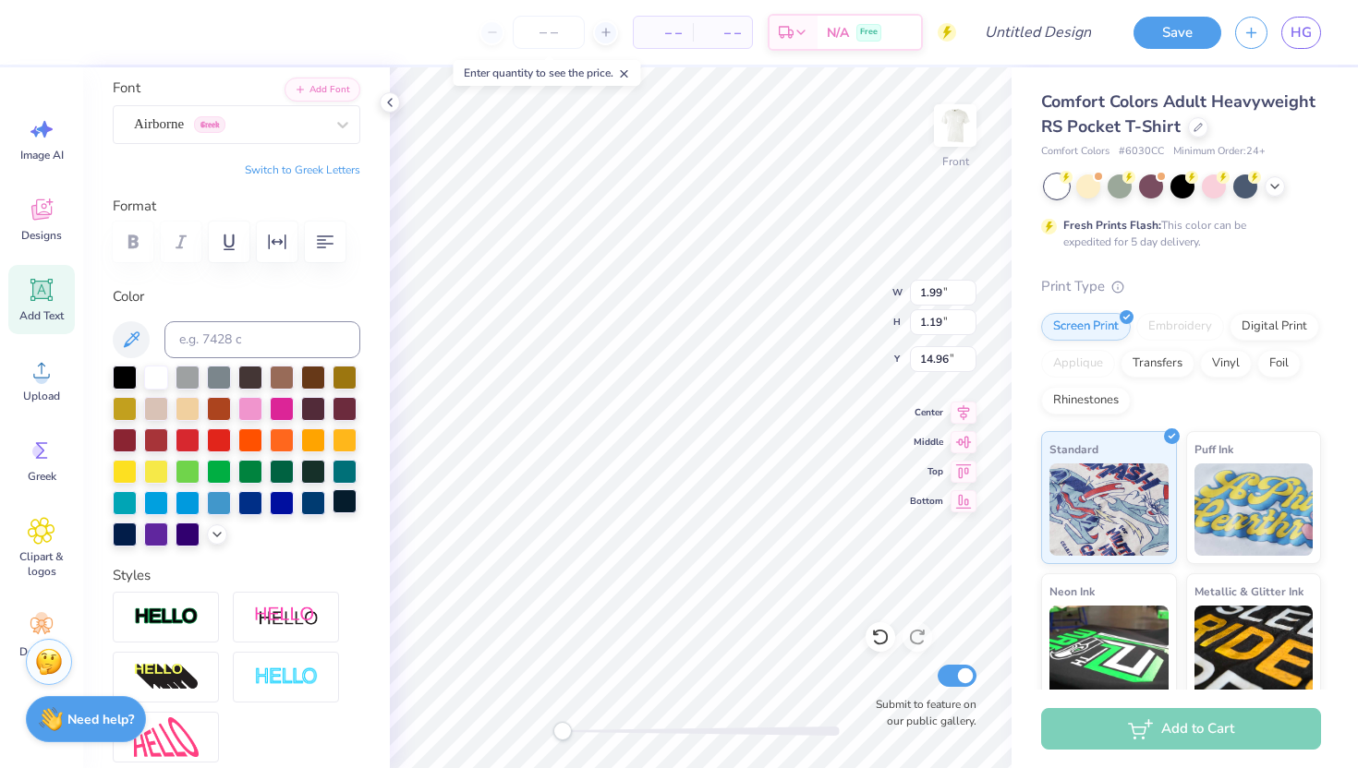
type input "1.19"
type input "14.96"
type textarea "ΑΞΔ 2025"
click at [951, 130] on img at bounding box center [955, 126] width 74 height 74
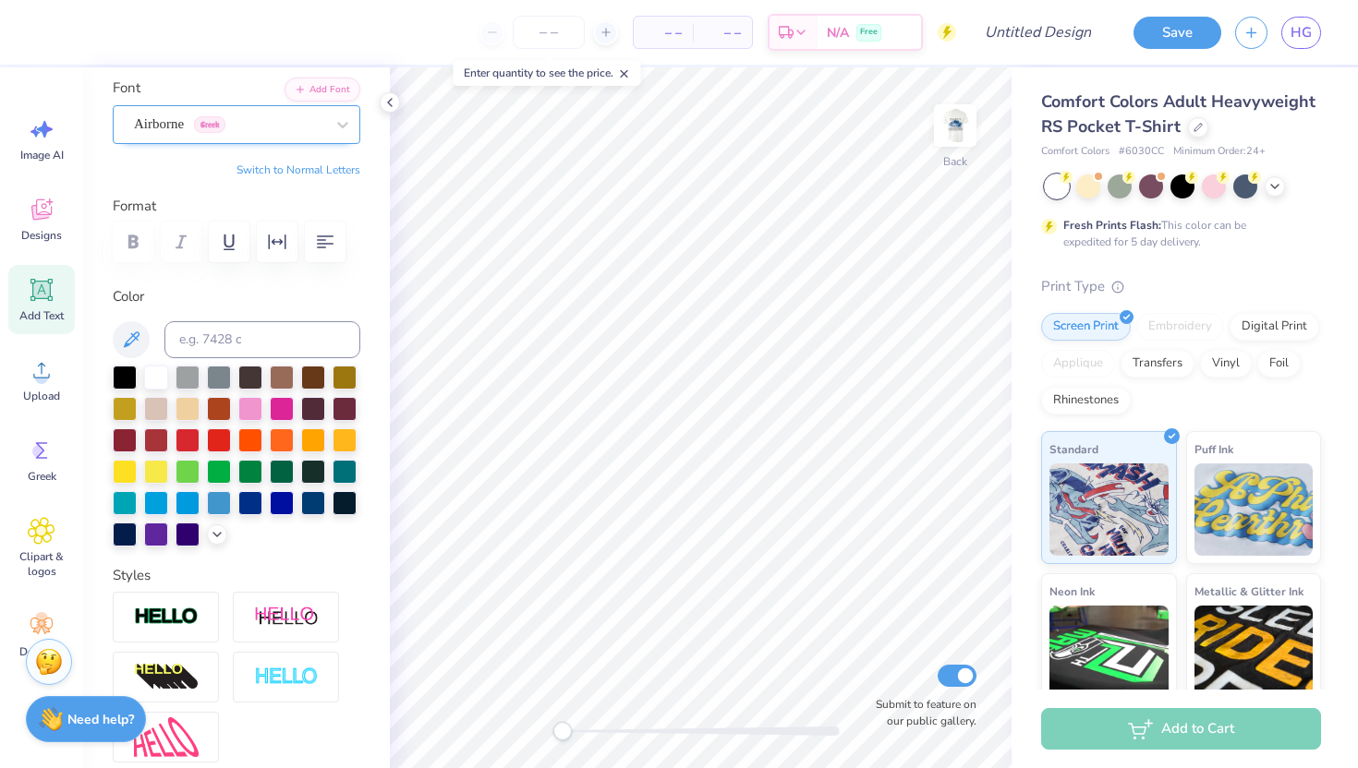
click at [179, 127] on div "Airborne Greek" at bounding box center [229, 124] width 194 height 29
click at [234, 134] on div at bounding box center [229, 124] width 190 height 25
click at [221, 116] on span "Greek" at bounding box center [209, 124] width 31 height 17
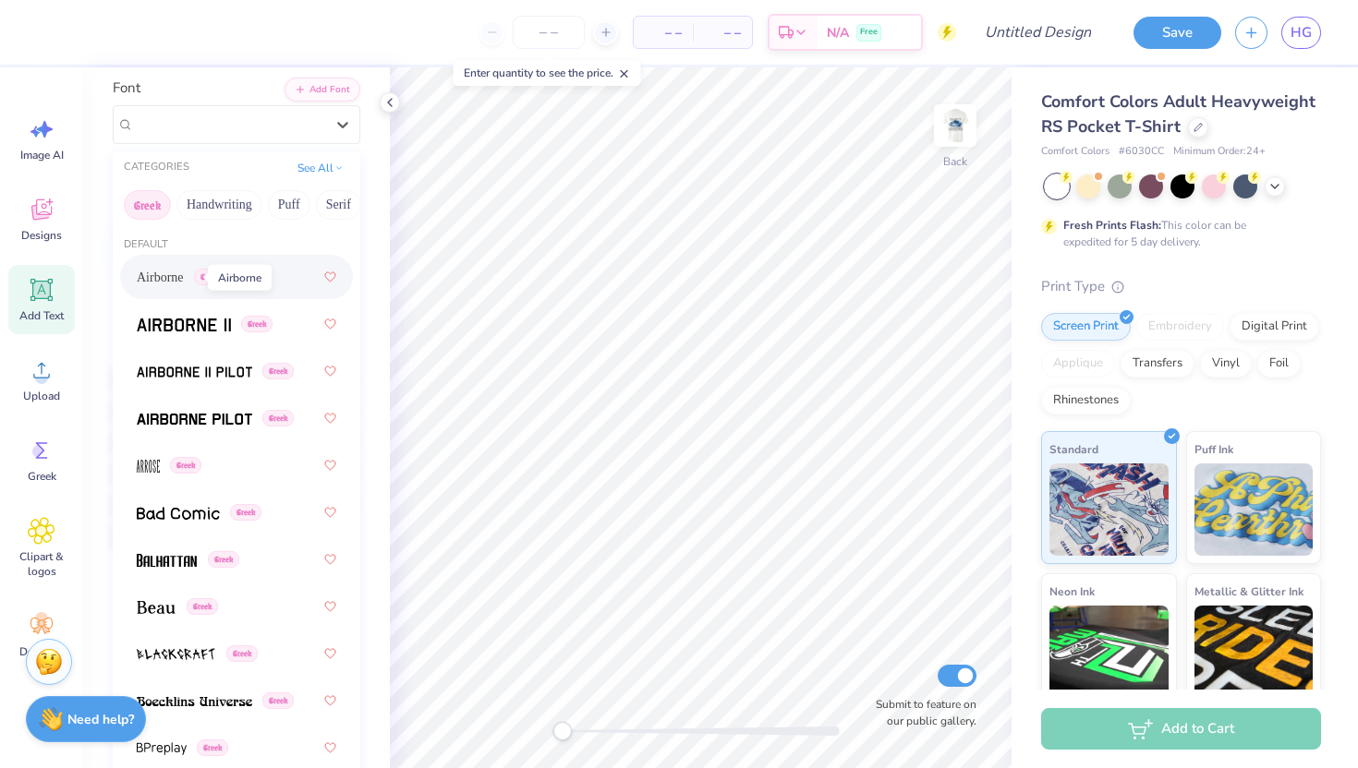
click at [178, 280] on span "Airborne" at bounding box center [160, 277] width 47 height 19
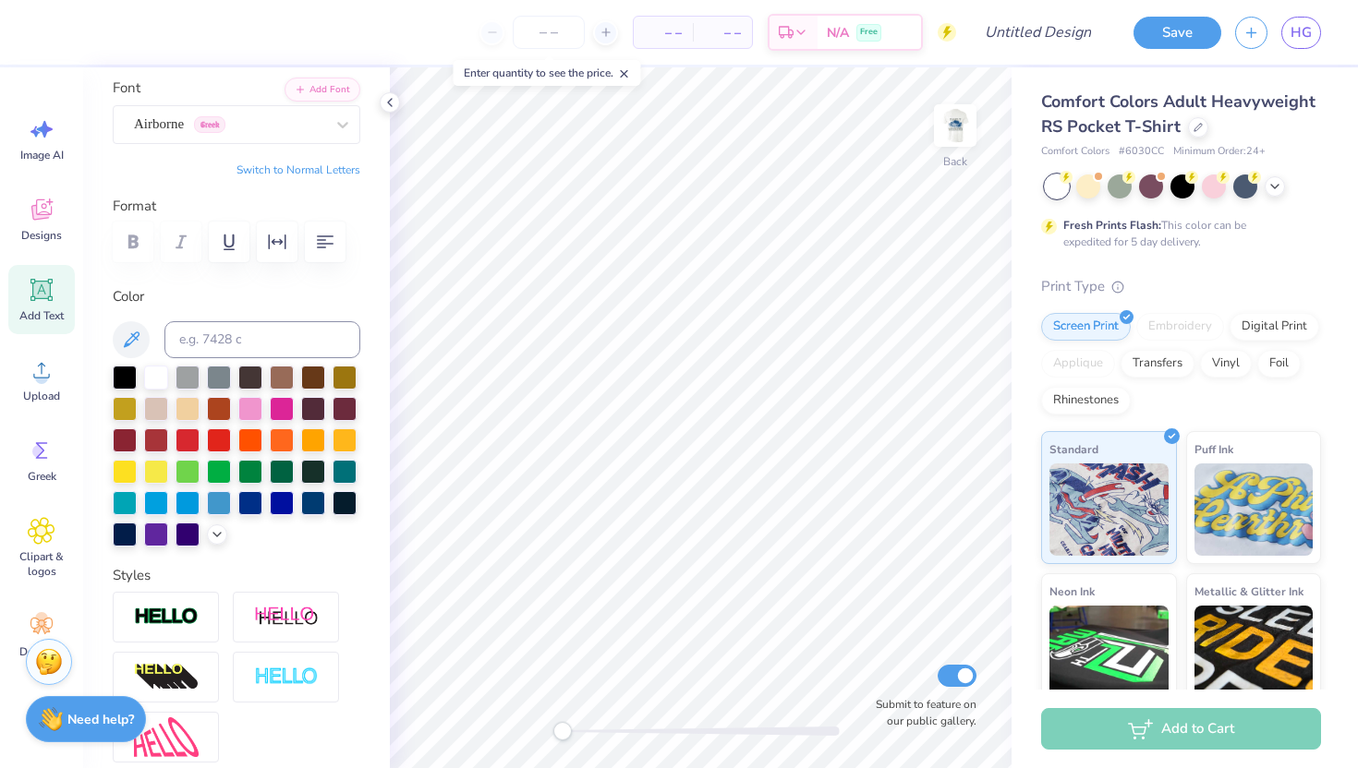
click at [32, 285] on icon at bounding box center [41, 290] width 22 height 22
type textarea "T"
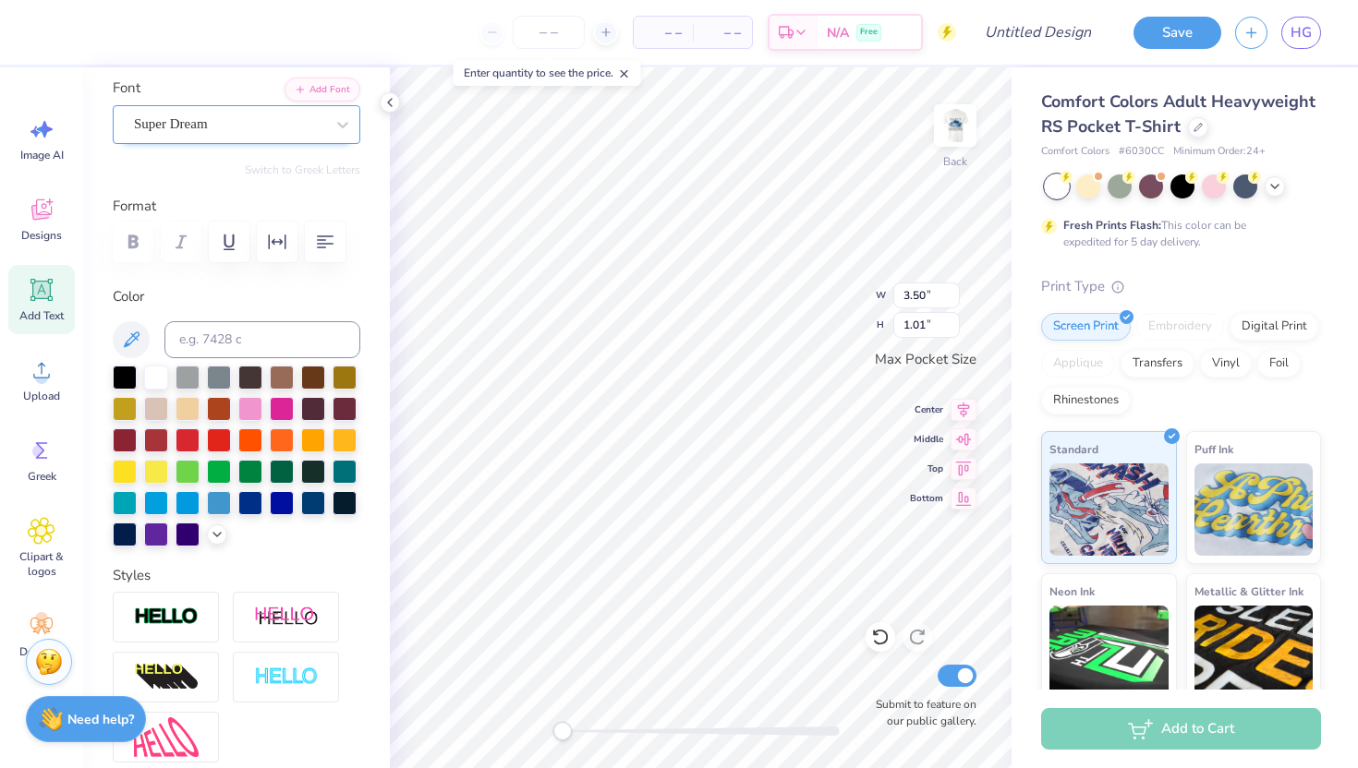
type textarea "AXD"
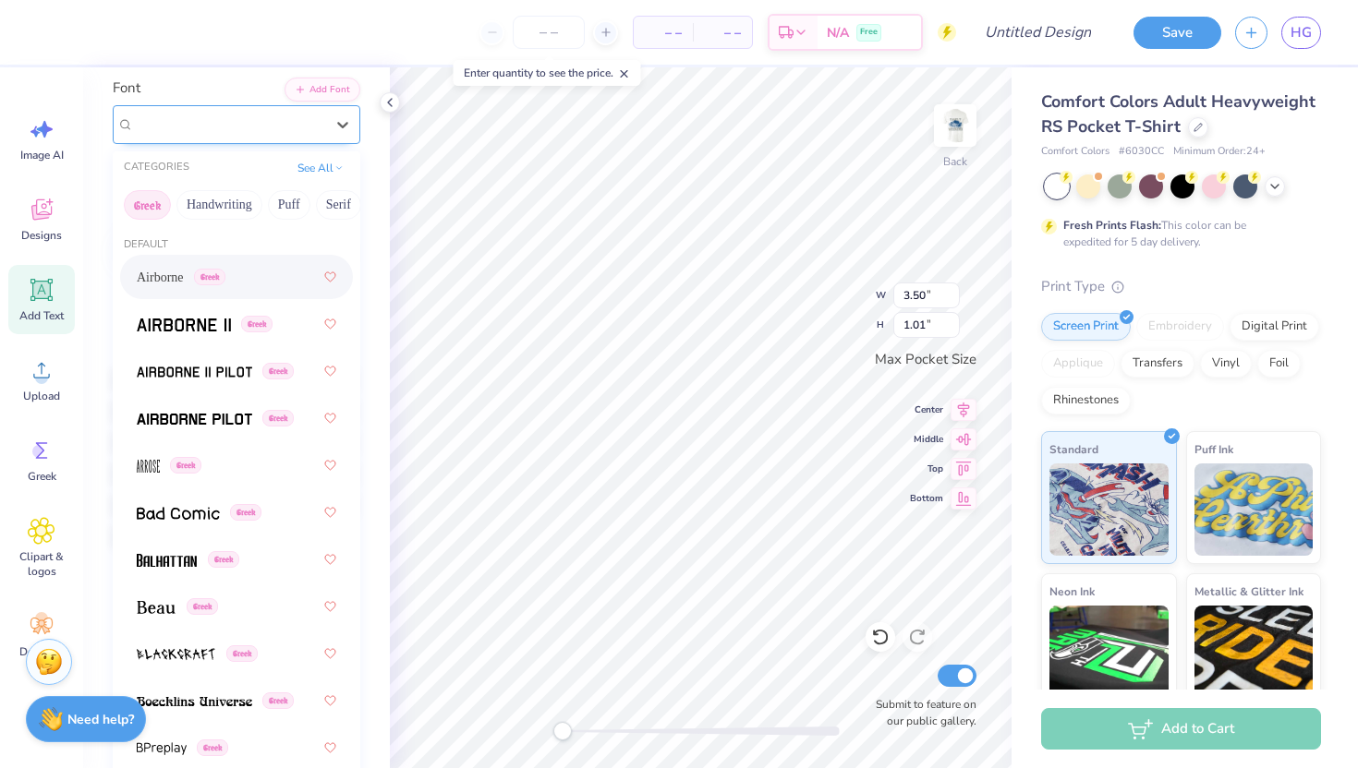
click at [263, 122] on div "Super Dream" at bounding box center [229, 124] width 194 height 29
click at [169, 281] on span "Airborne" at bounding box center [160, 277] width 47 height 19
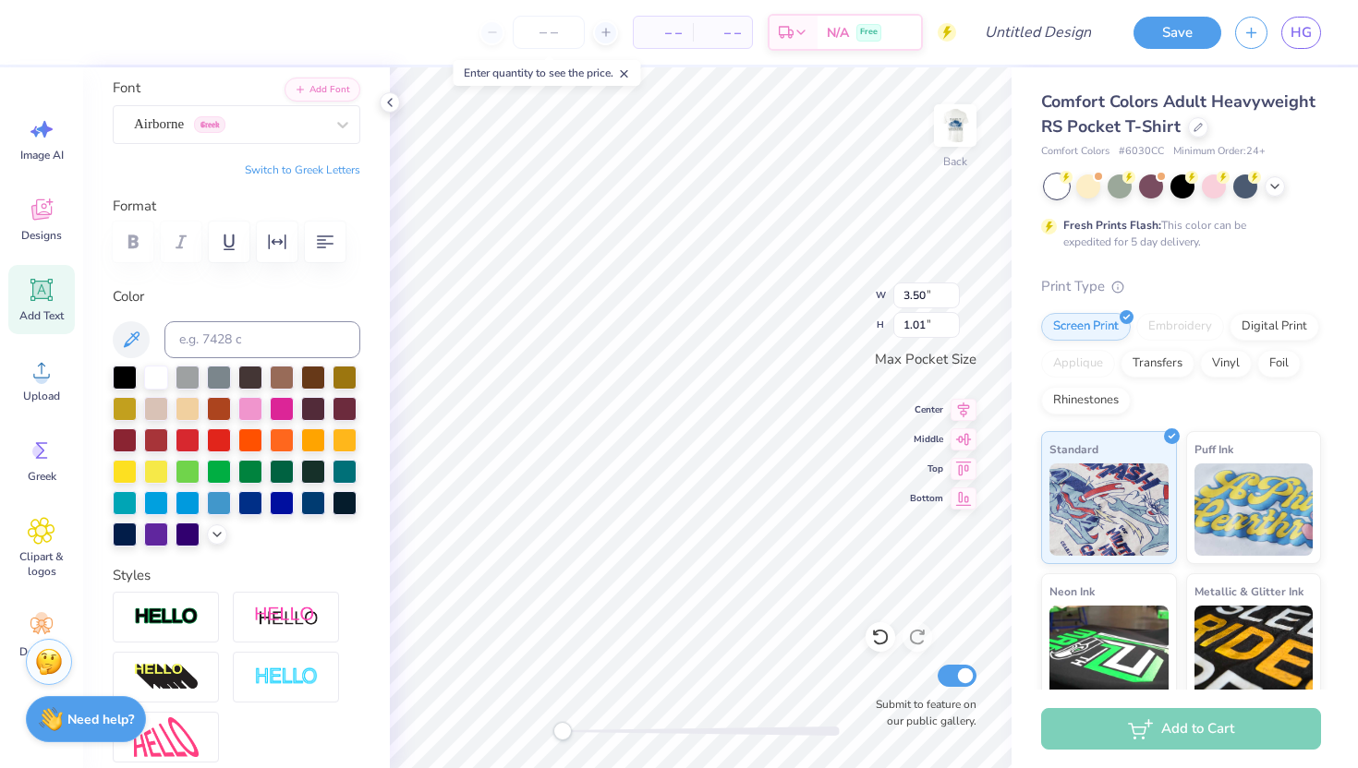
click at [326, 171] on button "Switch to Greek Letters" at bounding box center [302, 170] width 115 height 15
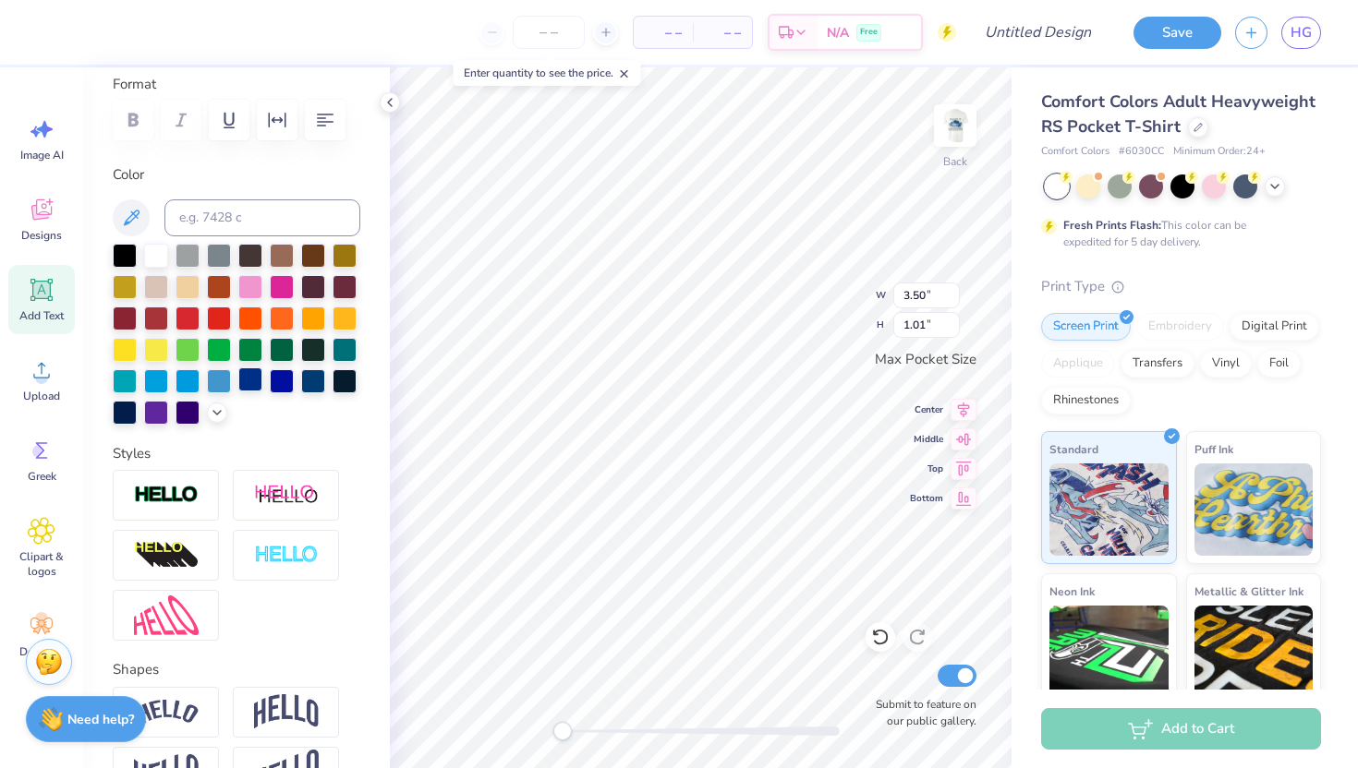
scroll to position [339, 0]
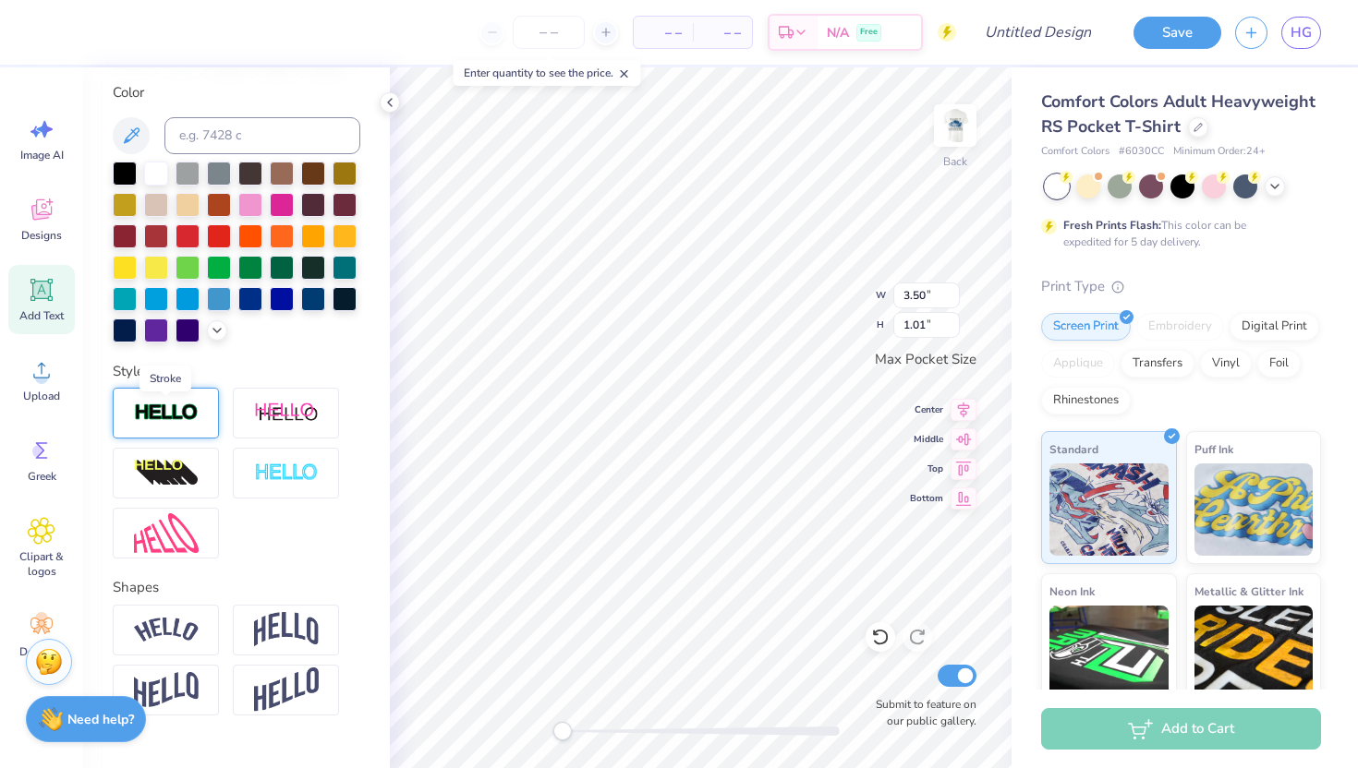
click at [173, 404] on img at bounding box center [166, 413] width 65 height 21
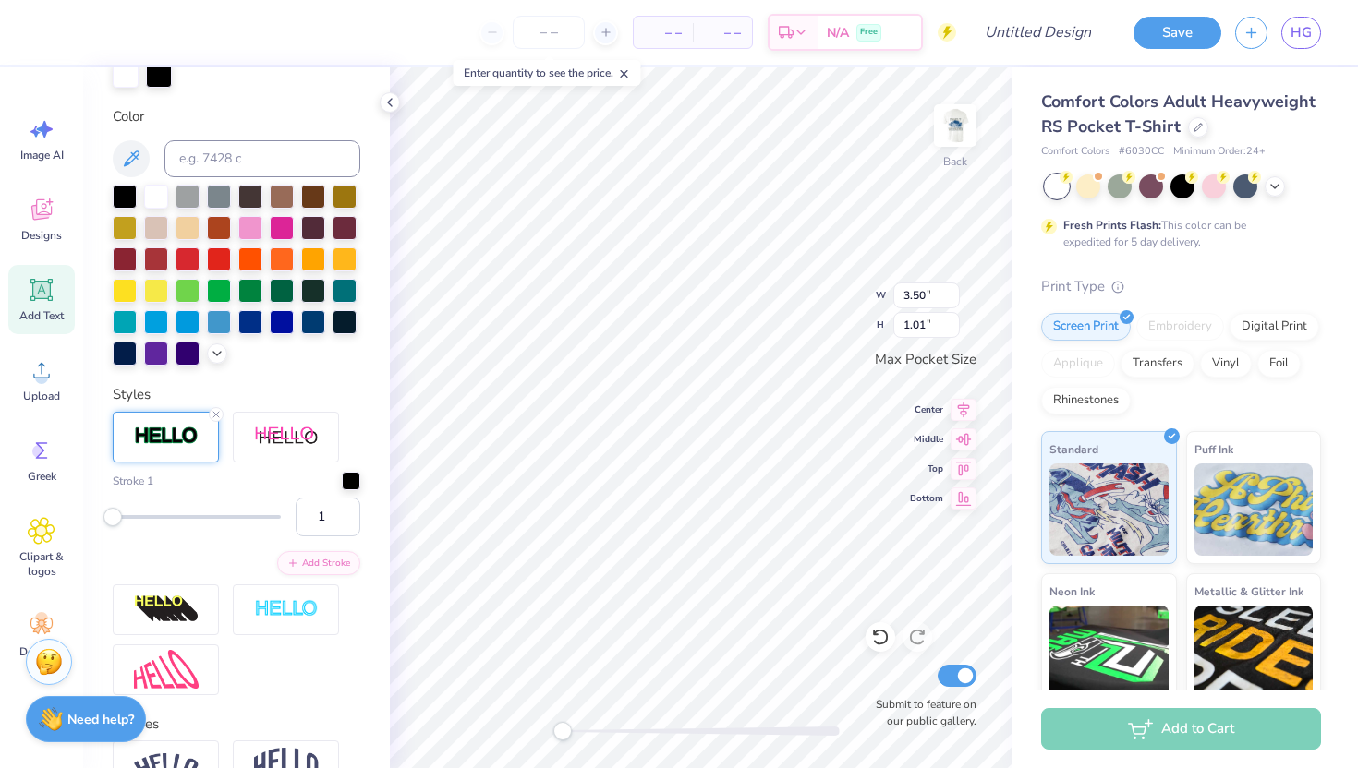
scroll to position [381, 0]
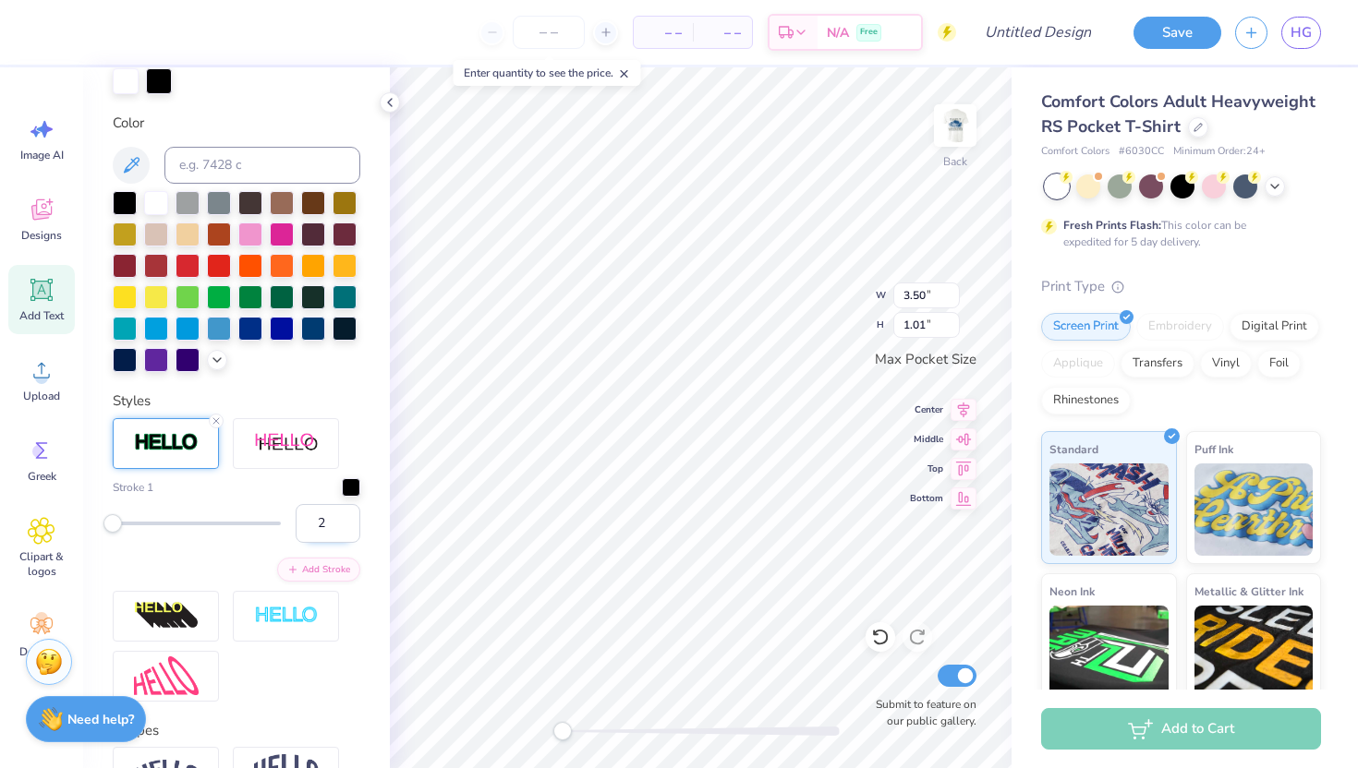
type input "2"
click at [346, 517] on input "2" at bounding box center [328, 523] width 65 height 39
click at [351, 486] on div at bounding box center [351, 486] width 18 height 18
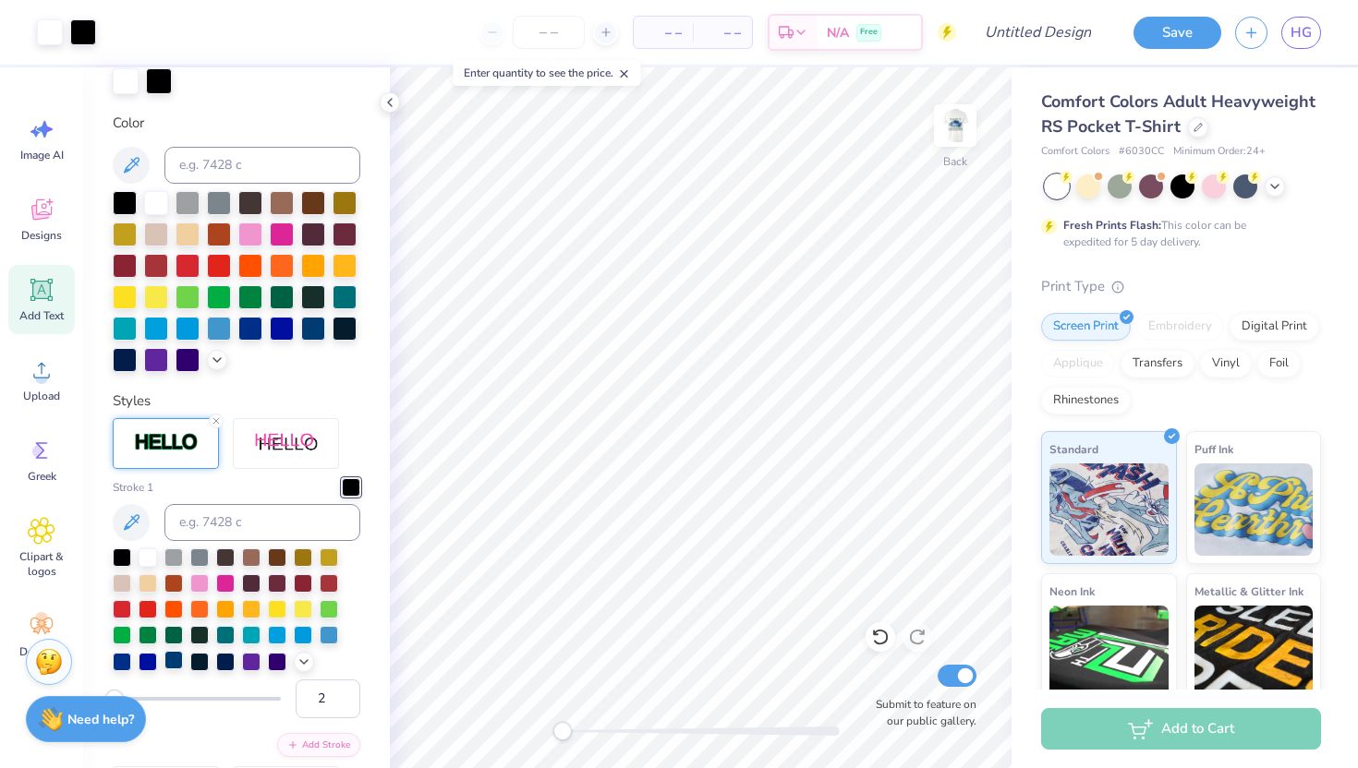
click at [175, 656] on div at bounding box center [173, 660] width 18 height 18
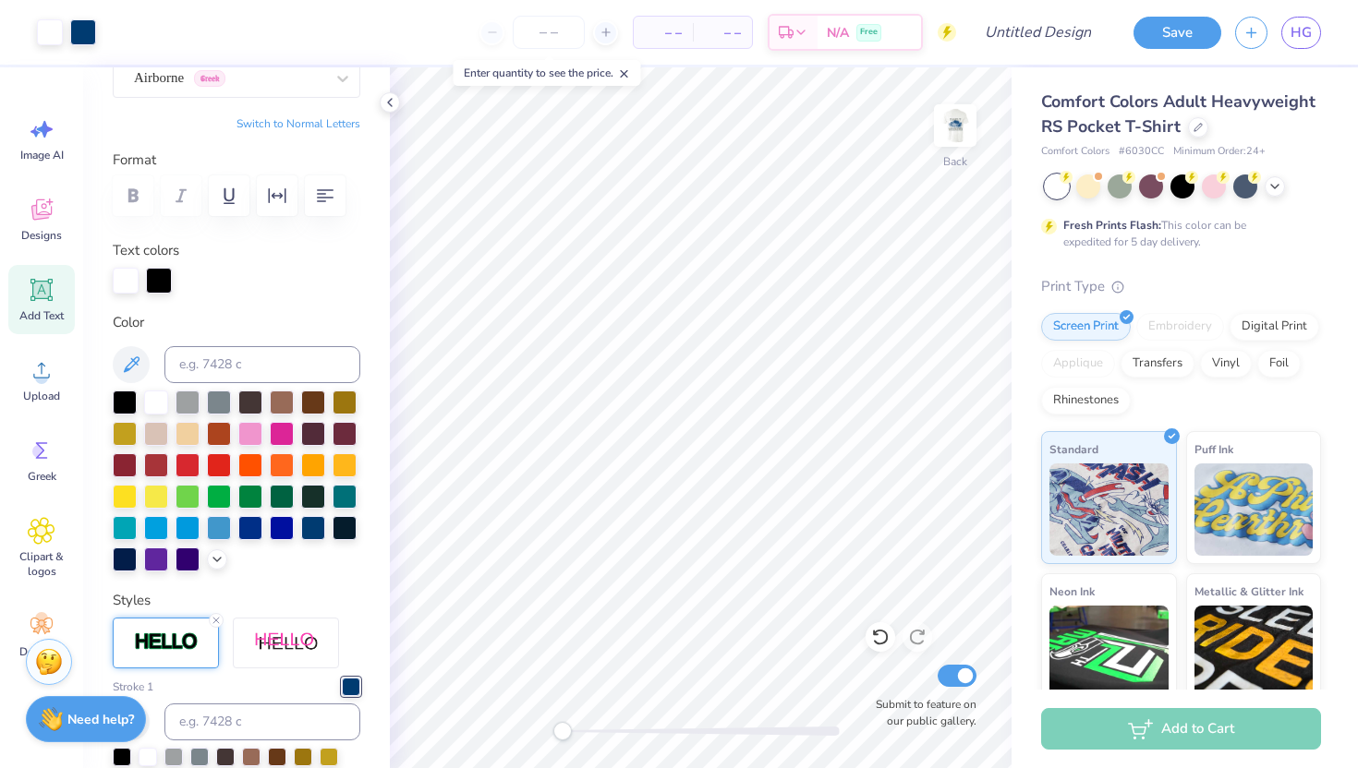
scroll to position [156, 0]
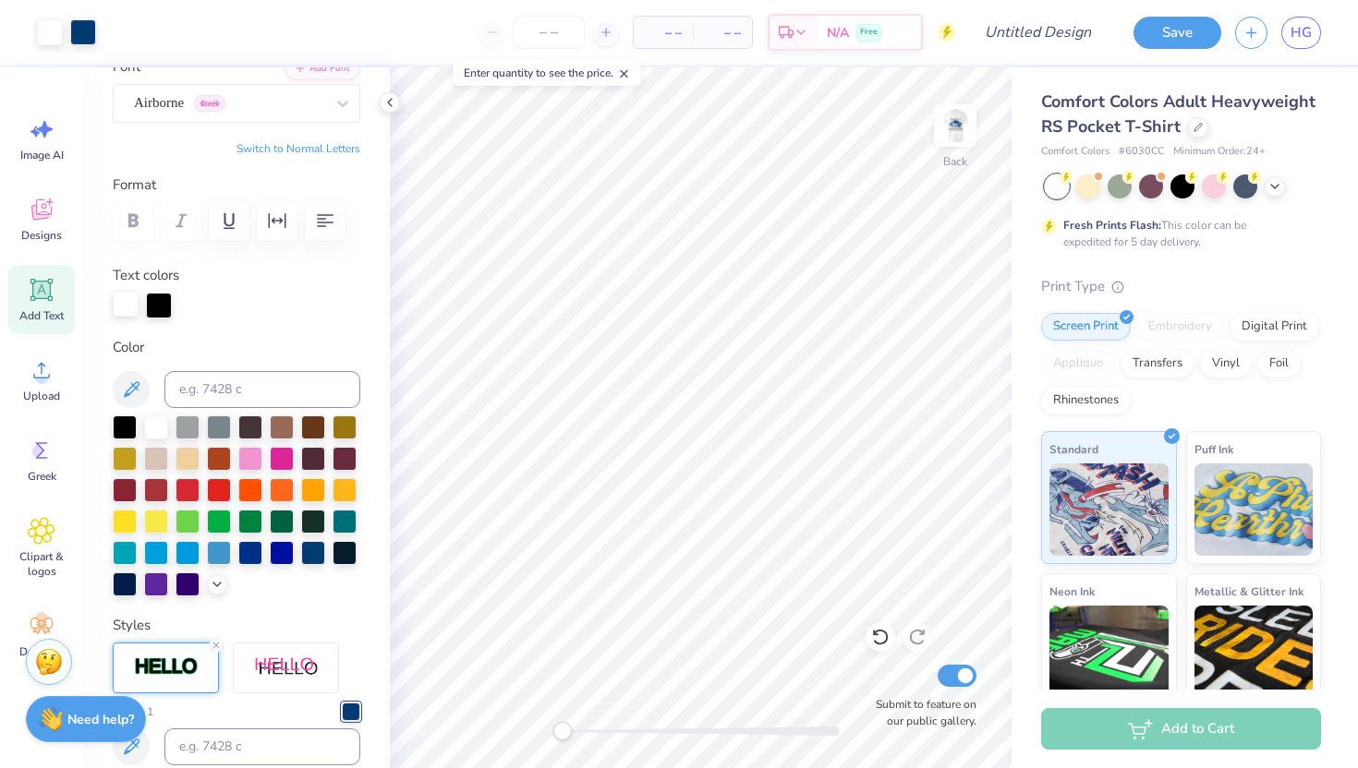
click at [122, 303] on div at bounding box center [126, 304] width 26 height 26
click at [186, 457] on div at bounding box center [187, 457] width 24 height 24
click at [52, 295] on icon at bounding box center [42, 290] width 28 height 28
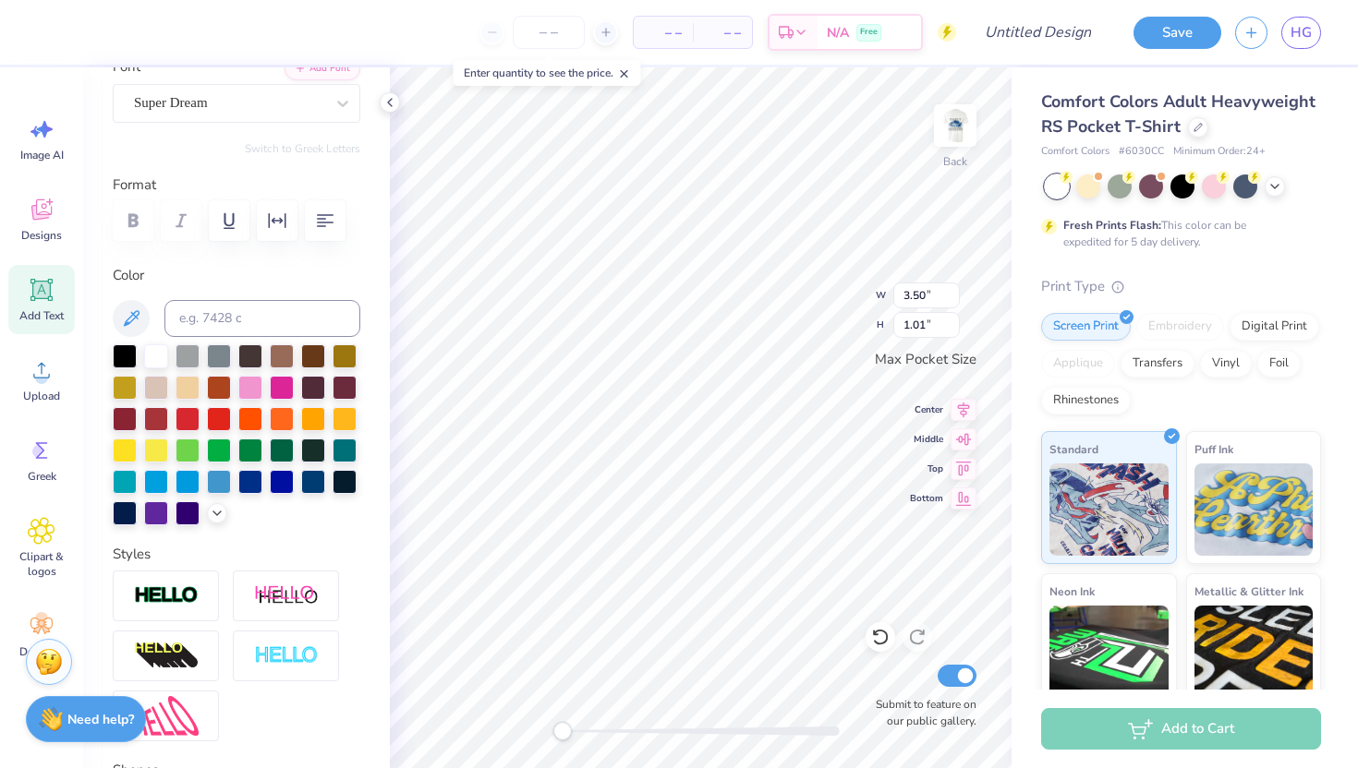
scroll to position [0, 1]
type textarea "FAMILY"
click at [309, 483] on div at bounding box center [313, 480] width 24 height 24
click at [270, 106] on div "Super Dream" at bounding box center [229, 103] width 194 height 29
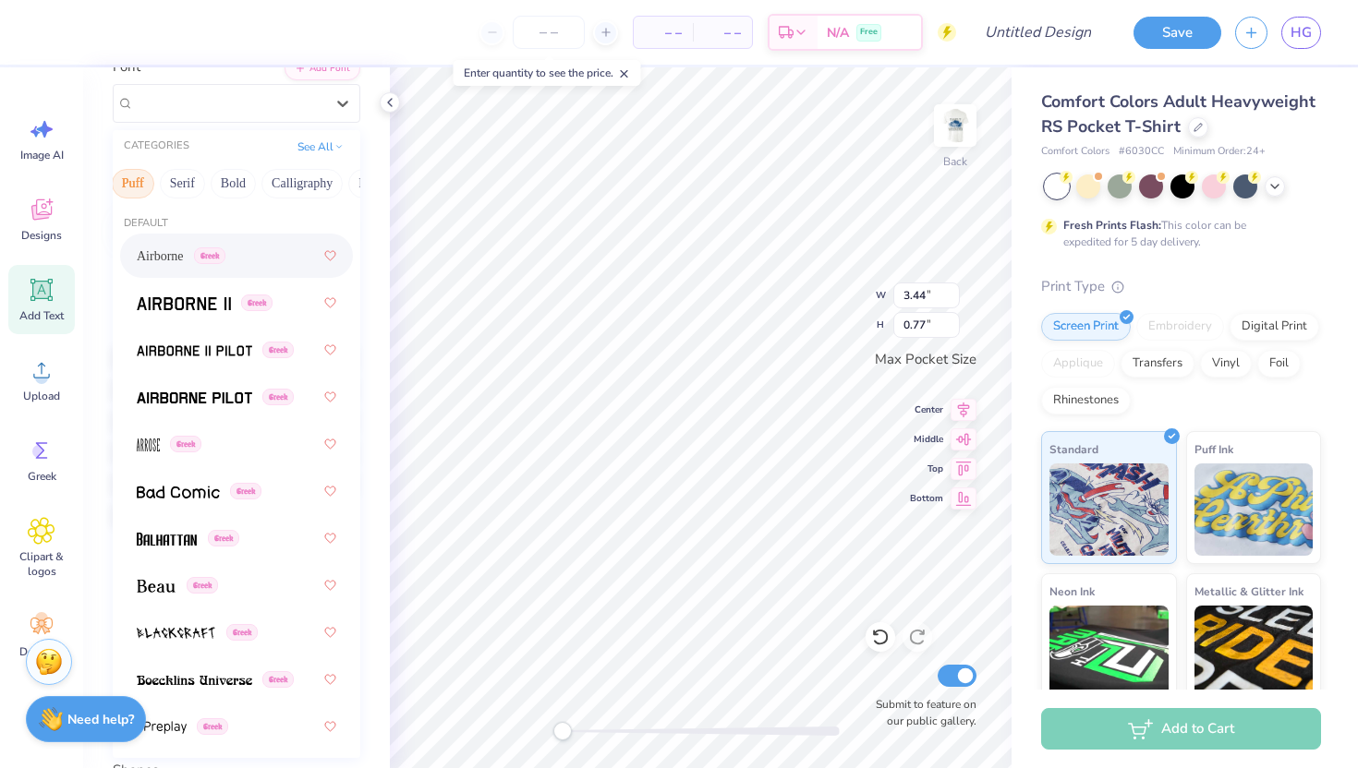
scroll to position [0, 184]
click at [228, 185] on button "Bold" at bounding box center [205, 184] width 45 height 30
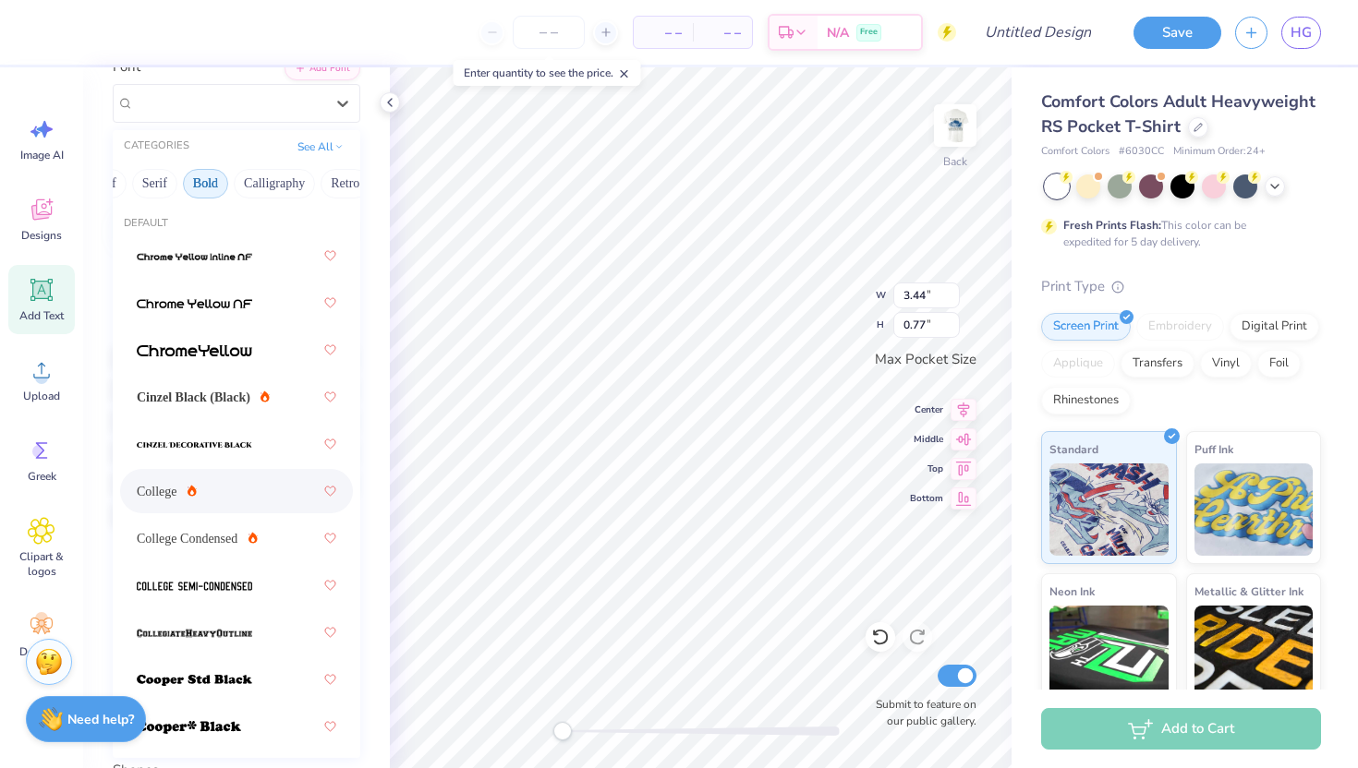
click at [214, 485] on div "College" at bounding box center [236, 491] width 199 height 33
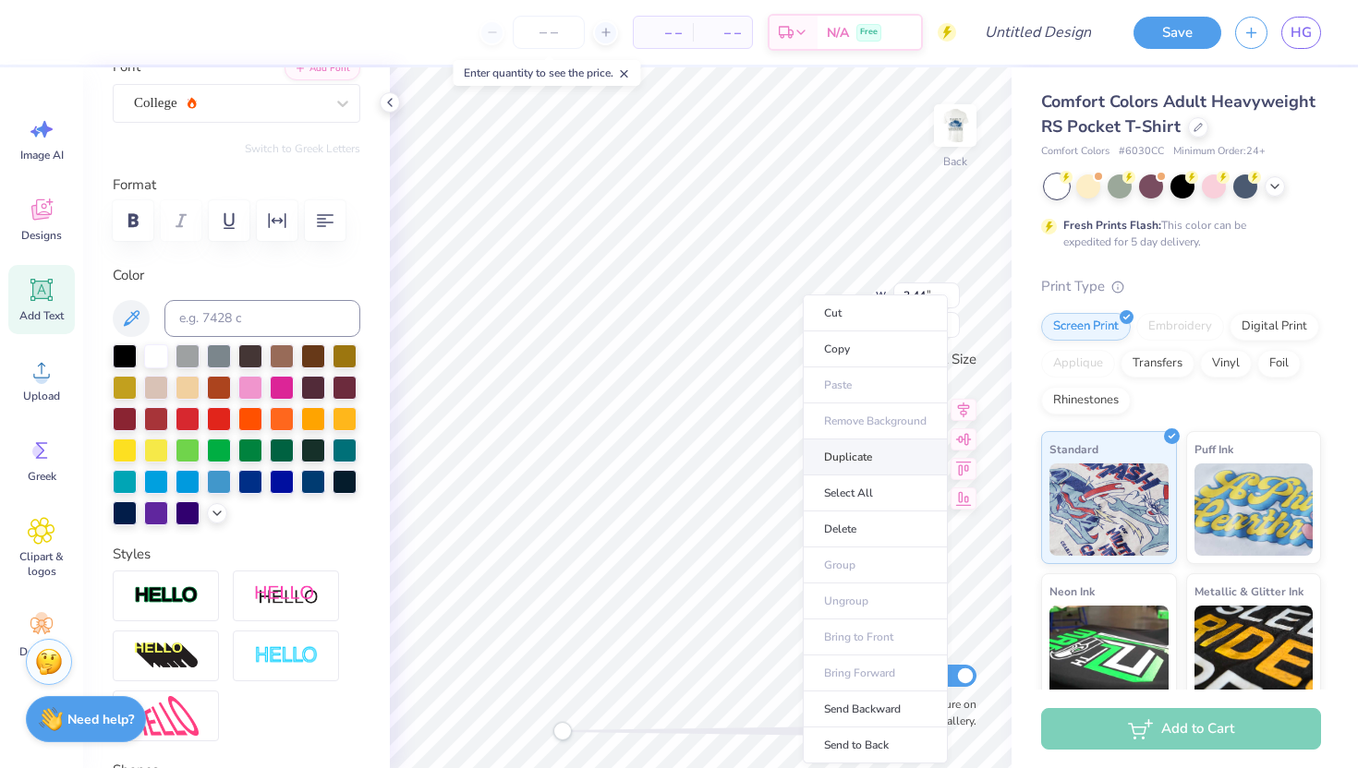
click at [834, 452] on li "Duplicate" at bounding box center [875, 458] width 145 height 36
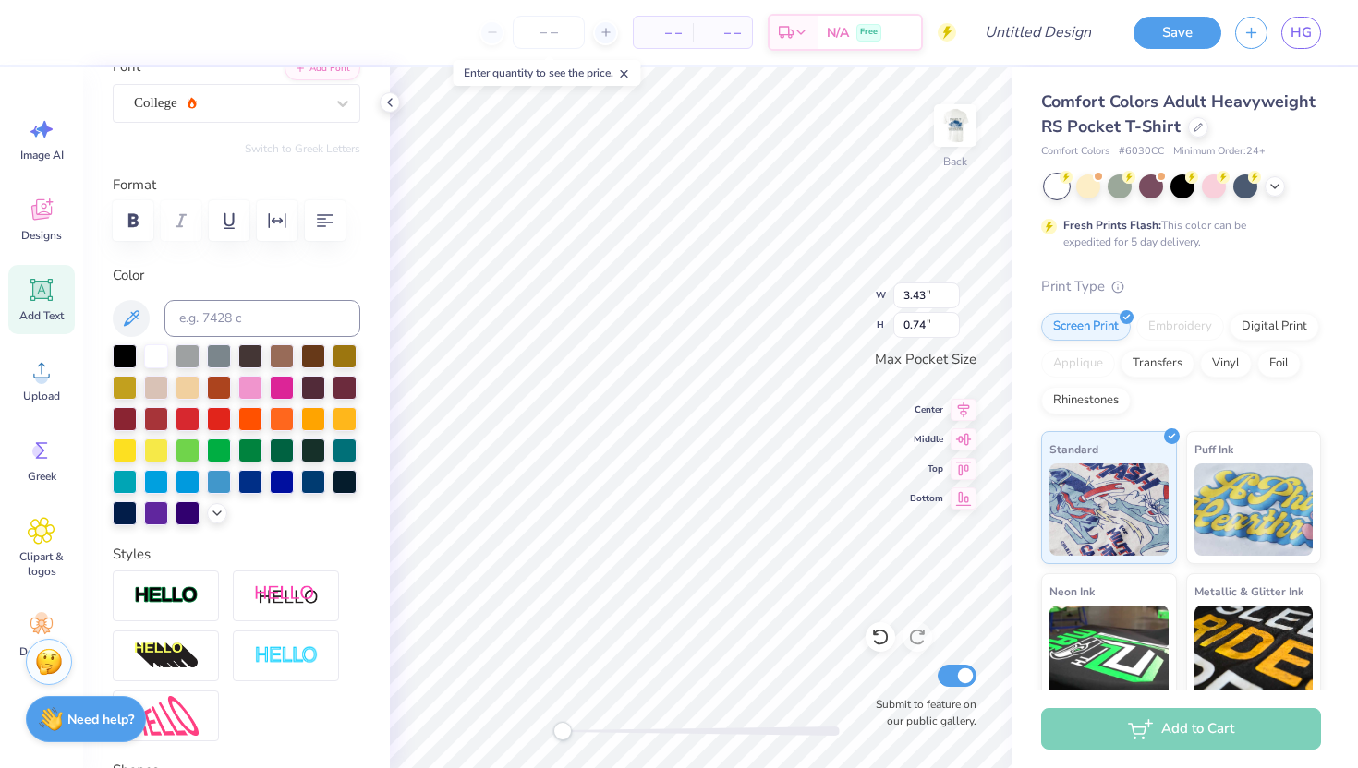
type input "3.43"
type input "0.74"
type textarea "WEEKEND"
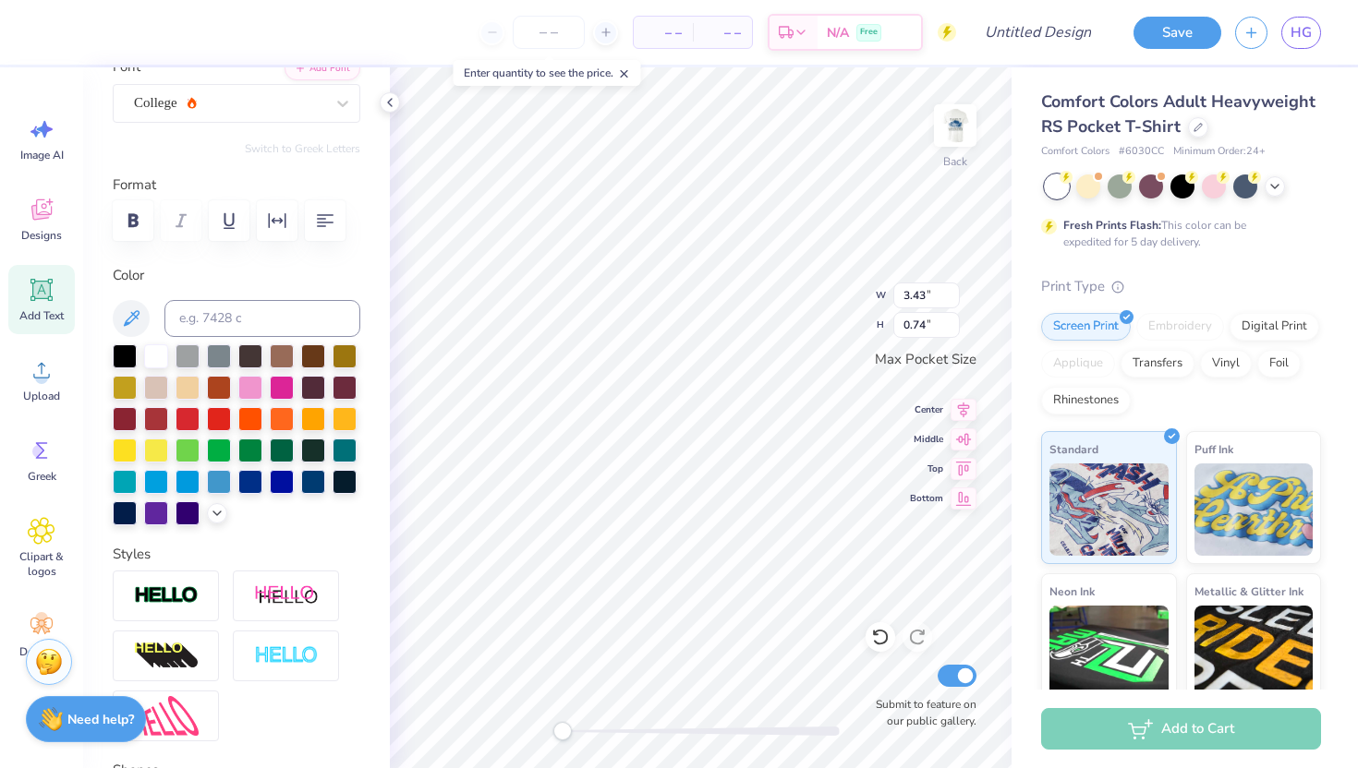
type input "2.35"
type input "0.51"
type input "2.59"
type input "0.43"
type input "2.99"
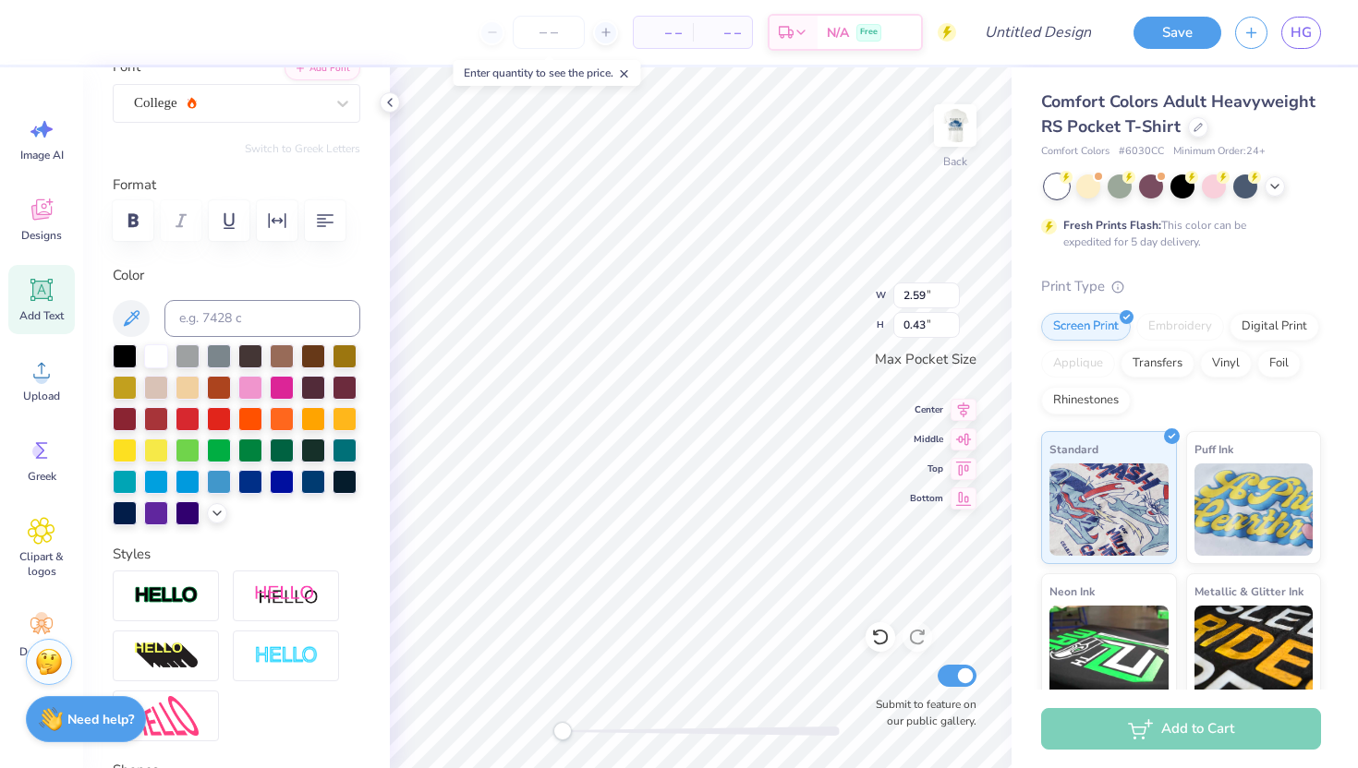
type input "0.50"
click at [31, 290] on icon at bounding box center [42, 290] width 28 height 28
type textarea "2025"
click at [308, 104] on div "Super Dream" at bounding box center [229, 103] width 194 height 29
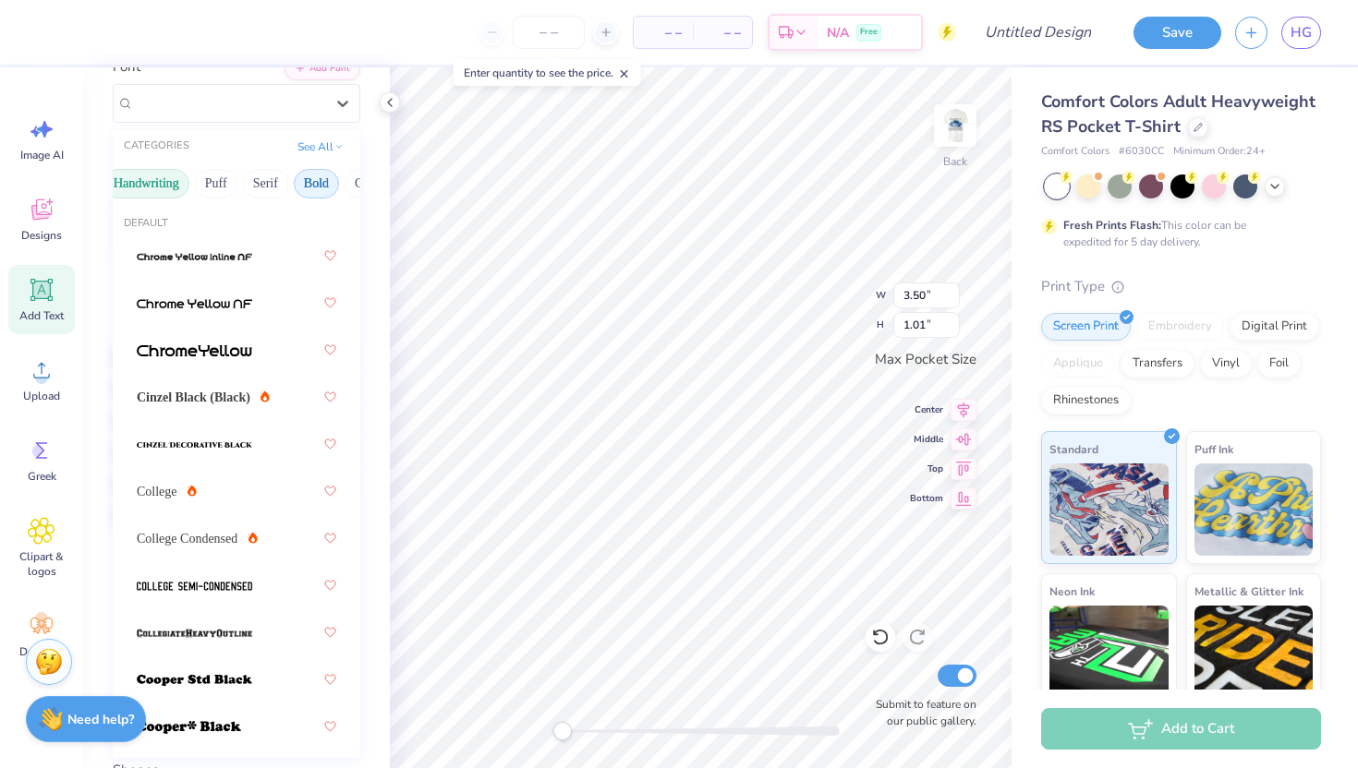
scroll to position [0, 100]
click at [258, 185] on button "Serif" at bounding box center [238, 184] width 45 height 30
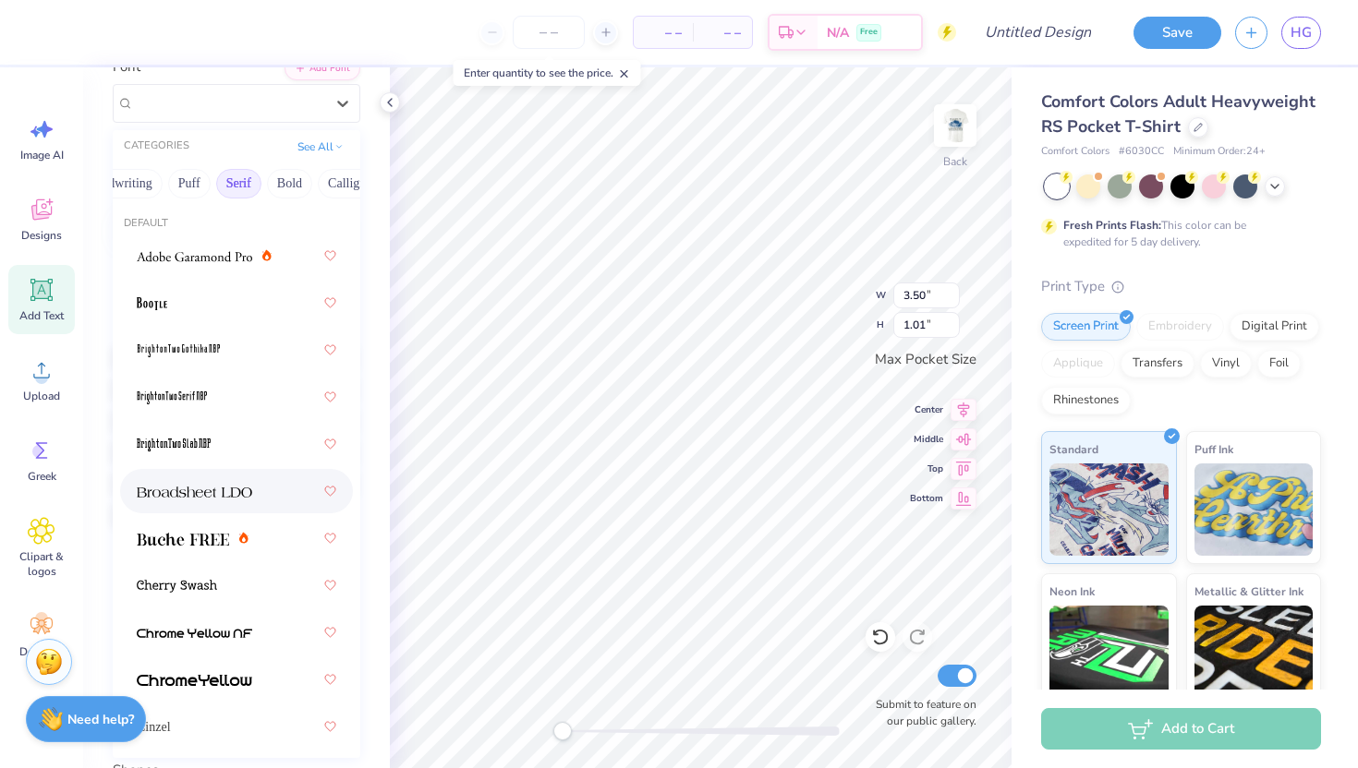
click at [224, 494] on img at bounding box center [194, 492] width 115 height 13
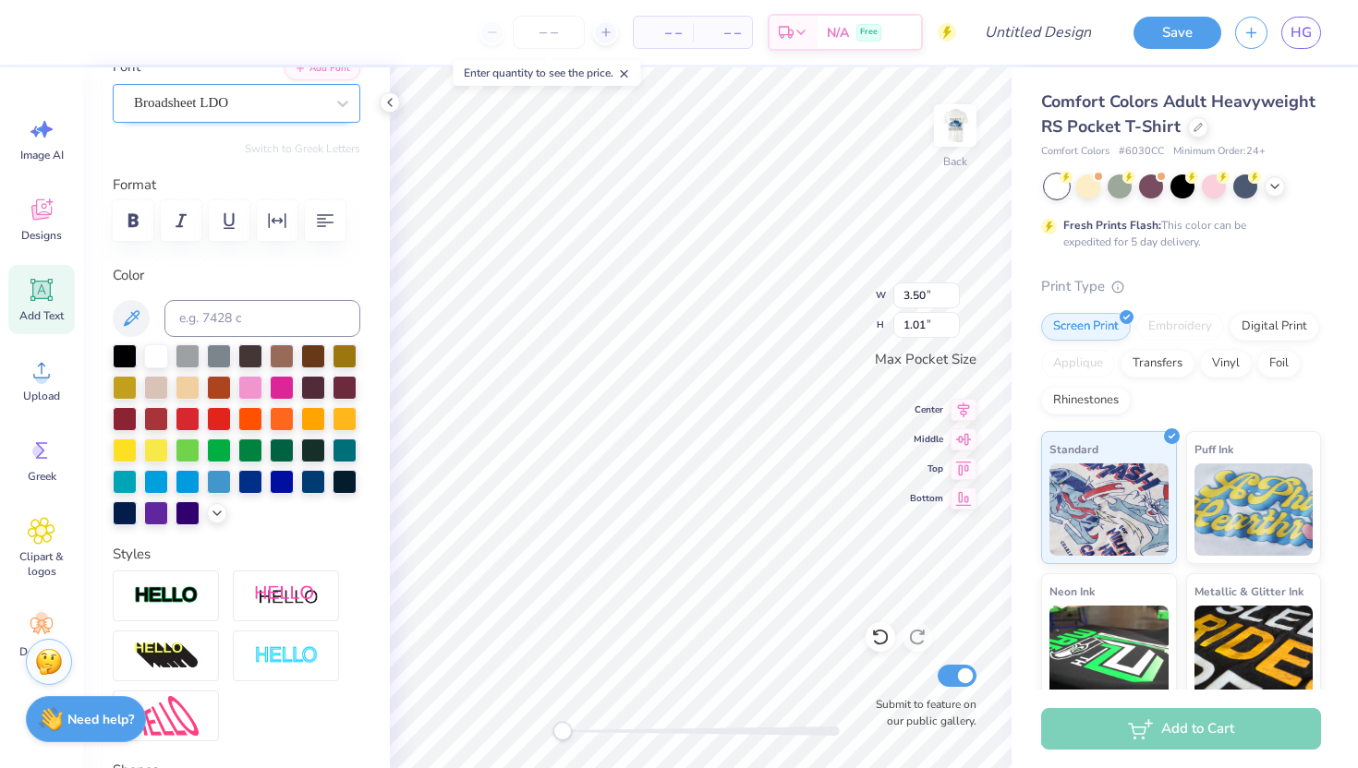
click at [321, 101] on div "Broadsheet LDO" at bounding box center [229, 103] width 194 height 29
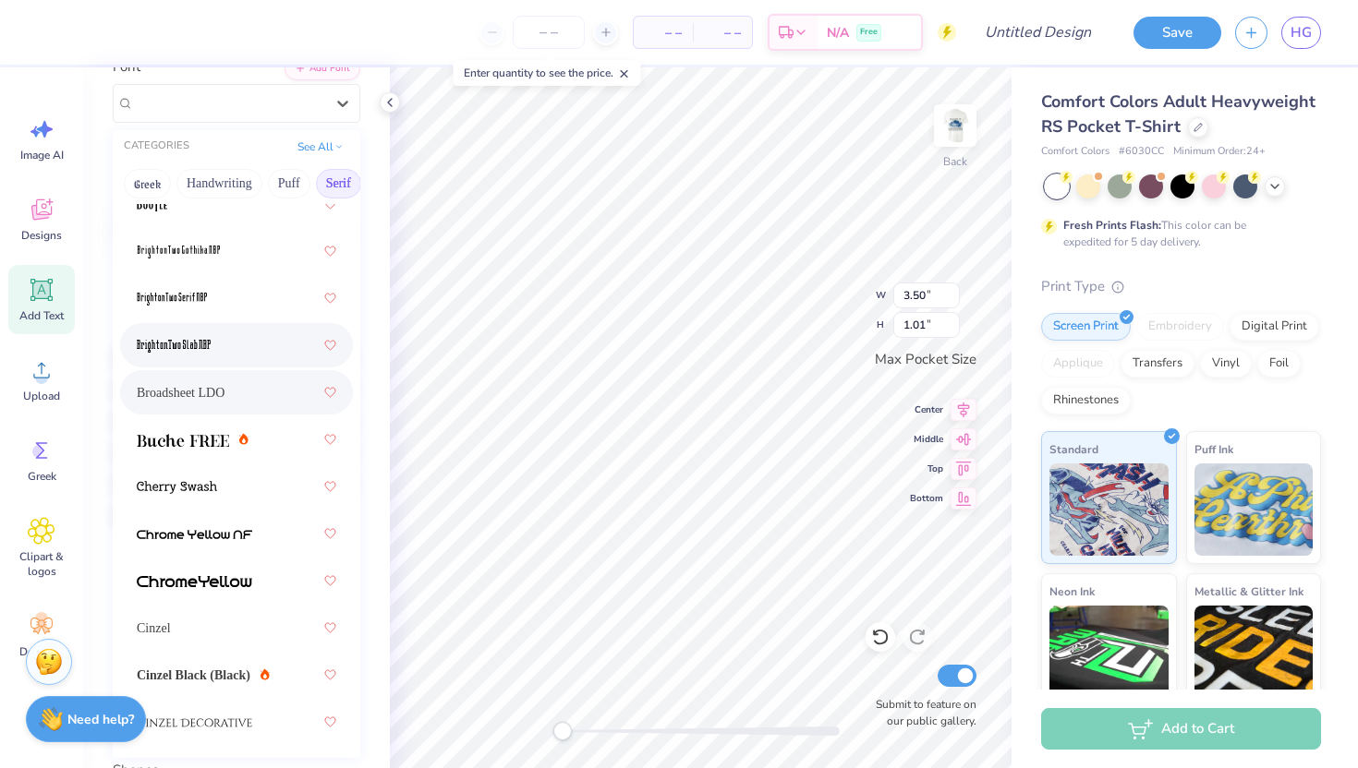
scroll to position [128, 0]
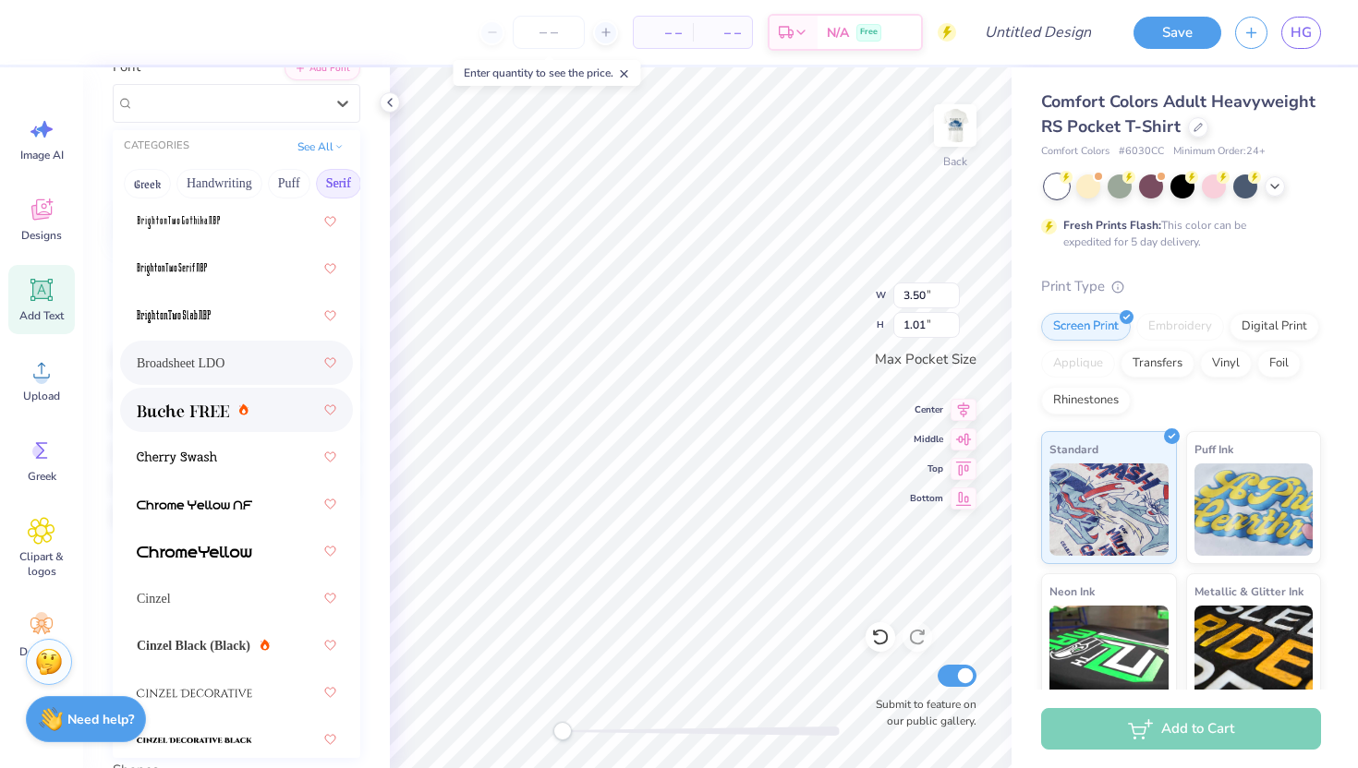
click at [196, 405] on img at bounding box center [183, 411] width 92 height 13
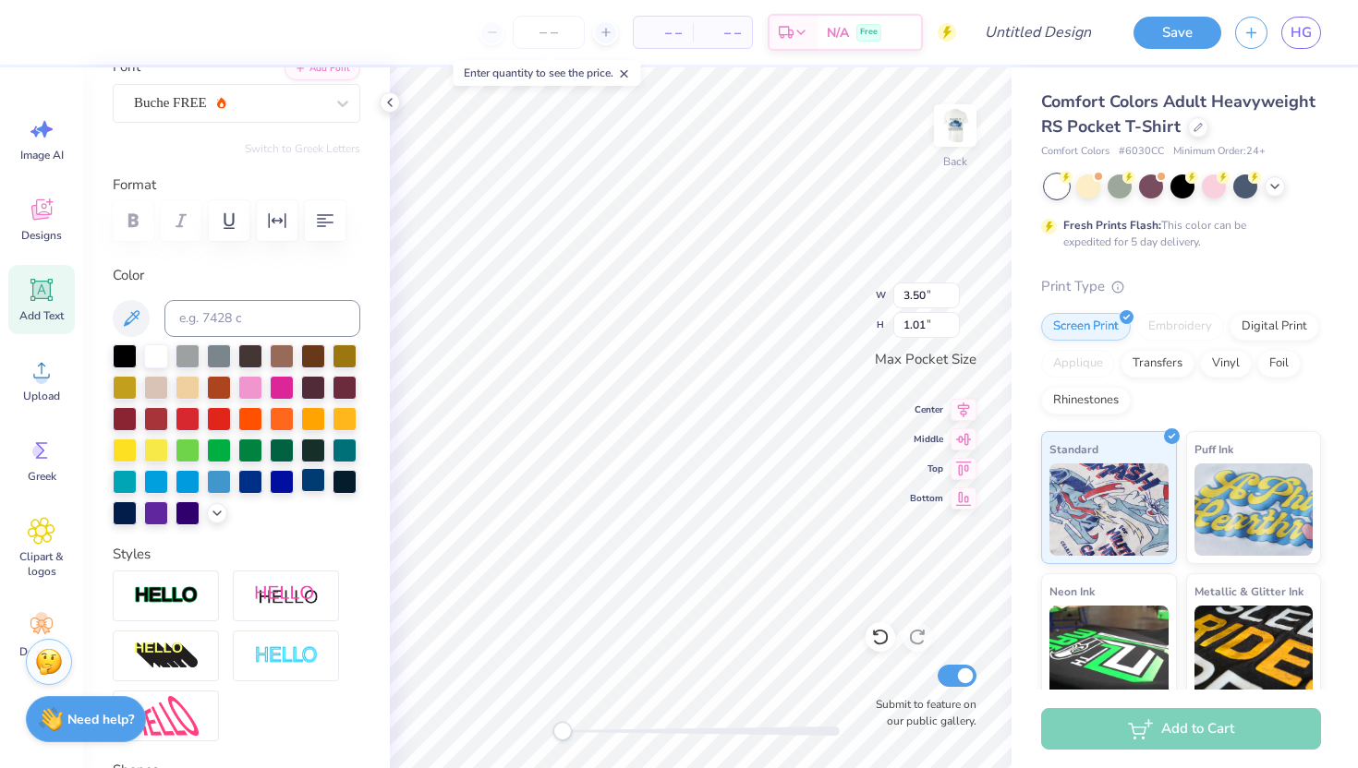
click at [309, 477] on div at bounding box center [313, 480] width 24 height 24
type input "1.62"
type input "0.46"
click at [241, 103] on div "Buche FREE" at bounding box center [229, 103] width 194 height 29
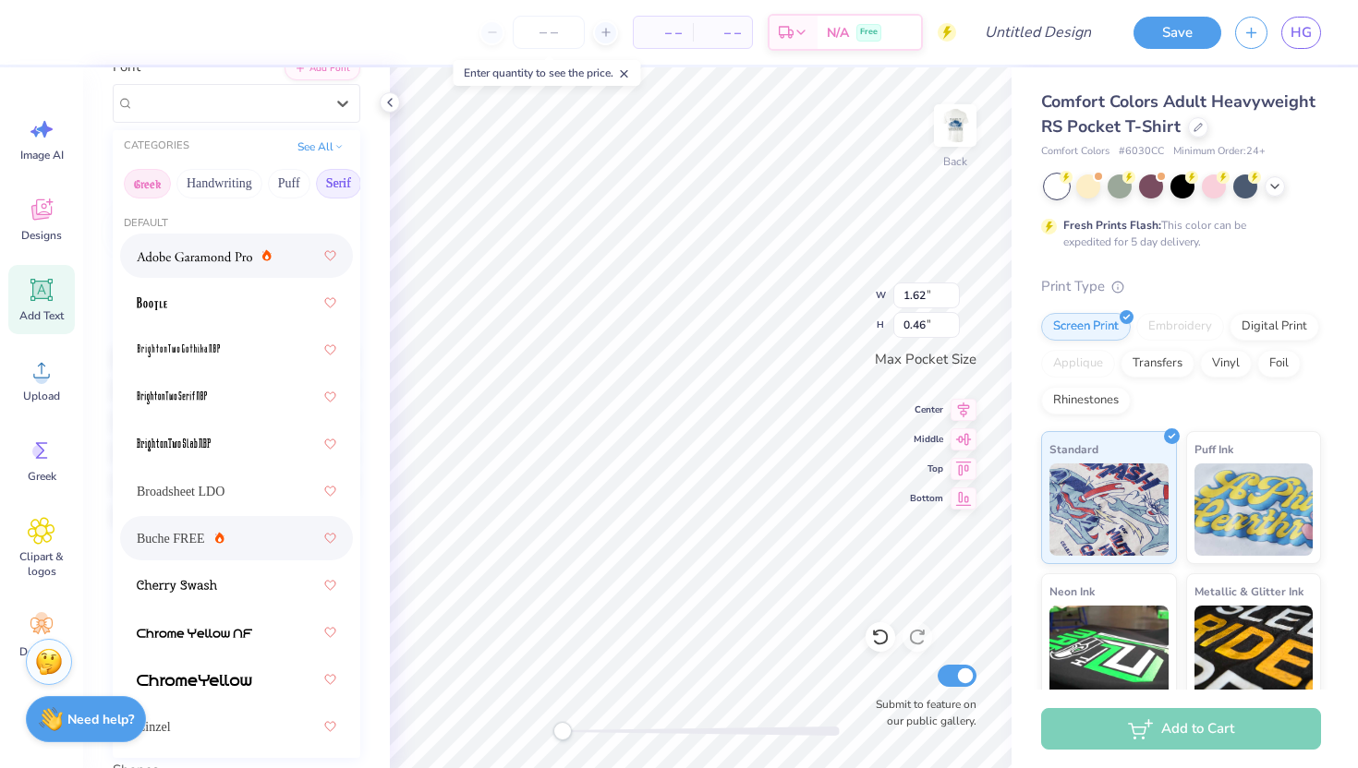
click at [149, 188] on button "Greek" at bounding box center [147, 184] width 47 height 30
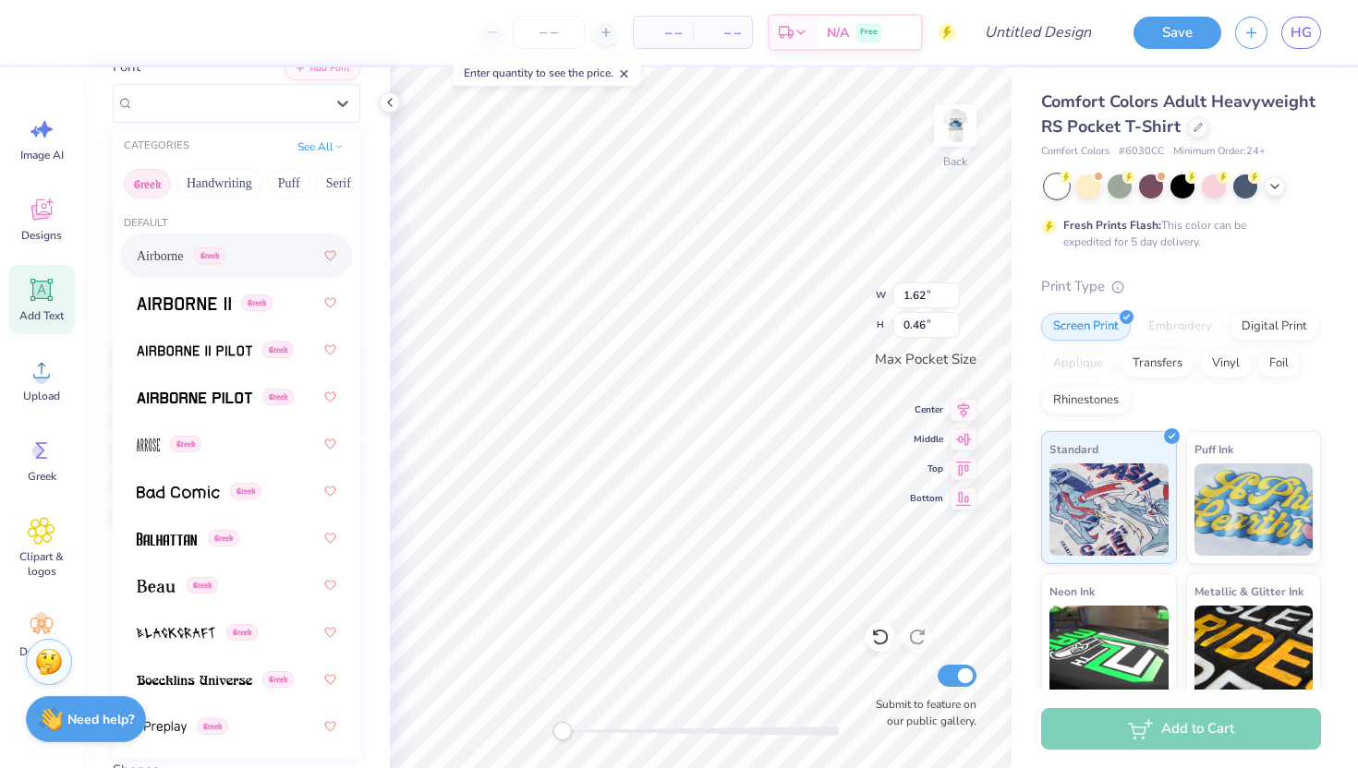
click at [163, 243] on div "Airborne Greek" at bounding box center [236, 255] width 199 height 33
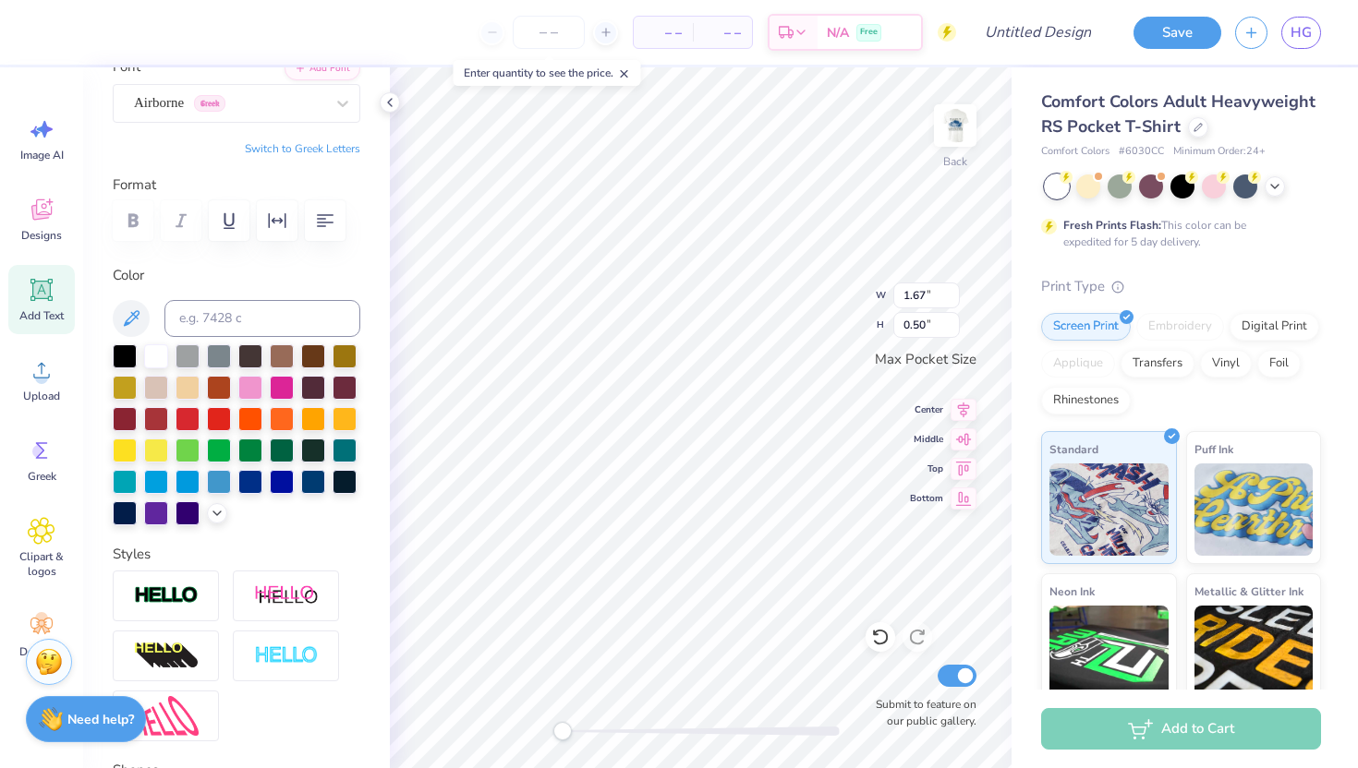
type input "2.72"
type input "1.10"
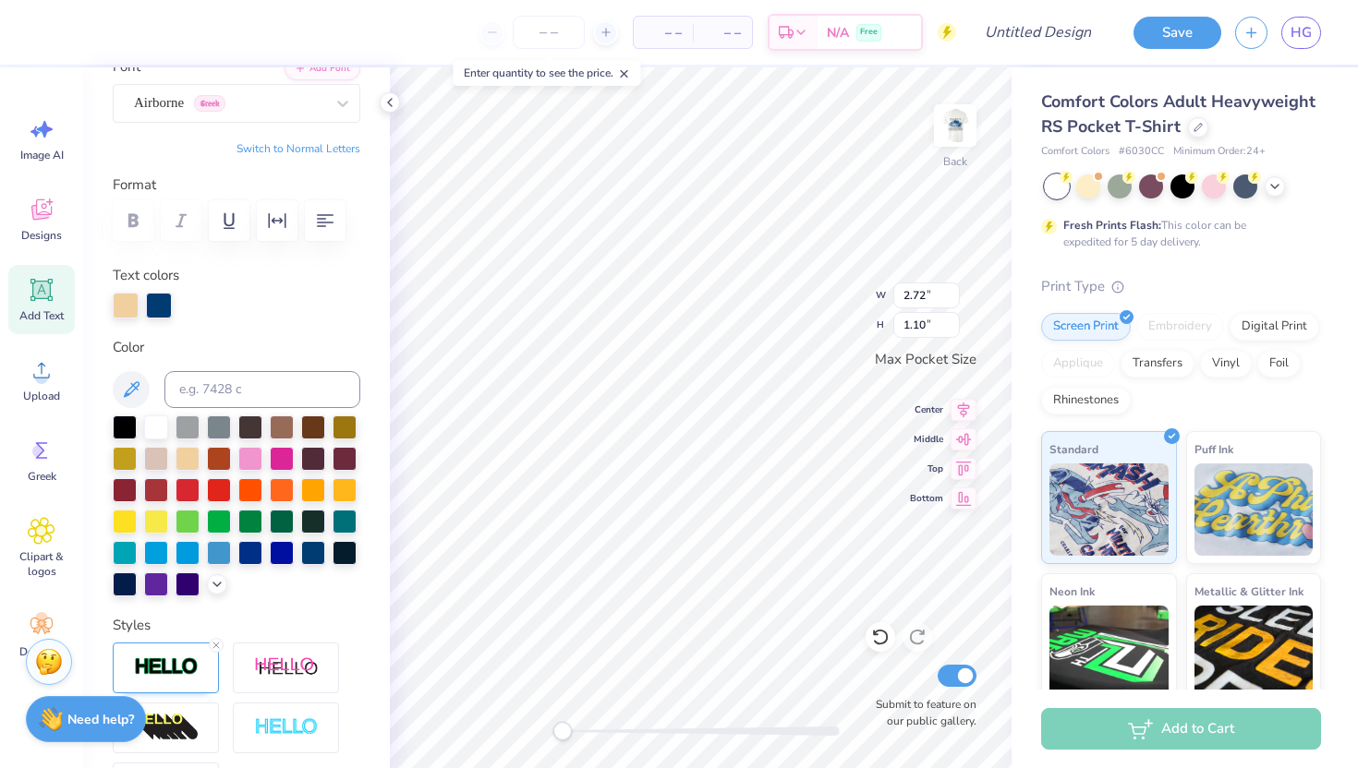
click at [824, 288] on div "Back W 2.72 2.72 " H 1.10 1.10 " Max Pocket Size Center Middle Top Bottom Submi…" at bounding box center [701, 417] width 622 height 701
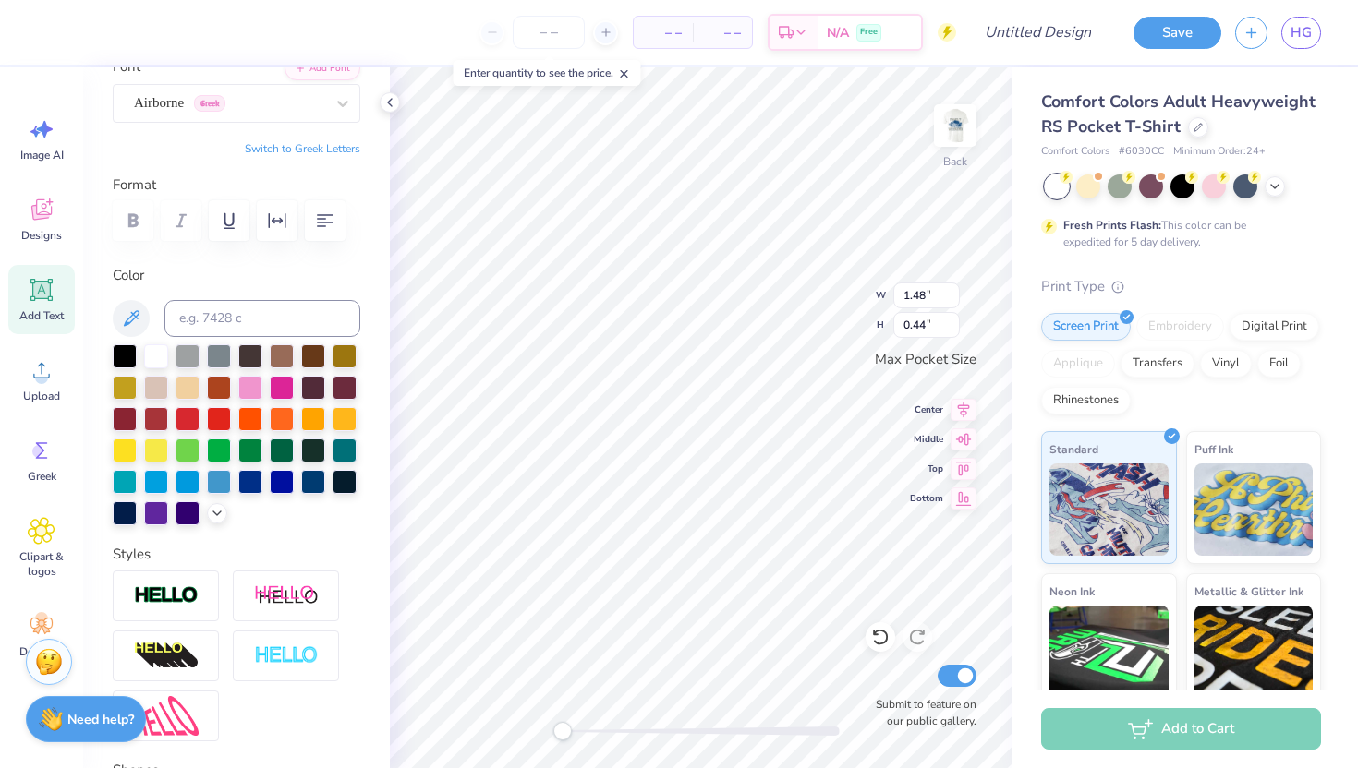
type input "1.48"
type input "0.44"
type input "2.35"
type input "0.51"
type input "1.48"
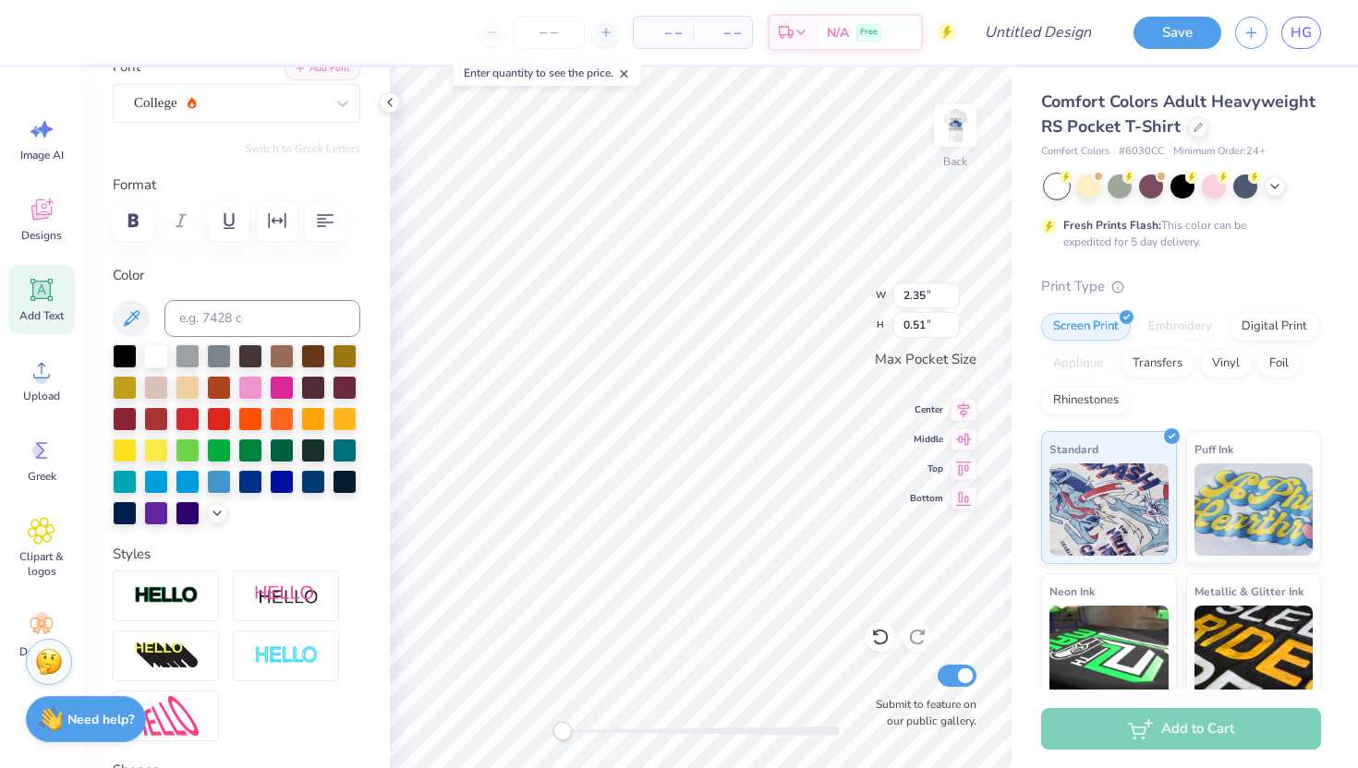
type input "0.44"
type input "1.06"
type input "0.32"
type input "2.99"
type input "0.50"
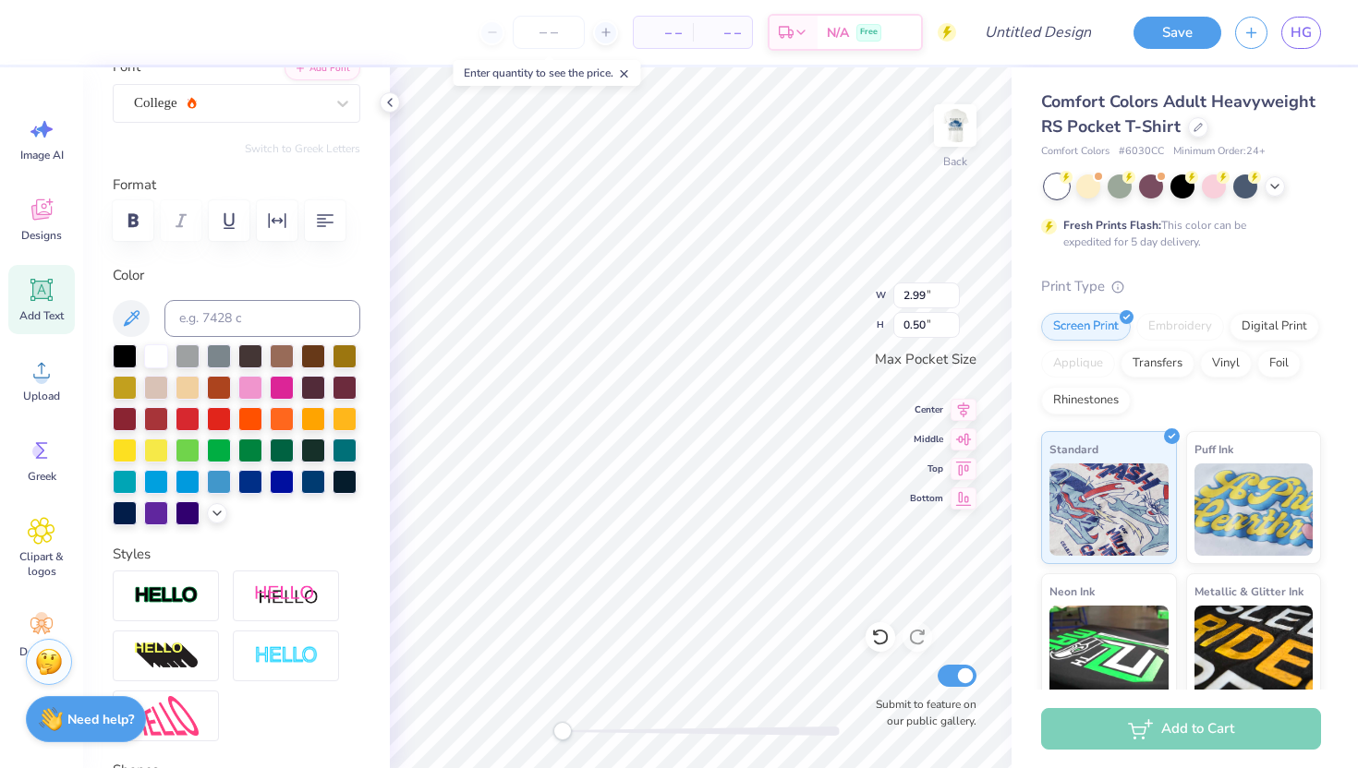
type input "2.05"
type input "0.34"
type input "1.58"
type input "0.34"
type input "1.06"
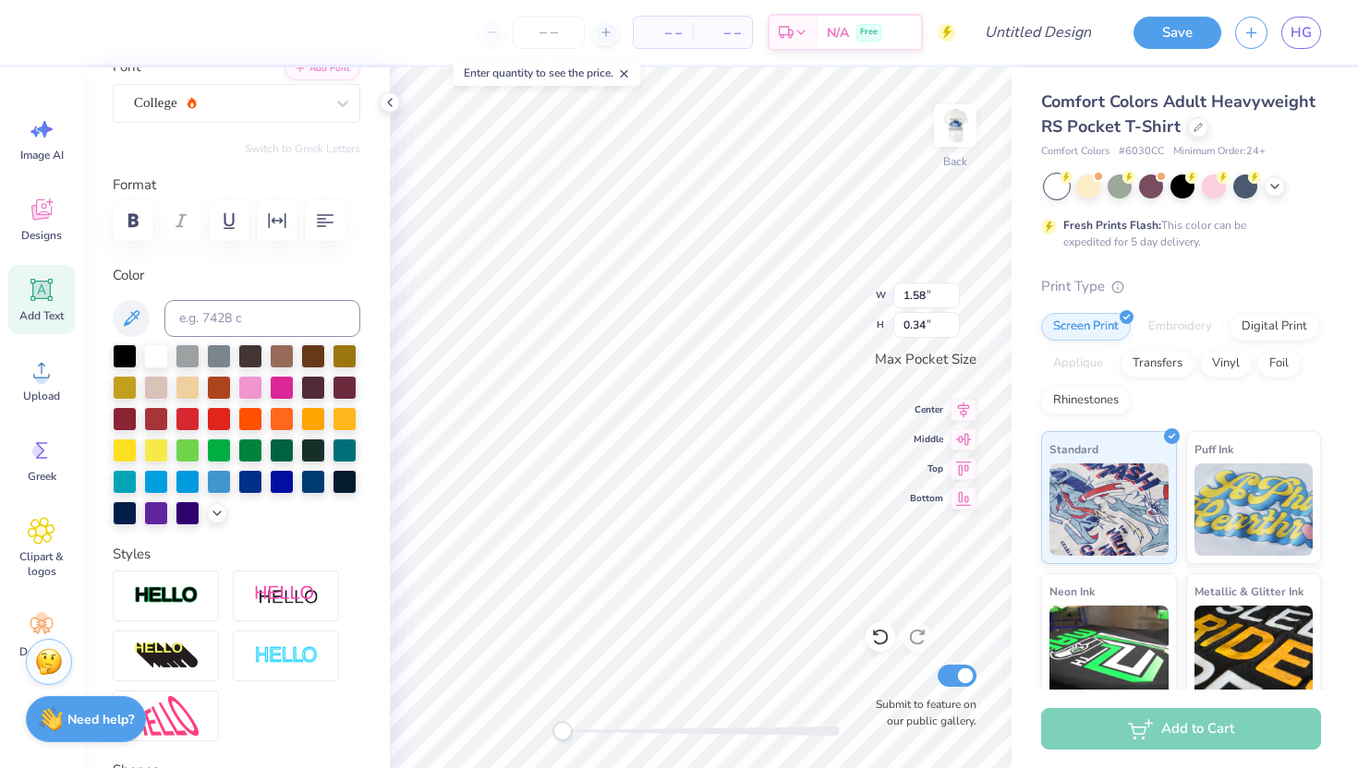
type input "0.32"
type input "1.90"
type input "0.41"
type input "2.70"
type input "0.45"
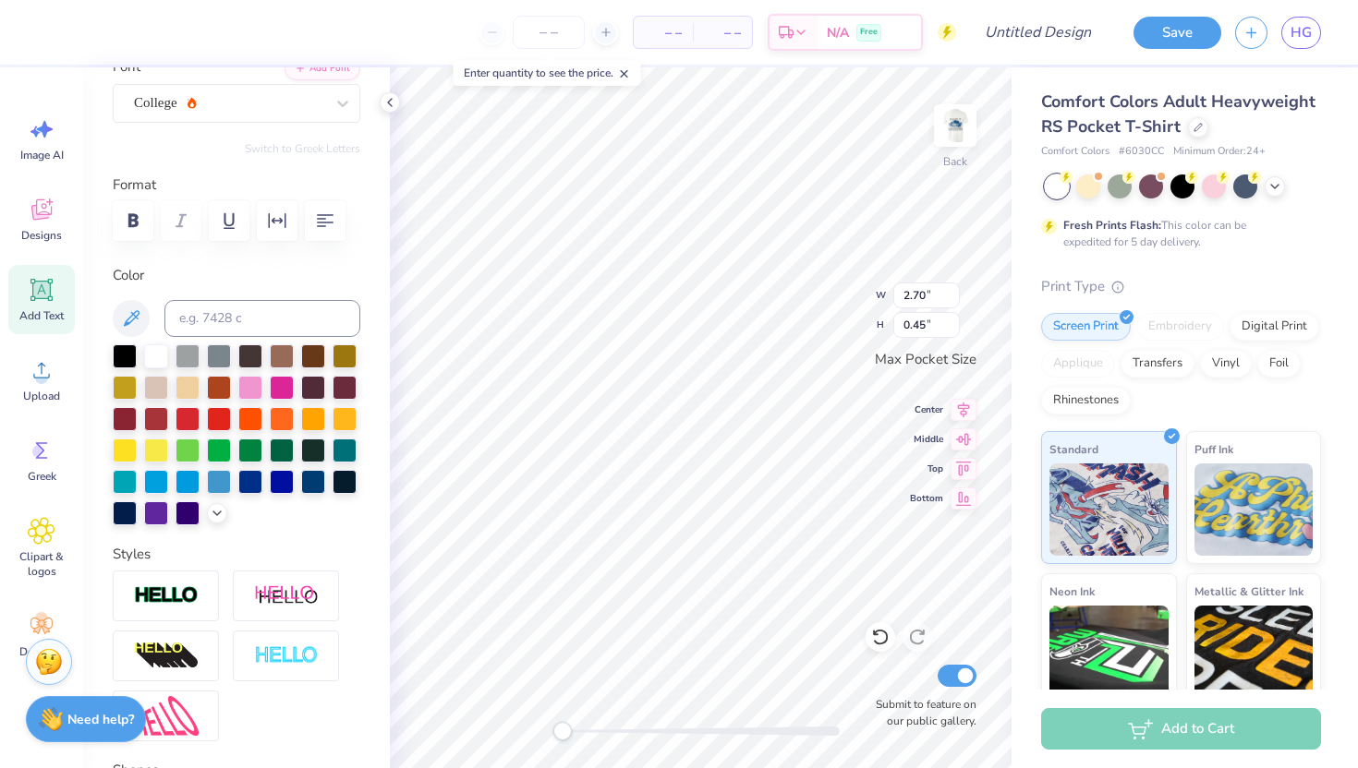
type input "1.06"
type input "0.32"
type input "1.51"
type input "0.45"
type input "2.36"
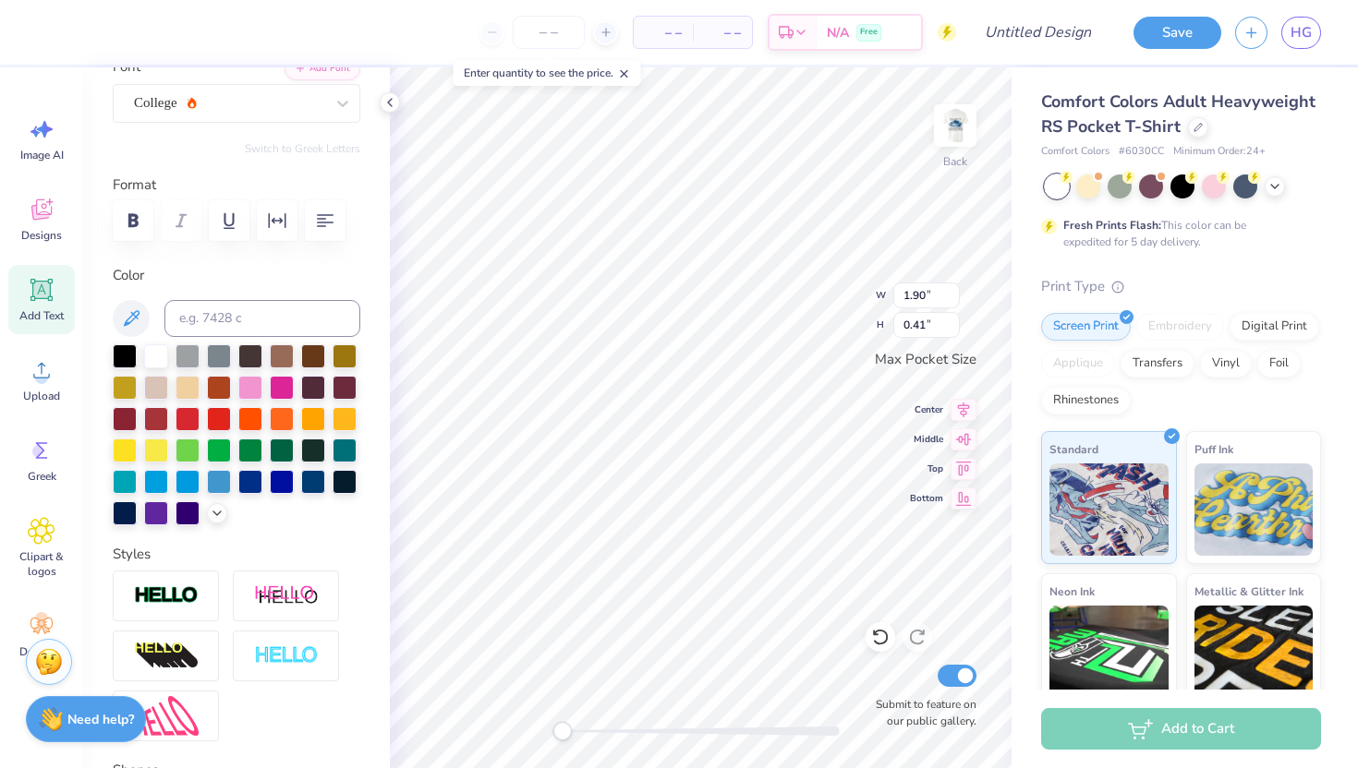
type input "0.51"
click at [958, 128] on img at bounding box center [955, 126] width 74 height 74
type input "2.43"
type input "0.52"
click at [958, 128] on img at bounding box center [955, 125] width 37 height 37
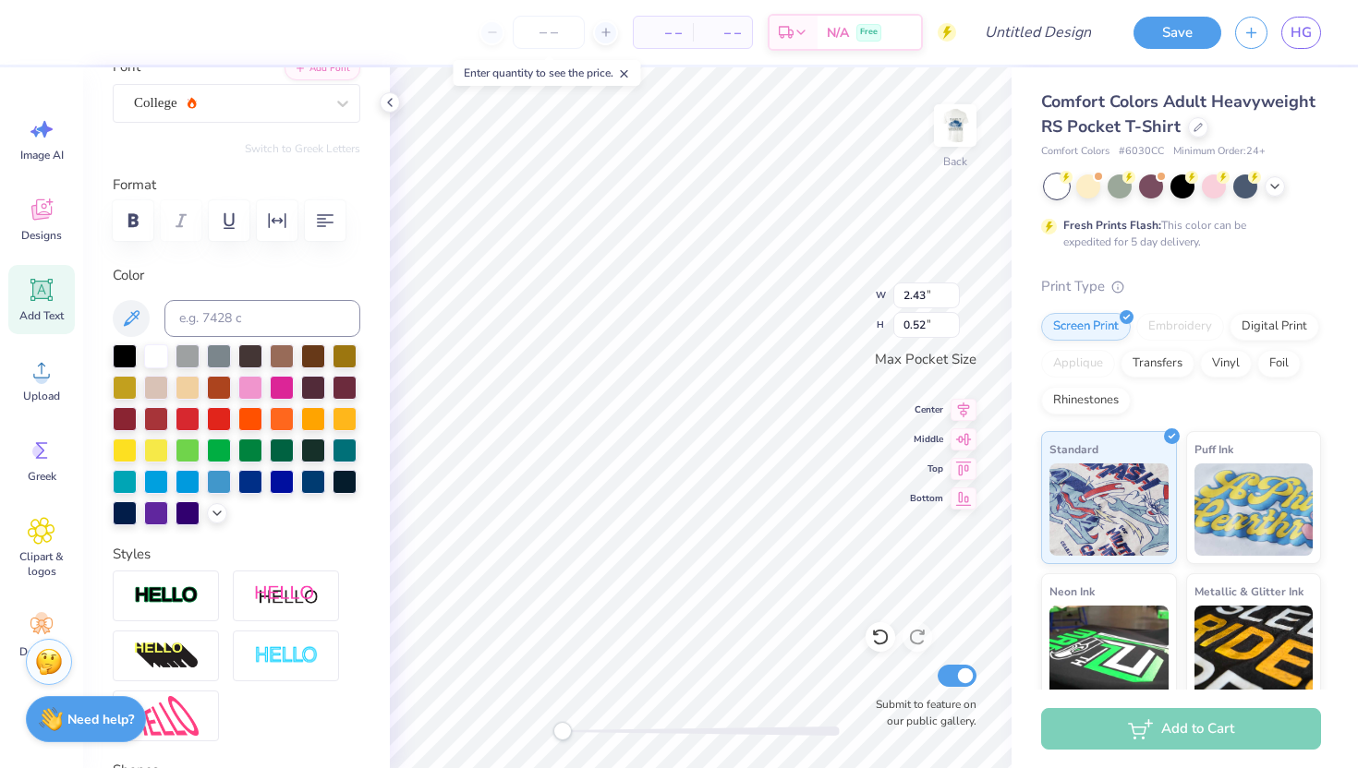
type input "2.36"
type input "0.51"
type input "3.08"
type input "0.51"
type input "1.07"
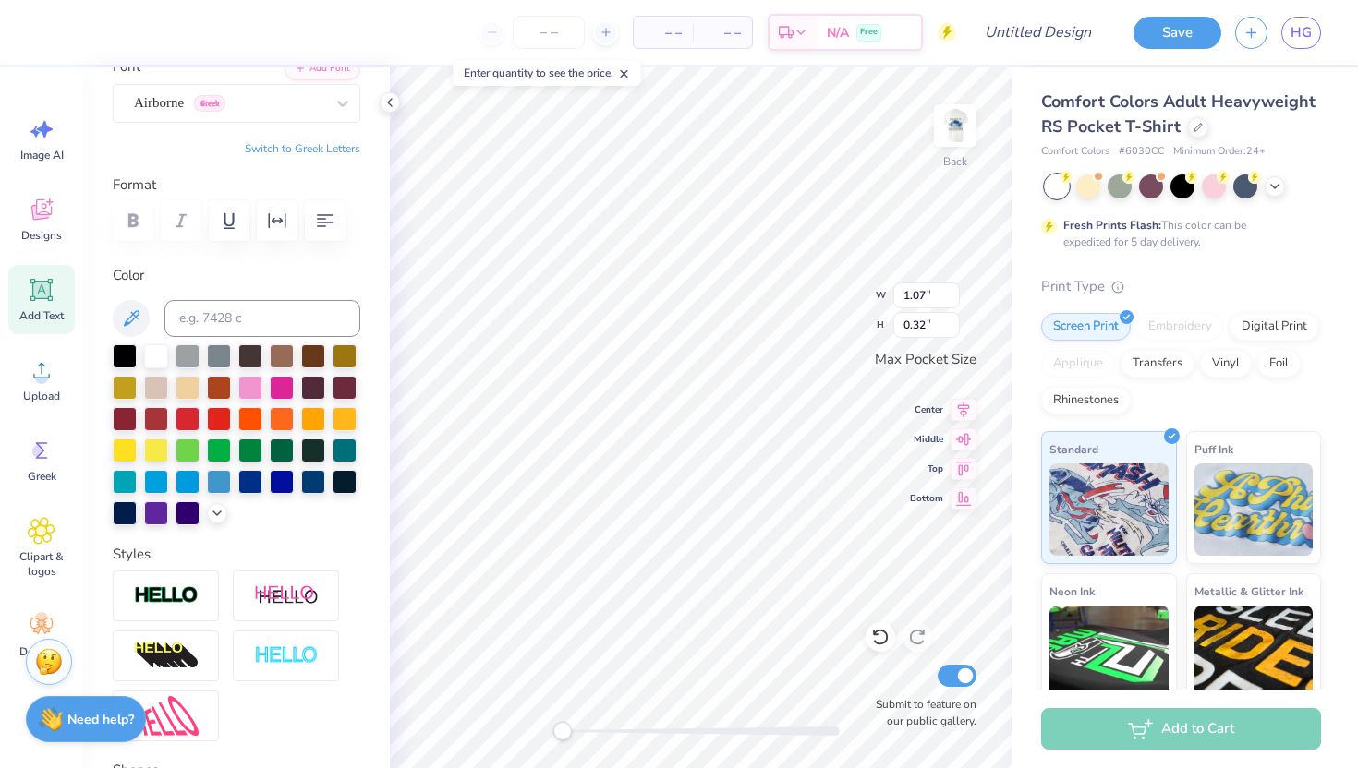
type input "0.32"
type input "3.08"
type input "0.51"
type input "2.36"
click at [847, 305] on div "Back W 2.36 H 0.51 Y Center Middle Top Bottom Submit to feature on our public g…" at bounding box center [701, 417] width 622 height 701
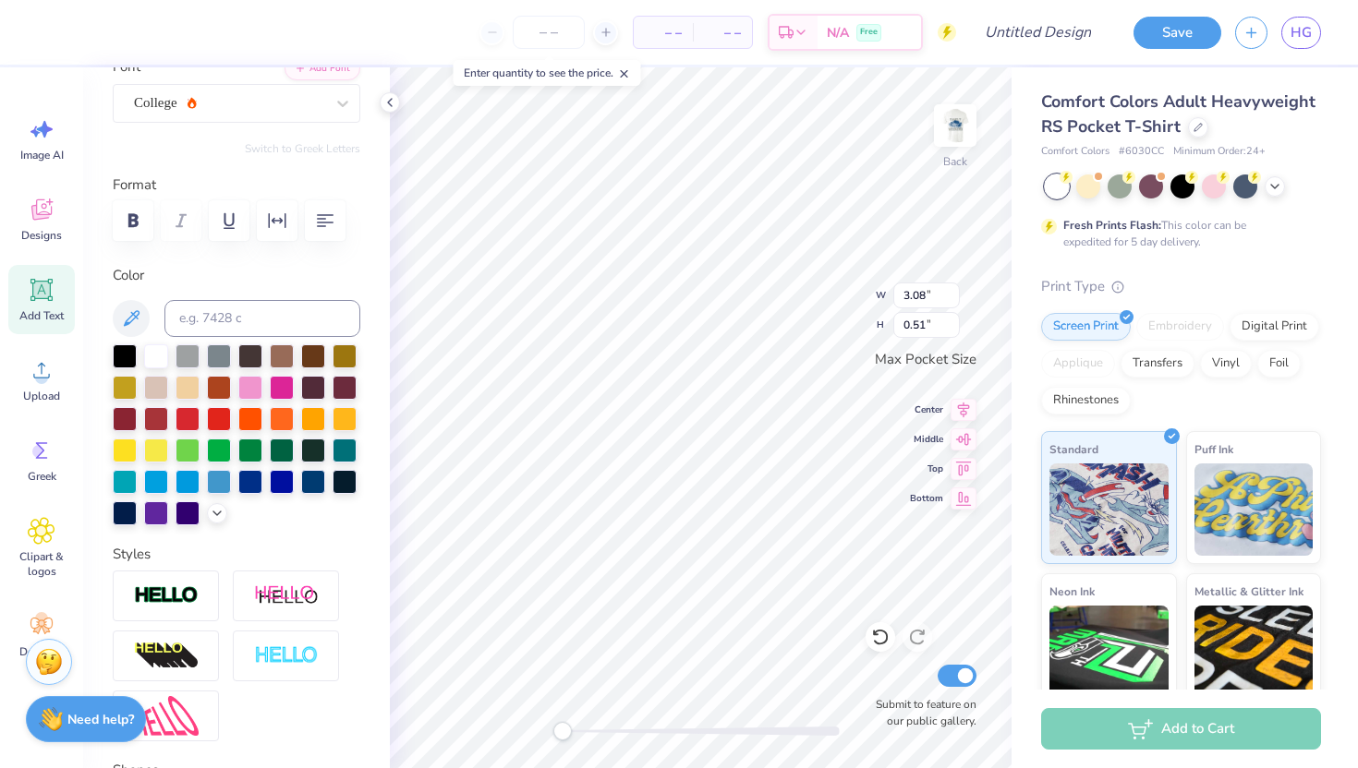
scroll to position [0, 3]
click at [187, 385] on div at bounding box center [187, 386] width 24 height 24
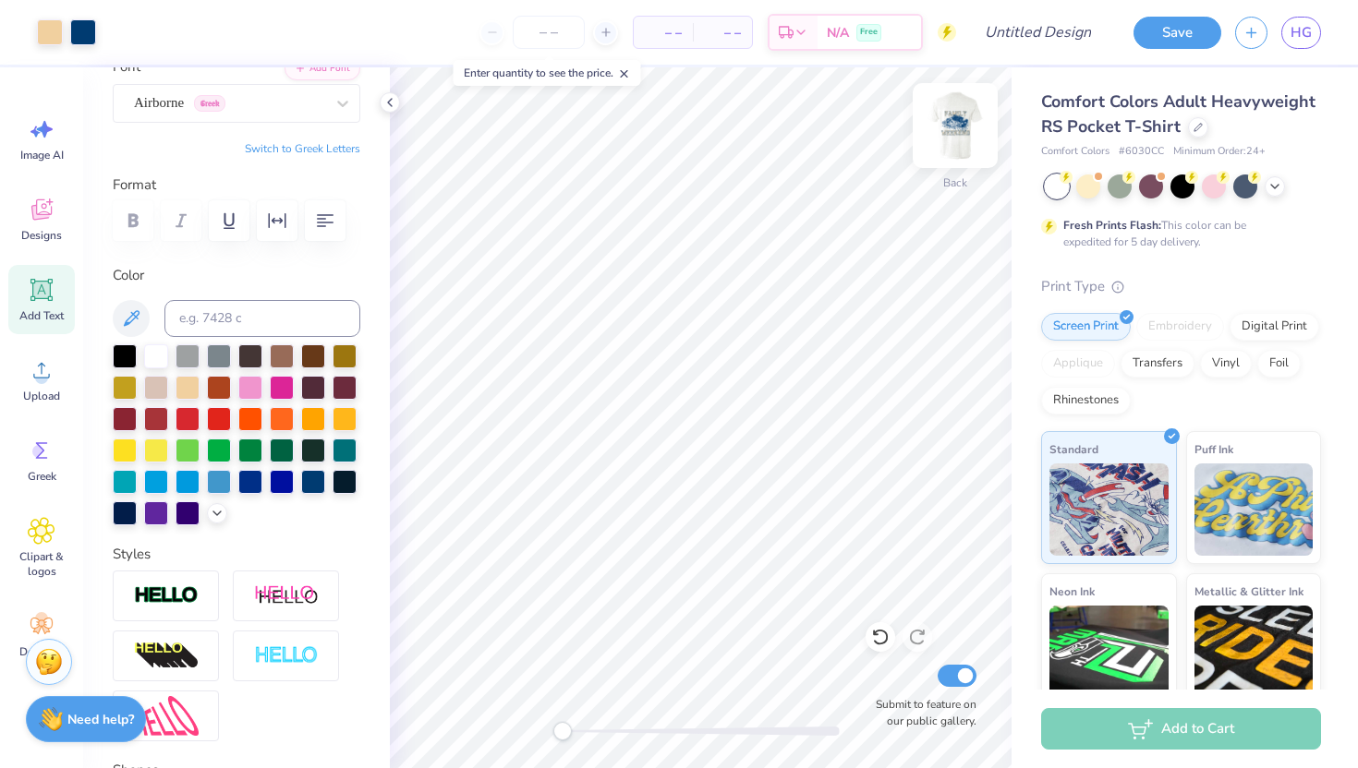
click at [980, 131] on img at bounding box center [955, 126] width 74 height 74
click at [963, 131] on img at bounding box center [955, 126] width 74 height 74
click at [1059, 40] on input "Design Title" at bounding box center [1060, 32] width 91 height 37
type input "2025 family weekend"
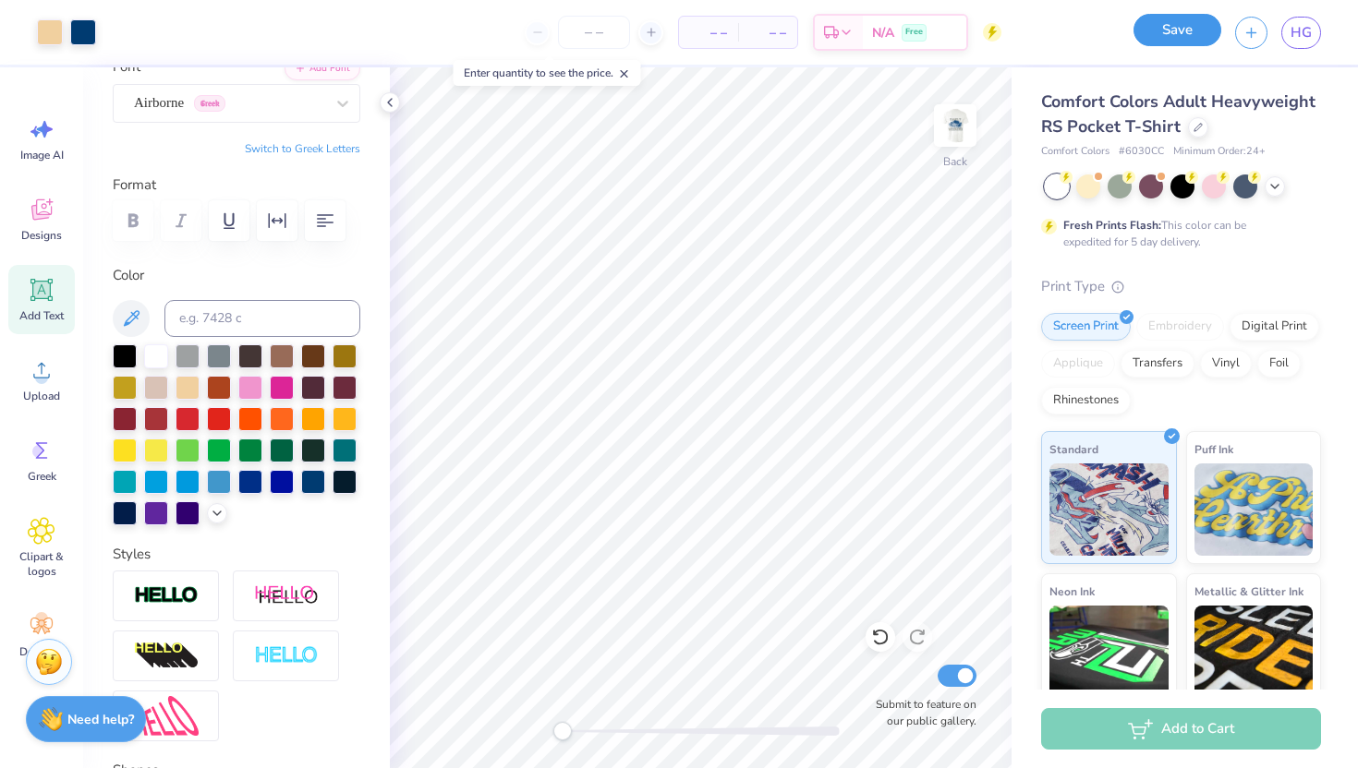
scroll to position [0, 0]
click at [1181, 23] on button "Save" at bounding box center [1177, 30] width 88 height 32
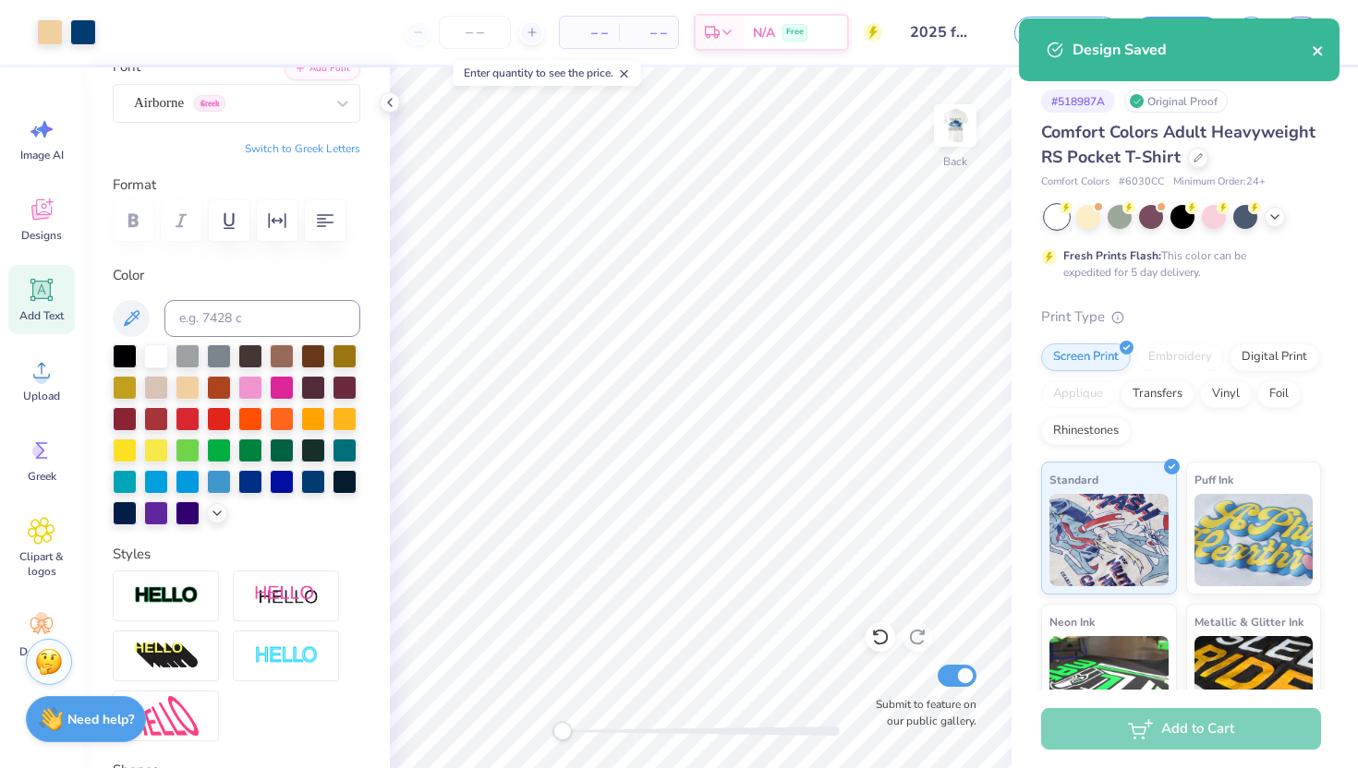
click at [1318, 42] on button "close" at bounding box center [1317, 50] width 13 height 22
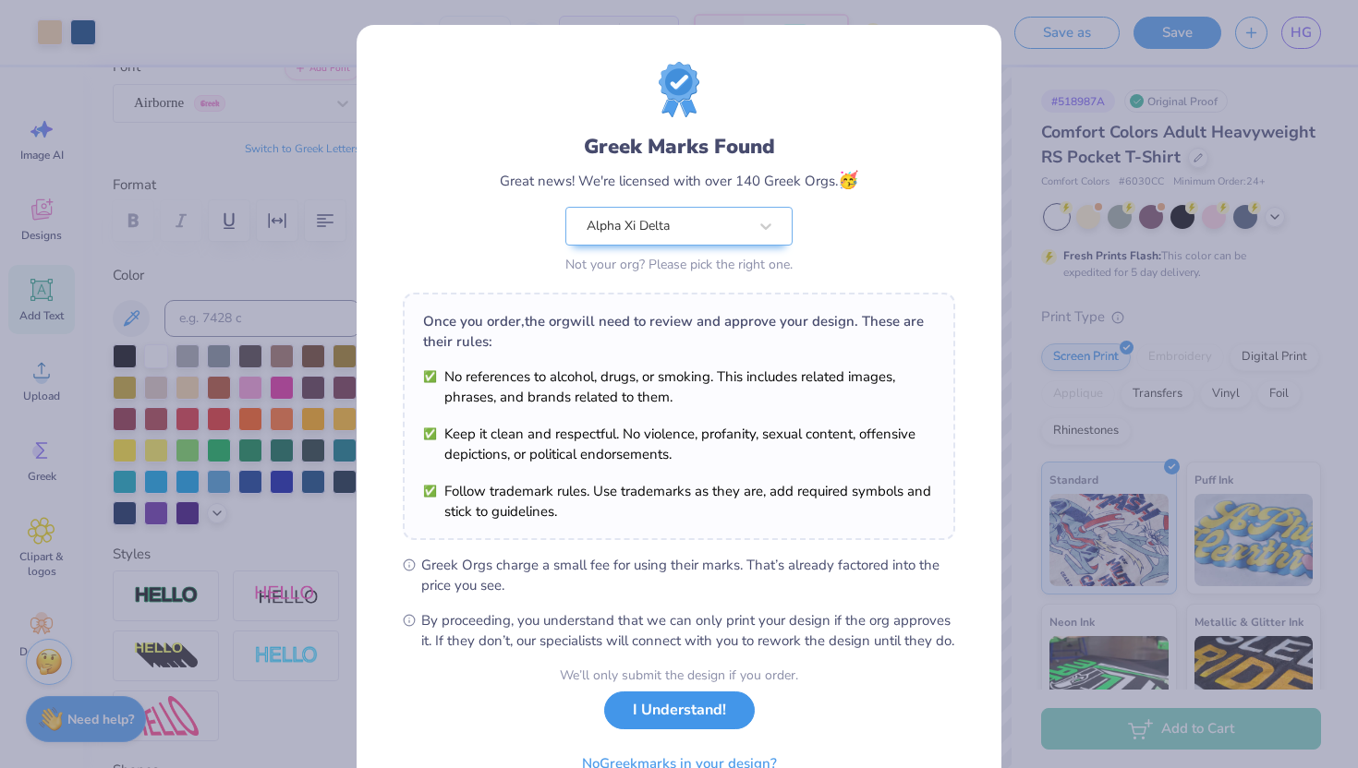
click at [742, 730] on button "I Understand!" at bounding box center [679, 711] width 151 height 38
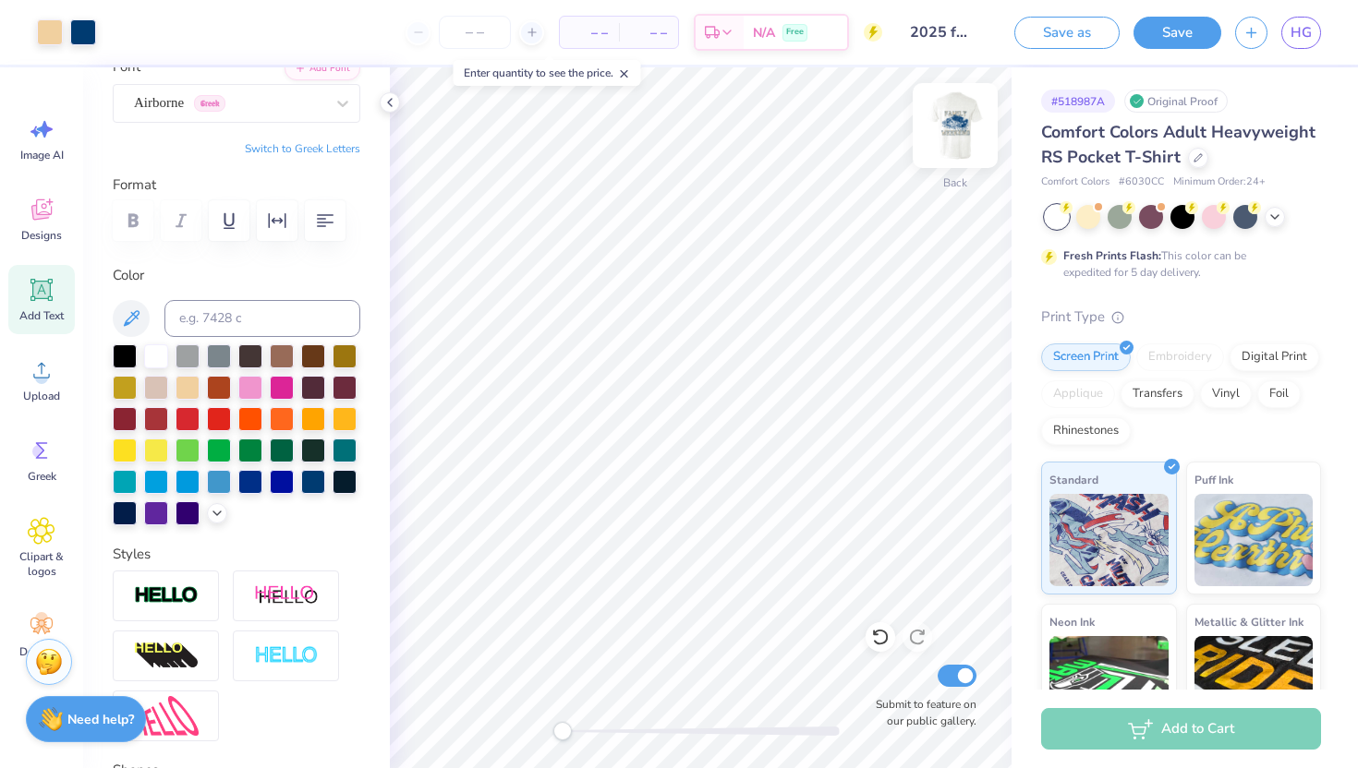
click at [949, 117] on img at bounding box center [955, 126] width 74 height 74
